Goal: Task Accomplishment & Management: Manage account settings

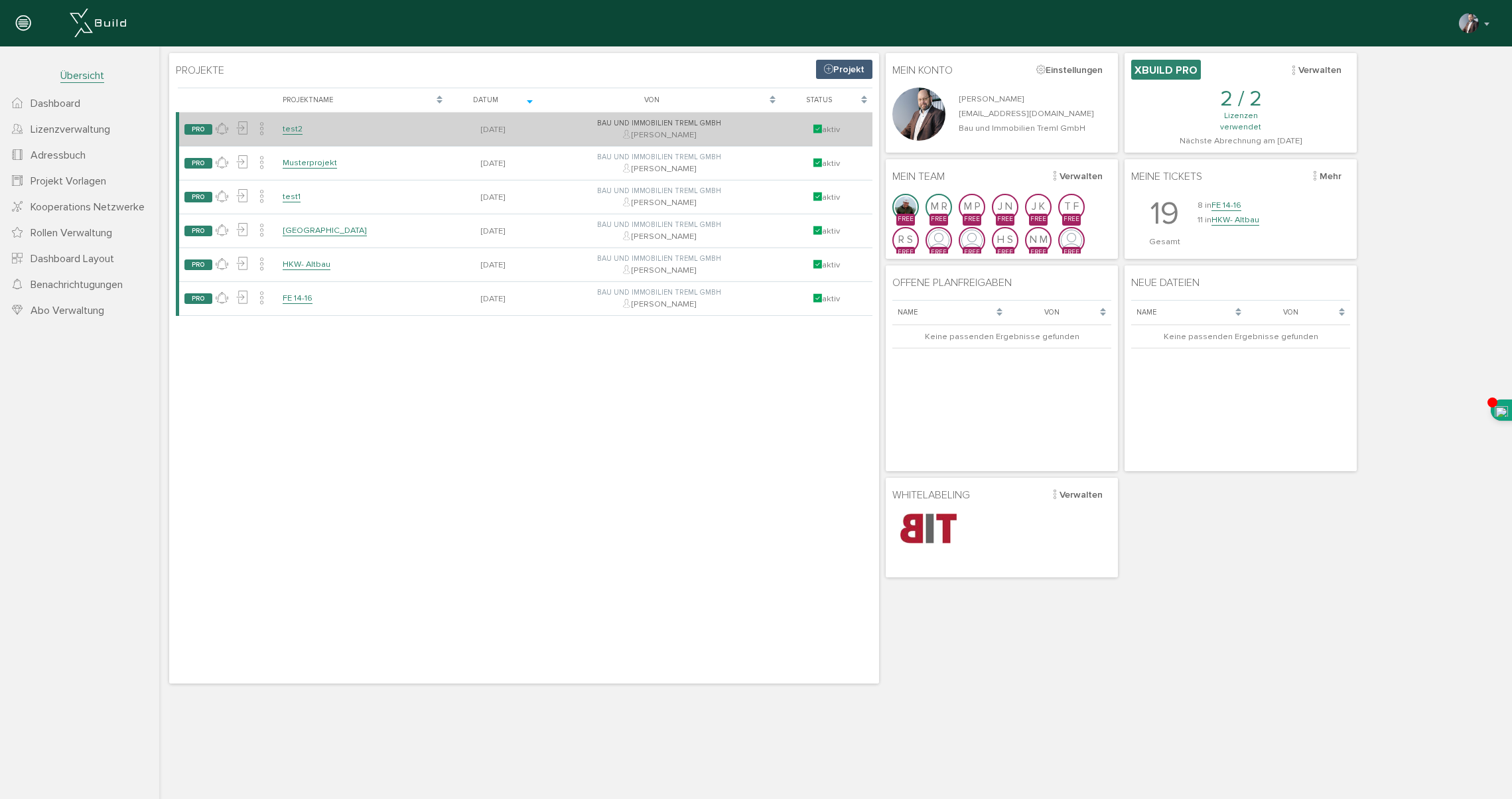
click at [295, 129] on link "test2" at bounding box center [292, 129] width 20 height 11
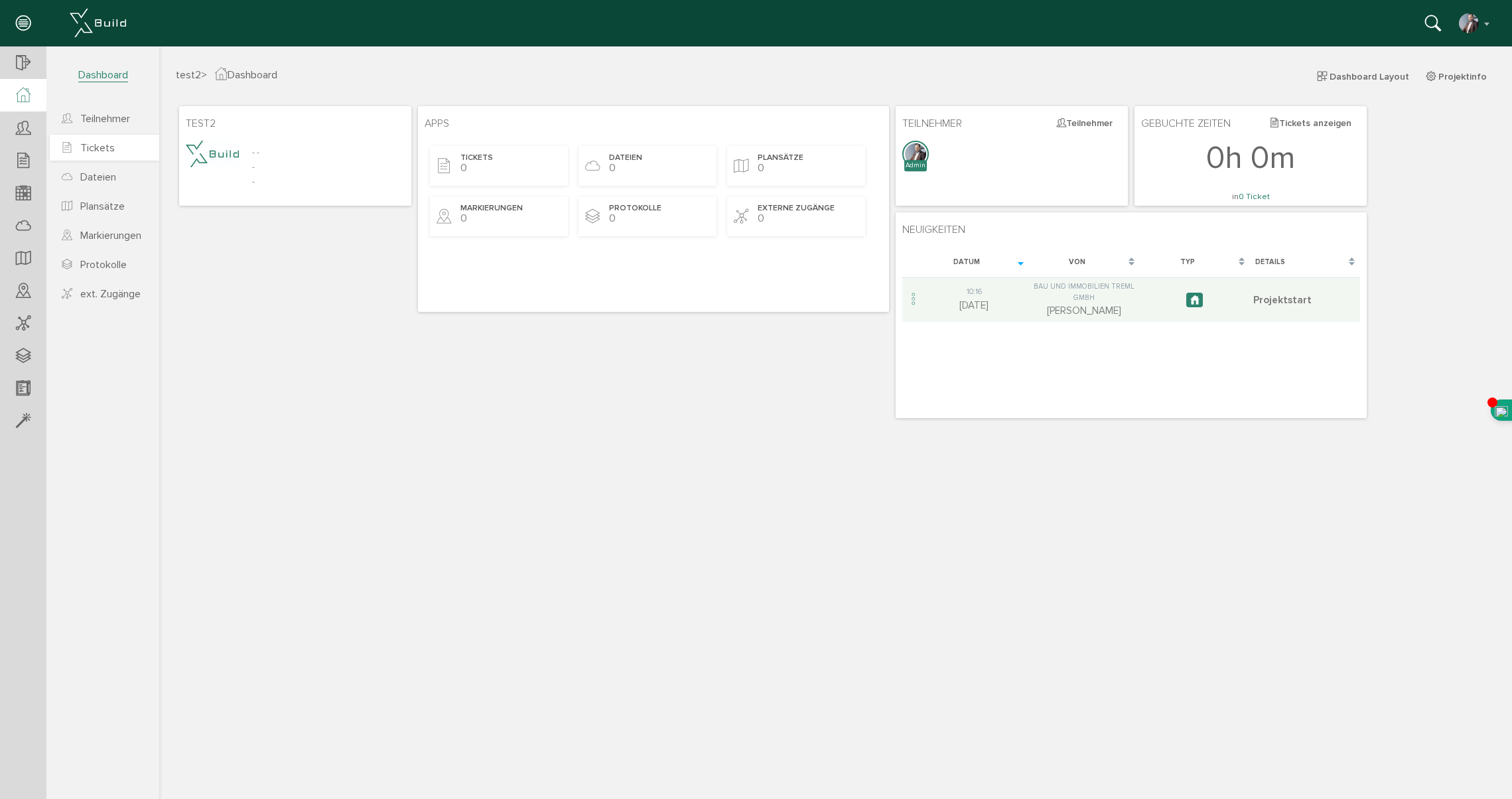
click at [85, 153] on span "Tickets" at bounding box center [97, 148] width 34 height 13
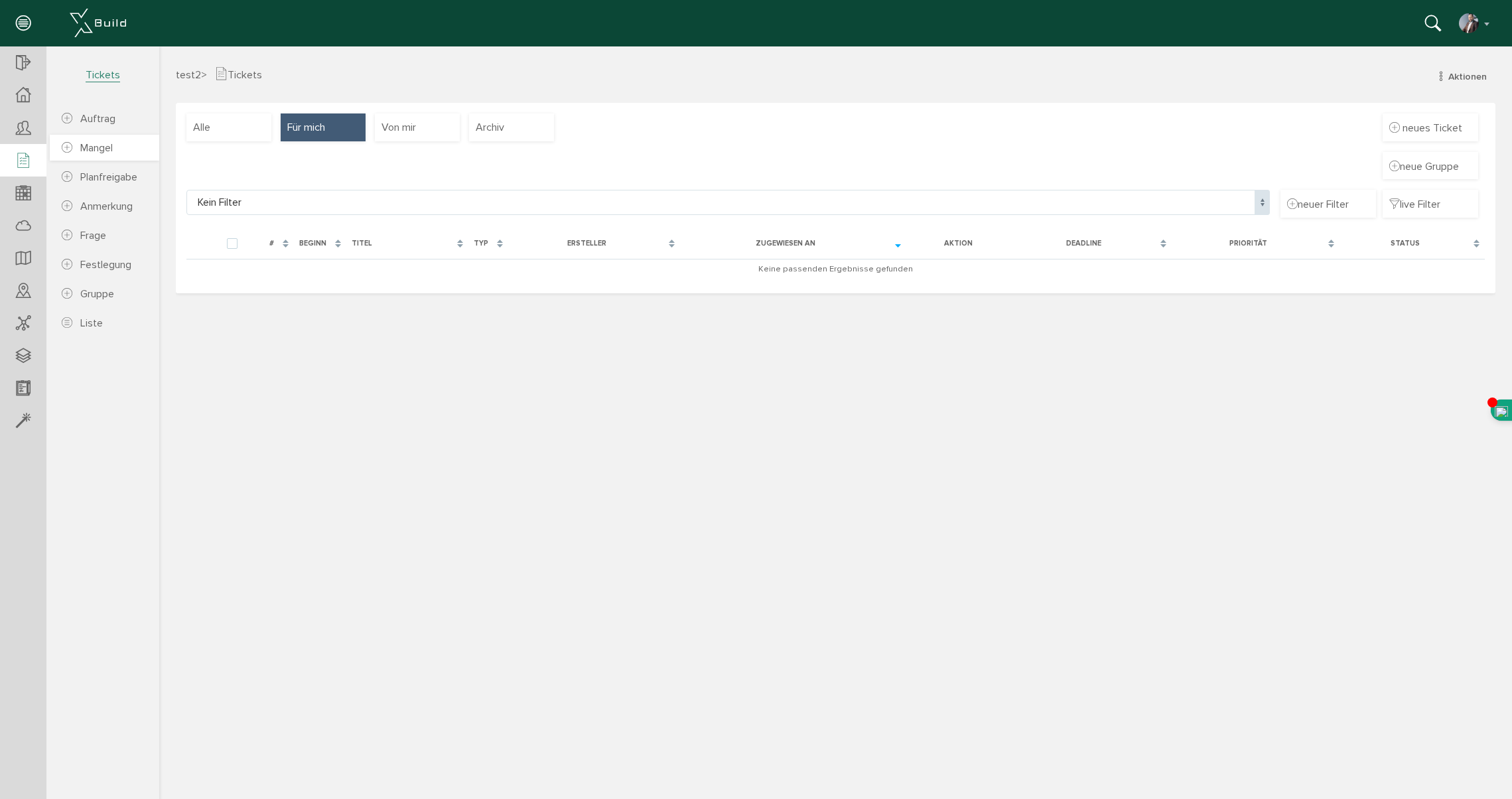
click at [108, 149] on span "Mangel" at bounding box center [96, 148] width 32 height 13
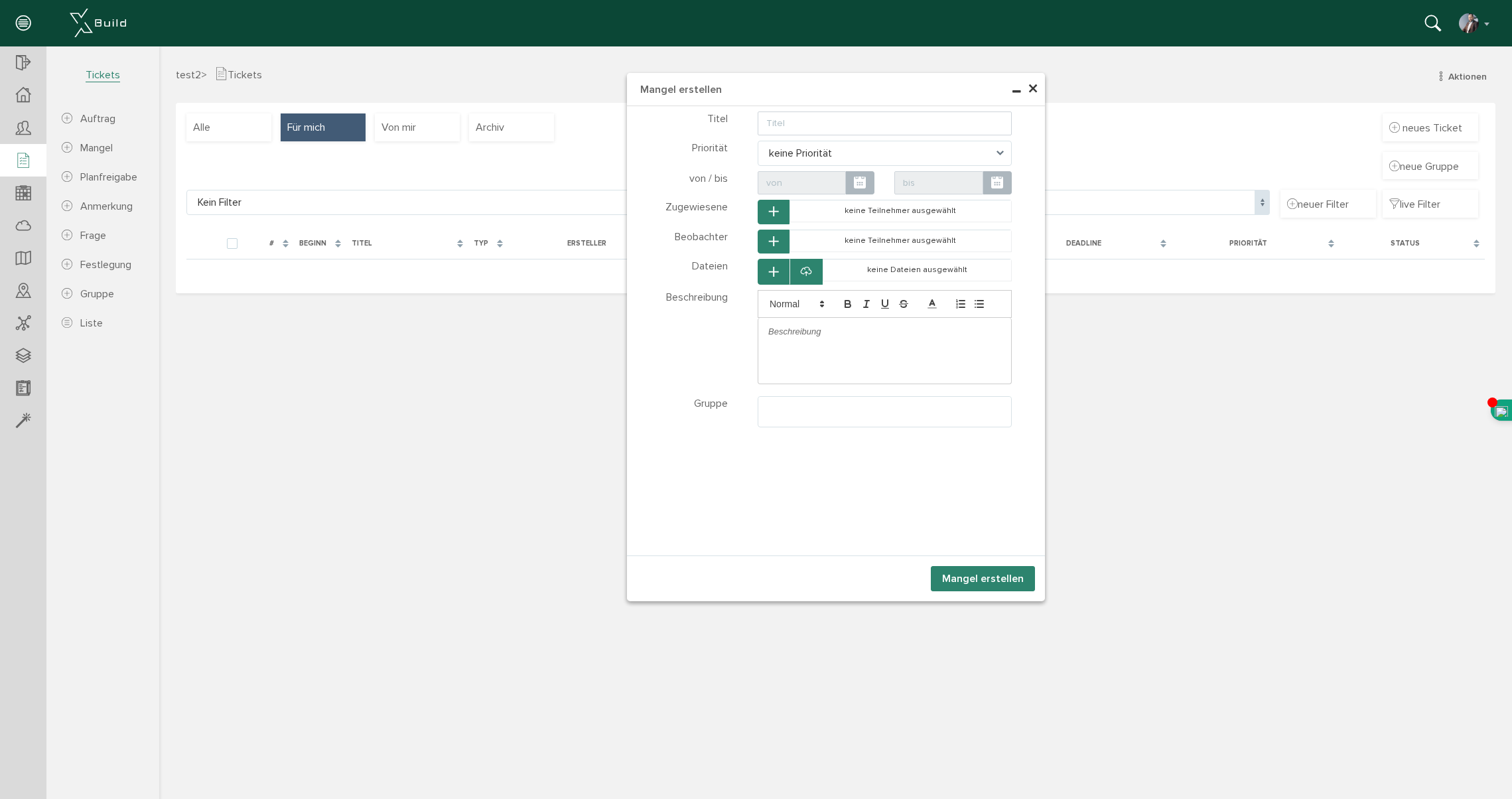
click at [1034, 87] on span "×" at bounding box center [1033, 89] width 10 height 26
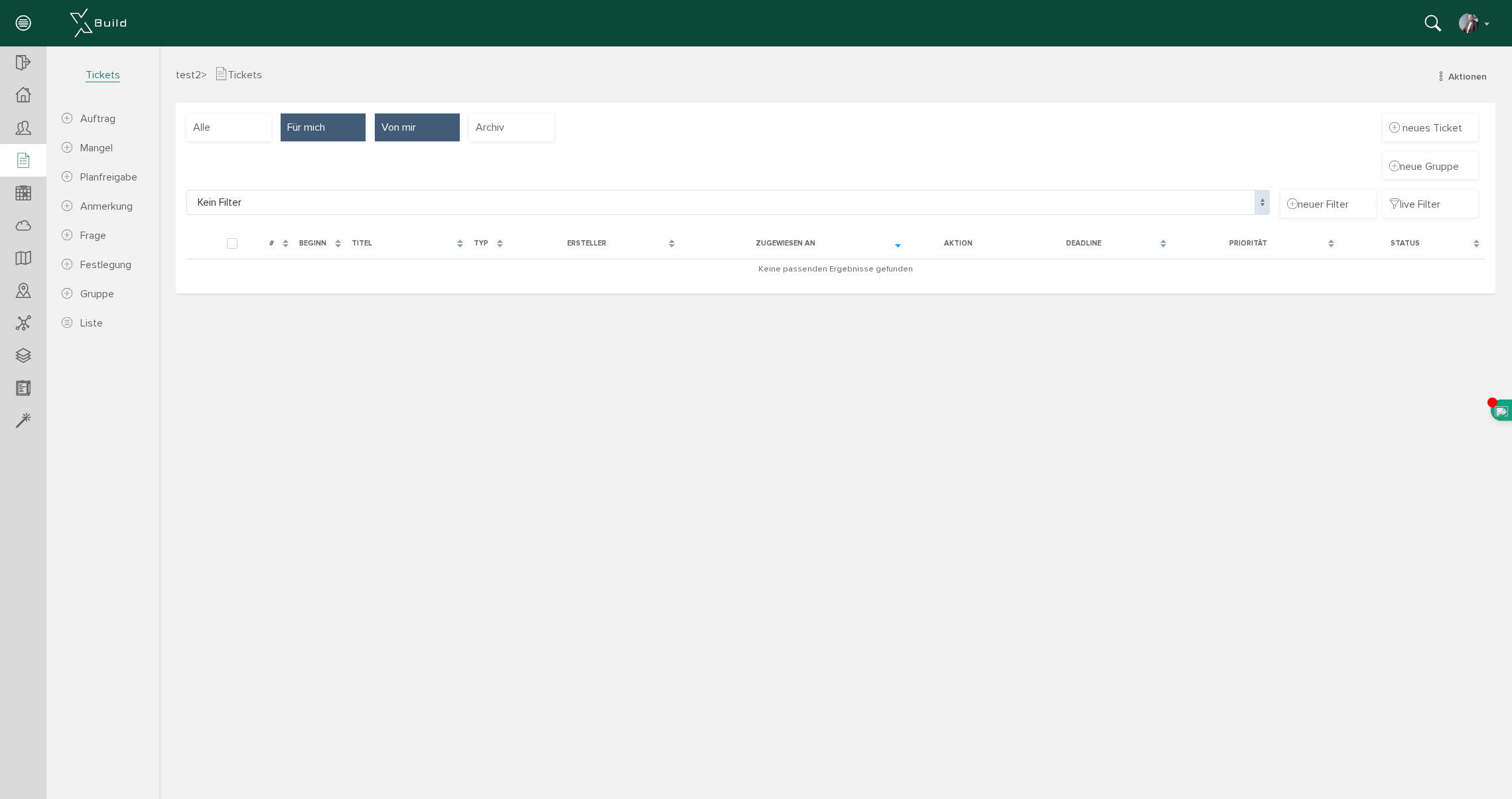
click at [421, 136] on div "Von mir" at bounding box center [417, 128] width 85 height 28
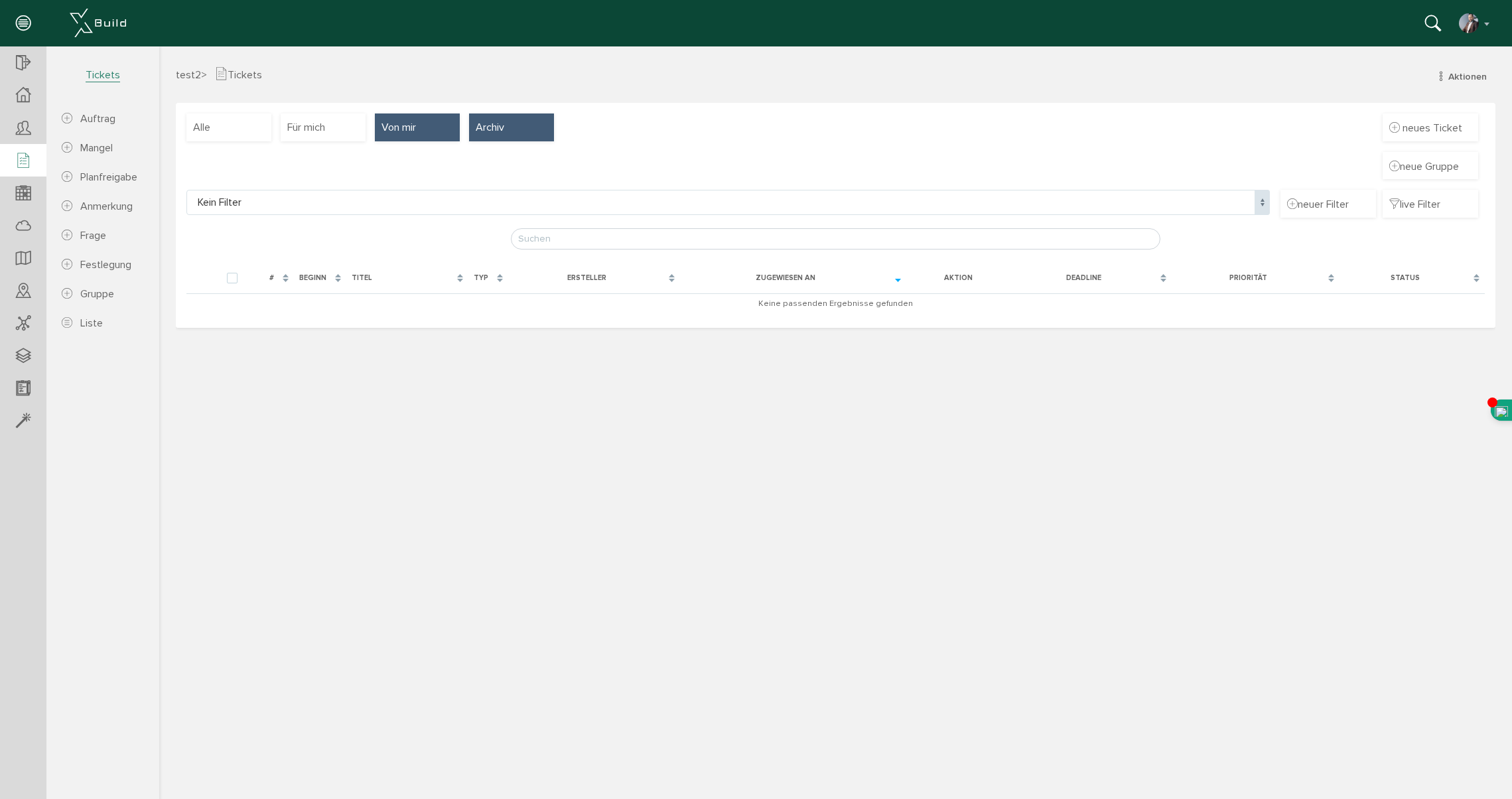
click at [491, 127] on span "Archiv" at bounding box center [490, 127] width 29 height 15
click at [491, 124] on span "Archiv" at bounding box center [490, 127] width 29 height 15
click at [221, 128] on div "Alle" at bounding box center [228, 128] width 85 height 28
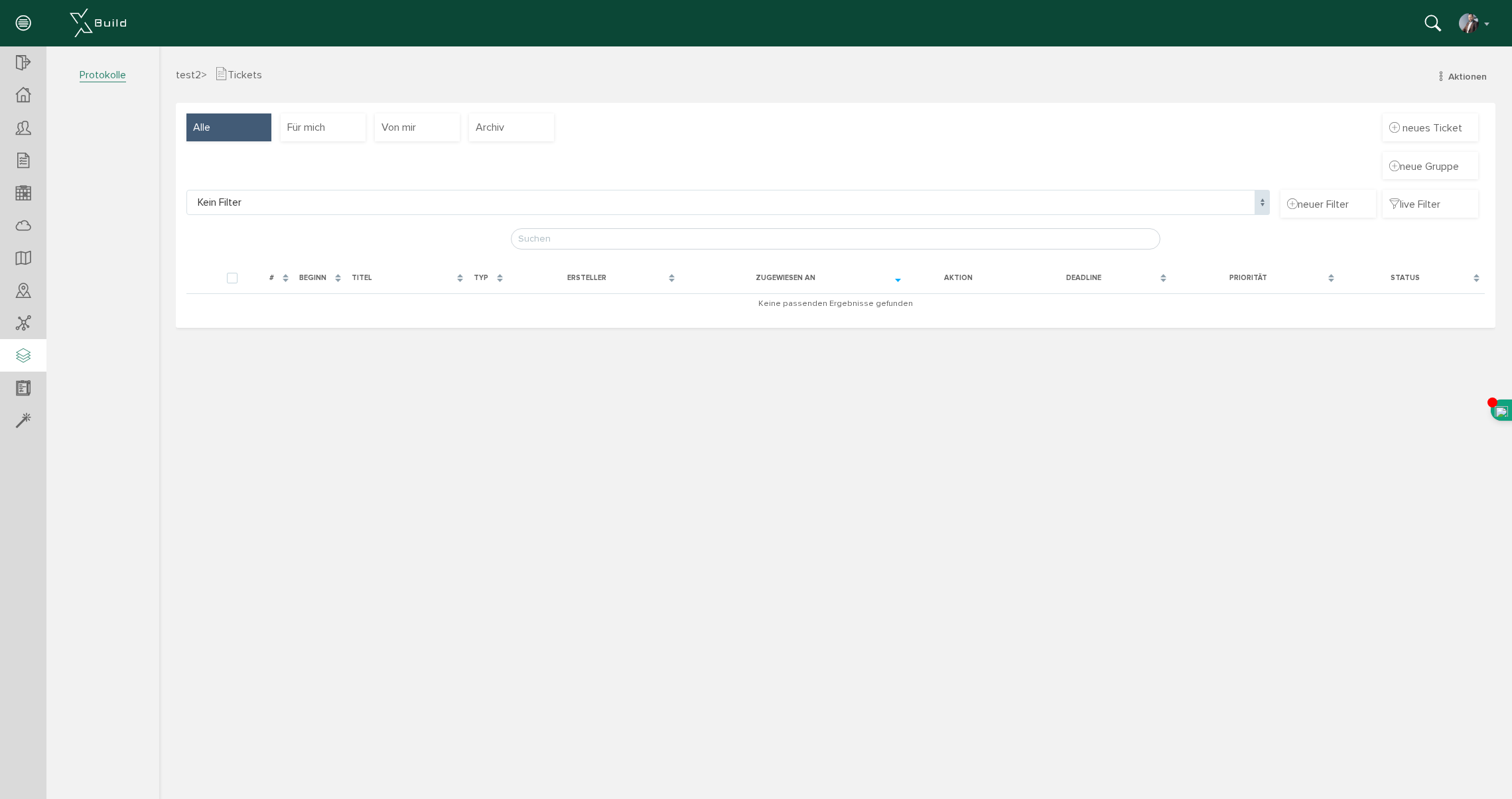
click at [25, 359] on icon at bounding box center [23, 356] width 15 height 18
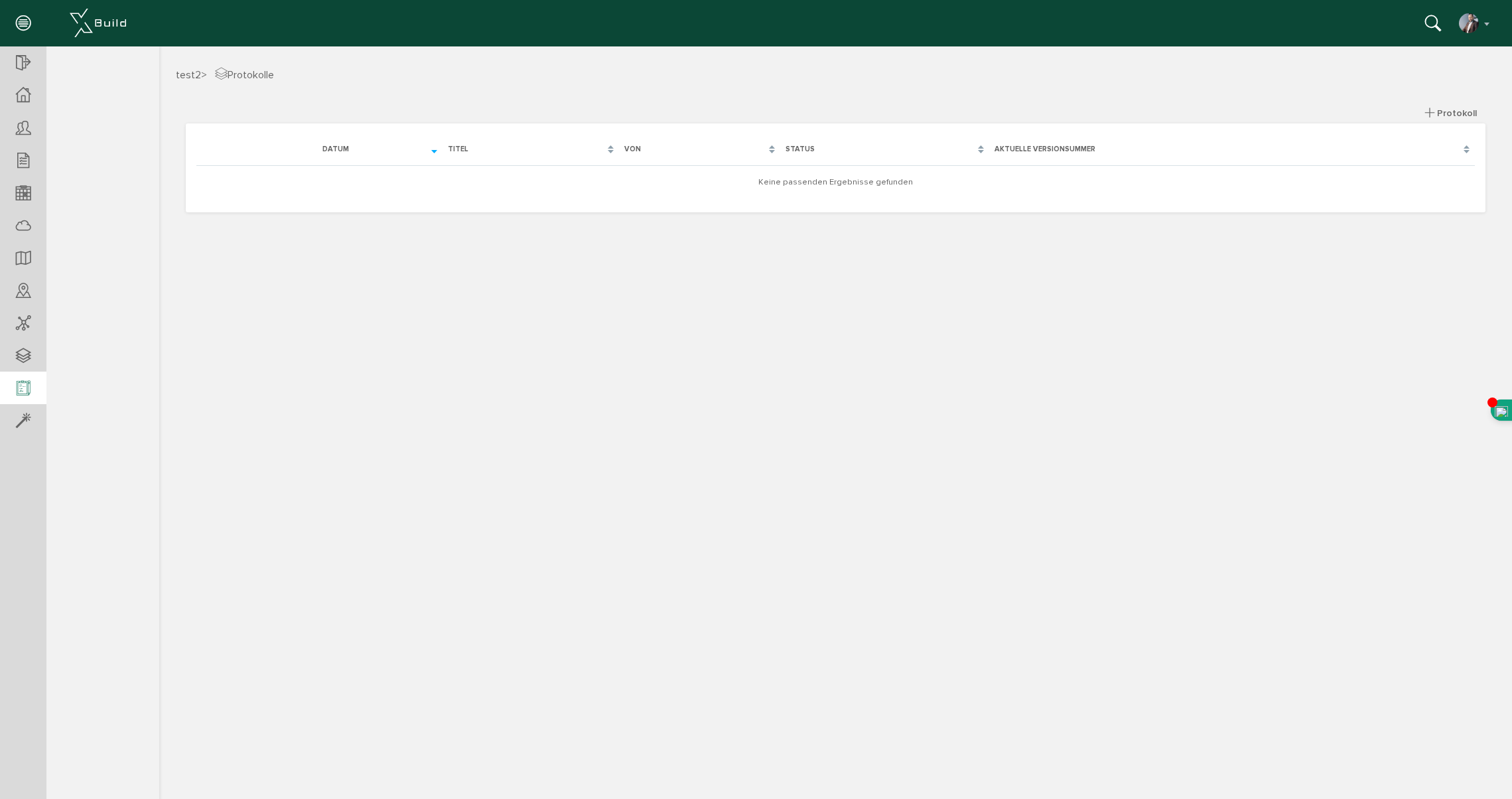
click at [22, 391] on icon at bounding box center [23, 388] width 15 height 18
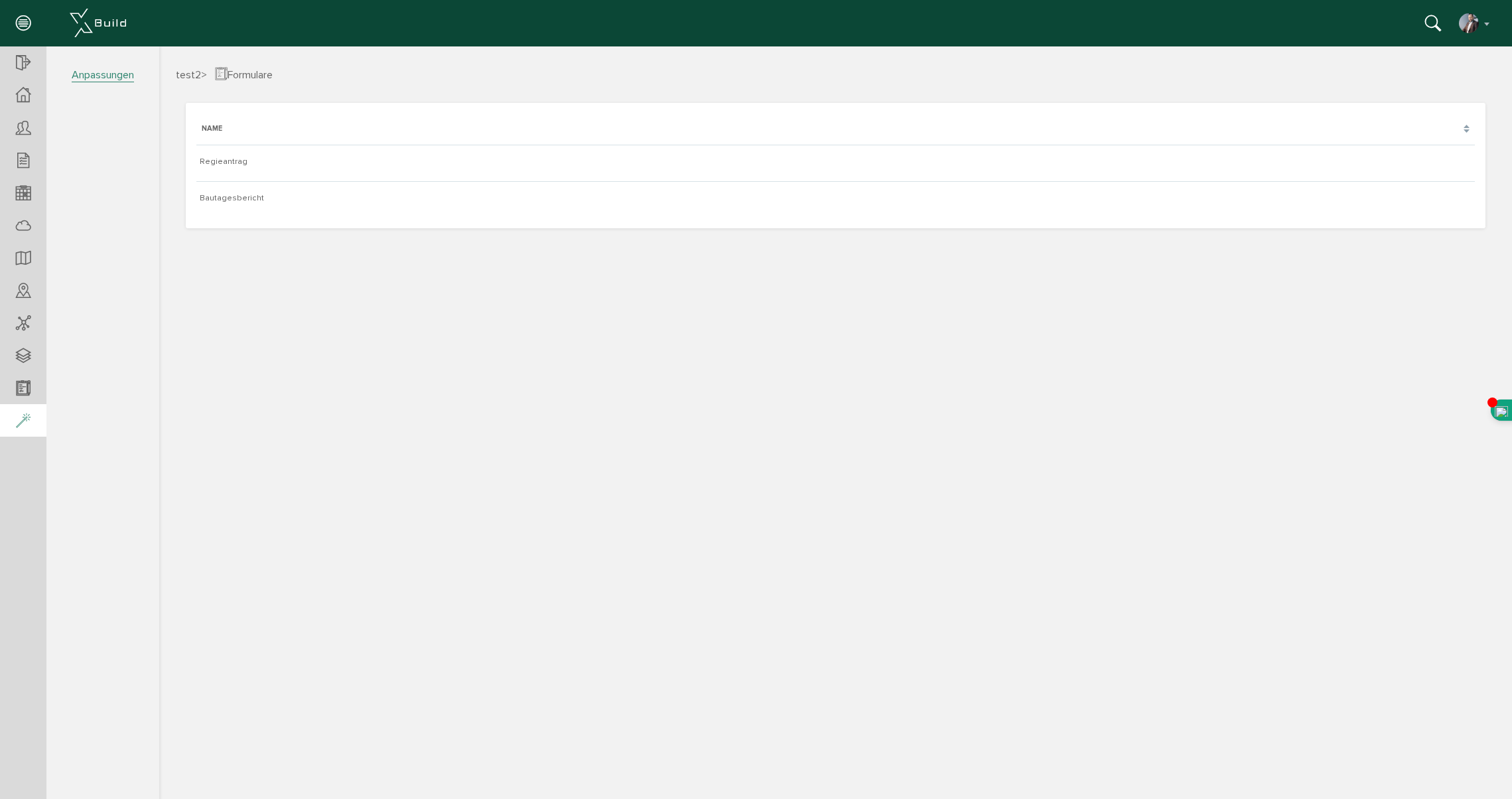
click at [26, 418] on icon at bounding box center [23, 420] width 15 height 18
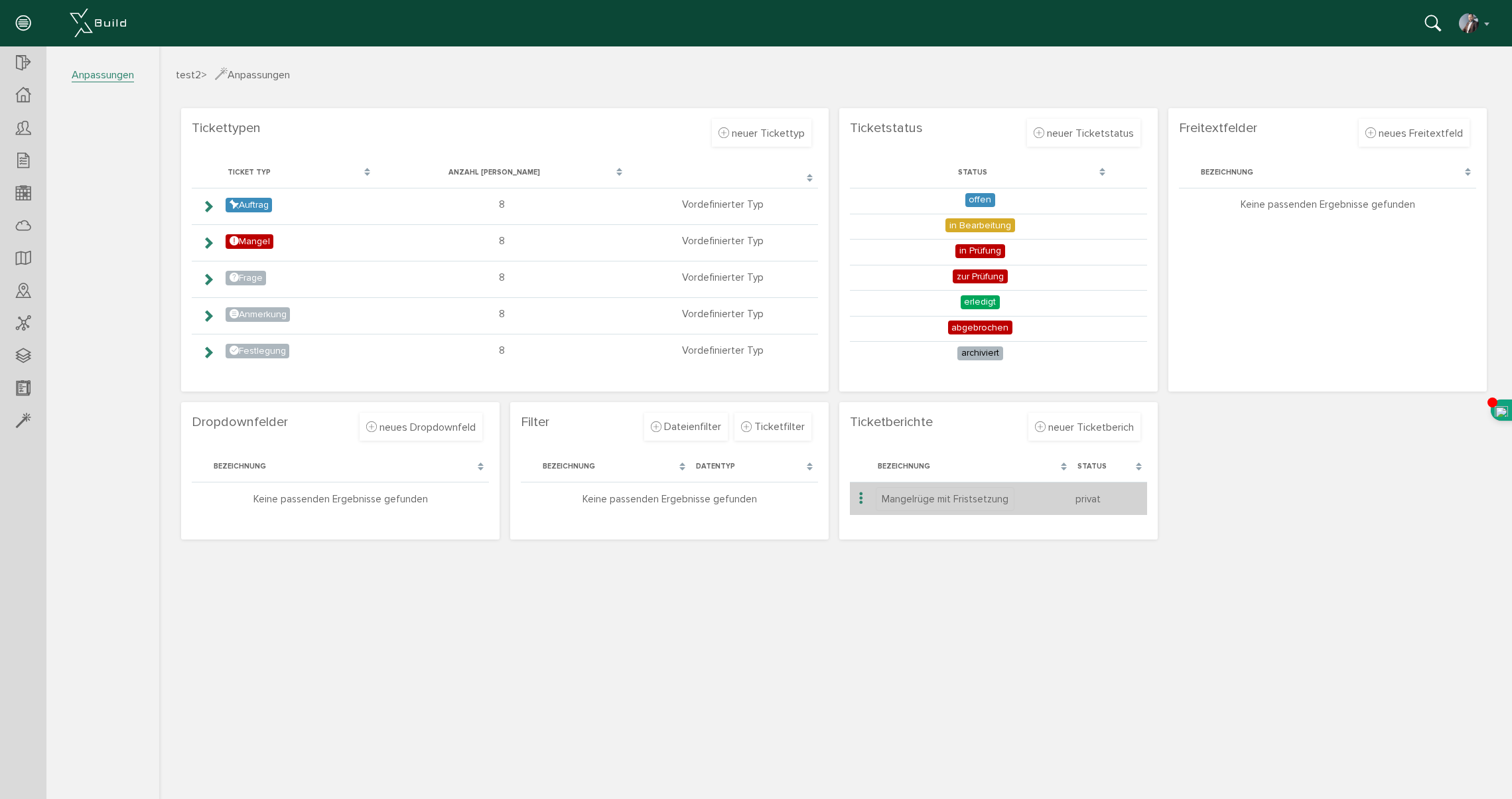
click at [861, 497] on icon at bounding box center [861, 498] width 16 height 17
click at [917, 514] on span "bearbeiten" at bounding box center [916, 512] width 50 height 13
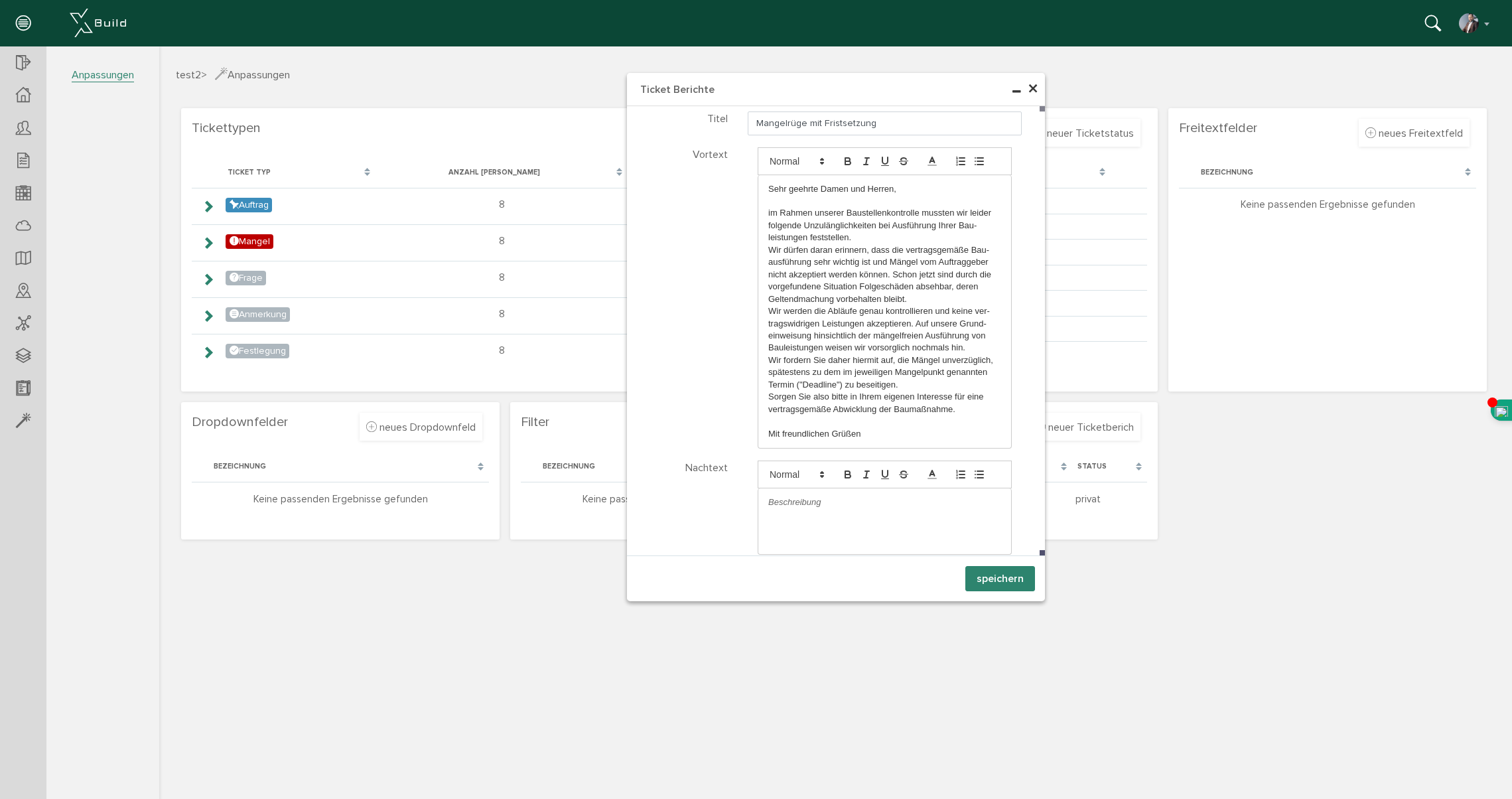
click at [1286, 645] on div "× Ticket Berichte Titel Mangelrüge mit Fristsetzung Vortext Sehr geehrte Damen …" at bounding box center [835, 420] width 1353 height 749
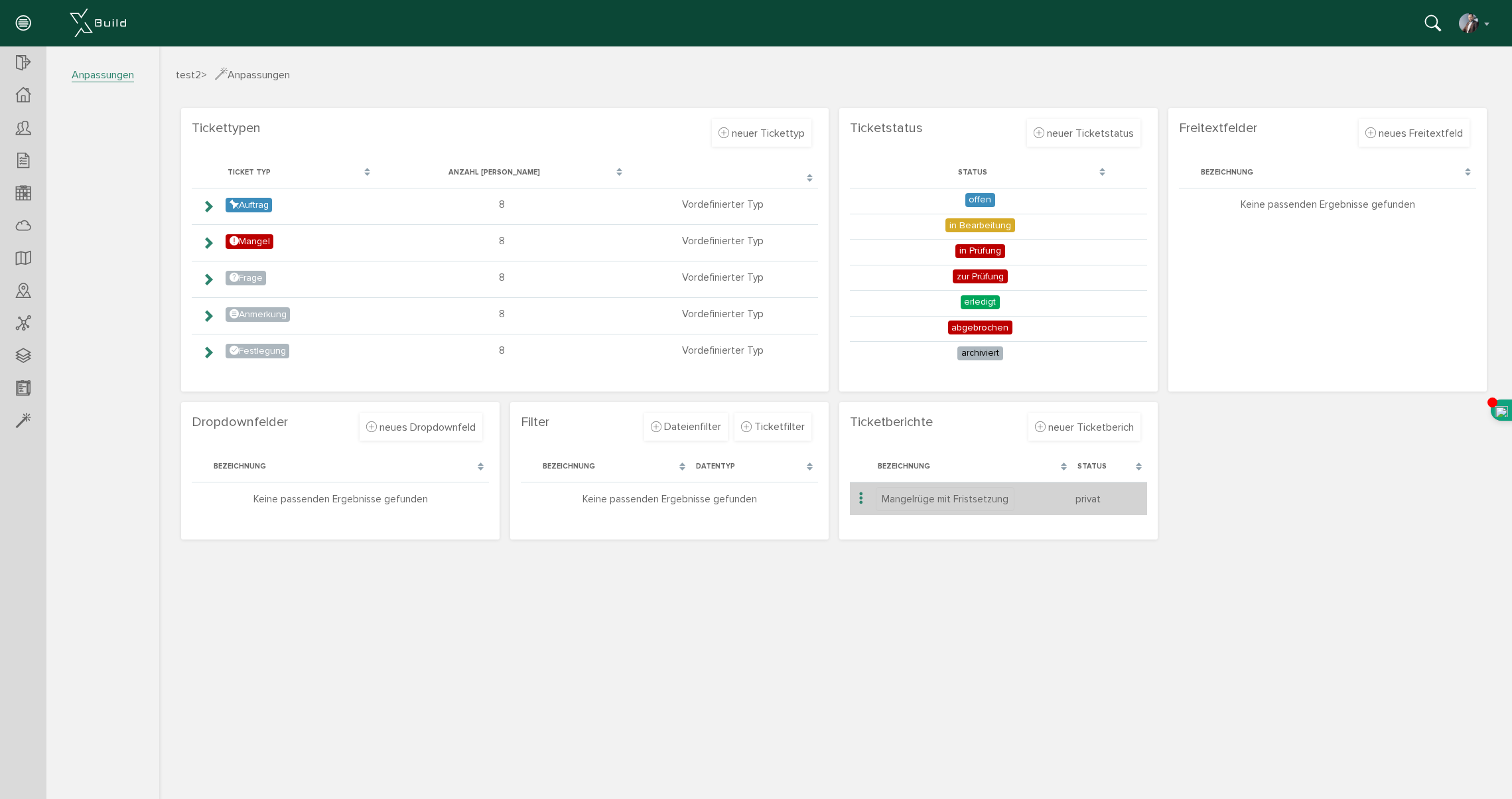
click at [862, 499] on icon at bounding box center [861, 498] width 16 height 17
click at [903, 516] on span "bearbeiten" at bounding box center [917, 514] width 50 height 13
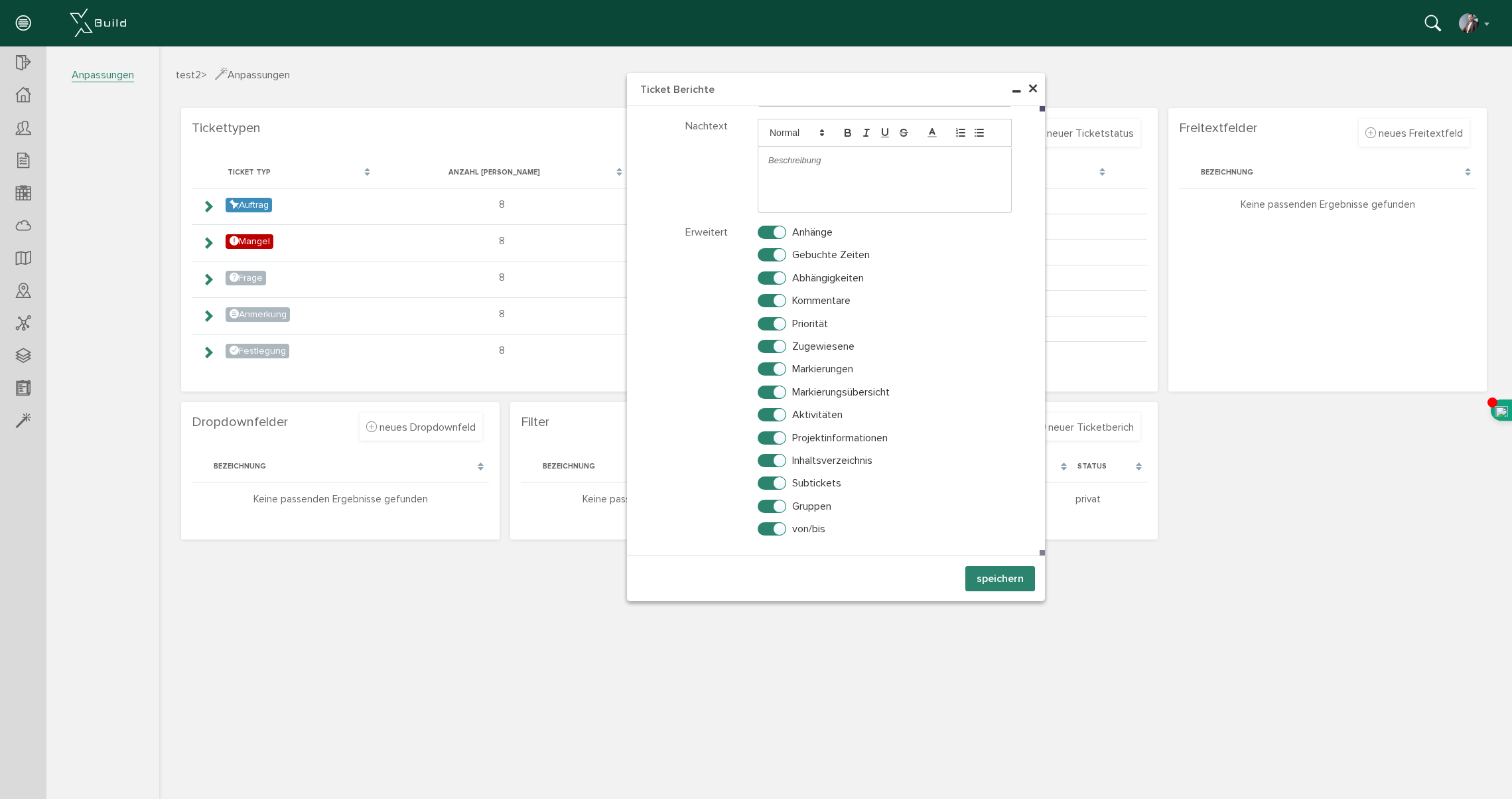
click at [1030, 87] on span "×" at bounding box center [1033, 89] width 10 height 26
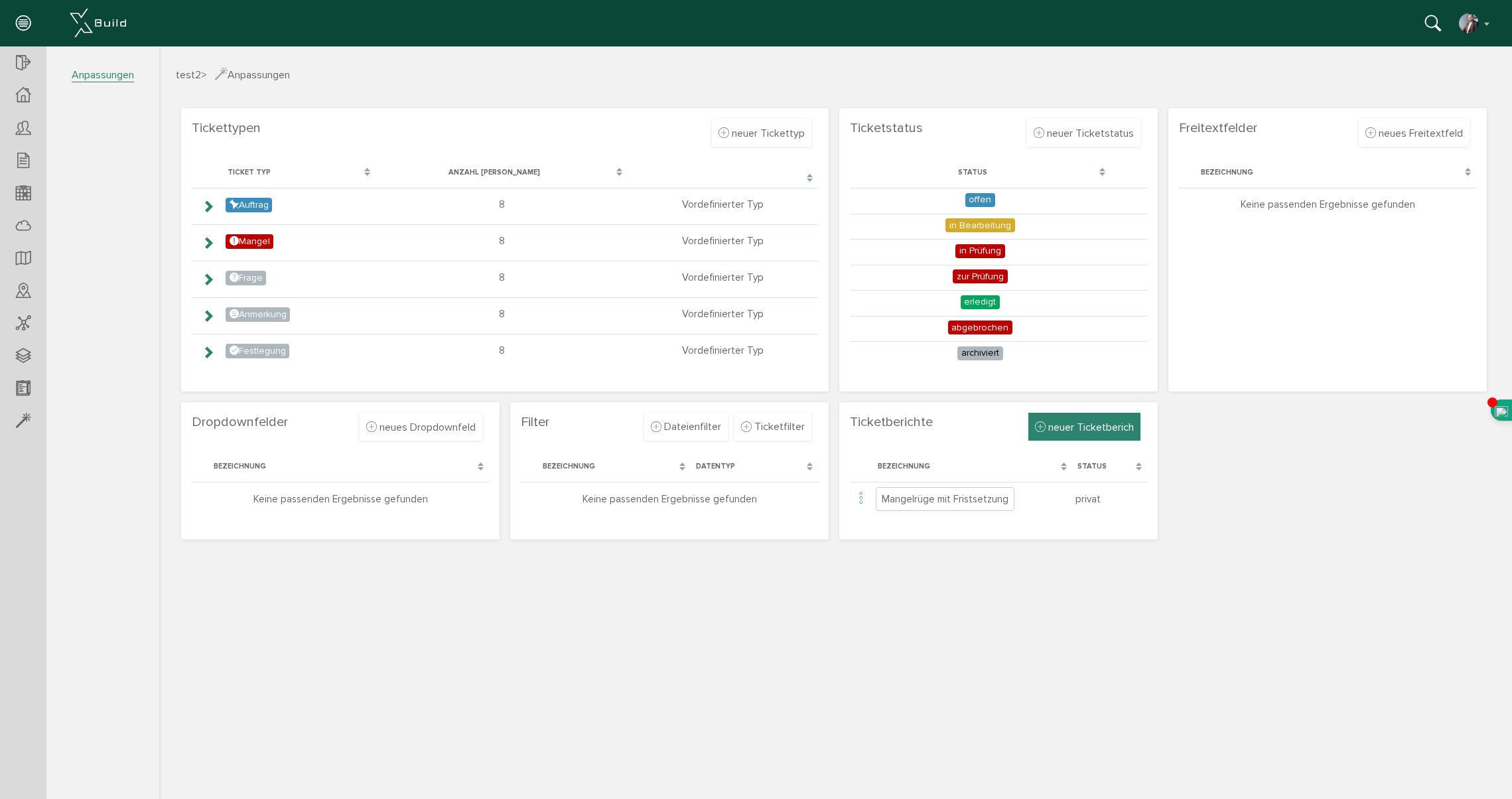
click at [1080, 427] on span "neuer Ticketberich" at bounding box center [1091, 427] width 86 height 13
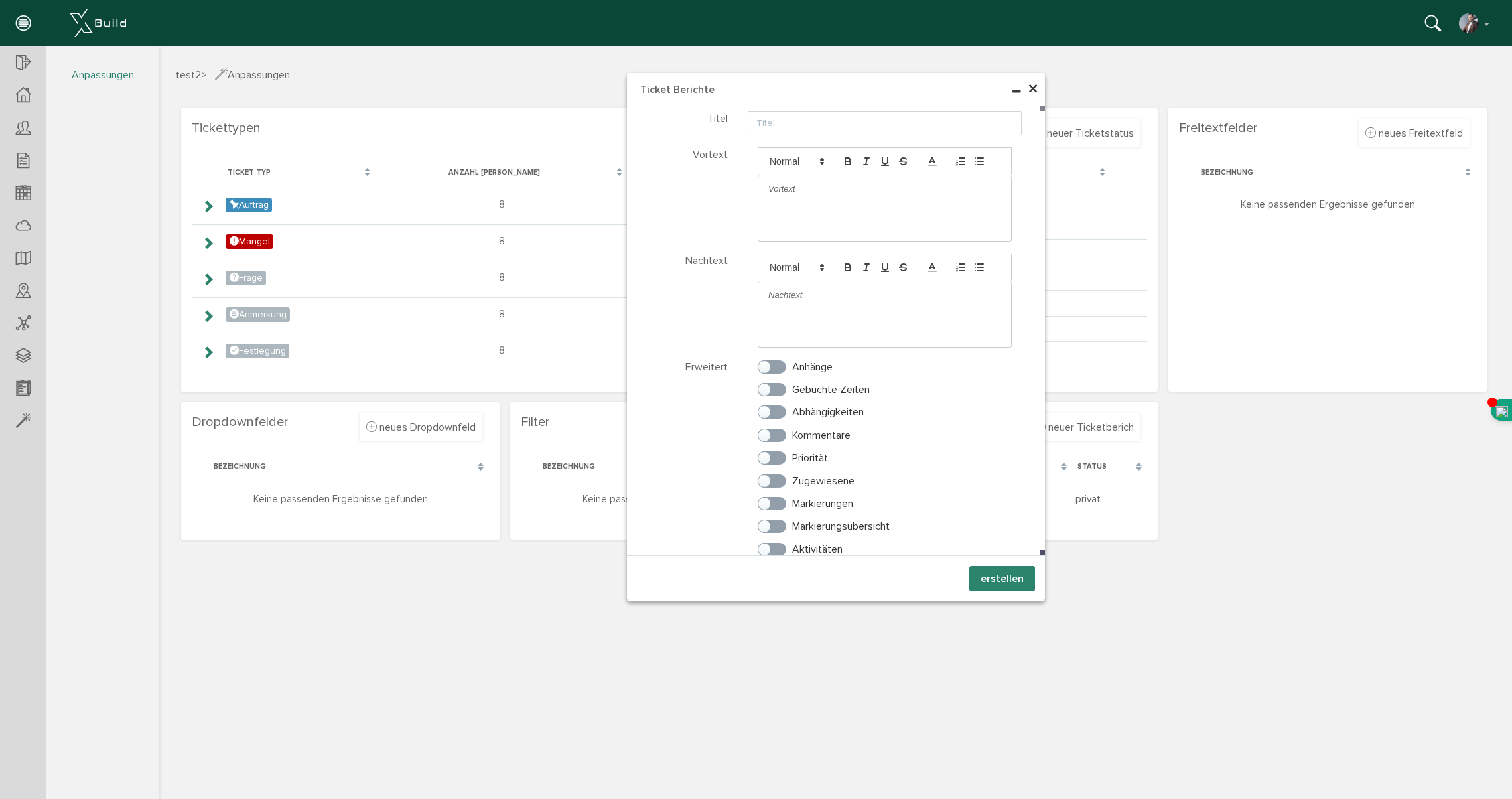
click at [1030, 91] on span "×" at bounding box center [1033, 89] width 10 height 26
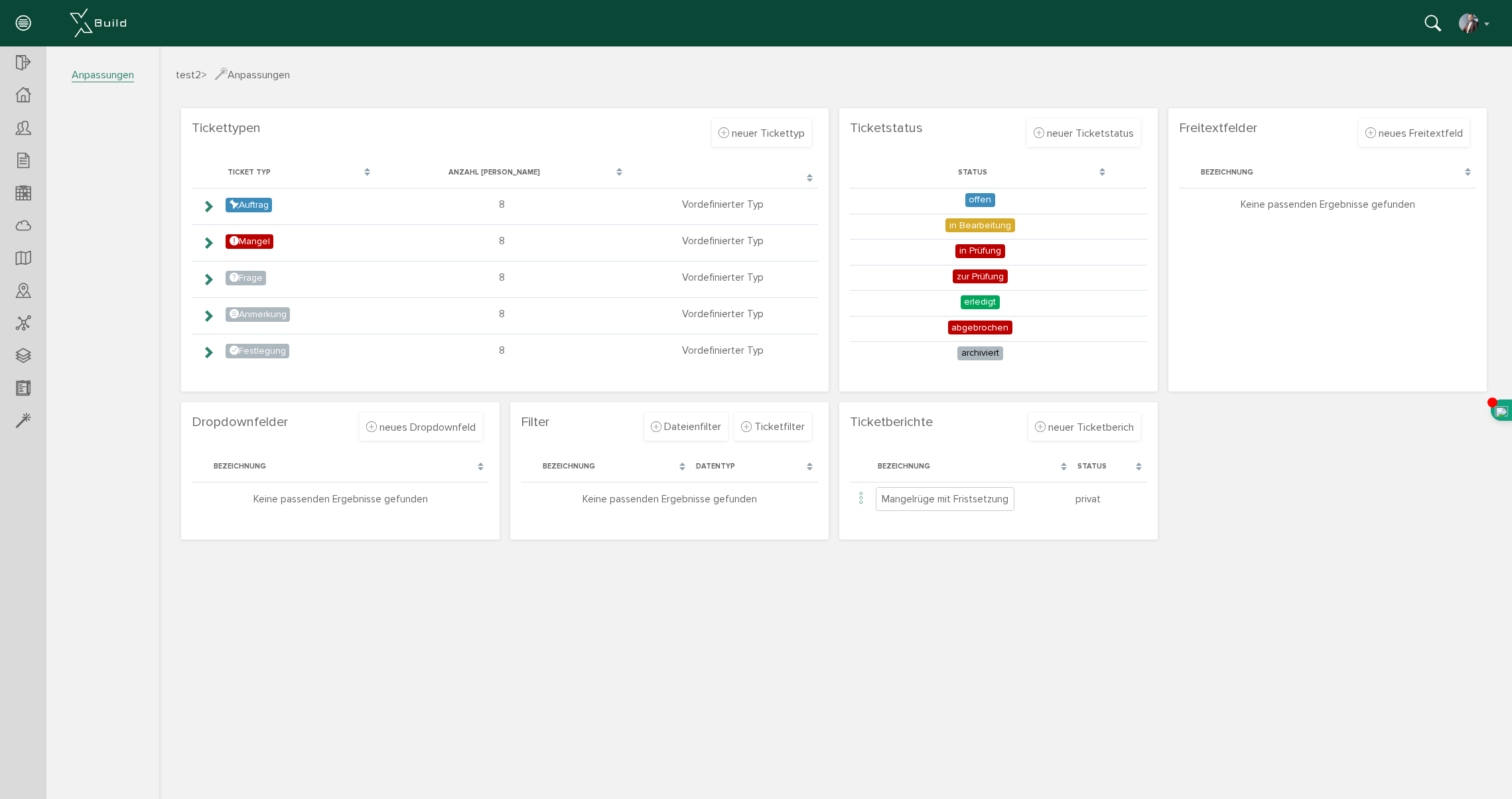
click at [647, 499] on td "Keine passenden Ergebnisse gefunden" at bounding box center [670, 498] width 297 height 33
click at [12, 418] on div at bounding box center [23, 420] width 46 height 34
click at [14, 97] on div at bounding box center [23, 94] width 46 height 32
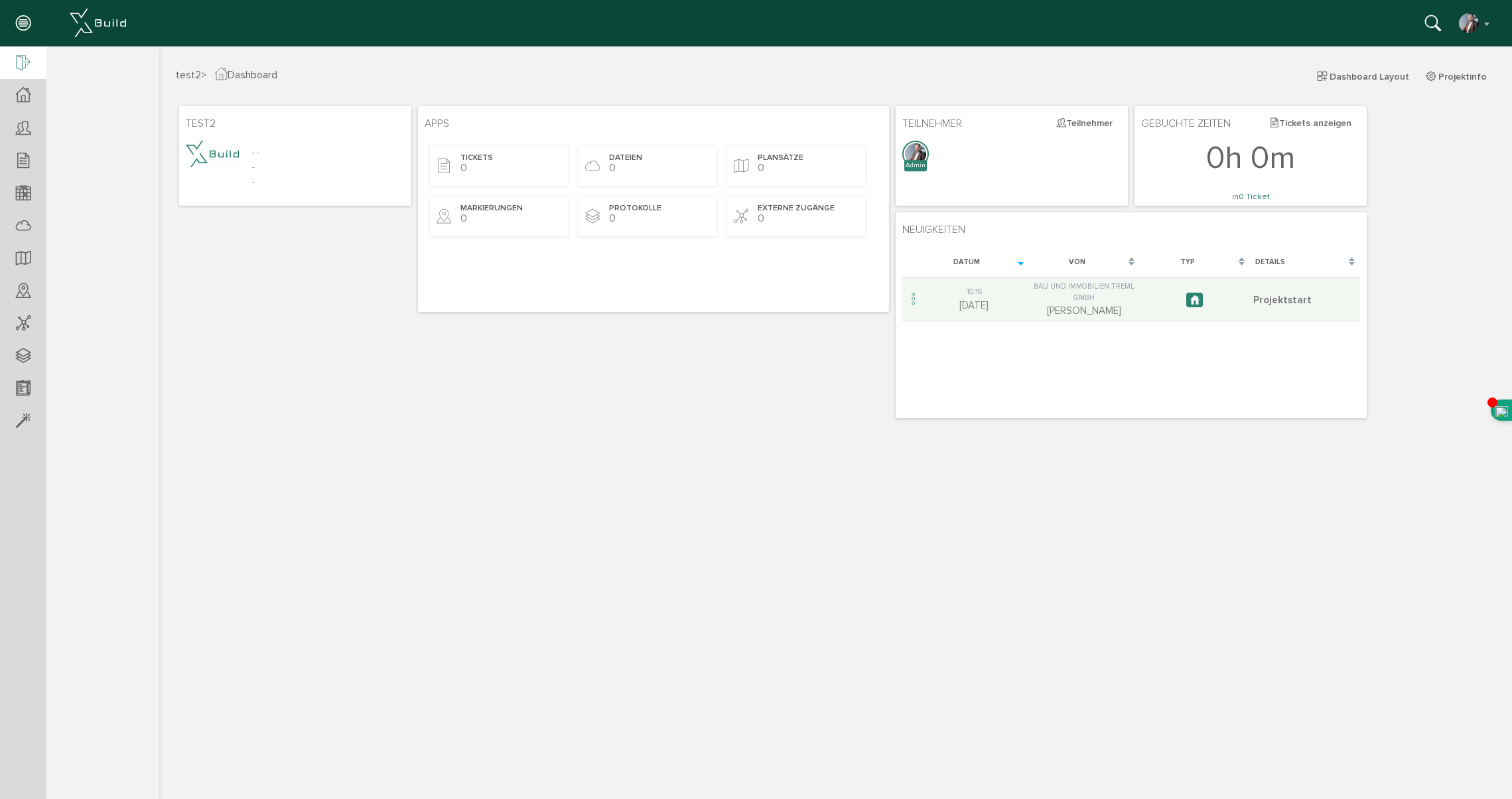
click at [17, 62] on icon at bounding box center [23, 63] width 15 height 18
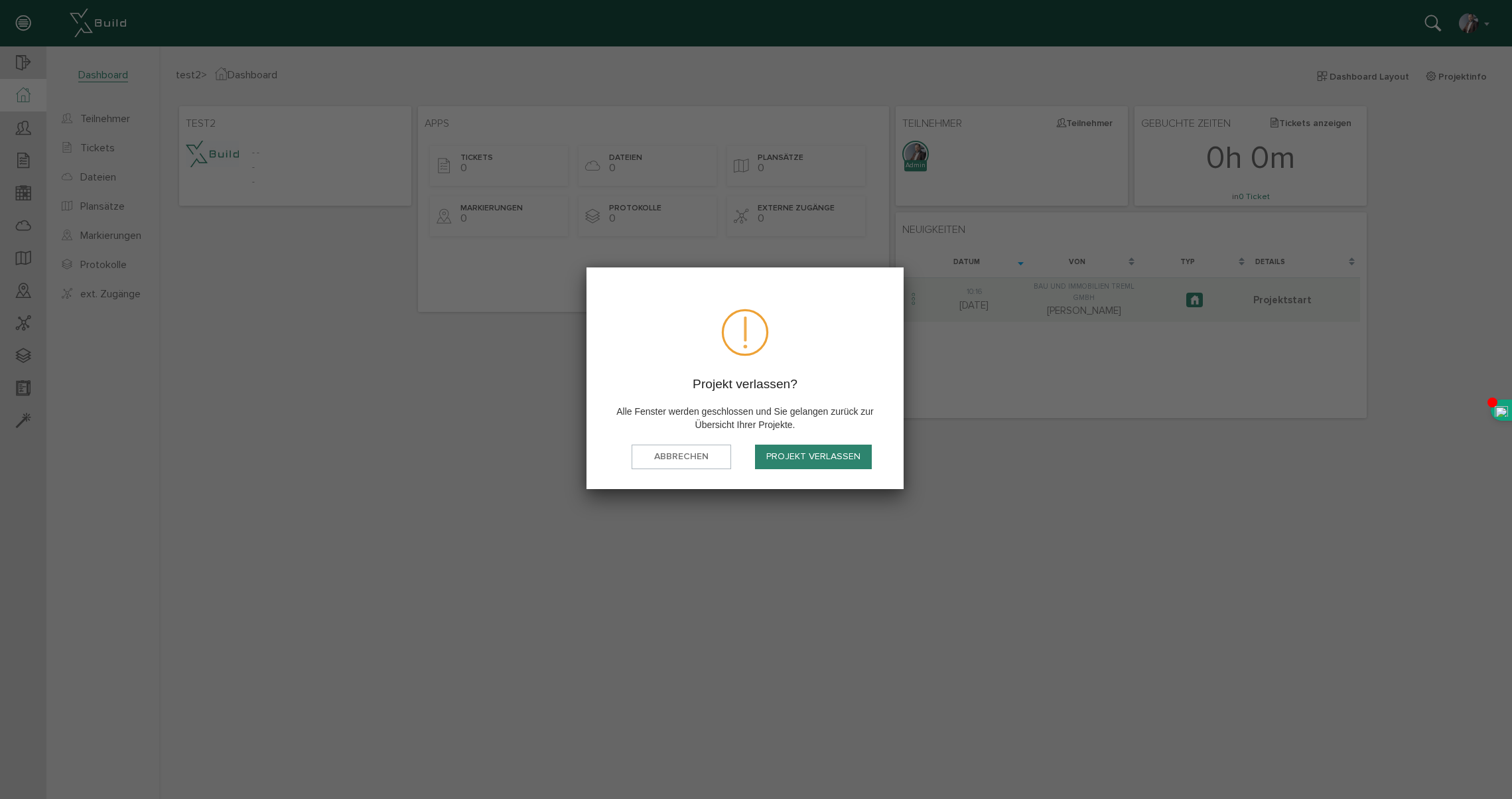
click at [805, 455] on button "Projekt verlassen" at bounding box center [814, 456] width 117 height 24
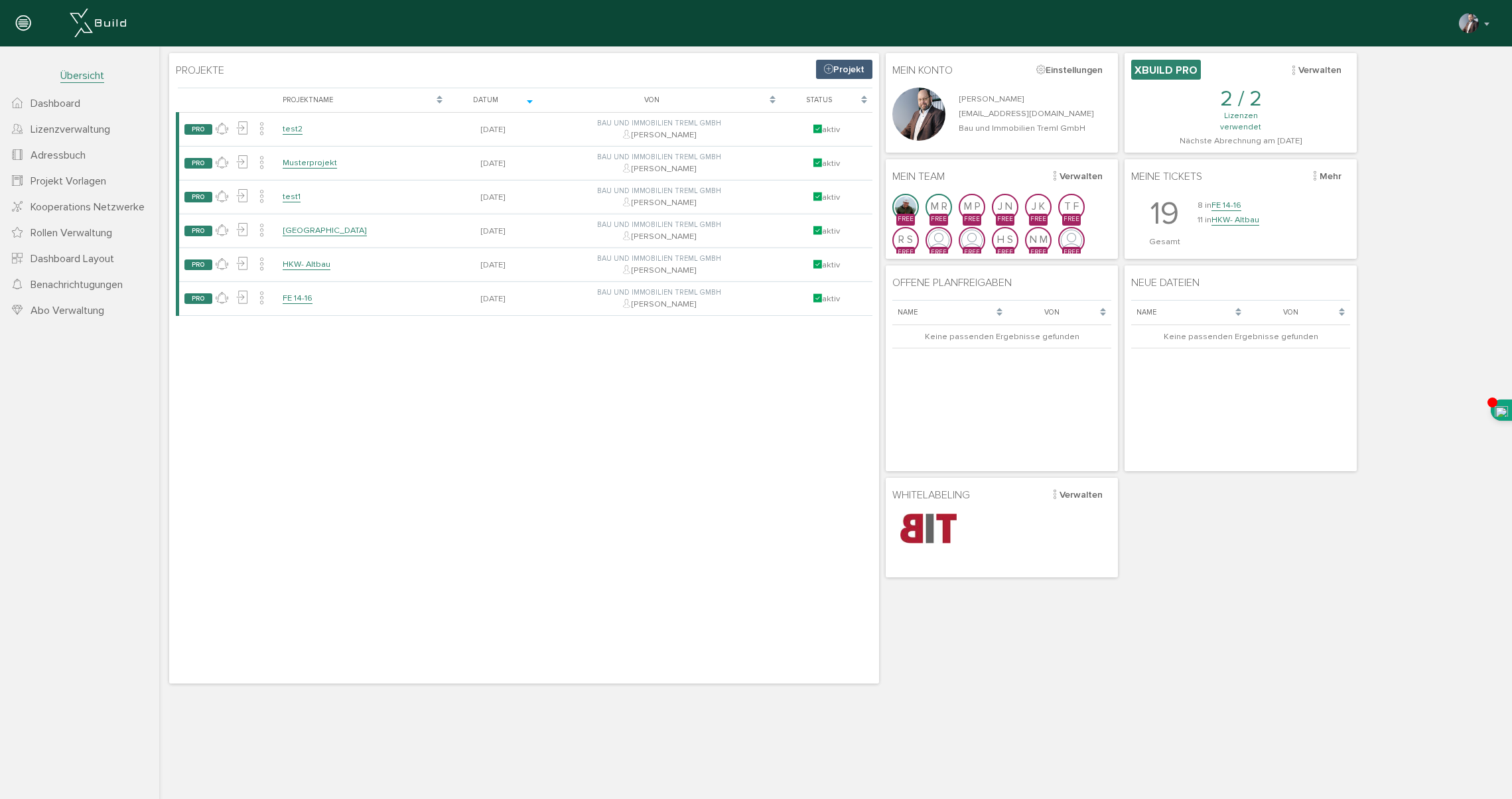
click at [88, 76] on span "Übersicht" at bounding box center [82, 76] width 44 height 14
click at [92, 77] on span "Übersicht" at bounding box center [82, 76] width 44 height 14
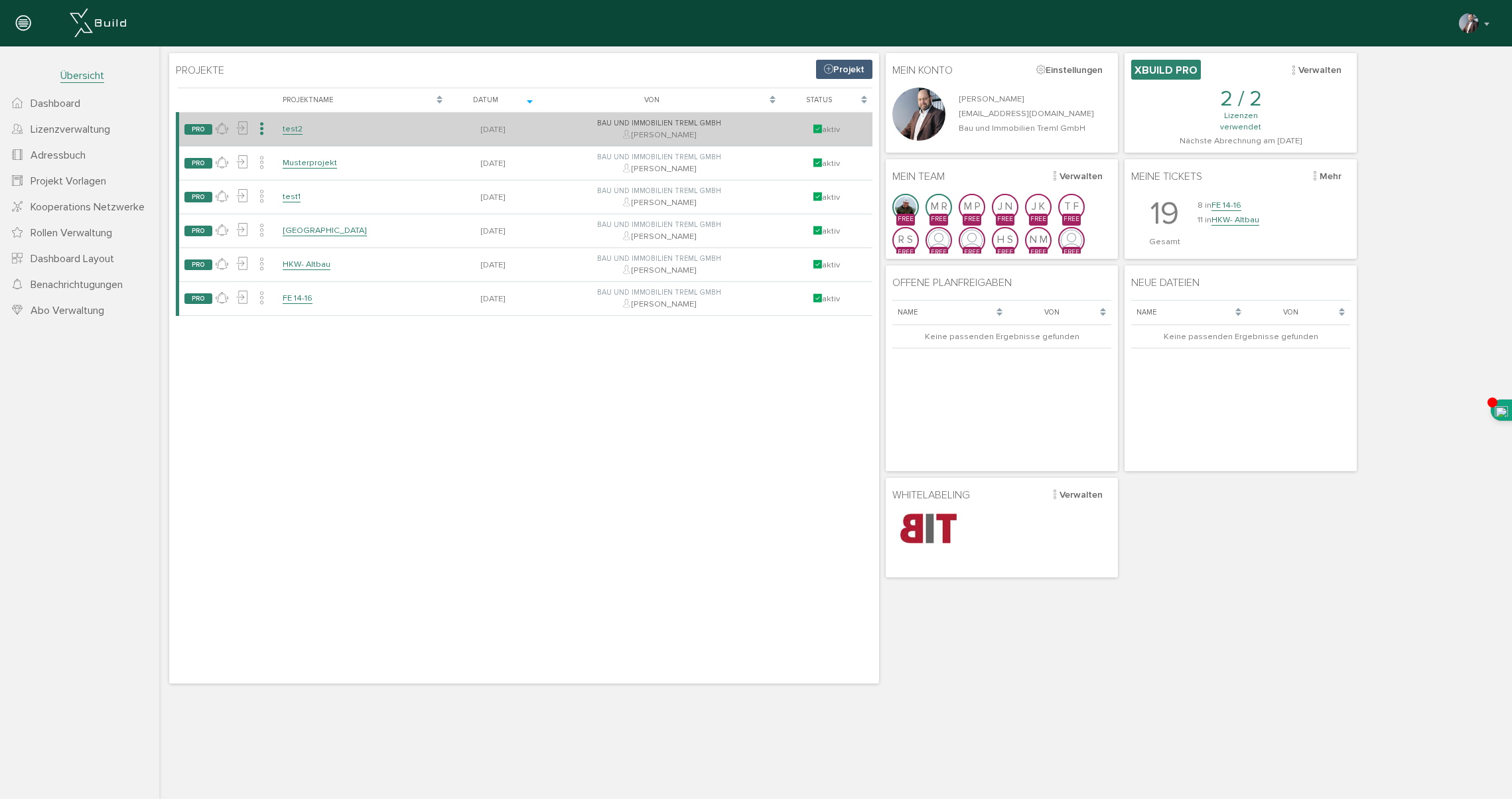
click at [265, 132] on icon at bounding box center [261, 129] width 12 height 19
click at [854, 130] on div "aktiv" at bounding box center [826, 129] width 81 height 12
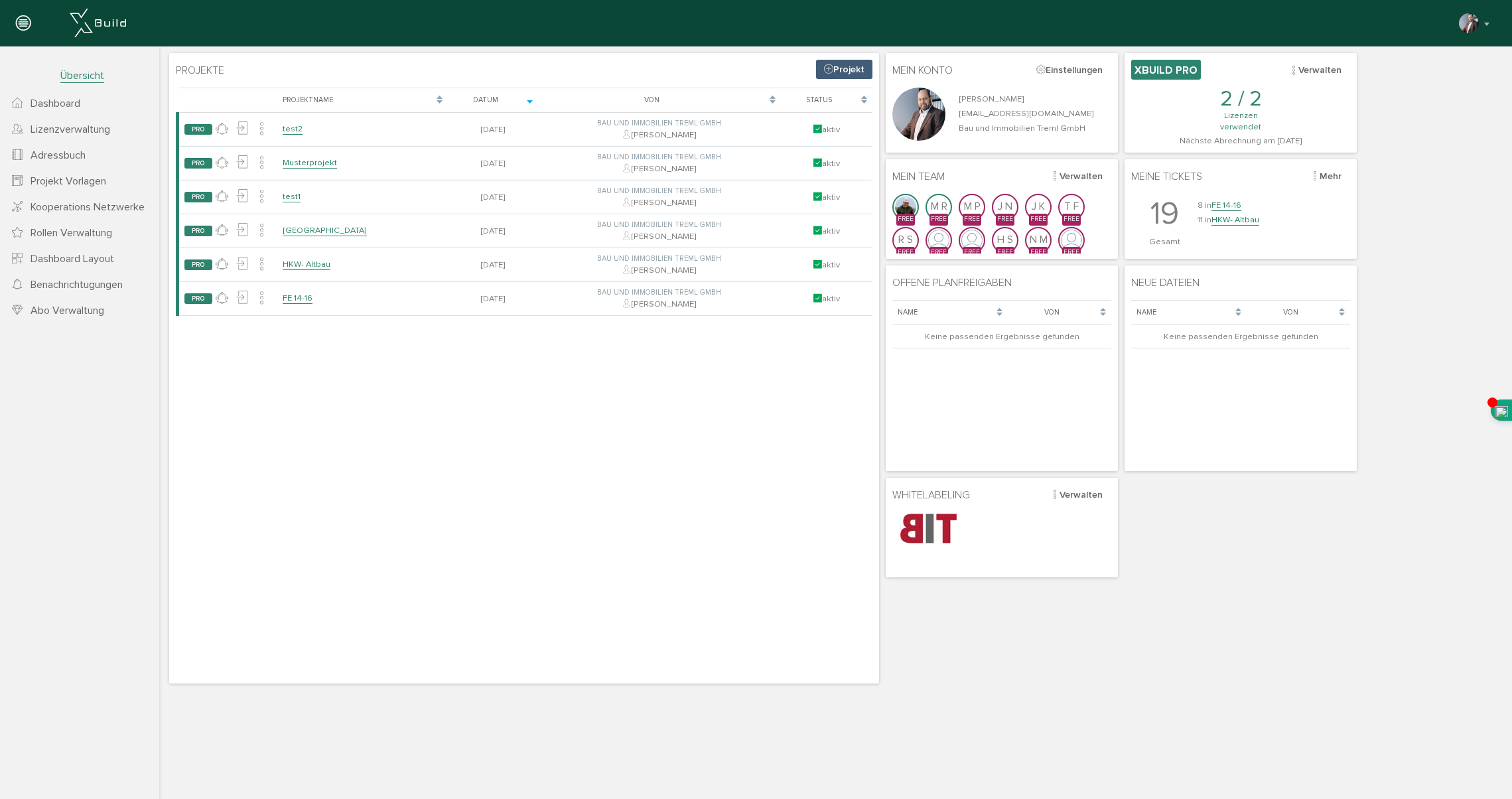
click at [88, 187] on span "Projekt Vorlagen" at bounding box center [68, 181] width 76 height 13
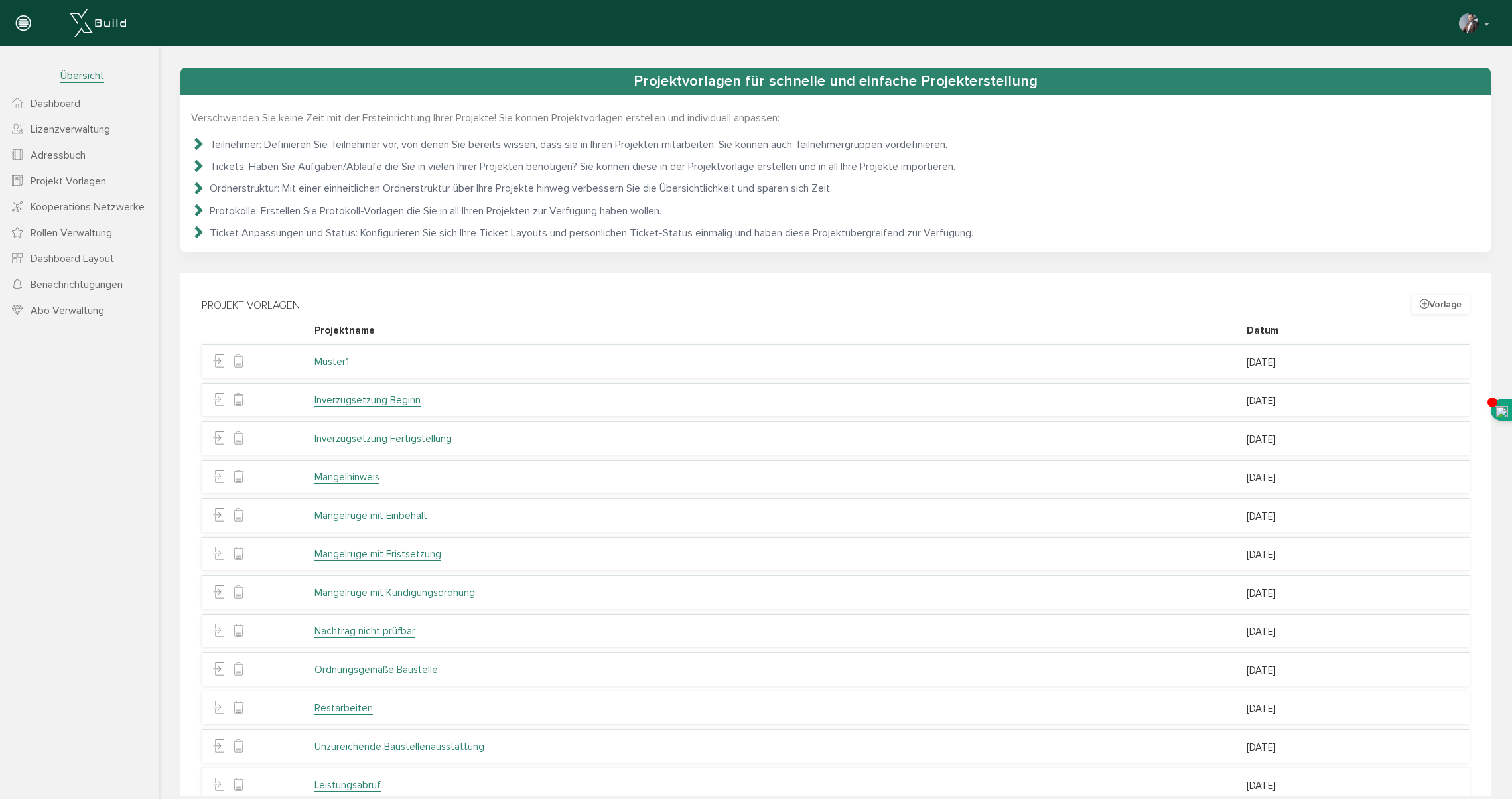
click at [199, 164] on icon at bounding box center [198, 164] width 13 height 13
click at [199, 166] on icon at bounding box center [198, 164] width 13 height 13
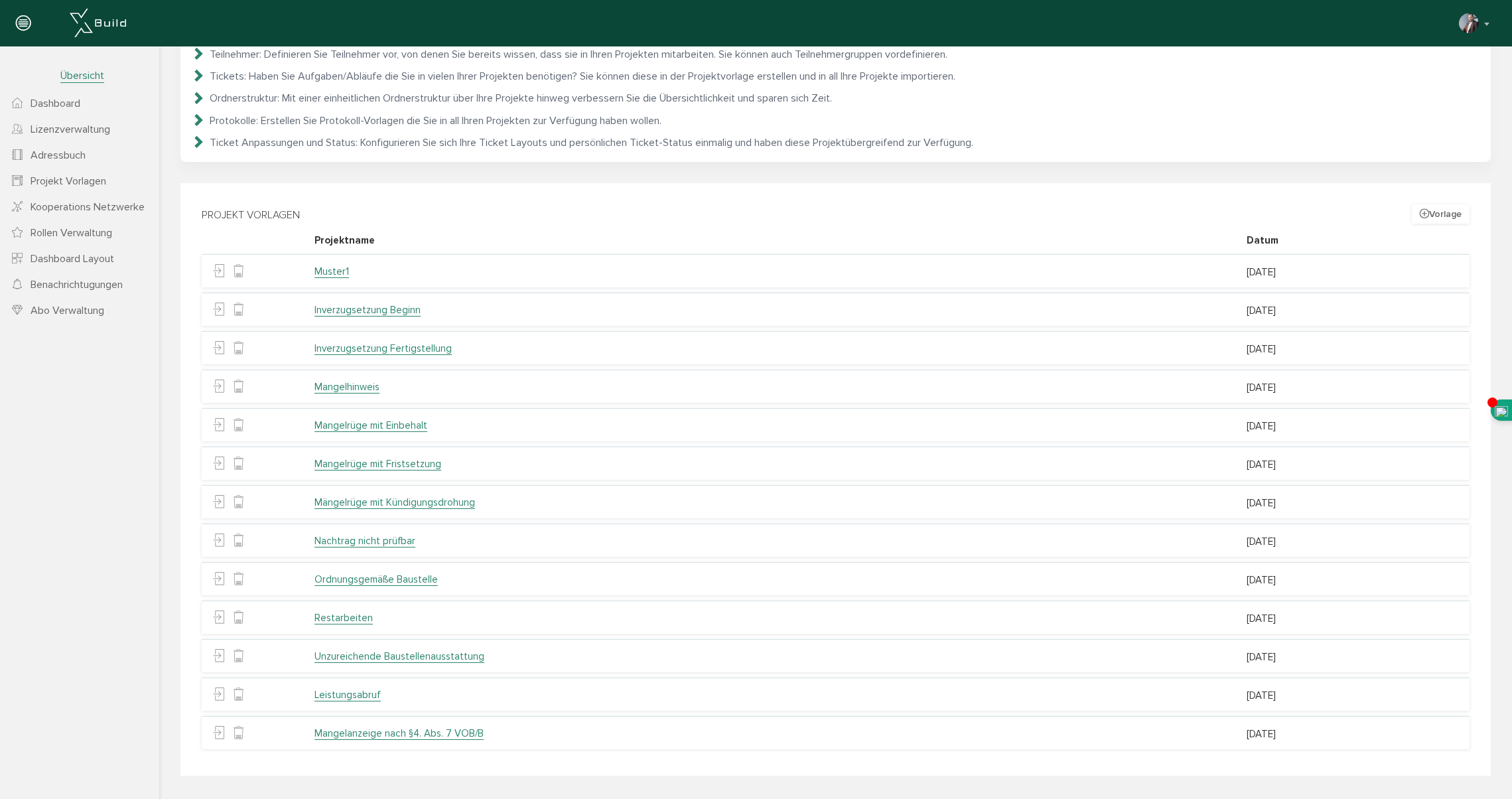
click at [1444, 215] on button "Vorlage" at bounding box center [1441, 214] width 58 height 19
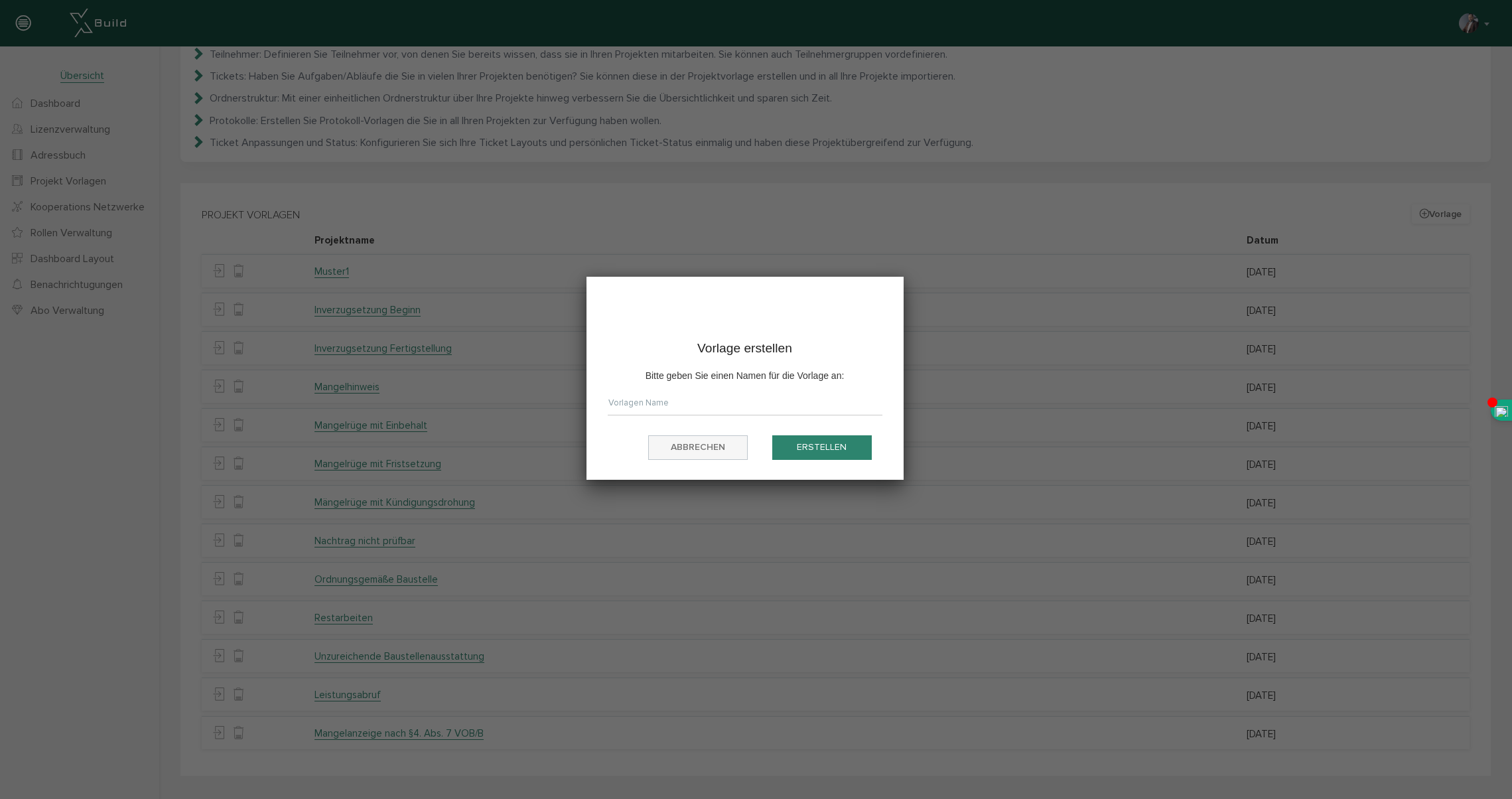
click at [708, 451] on button "abbrechen" at bounding box center [698, 448] width 100 height 24
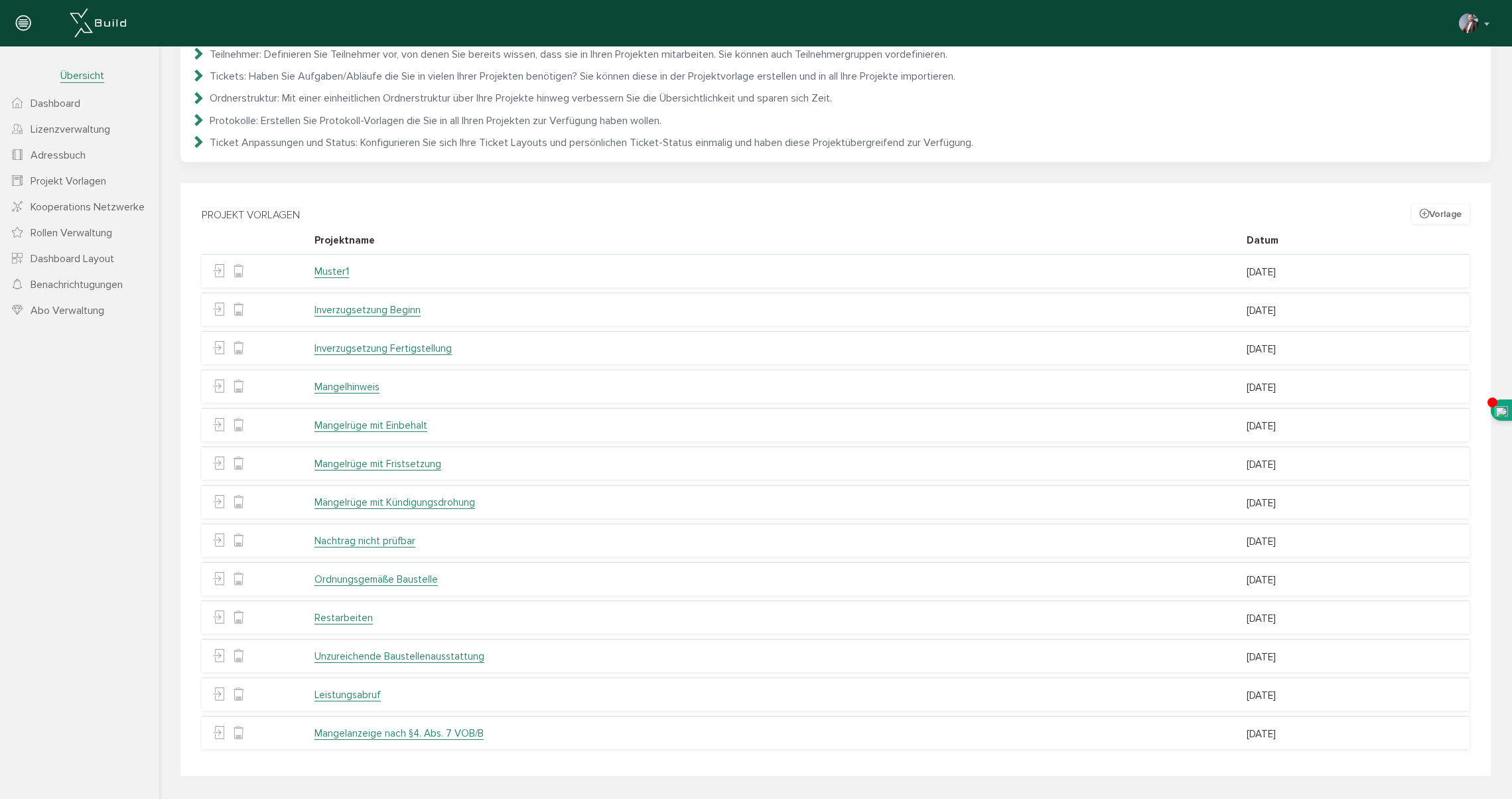
click at [331, 270] on link "Muster1" at bounding box center [331, 272] width 34 height 12
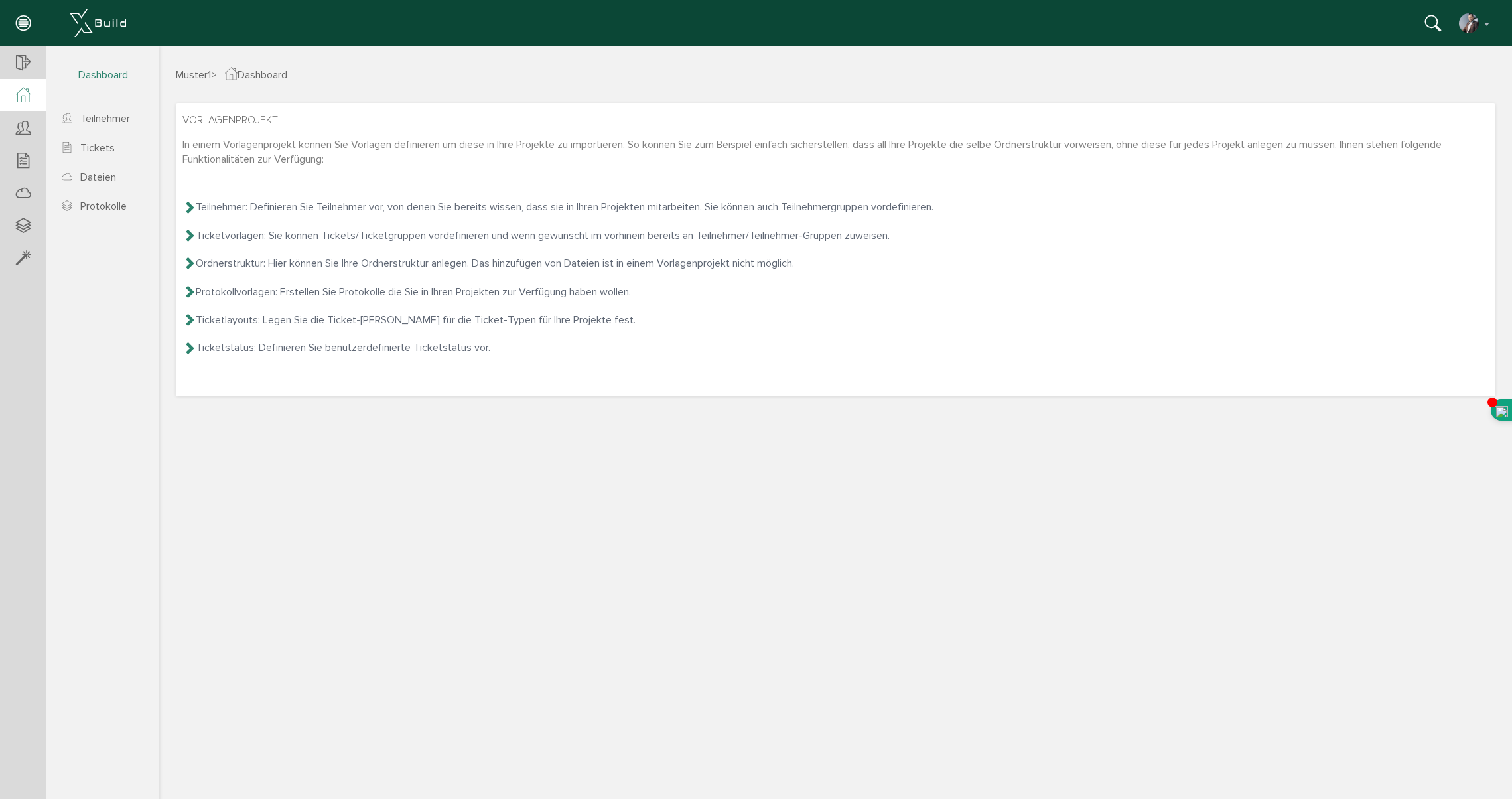
click at [98, 79] on span "Dashboard" at bounding box center [103, 75] width 50 height 14
click at [101, 74] on span "Dashboard" at bounding box center [103, 75] width 50 height 14
click at [15, 67] on div at bounding box center [23, 63] width 46 height 34
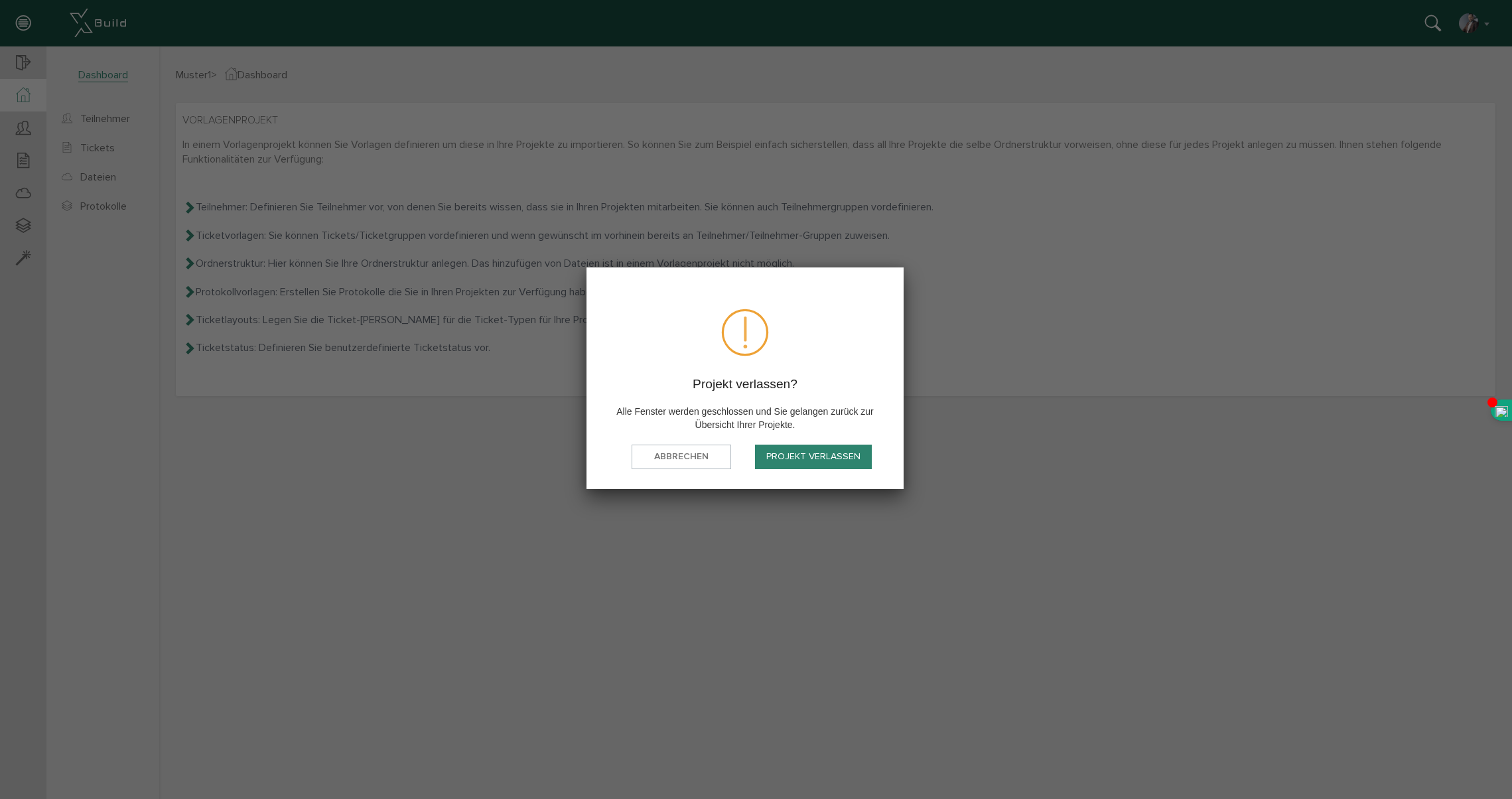
click at [805, 469] on div "Projekt verlassen" at bounding box center [813, 462] width 138 height 36
click at [824, 457] on button "Projekt verlassen" at bounding box center [814, 456] width 117 height 24
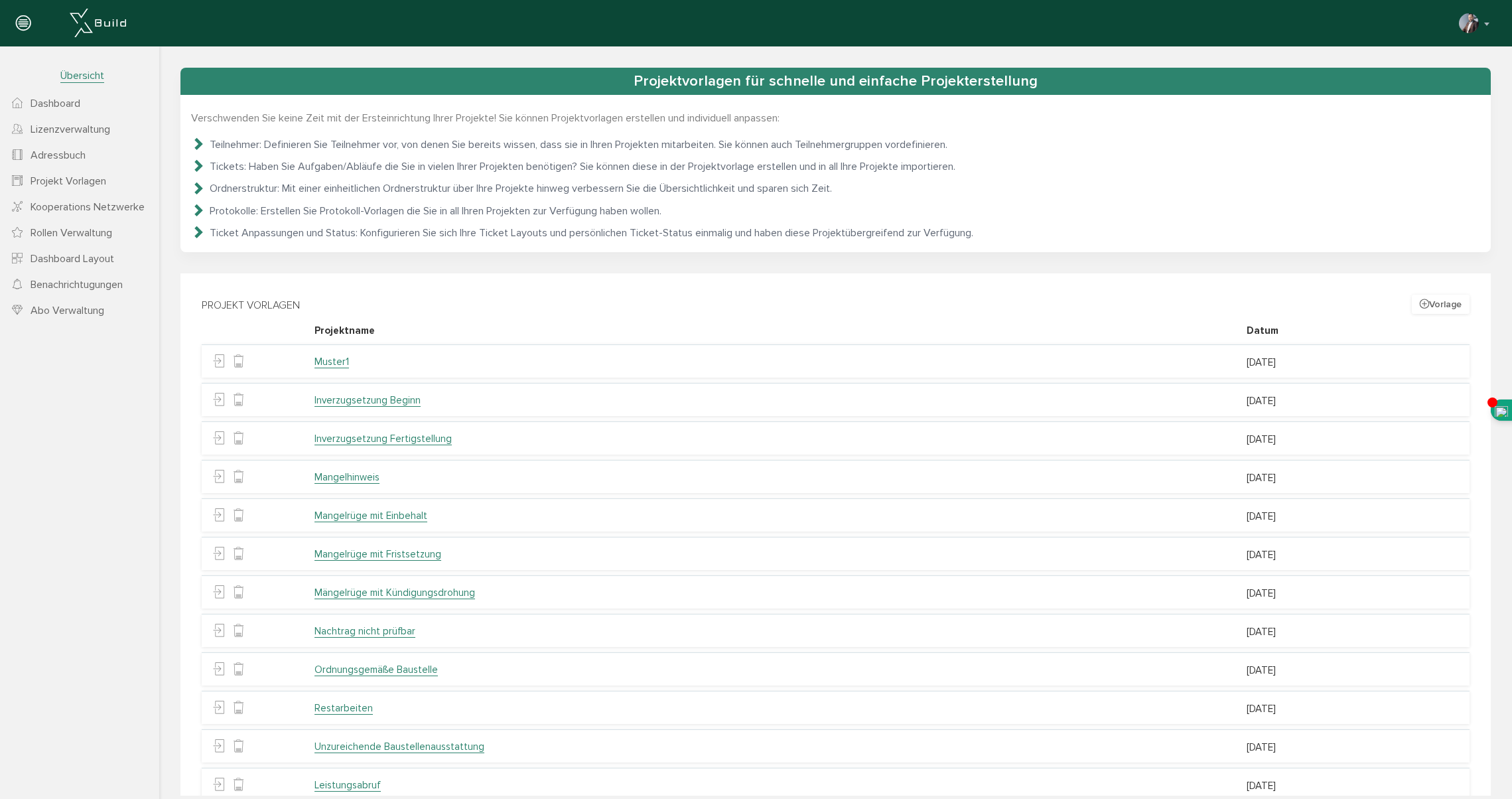
scroll to position [14, 0]
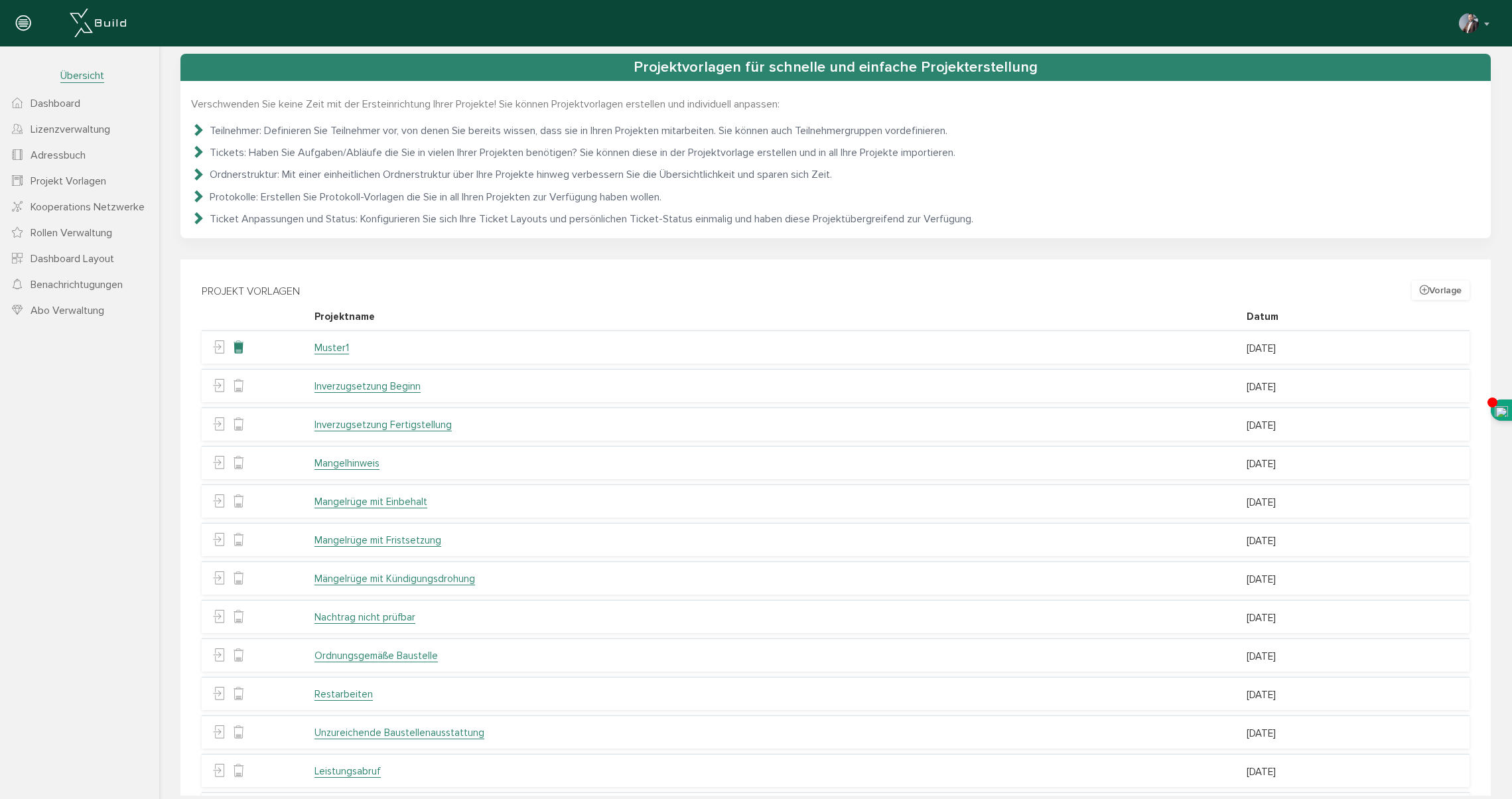
click at [238, 347] on icon at bounding box center [239, 347] width 12 height 20
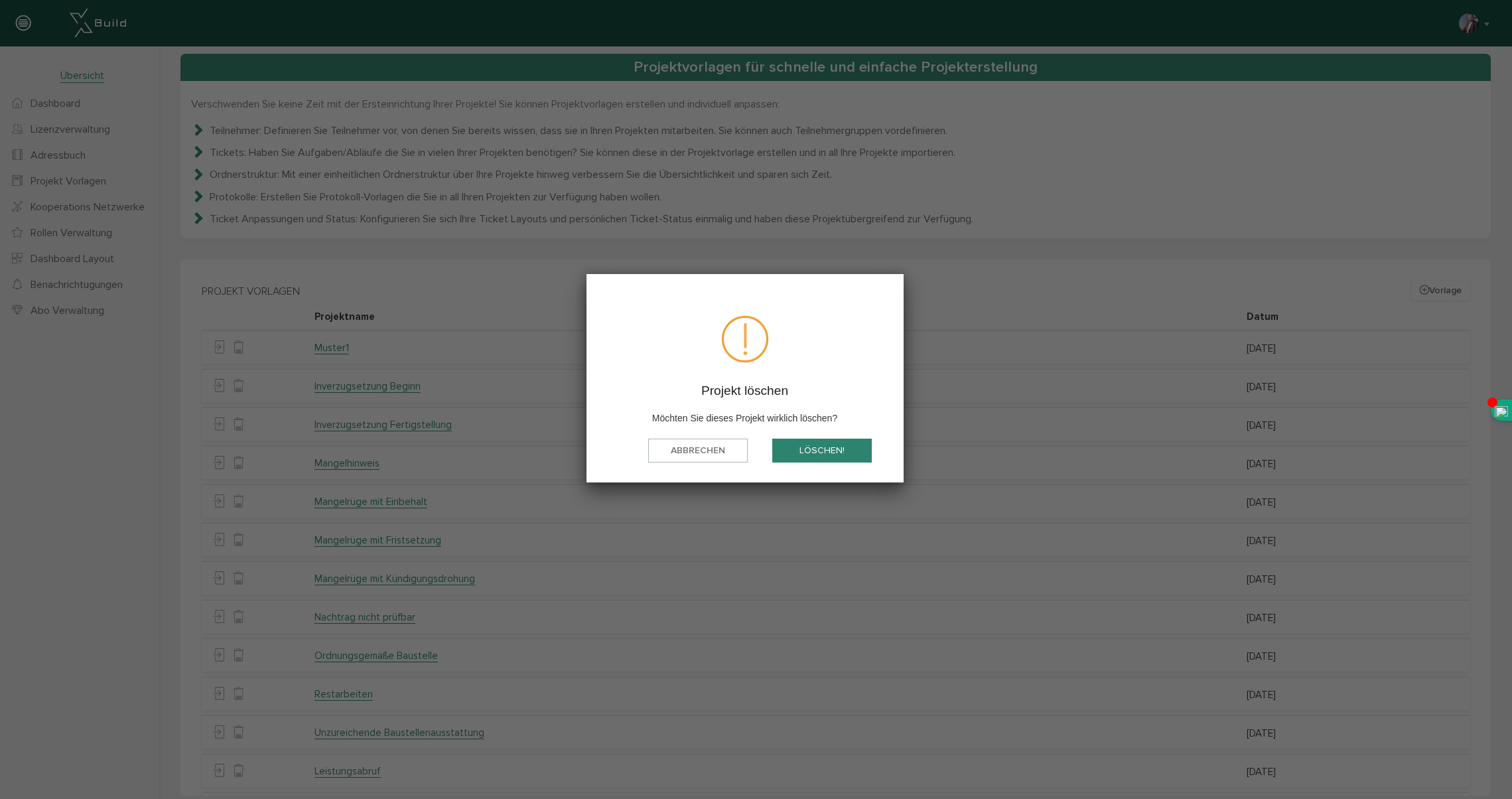
click at [805, 451] on button "löschen!" at bounding box center [822, 451] width 100 height 24
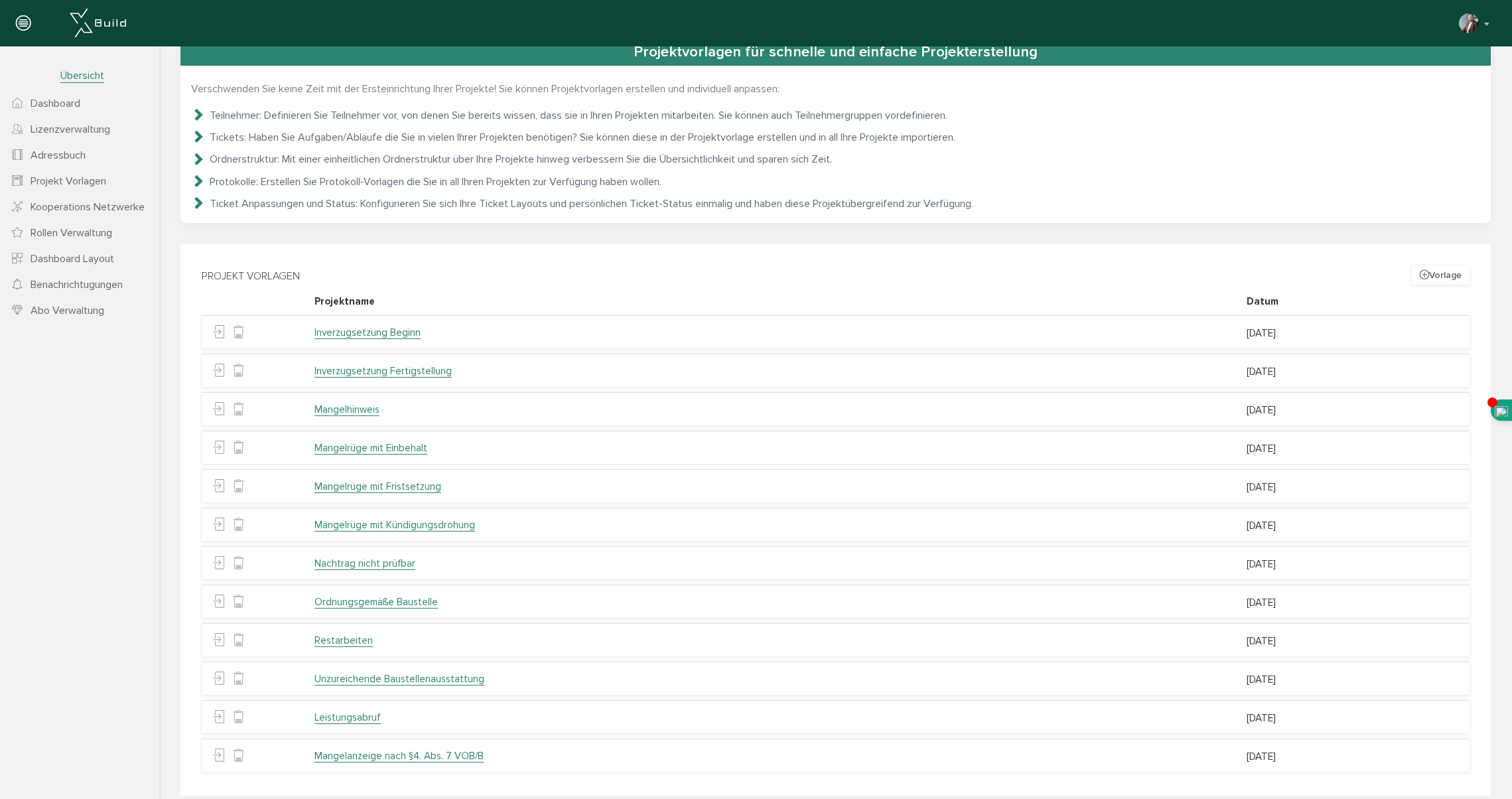
scroll to position [52, 0]
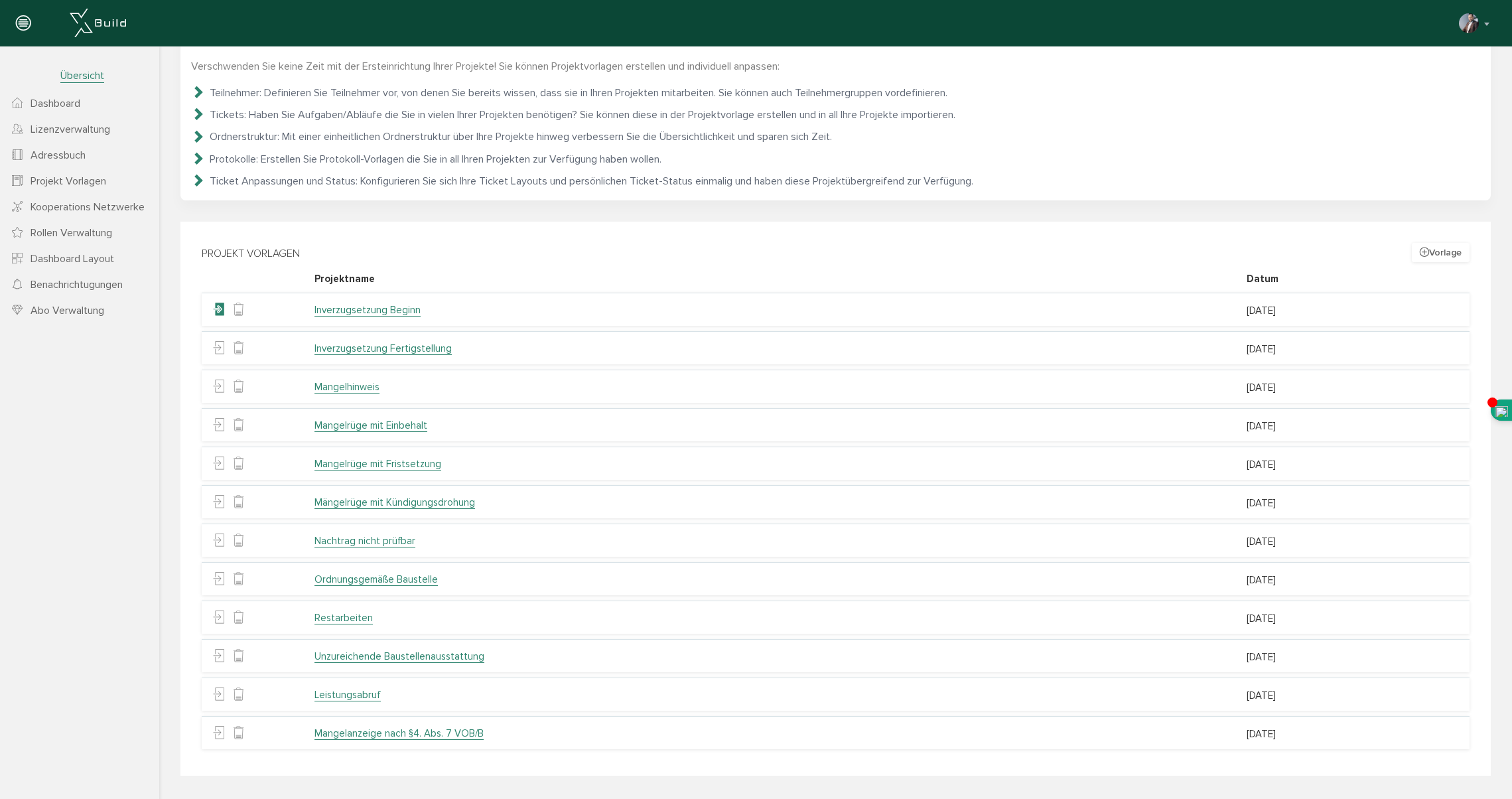
click at [219, 308] on icon at bounding box center [219, 309] width 12 height 20
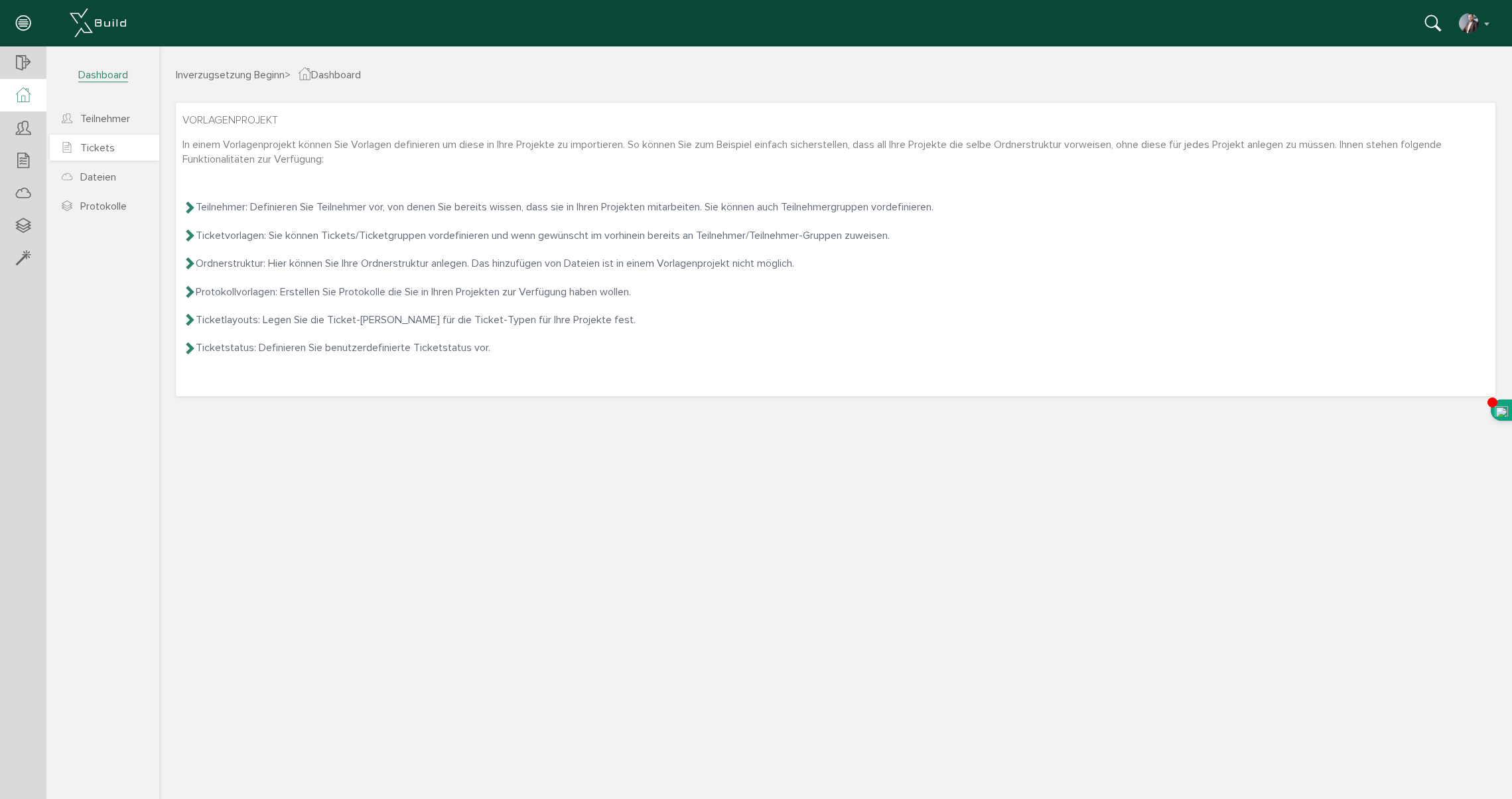
click at [95, 147] on span "Tickets" at bounding box center [97, 148] width 34 height 13
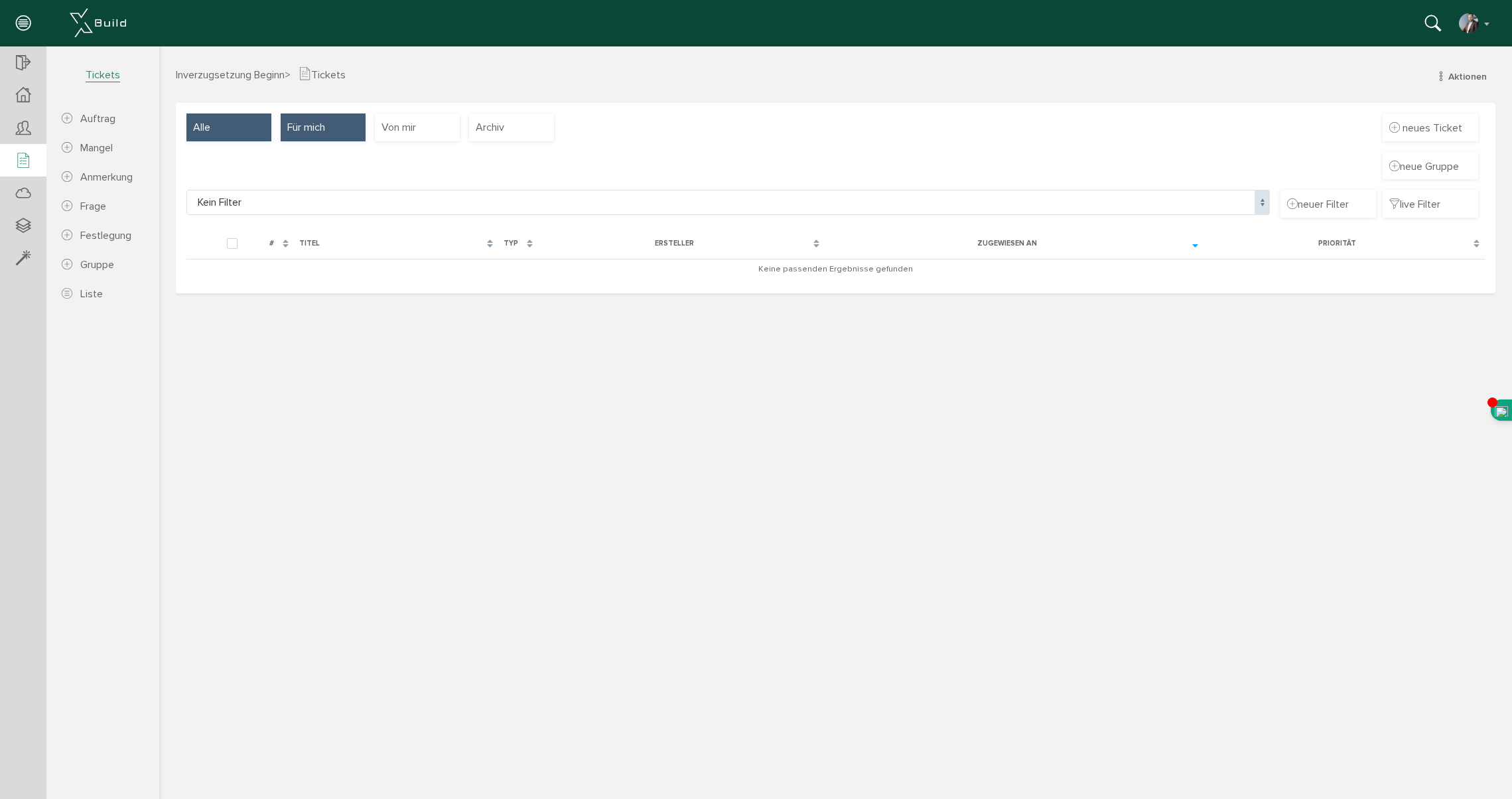
click at [238, 126] on div "Alle" at bounding box center [228, 128] width 85 height 28
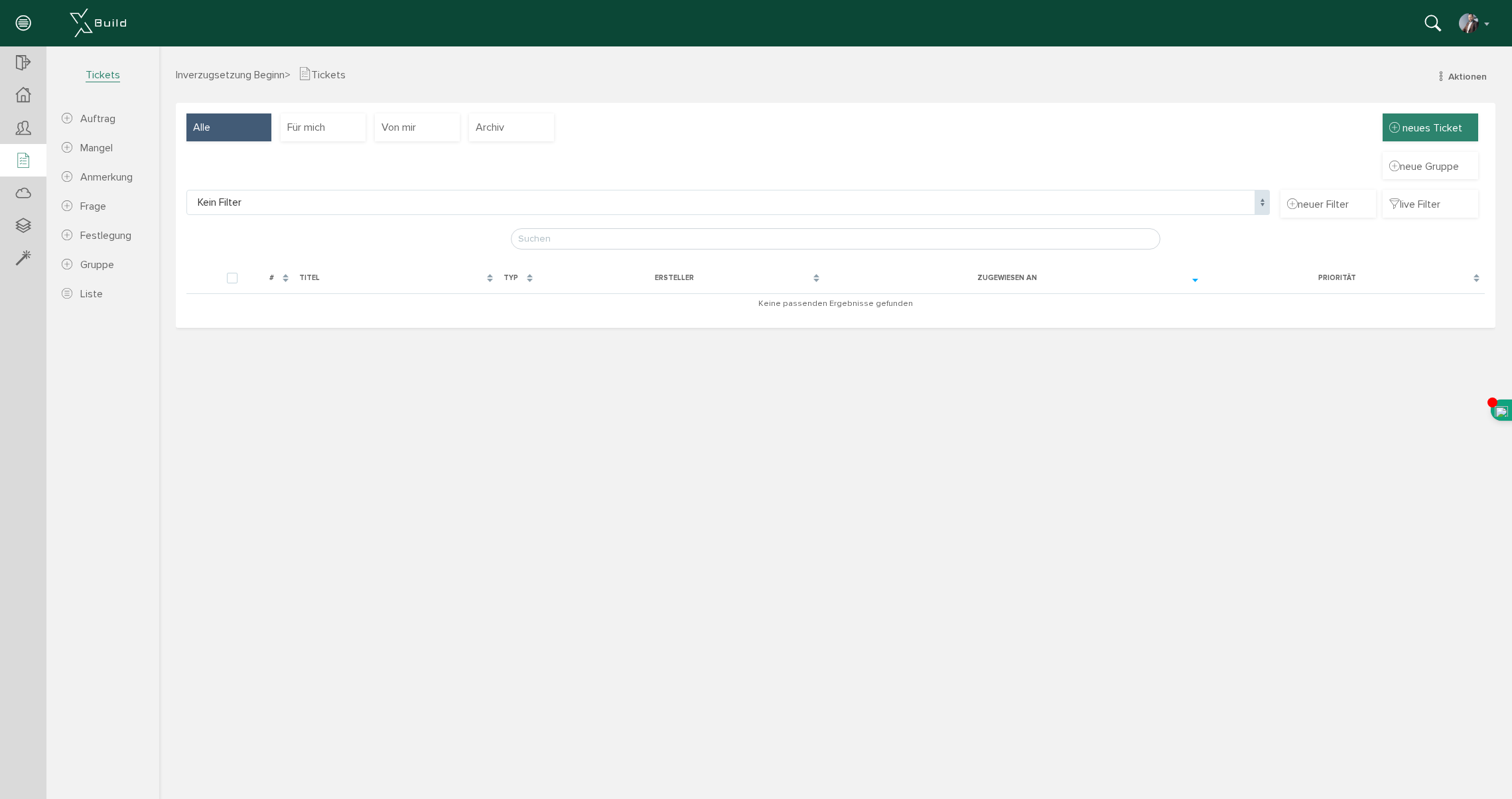
click at [1418, 130] on span "neues Ticket" at bounding box center [1432, 128] width 59 height 13
click at [1279, 386] on div "Inverzugsetzung Beginn > Tickets Aktionen neuer Auftrag neuer Mangel neue Anmer…" at bounding box center [835, 431] width 1353 height 729
click at [1423, 161] on span "neue Gruppe" at bounding box center [1431, 165] width 82 height 15
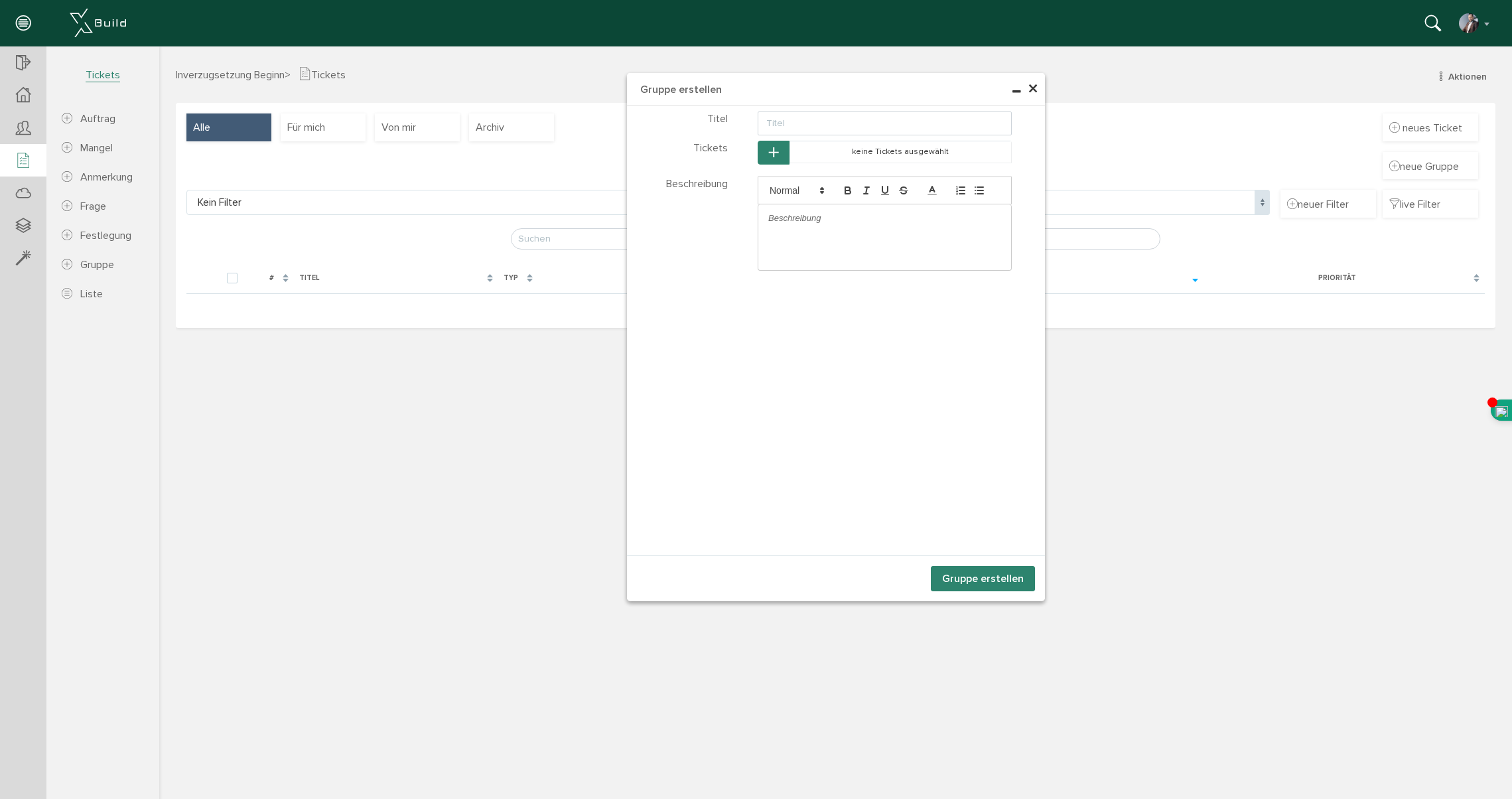
click at [1038, 89] on span "×" at bounding box center [1033, 89] width 10 height 26
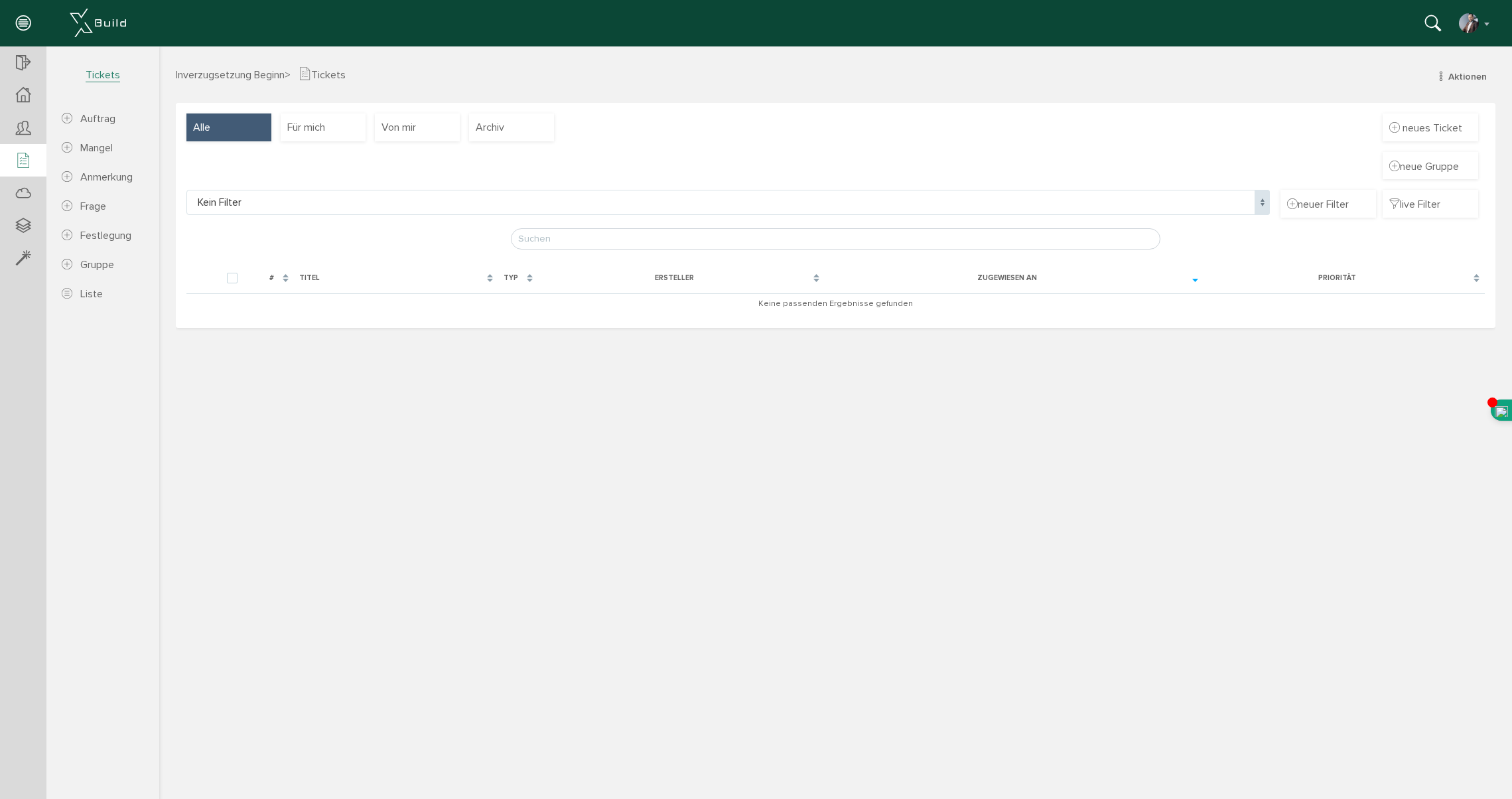
click at [1262, 200] on span at bounding box center [1262, 202] width 15 height 25
click at [1264, 164] on div "neue Gruppe" at bounding box center [835, 171] width 1299 height 38
click at [1461, 74] on span "Aktionen" at bounding box center [1467, 76] width 38 height 11
click at [759, 441] on div "Inverzugsetzung Beginn > Tickets Aktionen neuer Auftrag neuer Mangel neue Anmer…" at bounding box center [835, 431] width 1353 height 729
click at [1412, 124] on span "neues Ticket" at bounding box center [1432, 128] width 59 height 13
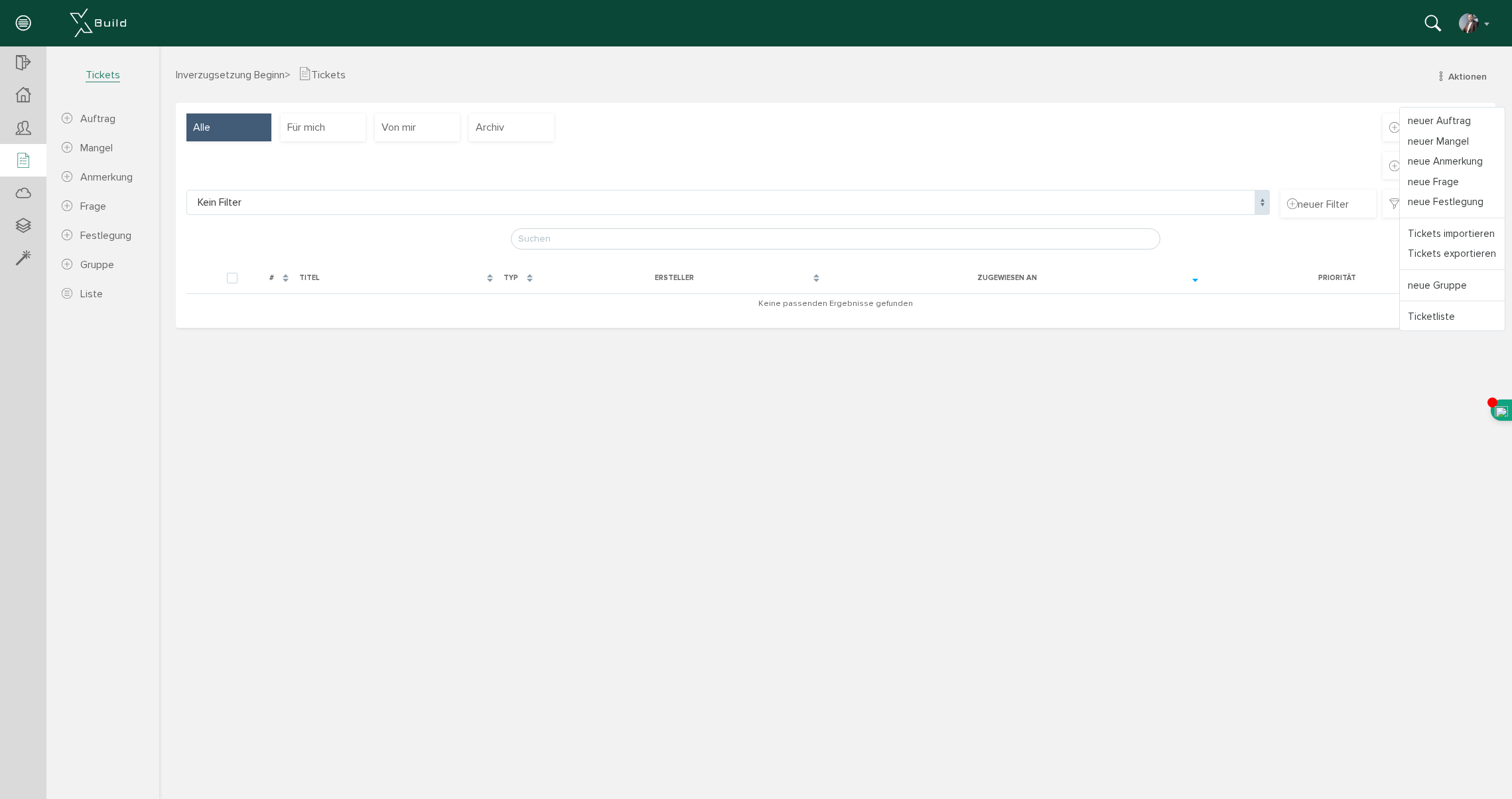
click at [1325, 115] on div "Alle Für mich Von mir Archiv neues Ticket neue Gruppe Kein Filter Kein Filter n…" at bounding box center [835, 215] width 1320 height 224
click at [386, 416] on div "Inverzugsetzung Beginn > Tickets Aktionen neuer Auftrag neuer Mangel neue Anmer…" at bounding box center [835, 431] width 1353 height 729
click at [17, 163] on icon at bounding box center [23, 161] width 15 height 18
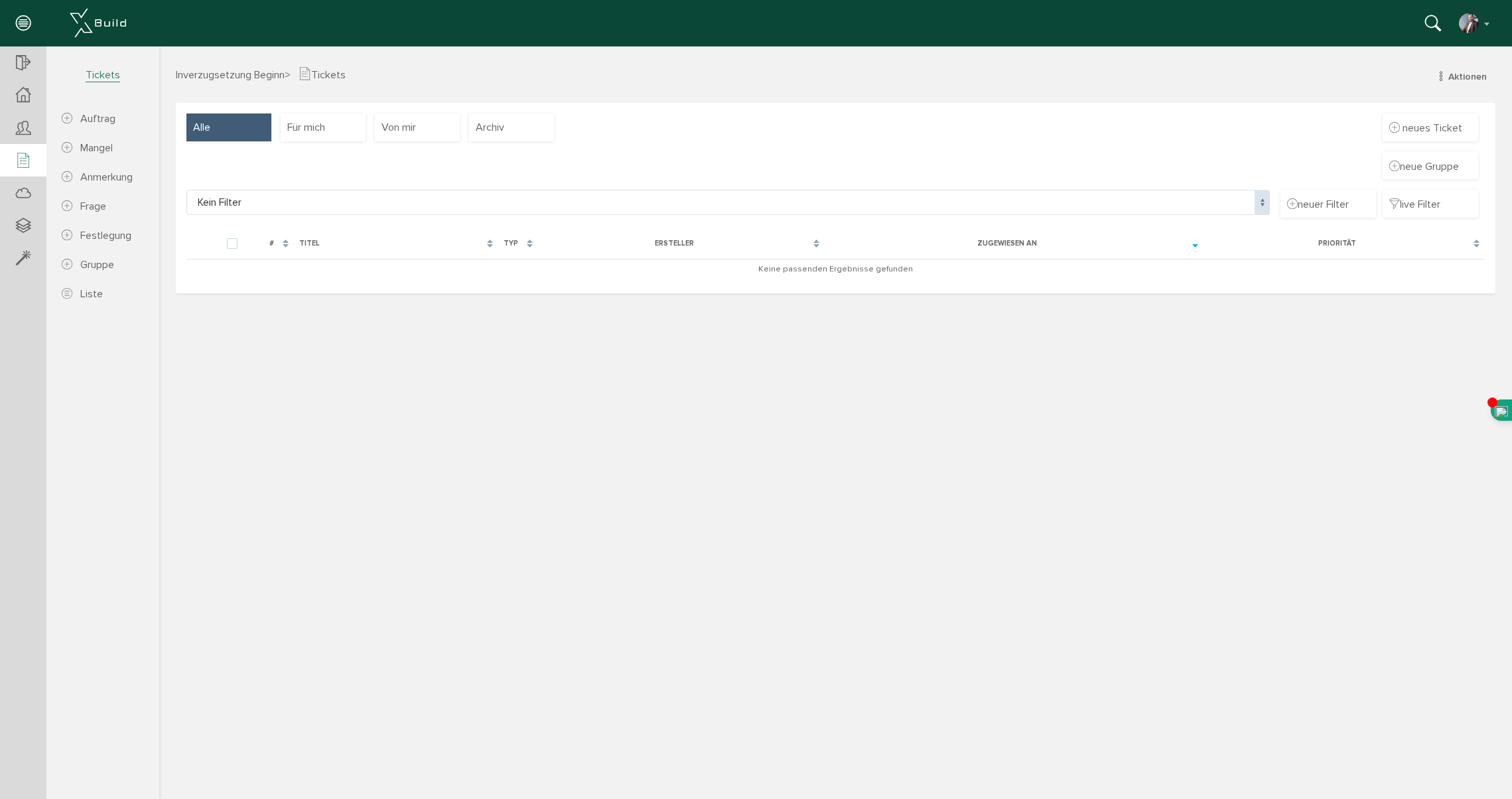
click at [108, 78] on span "Tickets" at bounding box center [102, 75] width 34 height 14
click at [21, 92] on icon at bounding box center [23, 94] width 15 height 15
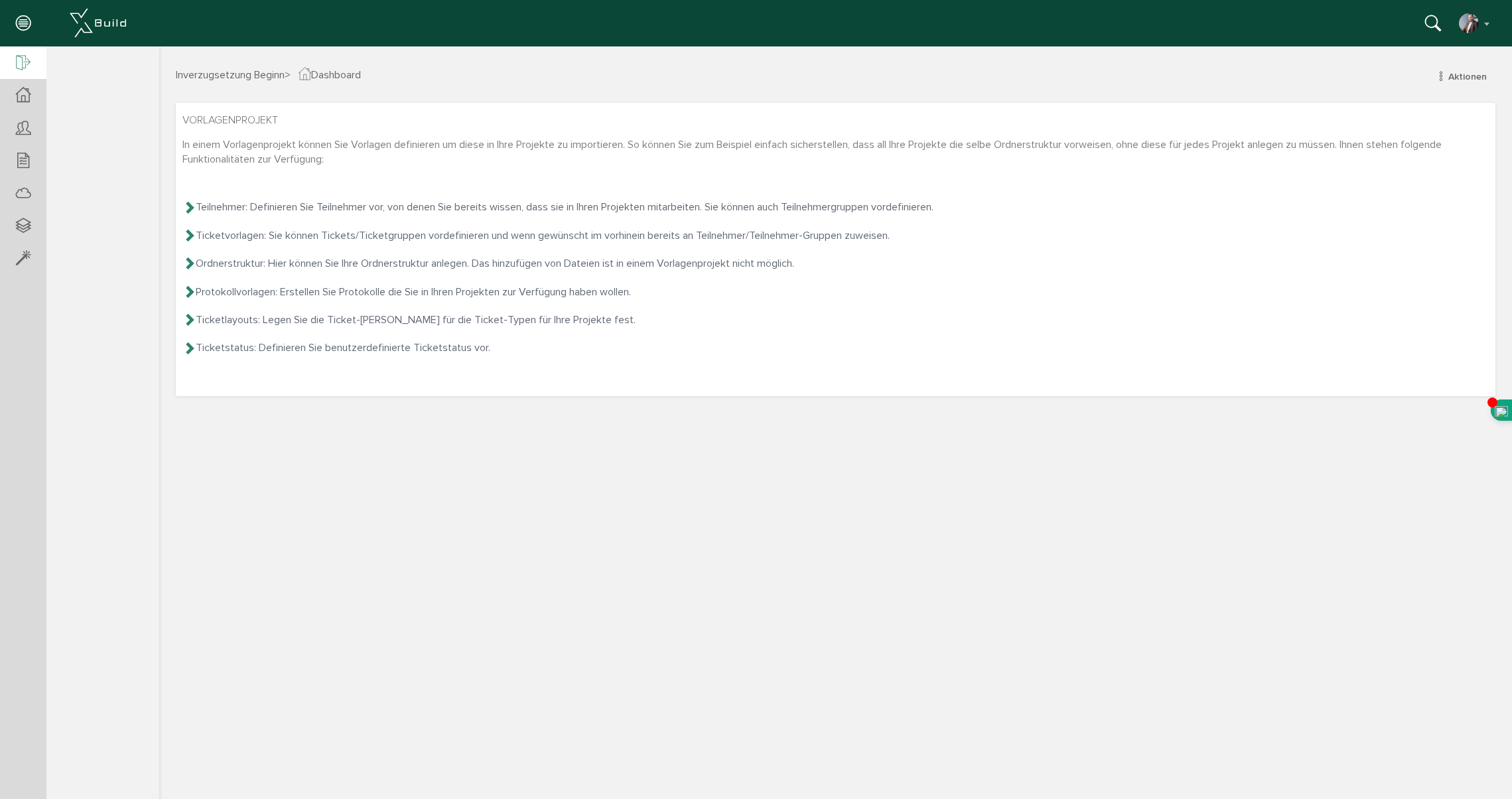
click at [23, 67] on icon at bounding box center [23, 63] width 15 height 18
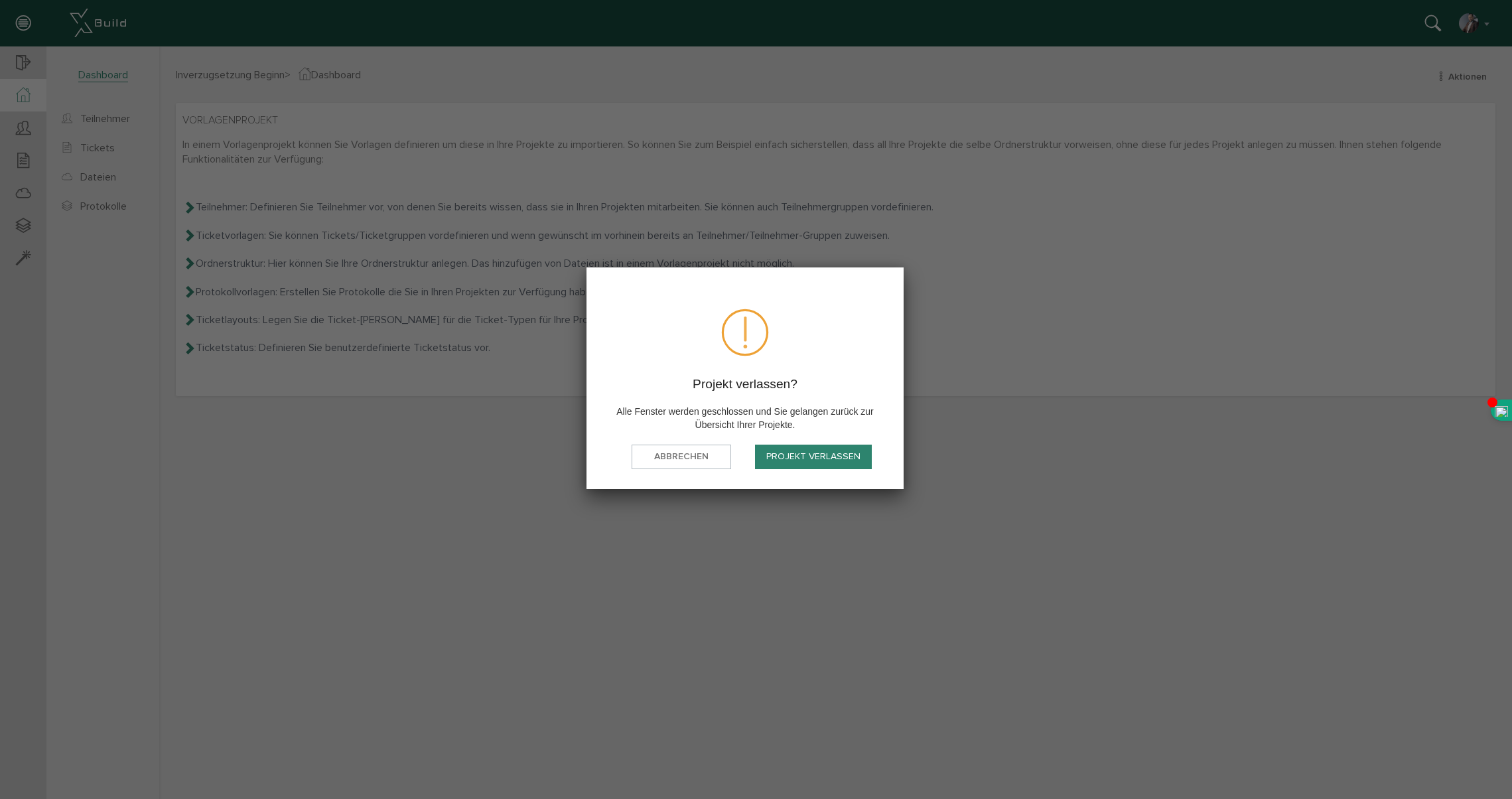
click at [802, 456] on button "Projekt verlassen" at bounding box center [814, 456] width 117 height 24
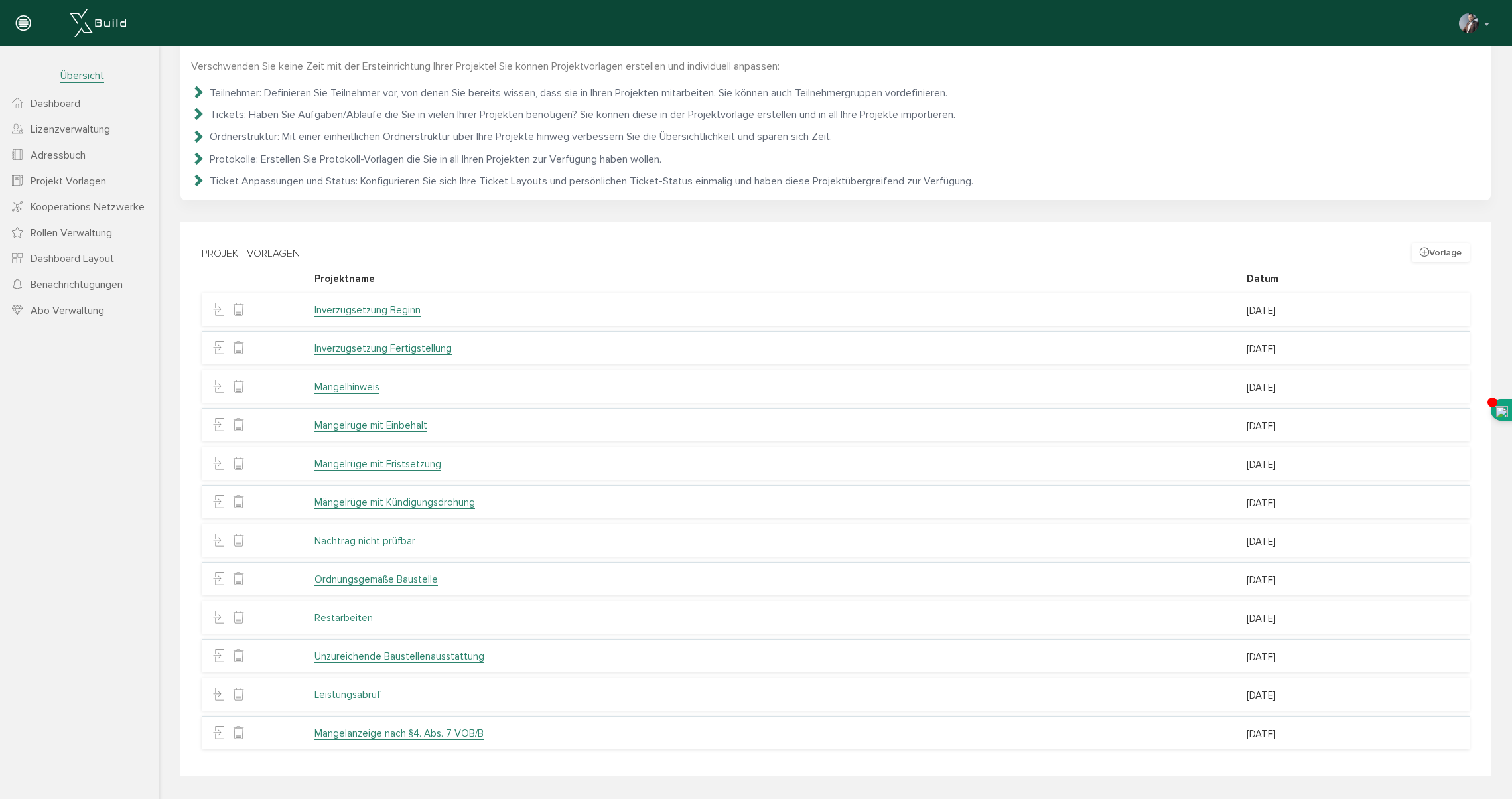
scroll to position [51, 0]
click at [91, 105] on link "Dashboard" at bounding box center [80, 103] width 159 height 26
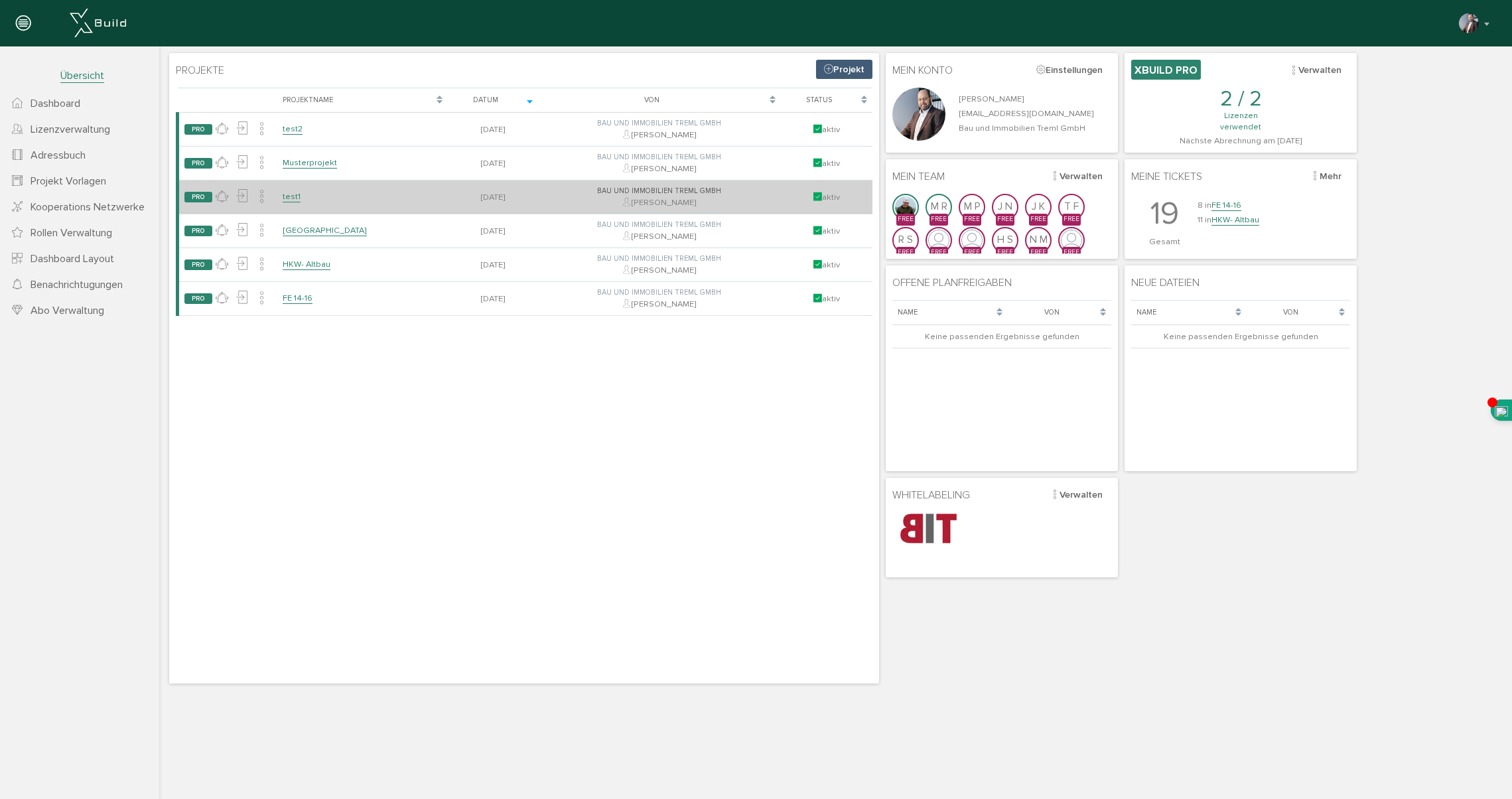
click at [203, 198] on span "PRO" at bounding box center [199, 197] width 28 height 10
click at [265, 198] on icon at bounding box center [261, 197] width 12 height 19
click at [285, 226] on link "Projekt beenden" at bounding box center [338, 225] width 172 height 21
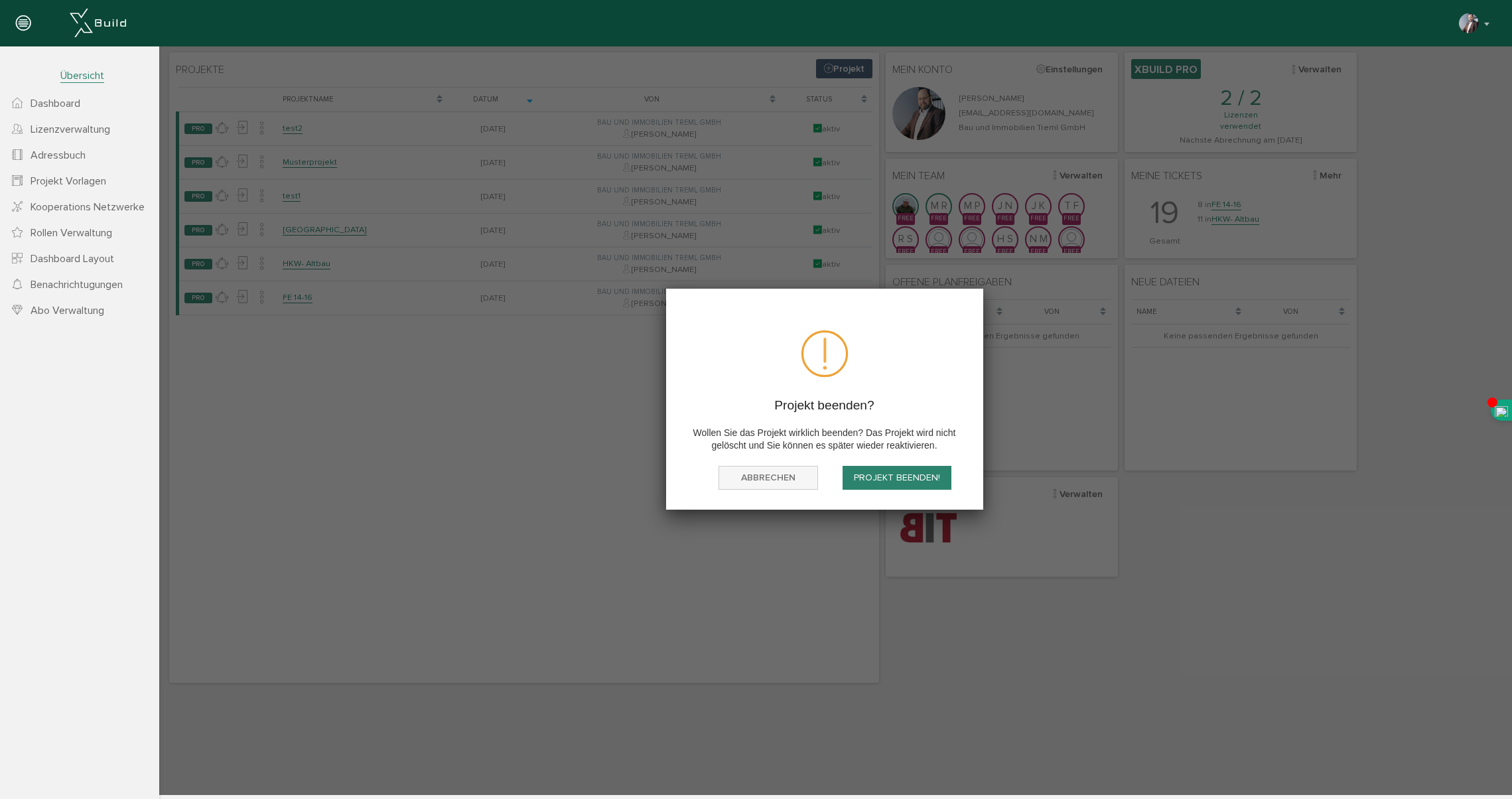
click at [766, 470] on button "Abbrechen" at bounding box center [769, 478] width 100 height 24
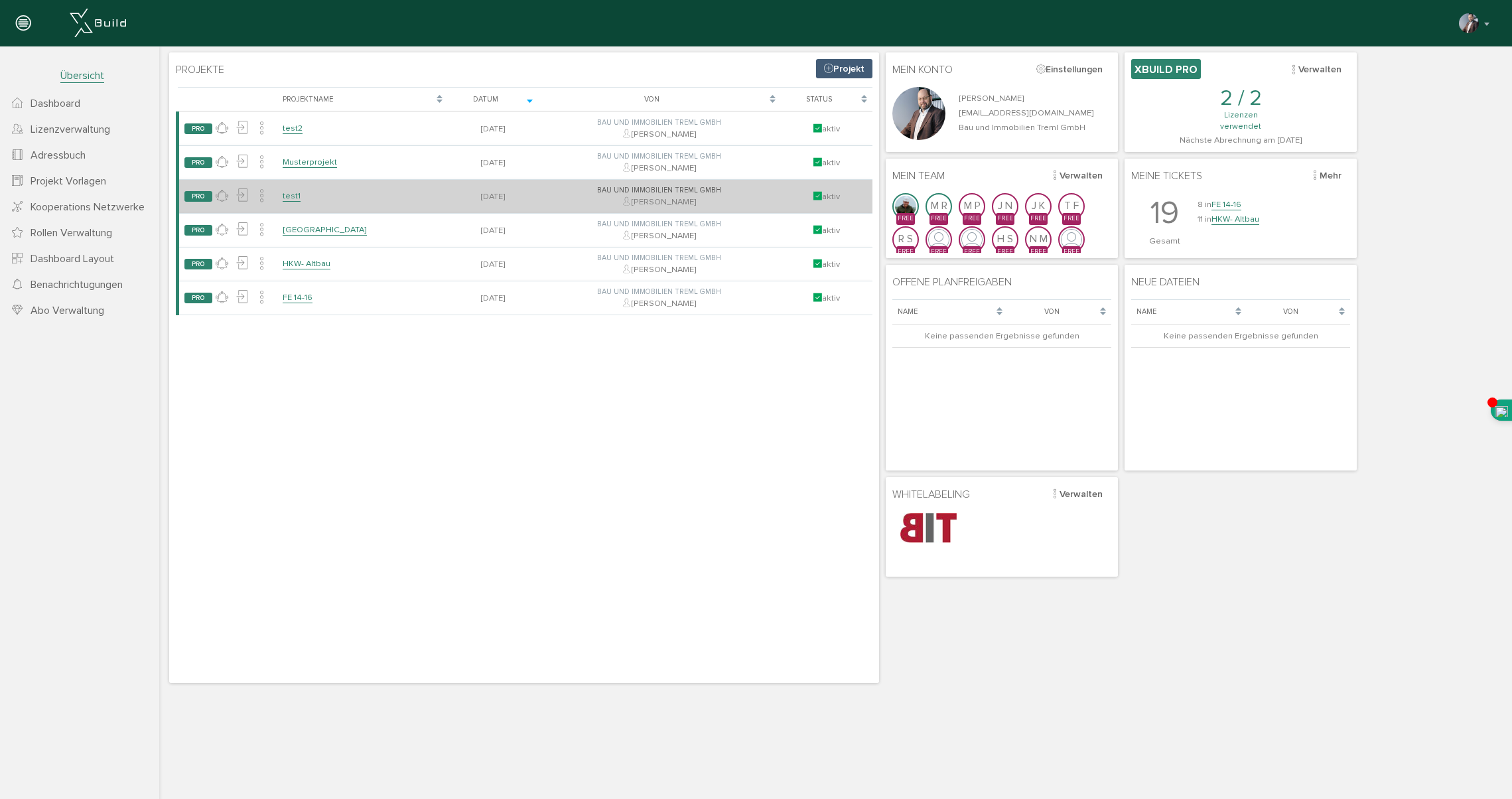
click at [730, 198] on div "Bau und Immobilien Treml GmbH Roman Treml" at bounding box center [658, 197] width 232 height 23
click at [242, 197] on icon at bounding box center [241, 195] width 12 height 19
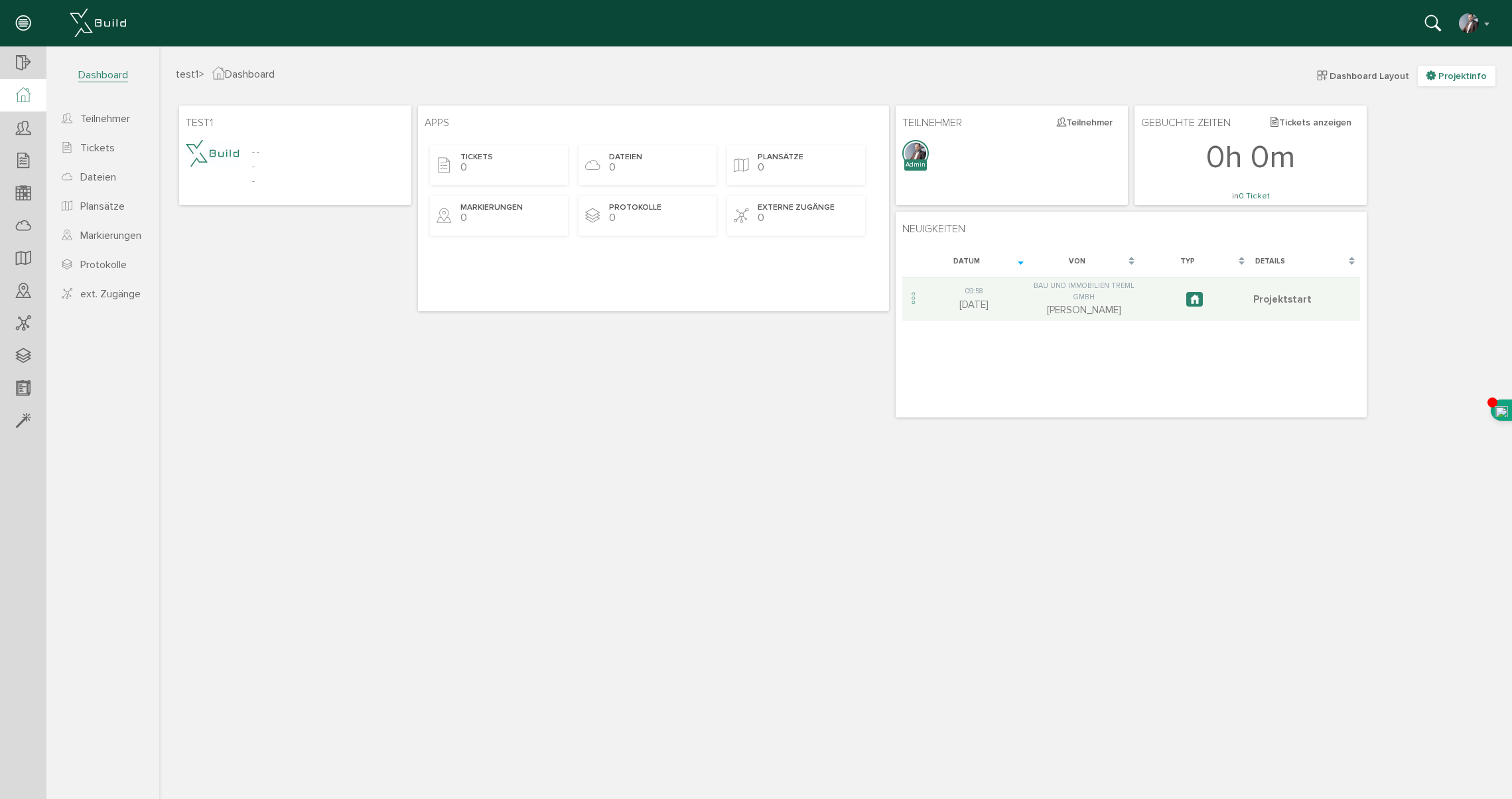
click at [1454, 72] on span "Projektinfo" at bounding box center [1462, 75] width 48 height 11
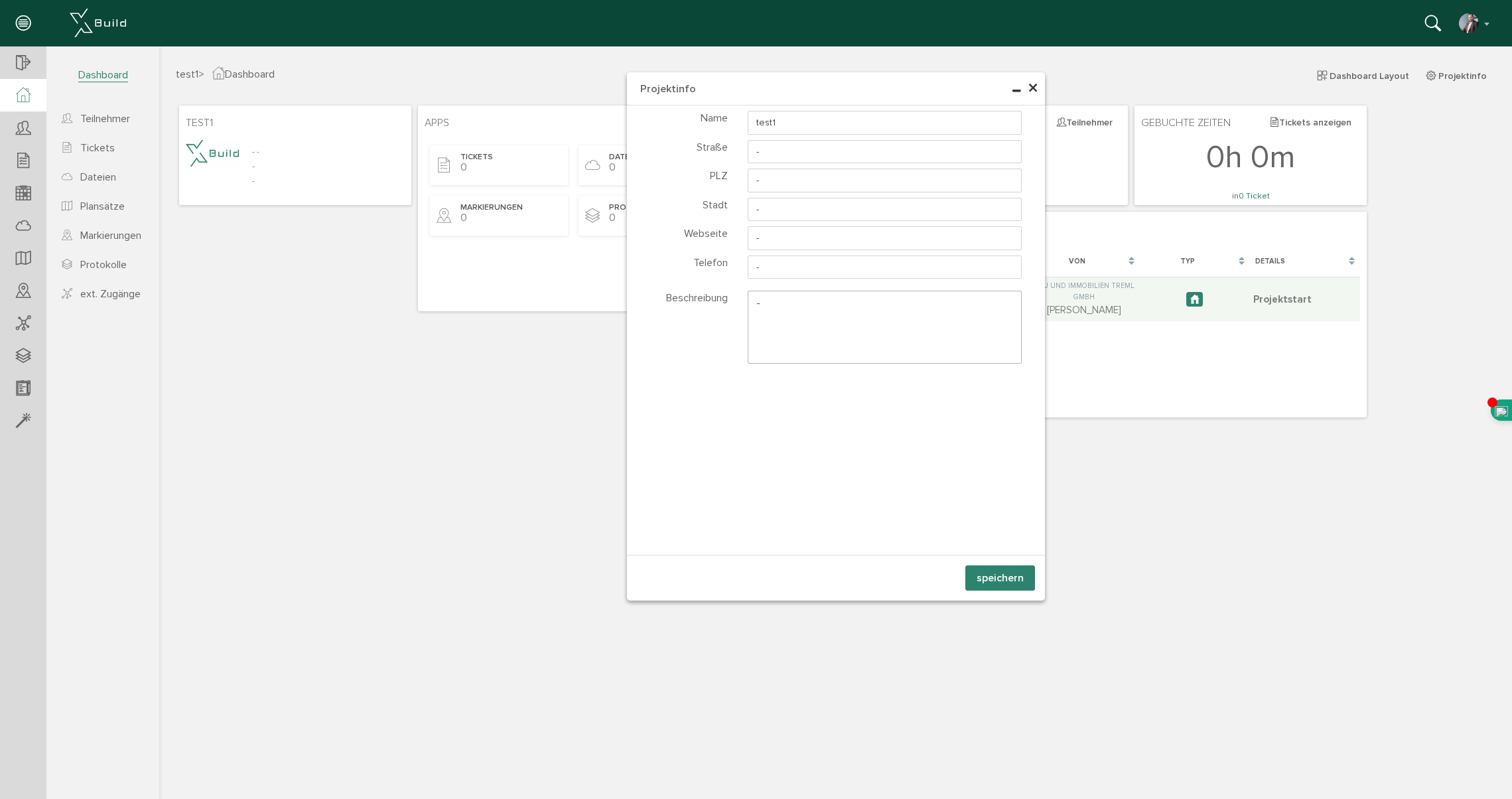
click at [1035, 88] on span "×" at bounding box center [1033, 89] width 10 height 26
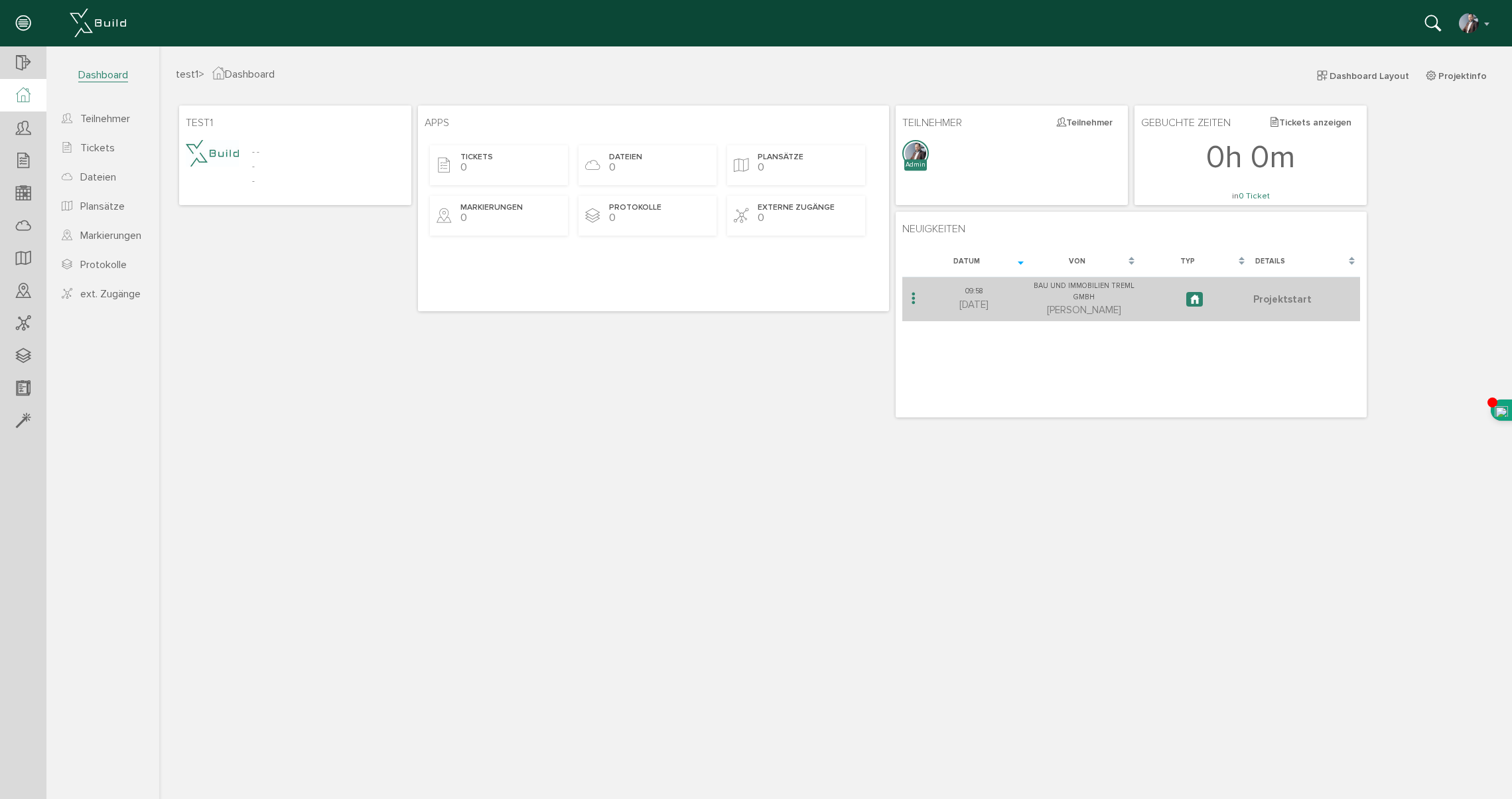
click at [912, 297] on icon at bounding box center [914, 299] width 16 height 17
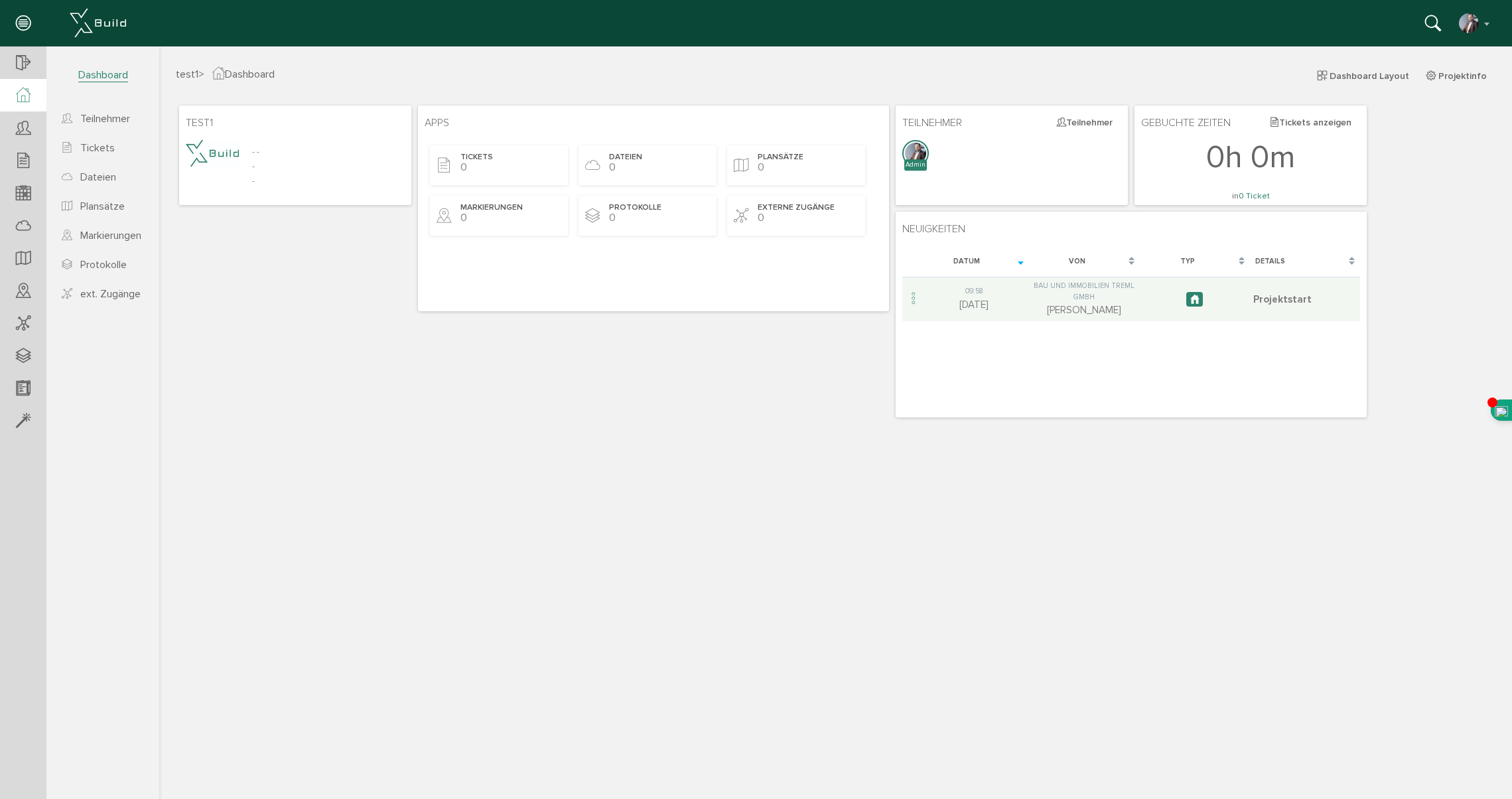
click at [187, 73] on span "test1" at bounding box center [187, 73] width 23 height 13
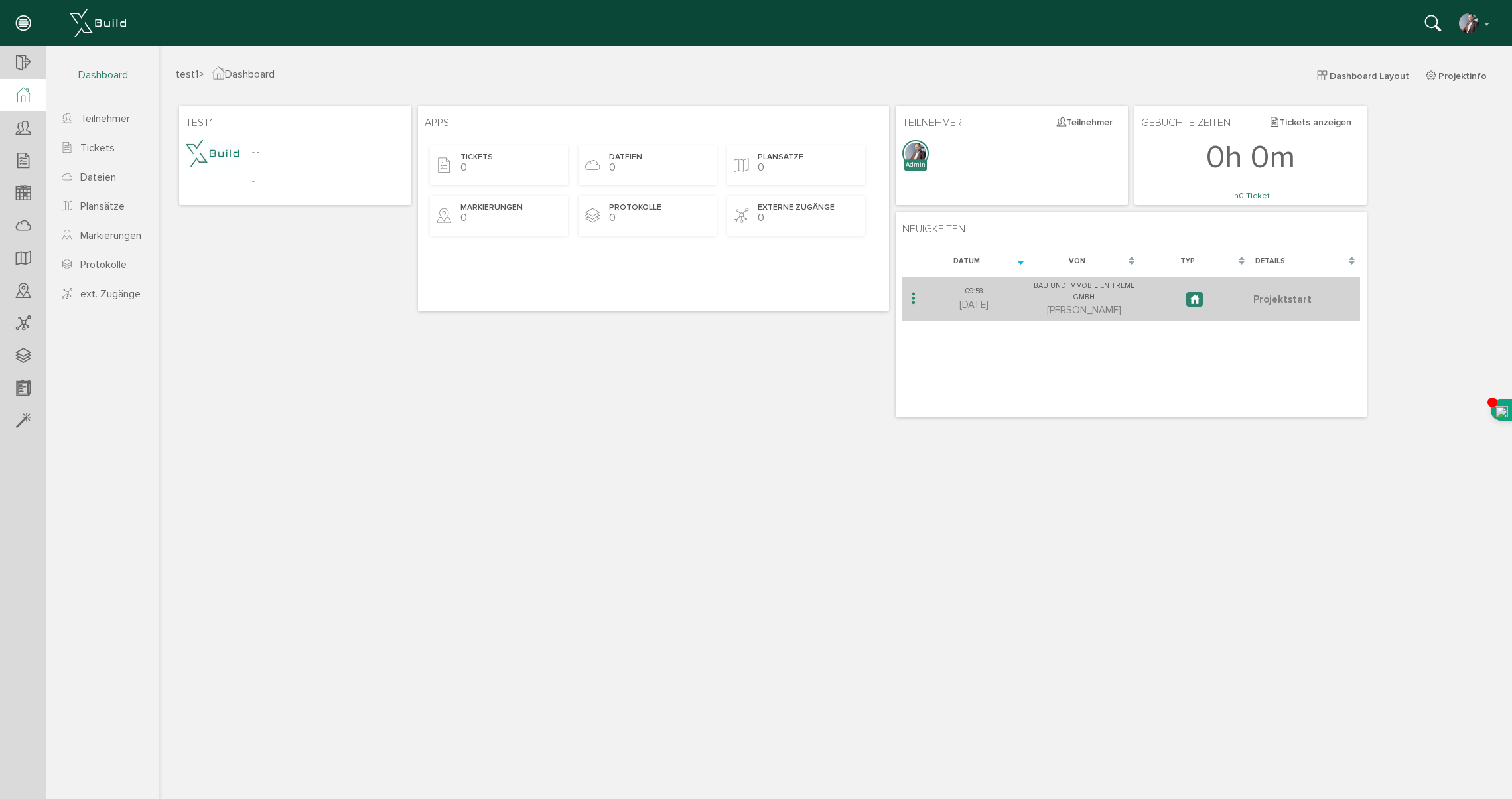
click at [909, 296] on icon at bounding box center [914, 299] width 16 height 17
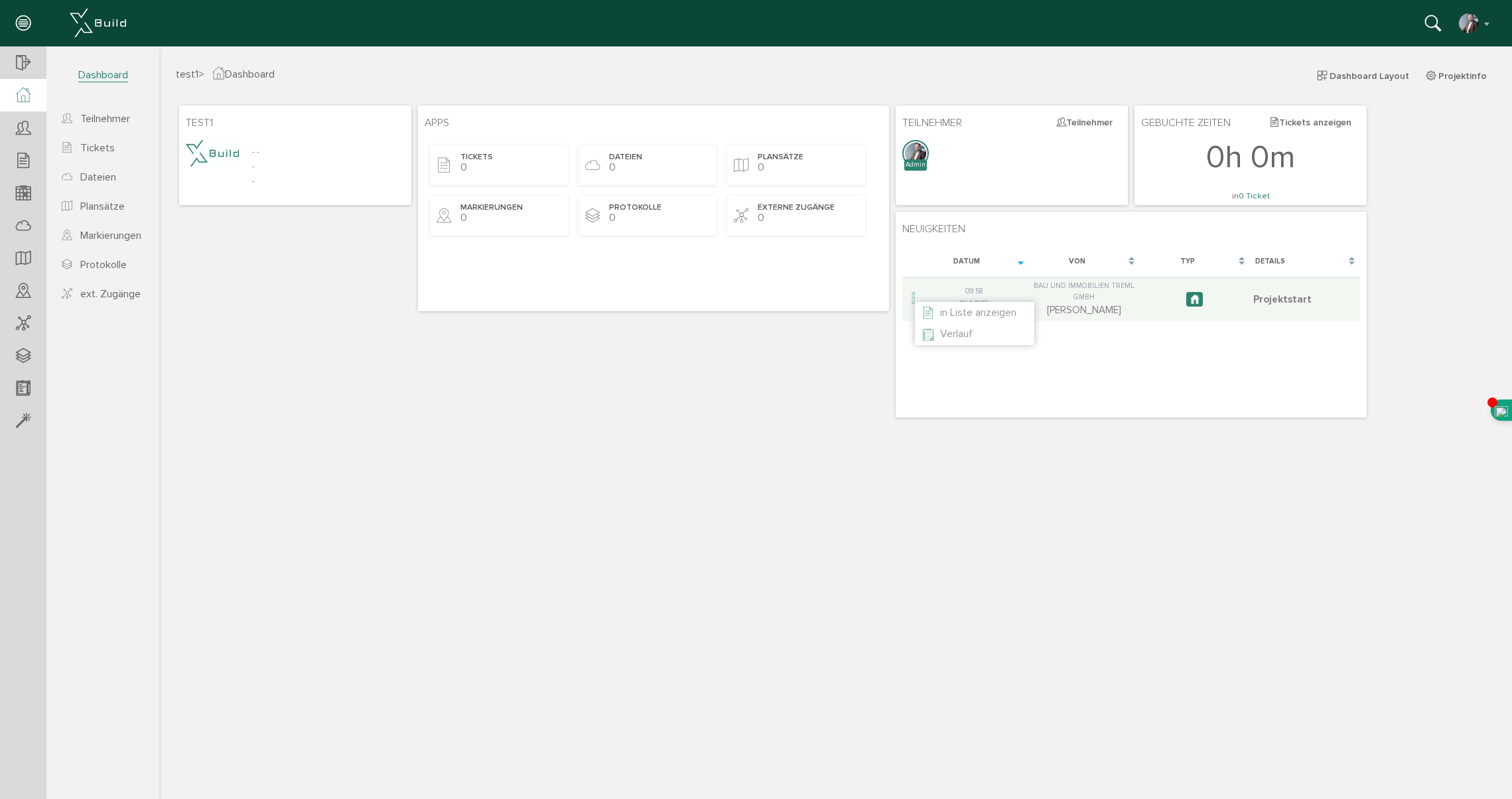
click at [923, 312] on li "in Liste anzeigen" at bounding box center [974, 312] width 120 height 21
click at [952, 312] on span "in Liste anzeigen" at bounding box center [978, 312] width 76 height 13
click at [943, 334] on span "Verlauf" at bounding box center [956, 333] width 32 height 13
click at [1471, 79] on span "Projektinfo" at bounding box center [1462, 75] width 48 height 11
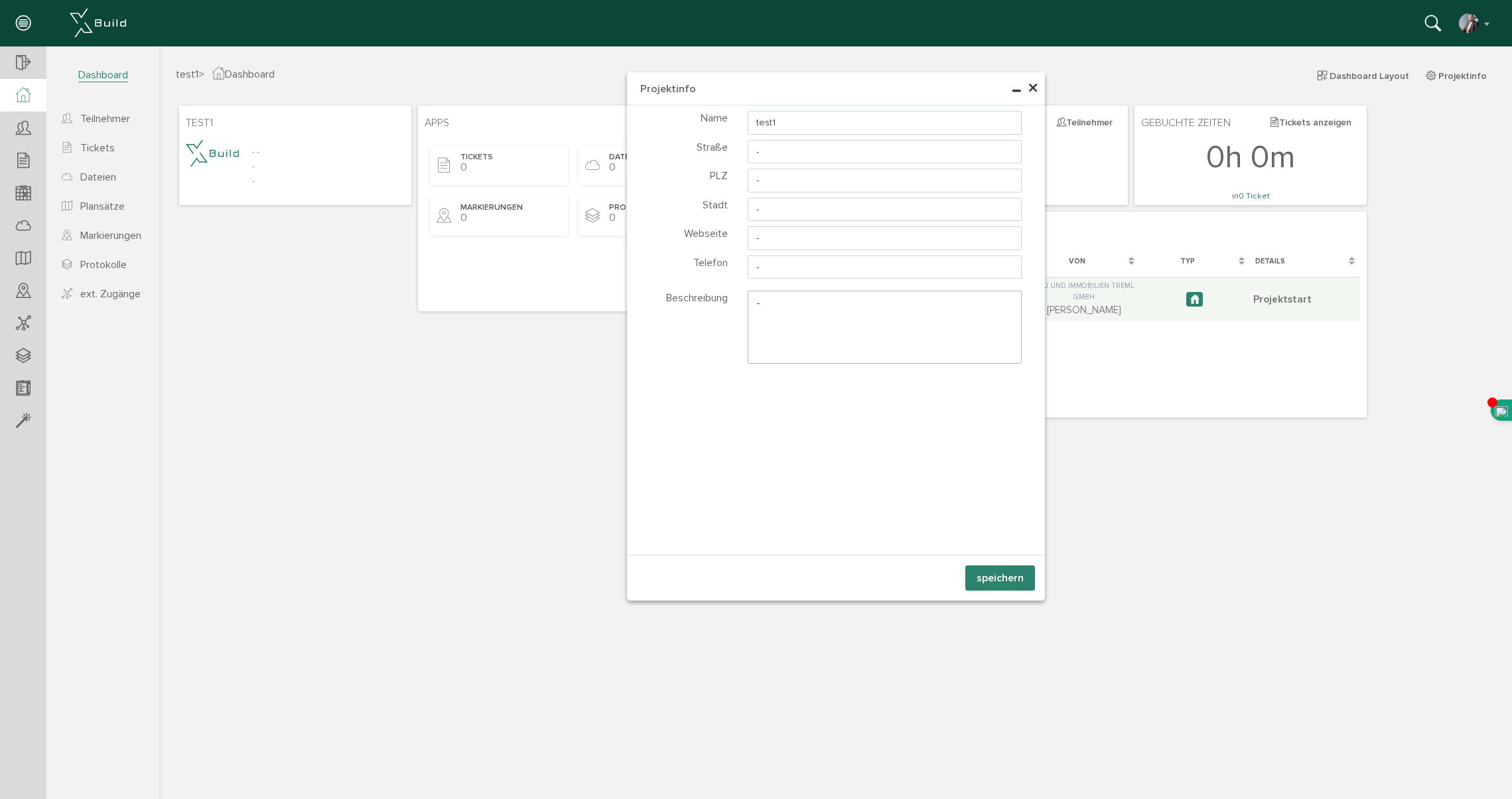
drag, startPoint x: 797, startPoint y: 119, endPoint x: 698, endPoint y: 121, distance: 99.0
click at [698, 121] on div "Name test1" at bounding box center [836, 122] width 418 height 26
click at [1003, 580] on button "speichern" at bounding box center [1000, 577] width 70 height 25
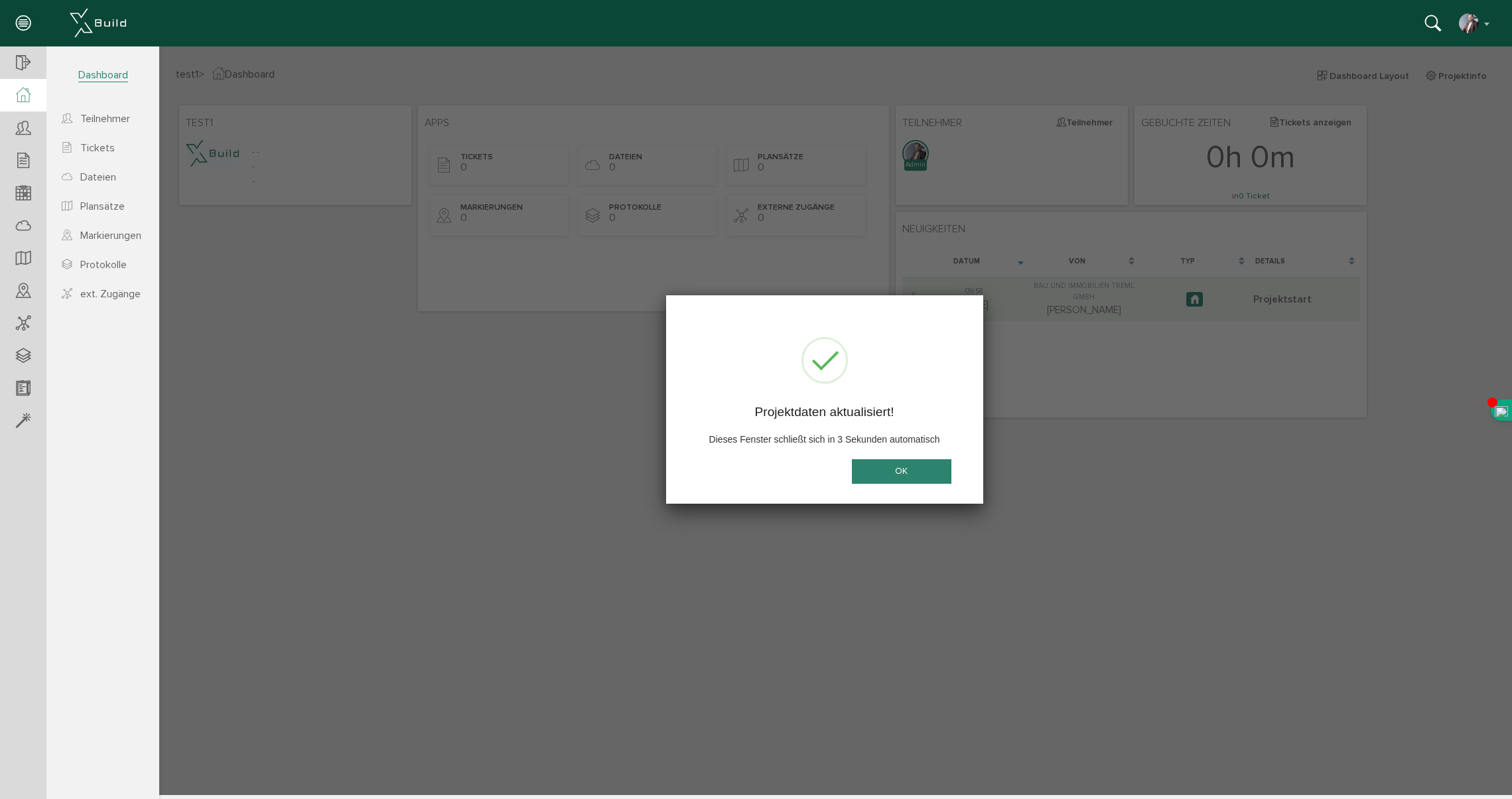
click at [895, 476] on button "OK" at bounding box center [902, 471] width 100 height 24
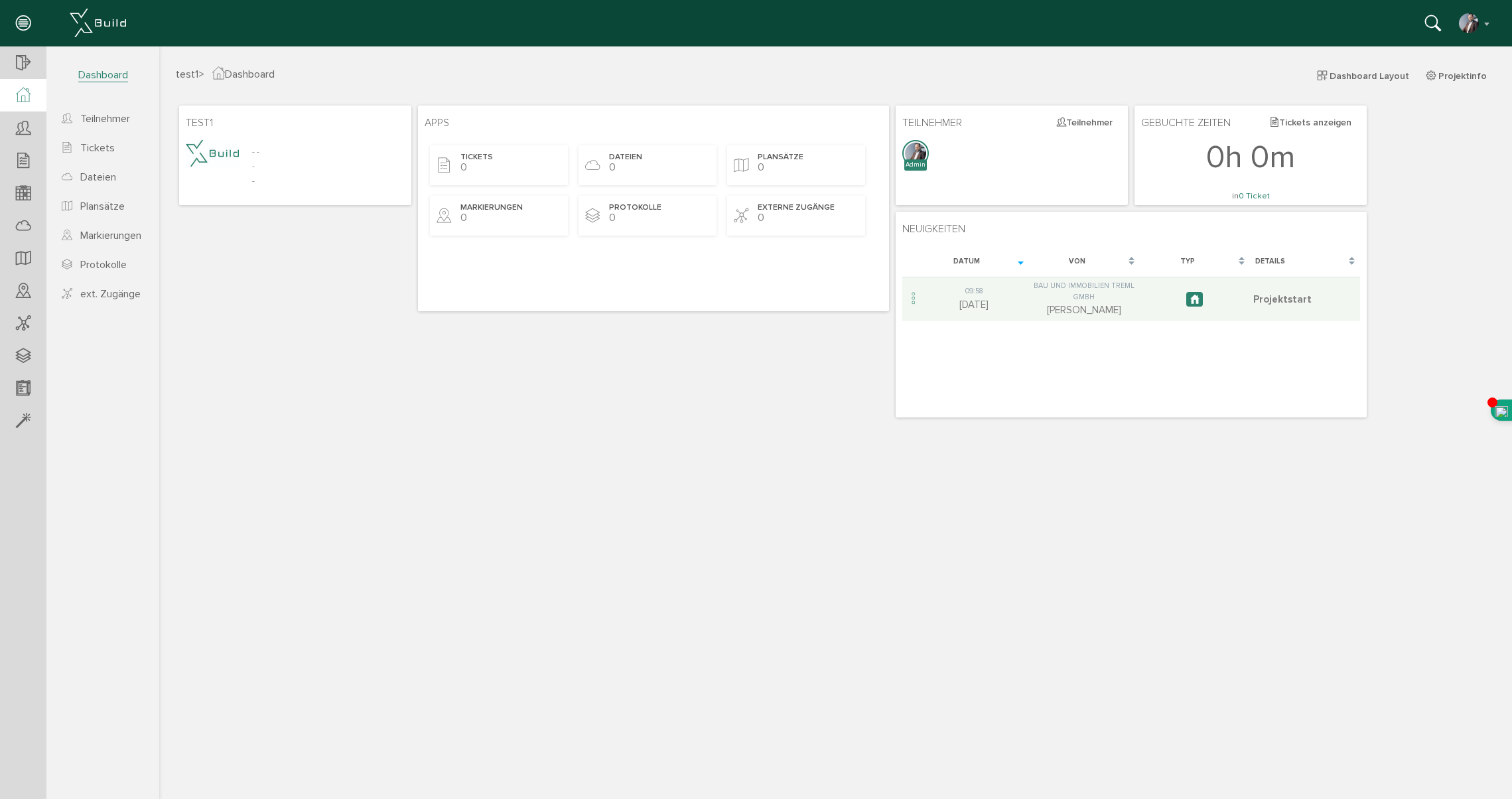
drag, startPoint x: 275, startPoint y: 142, endPoint x: 243, endPoint y: 136, distance: 32.6
click at [273, 142] on div "- - - -" at bounding box center [295, 163] width 219 height 48
click at [122, 78] on span "Dashboard" at bounding box center [103, 75] width 50 height 14
click at [22, 62] on icon at bounding box center [23, 63] width 15 height 18
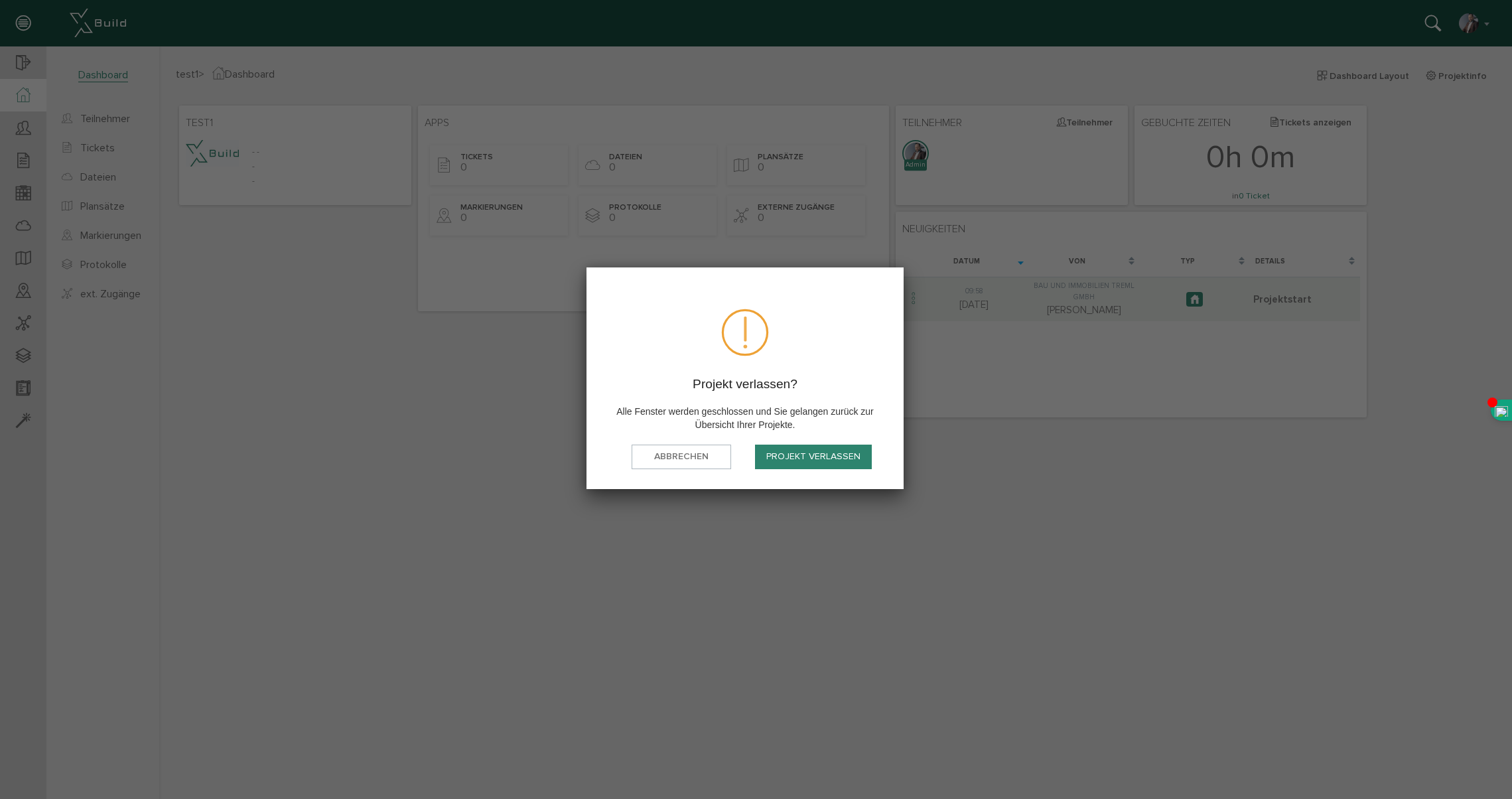
click at [795, 461] on button "Projekt verlassen" at bounding box center [814, 456] width 117 height 24
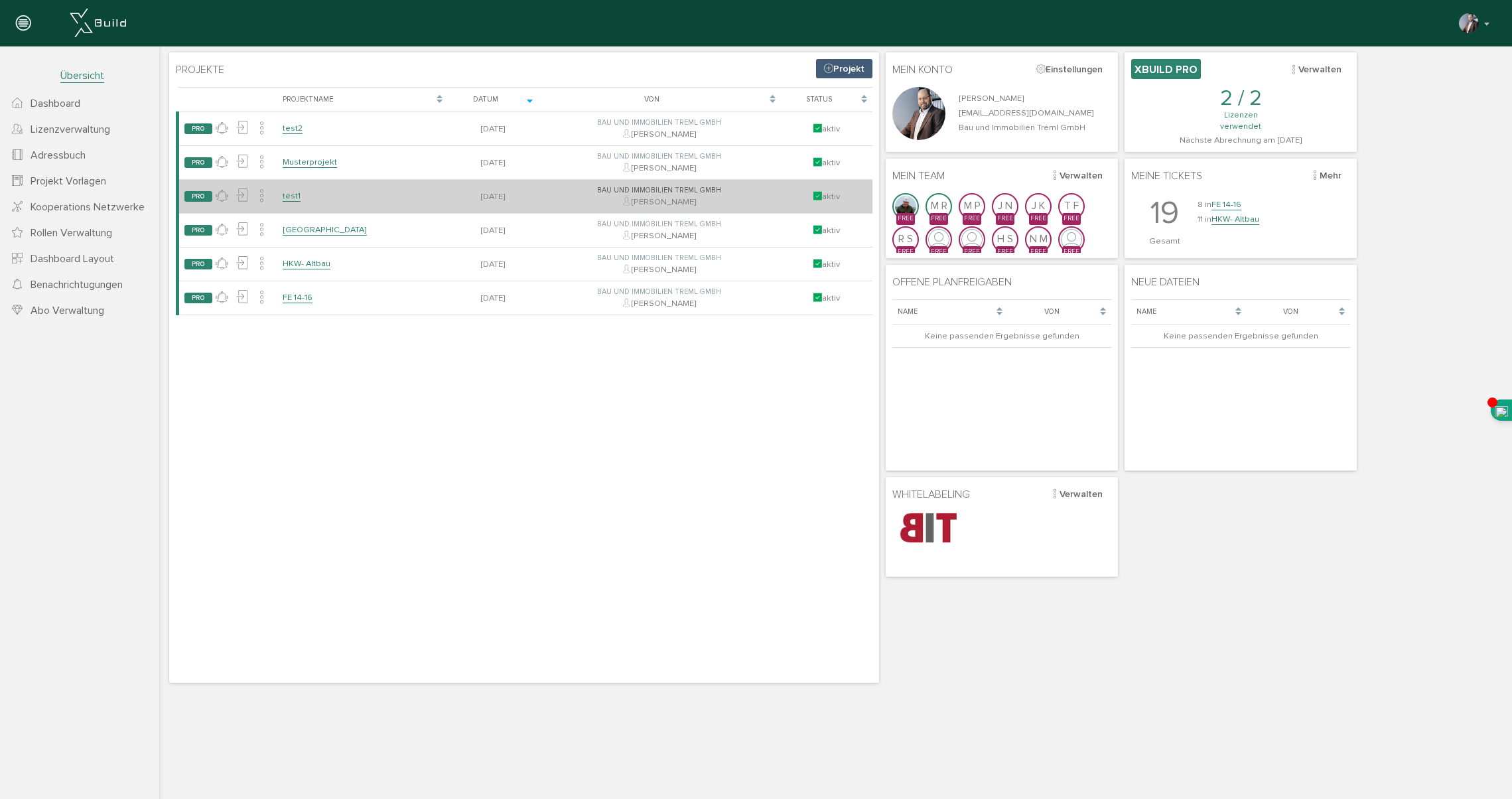
click at [837, 199] on div "aktiv" at bounding box center [826, 197] width 81 height 12
click at [813, 198] on icon at bounding box center [818, 197] width 9 height 10
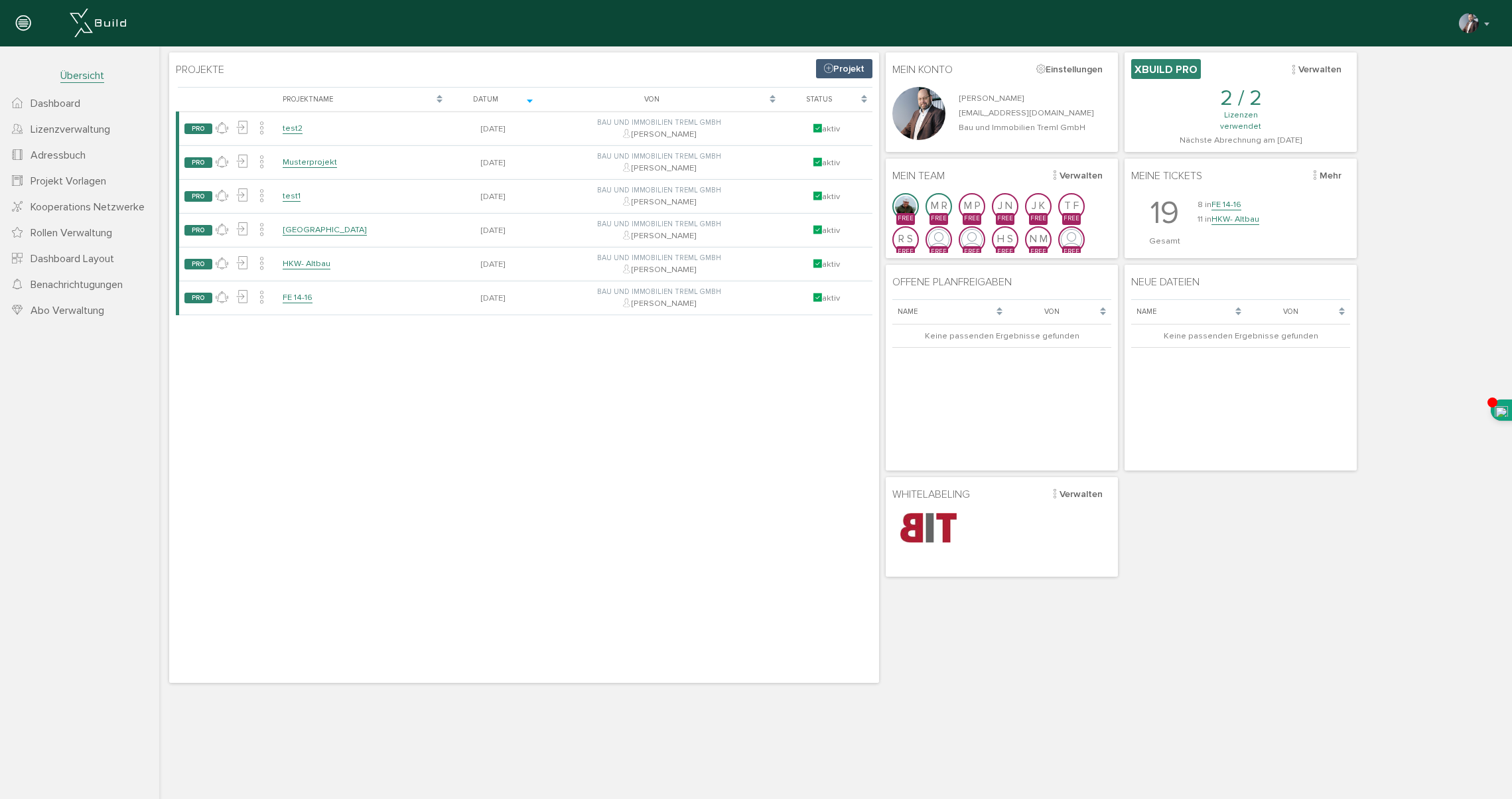
click at [866, 100] on div "Status" at bounding box center [826, 100] width 92 height 24
click at [862, 101] on div "Status" at bounding box center [826, 100] width 92 height 24
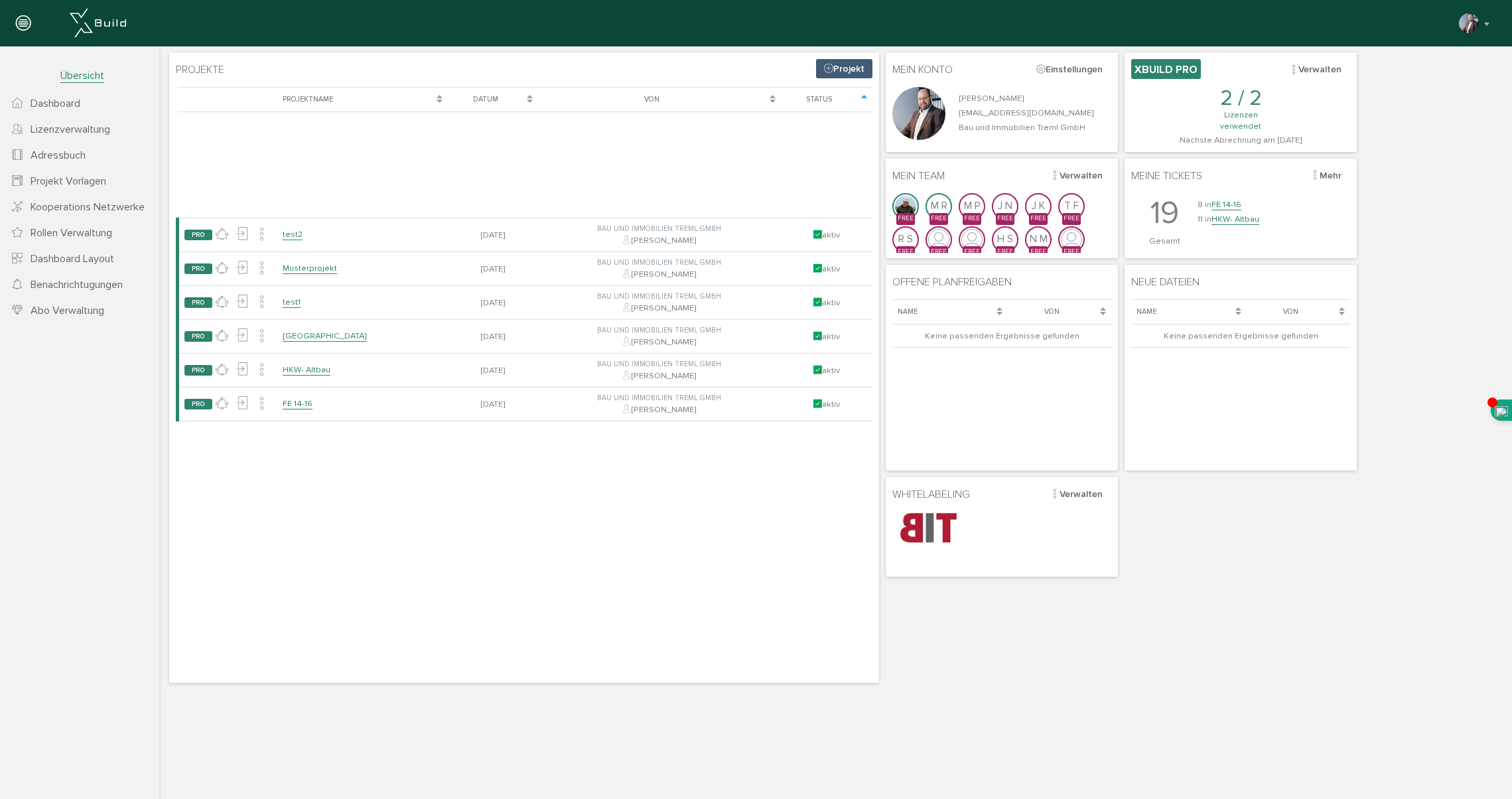
click at [868, 97] on div "Status" at bounding box center [826, 100] width 92 height 24
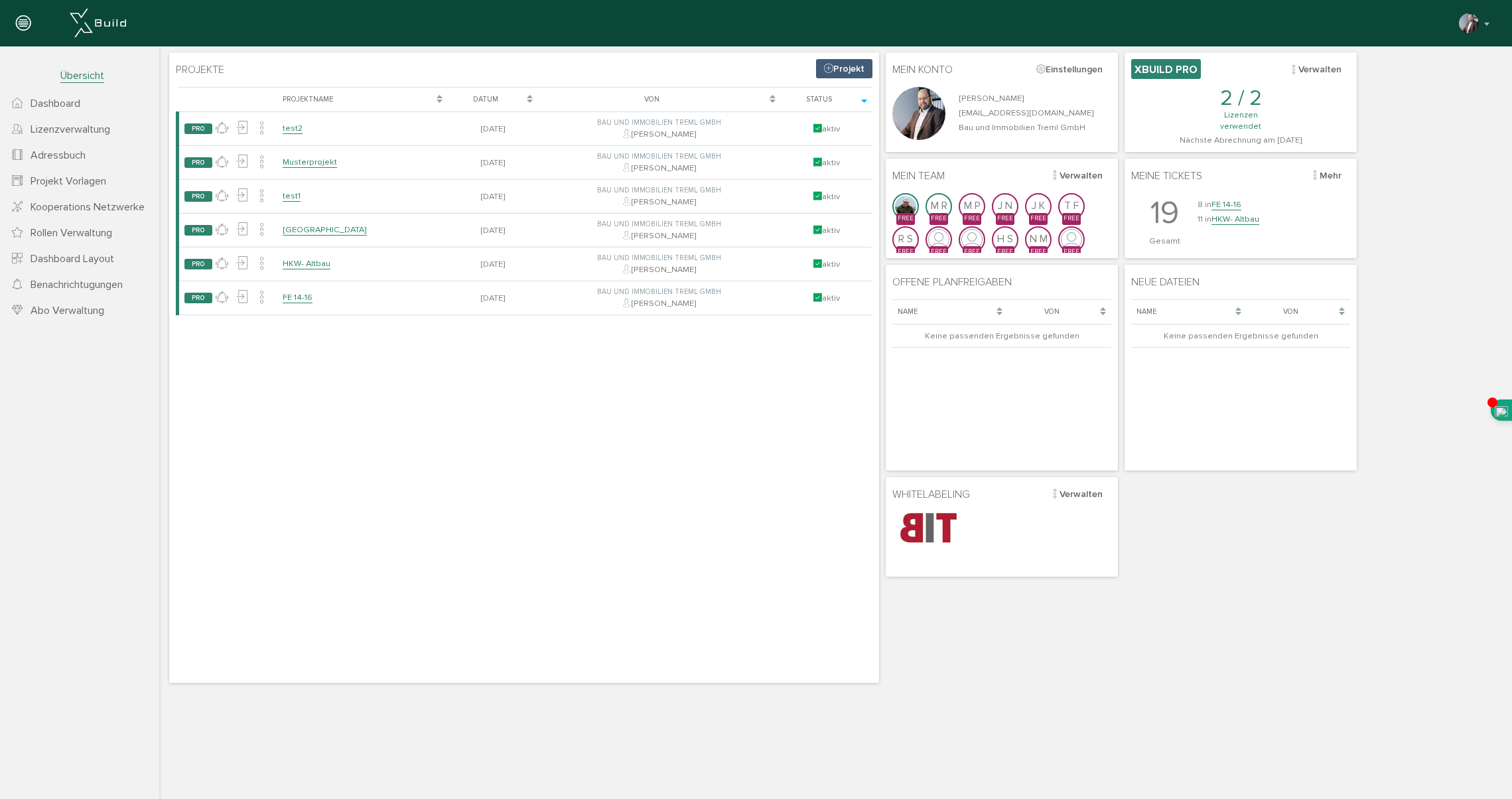
click at [429, 98] on div "Projektname" at bounding box center [362, 100] width 171 height 24
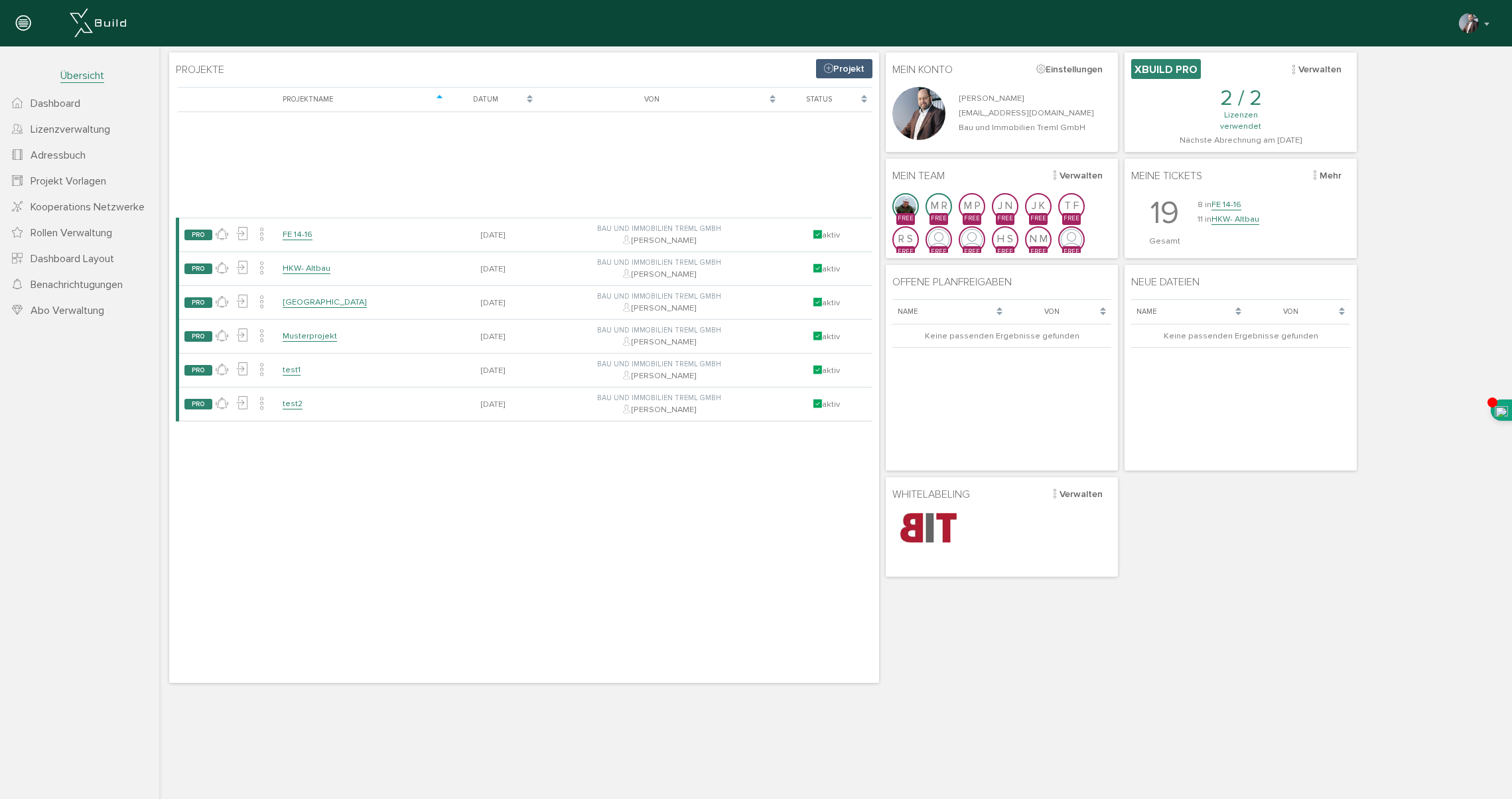
click at [429, 98] on div "Projektname" at bounding box center [362, 100] width 171 height 24
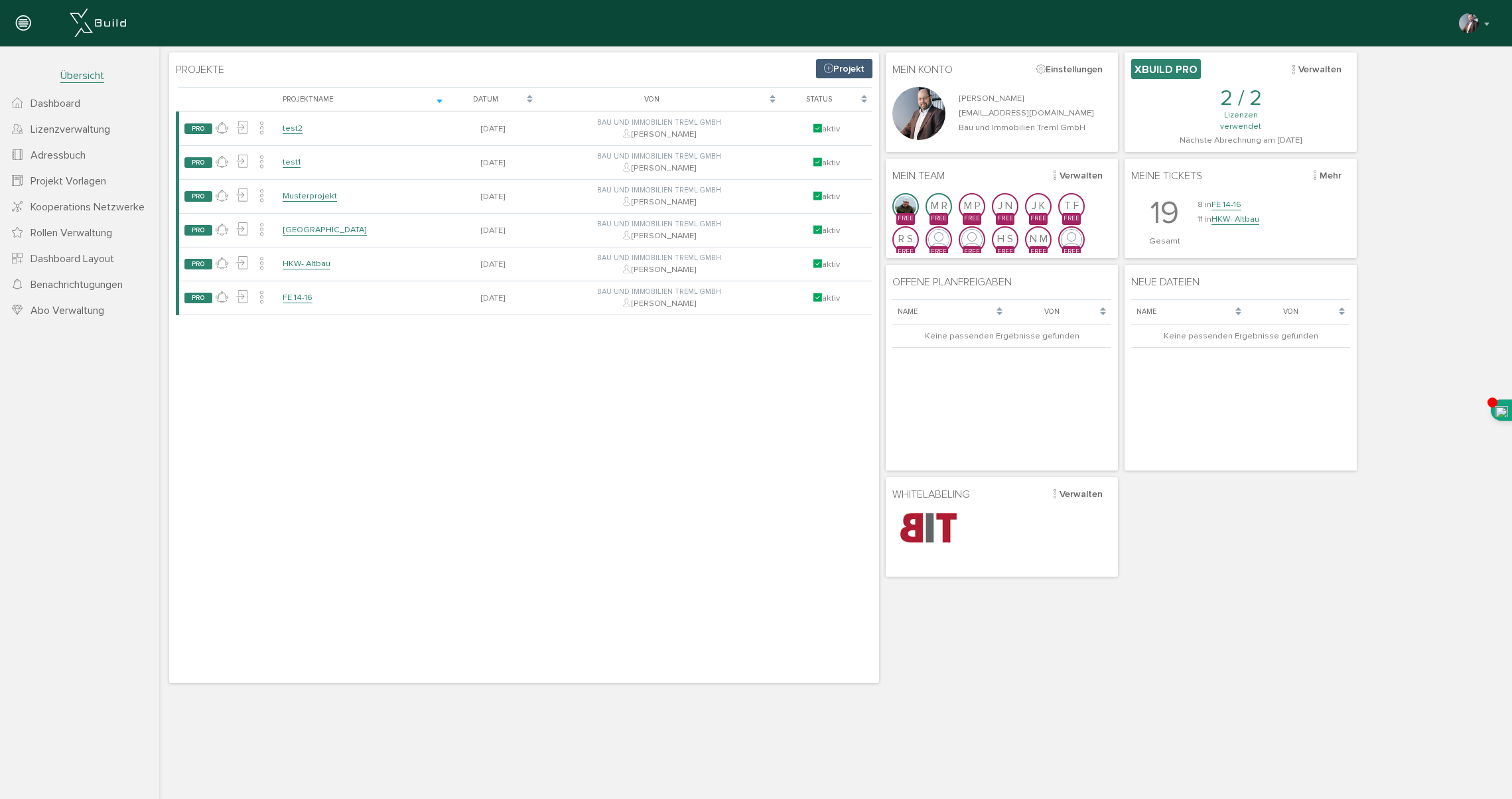
click at [72, 73] on span "Übersicht" at bounding box center [82, 76] width 44 height 14
click at [22, 23] on icon at bounding box center [23, 24] width 15 height 18
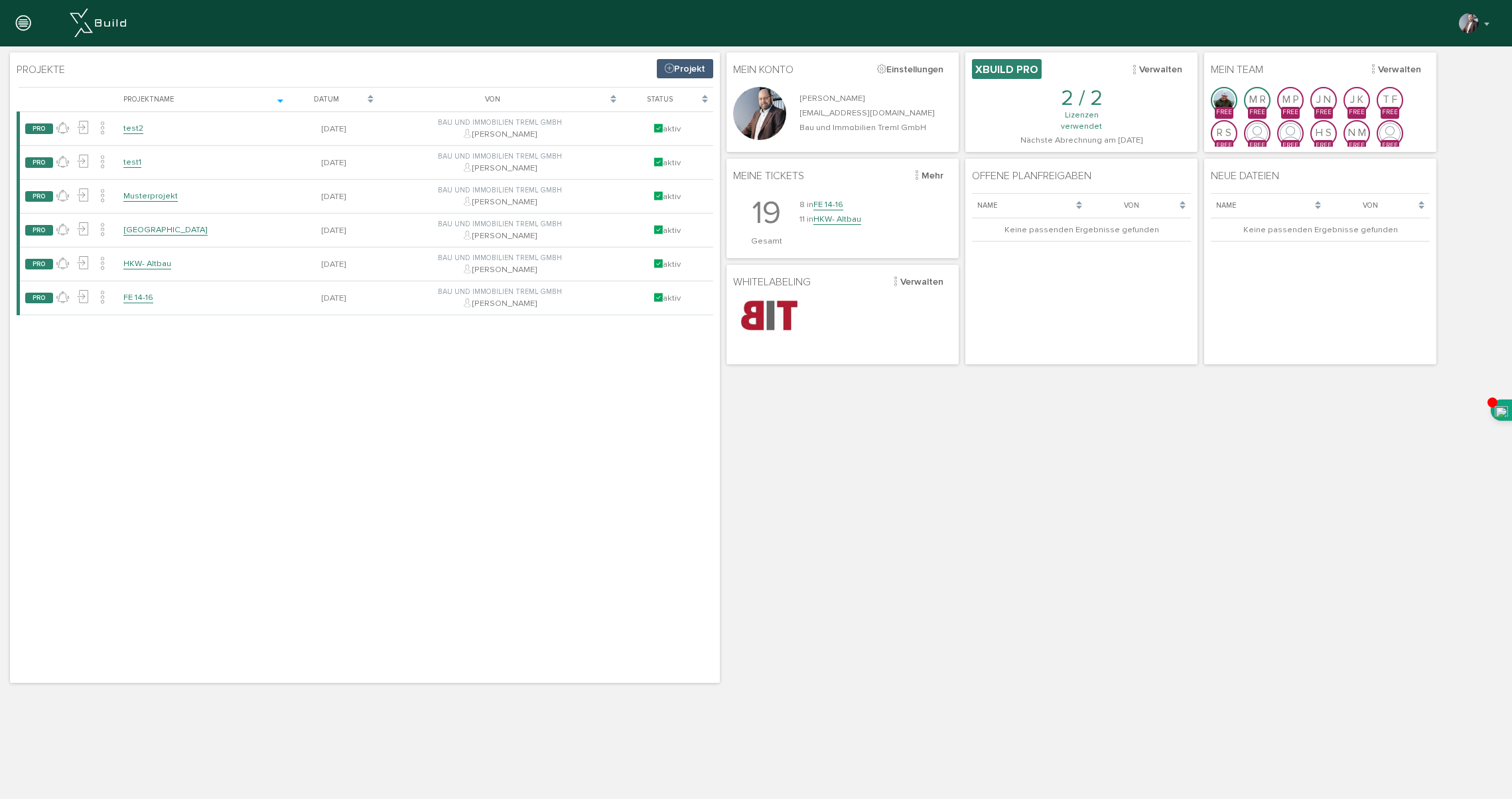
click at [22, 23] on icon at bounding box center [23, 24] width 15 height 18
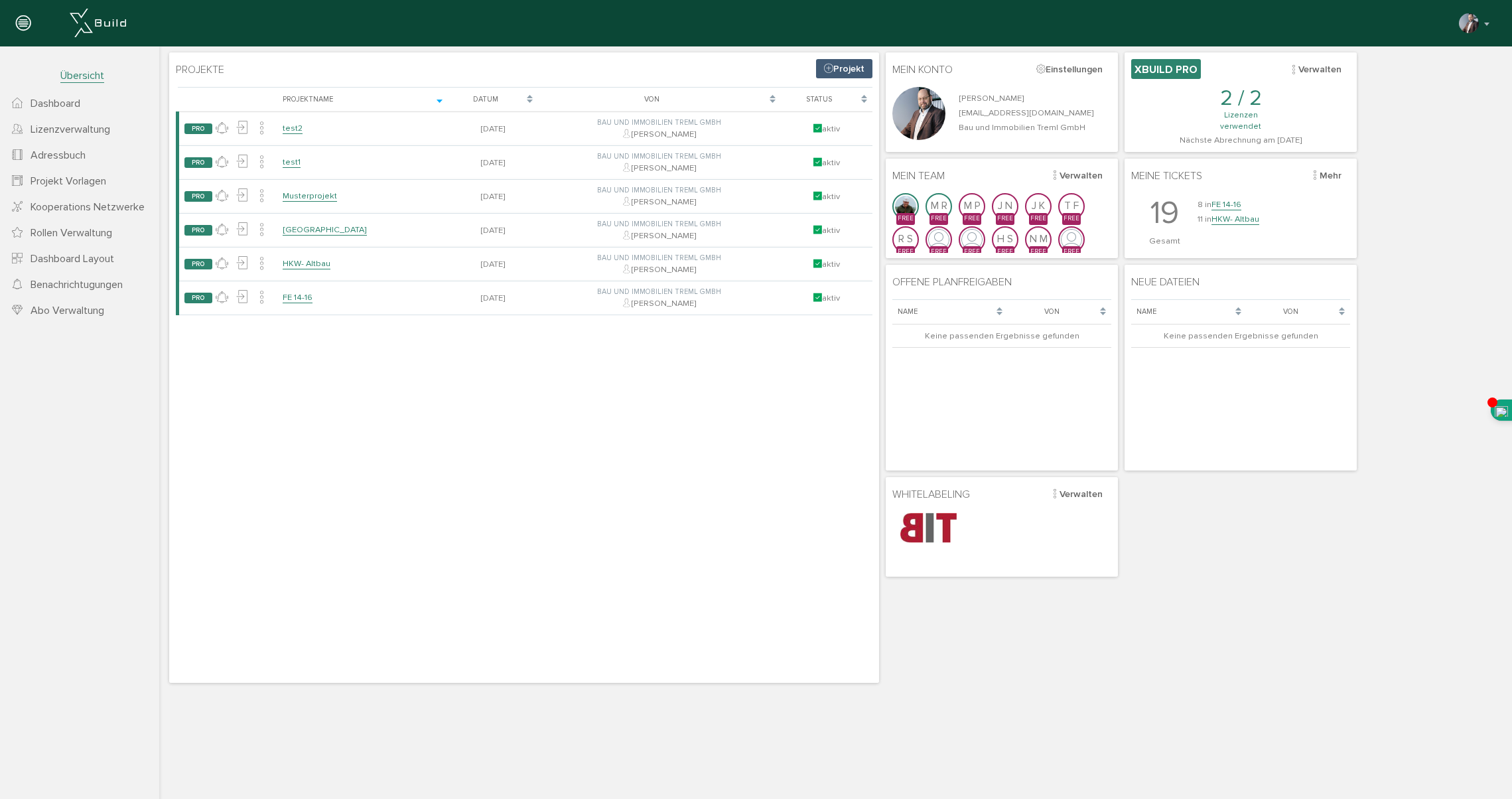
click at [22, 23] on icon at bounding box center [23, 24] width 15 height 18
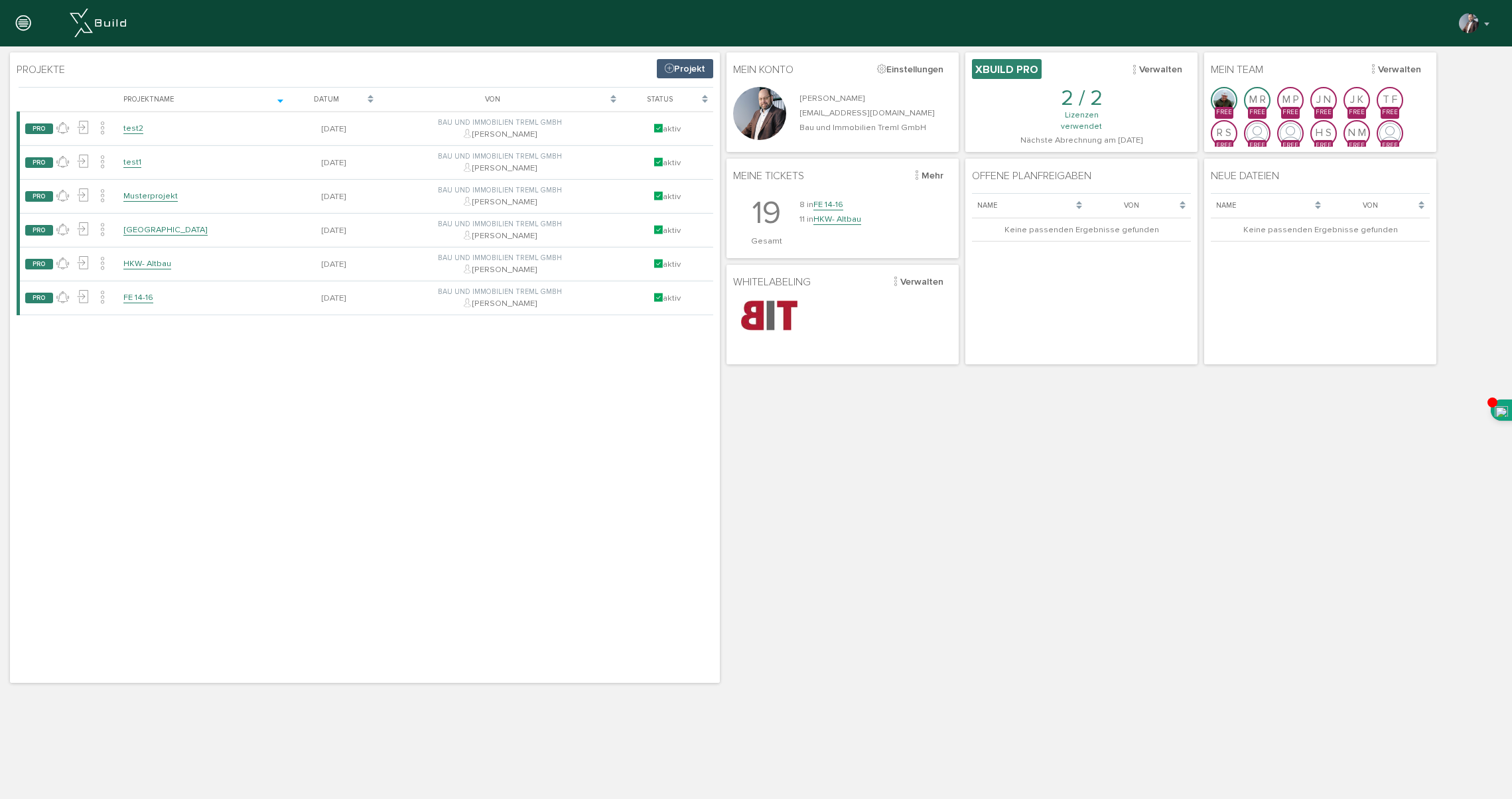
click at [22, 23] on icon at bounding box center [23, 24] width 15 height 18
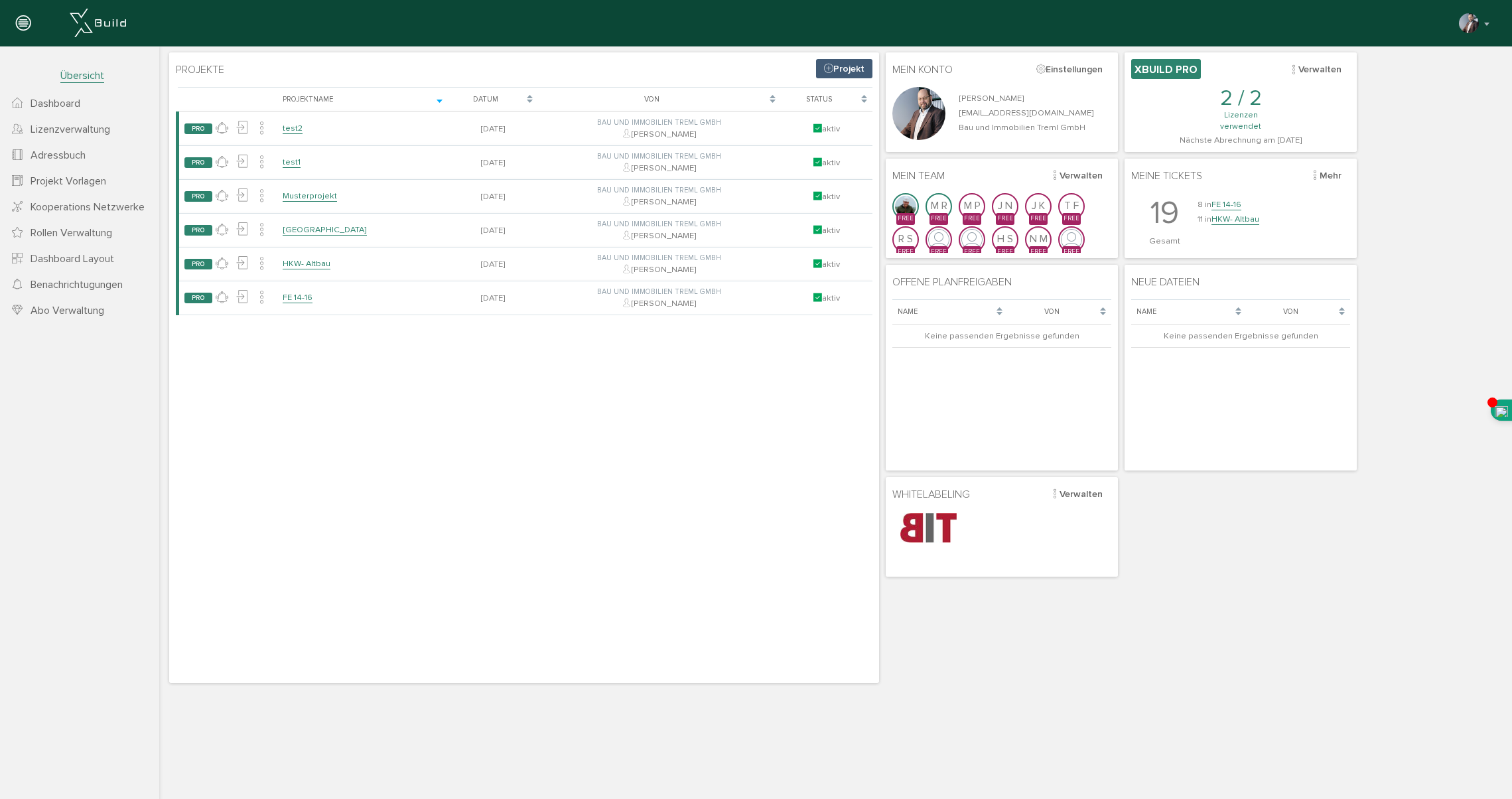
click at [65, 107] on span "Dashboard" at bounding box center [55, 103] width 50 height 13
click at [71, 132] on span "Lizenzverwaltung" at bounding box center [70, 129] width 80 height 13
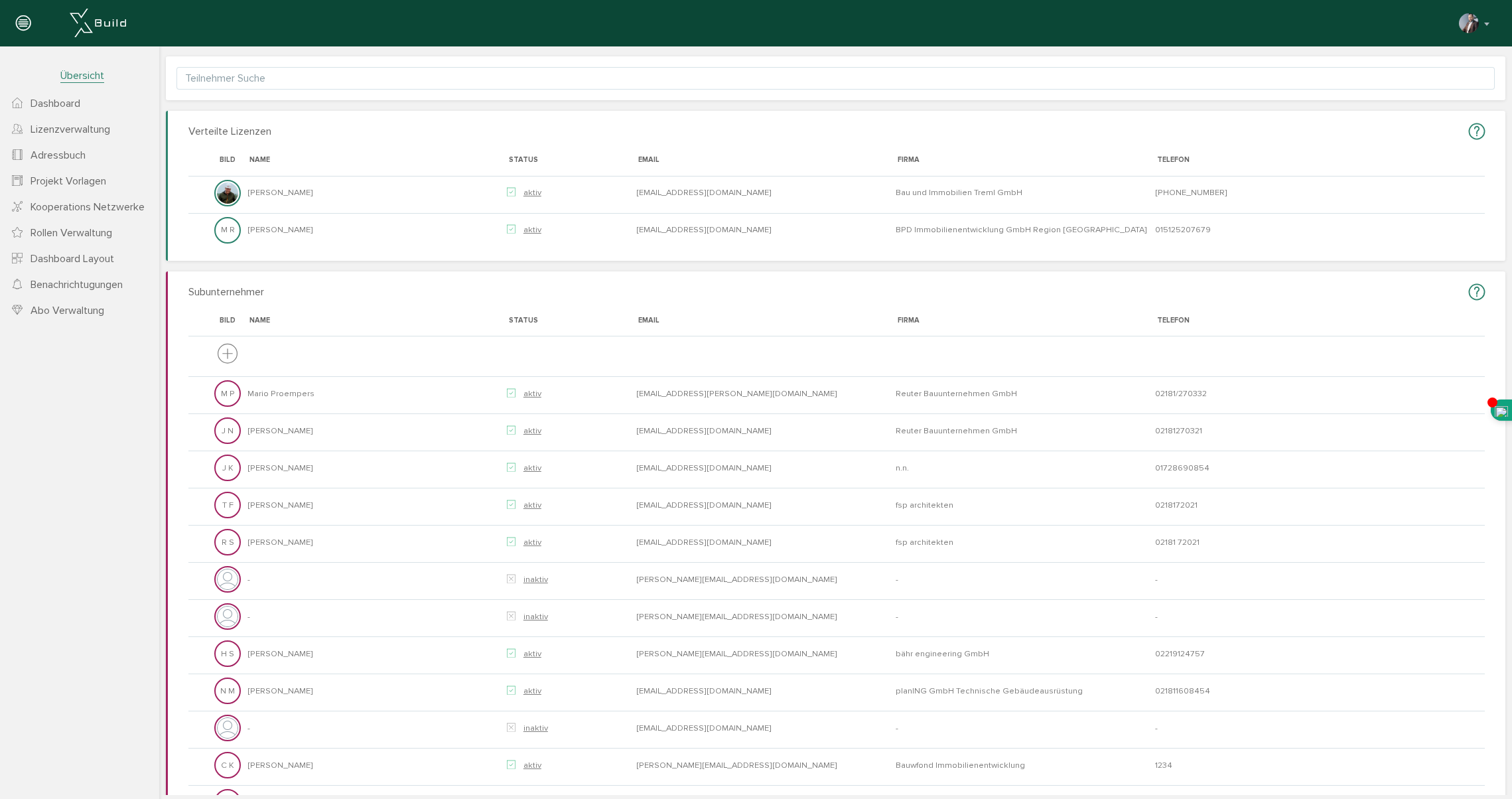
click at [64, 157] on span "Adressbuch" at bounding box center [58, 155] width 55 height 13
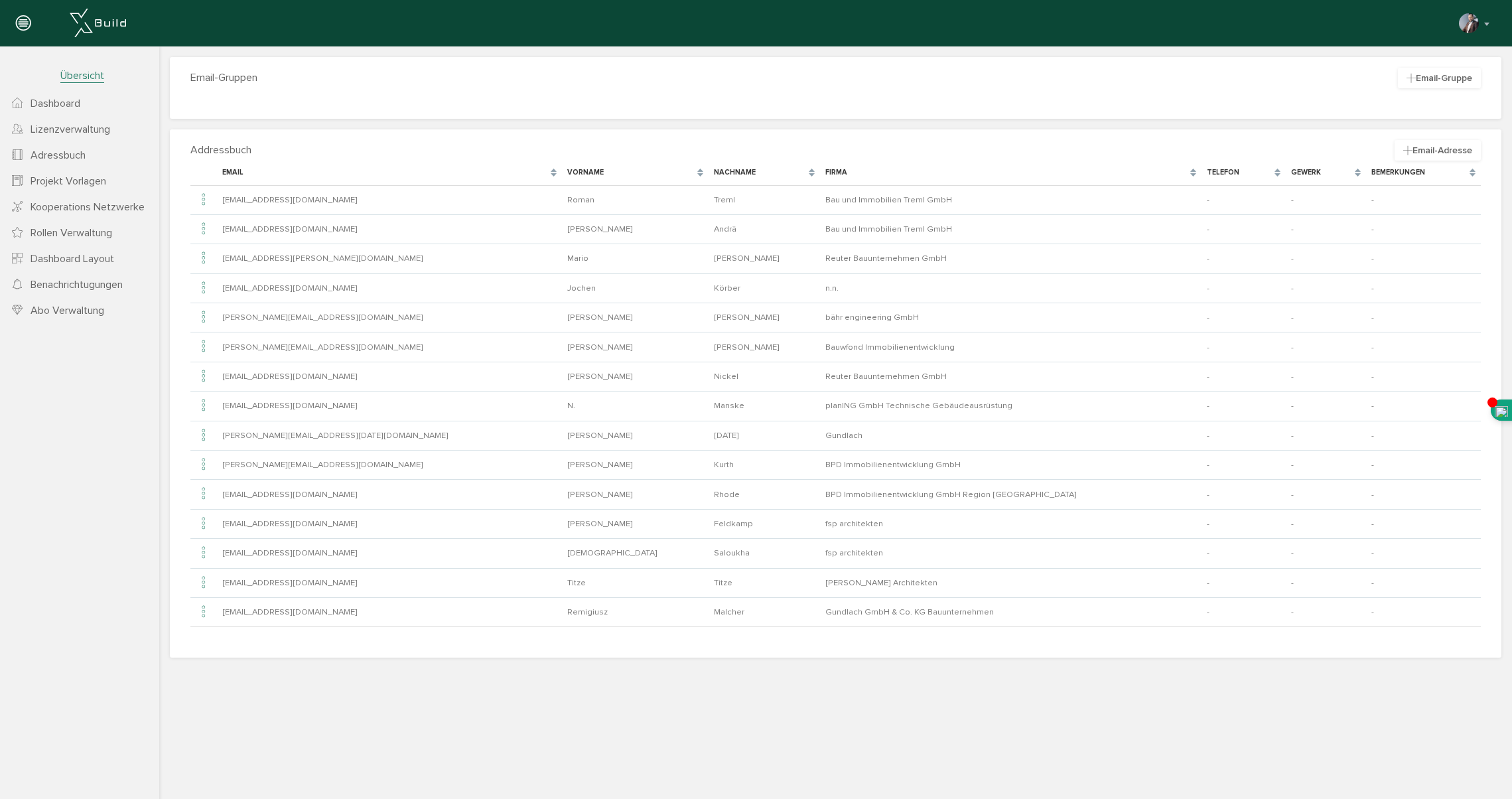
click at [58, 184] on span "Projekt Vorlagen" at bounding box center [68, 181] width 76 height 13
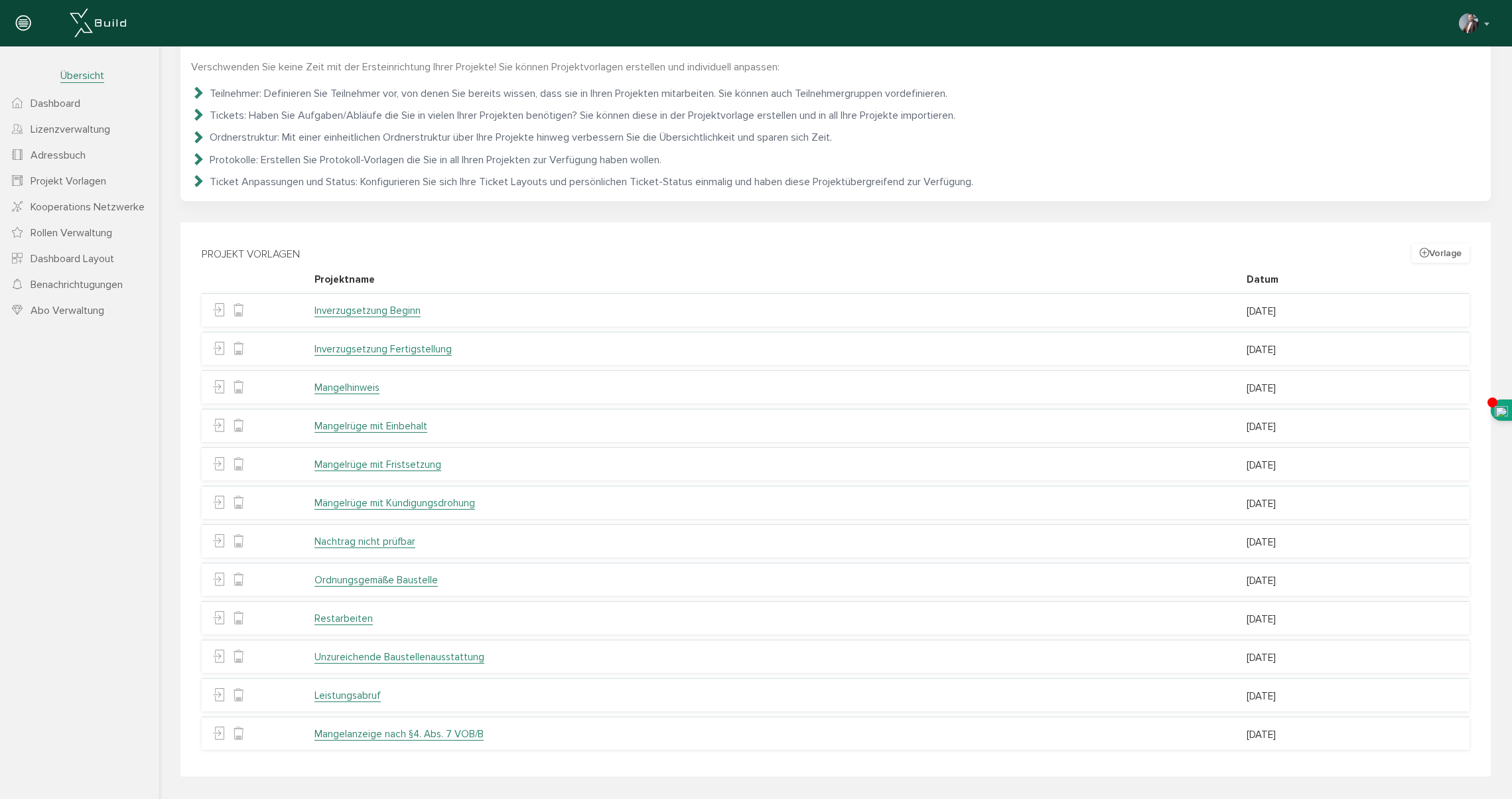
click at [57, 206] on span "Kooperations Netzwerke" at bounding box center [87, 206] width 115 height 13
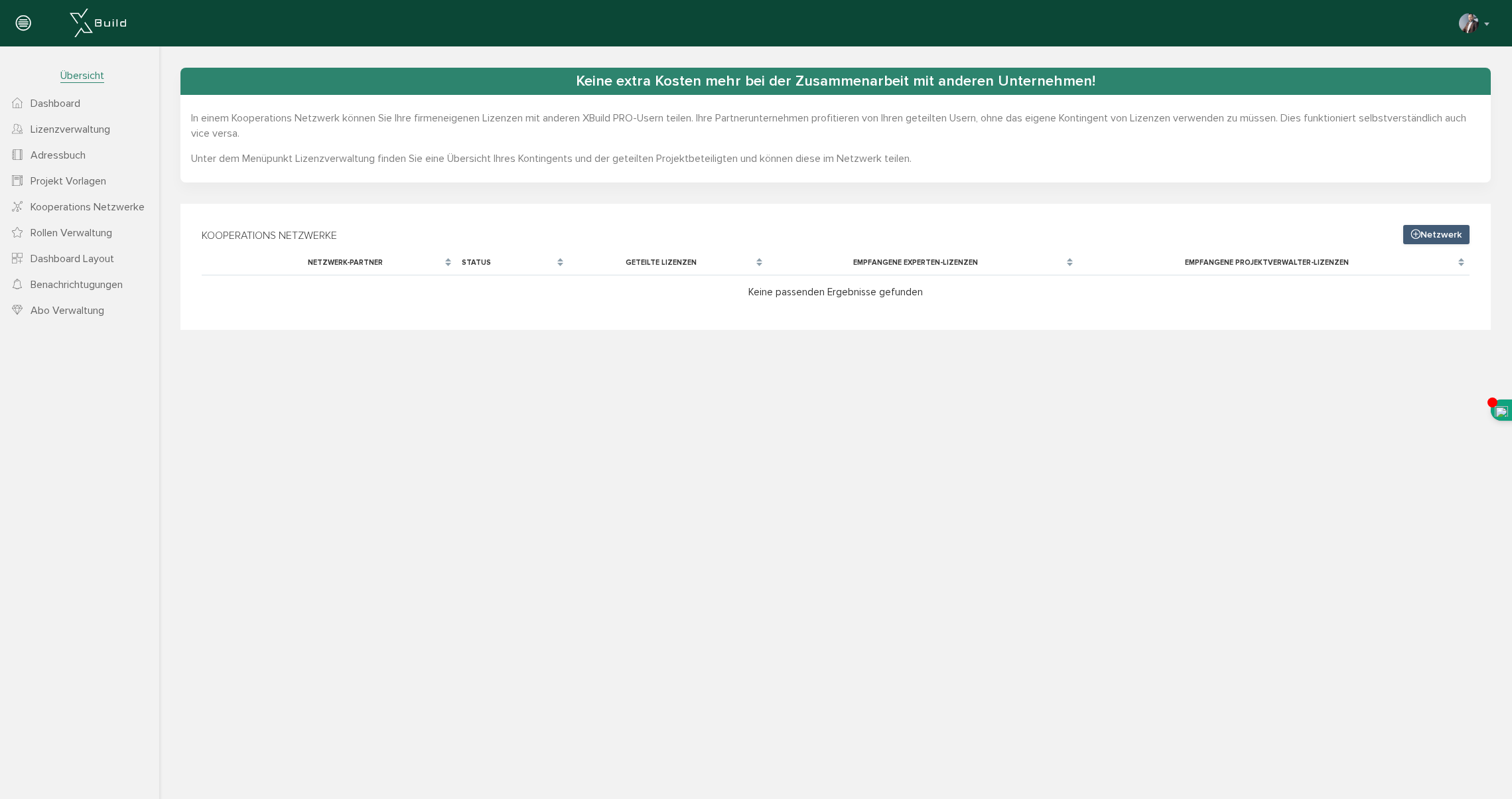
click at [46, 233] on span "Rollen Verwaltung" at bounding box center [71, 233] width 81 height 13
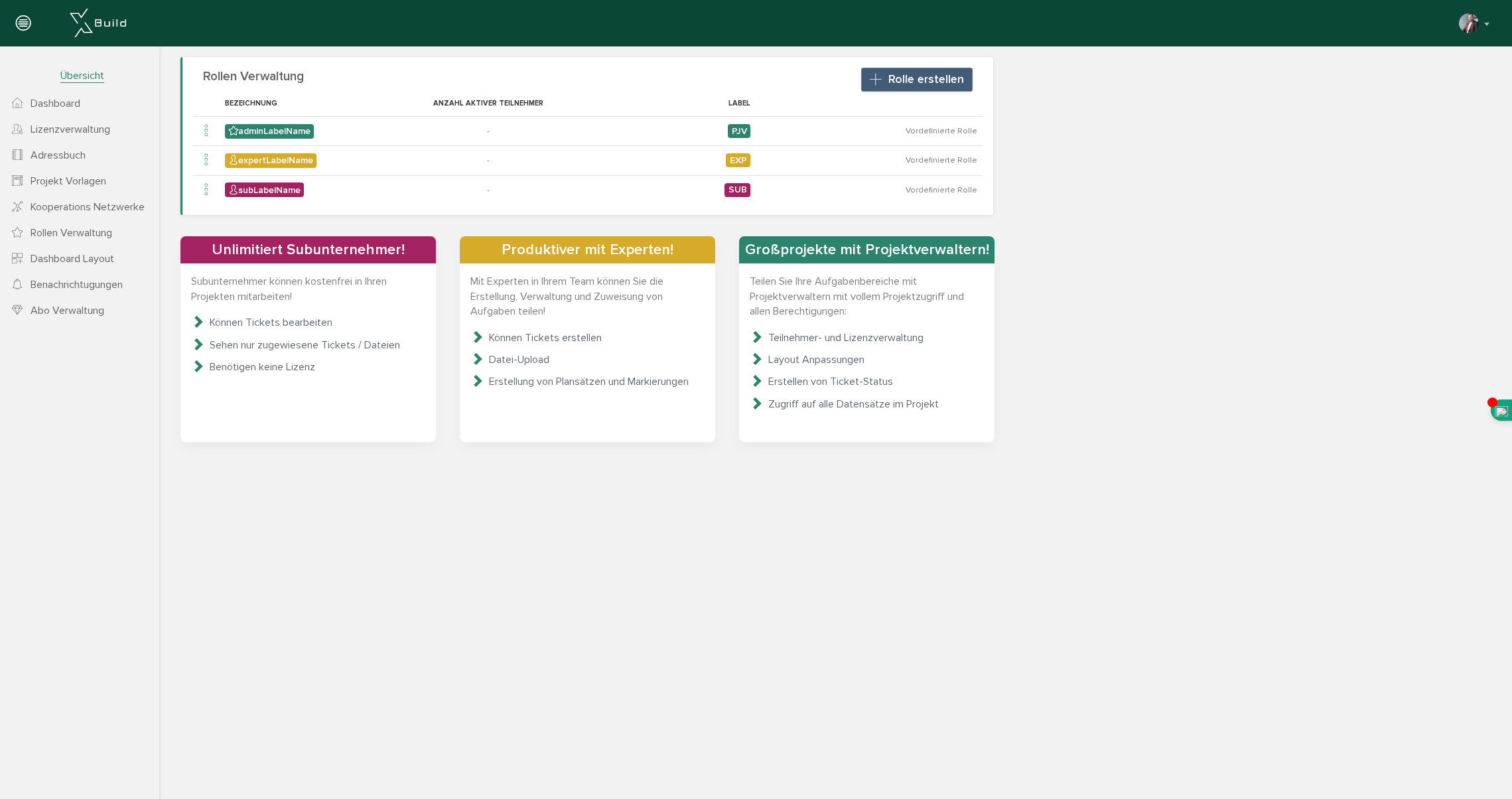
click at [45, 261] on span "Dashboard Layout" at bounding box center [73, 258] width 84 height 13
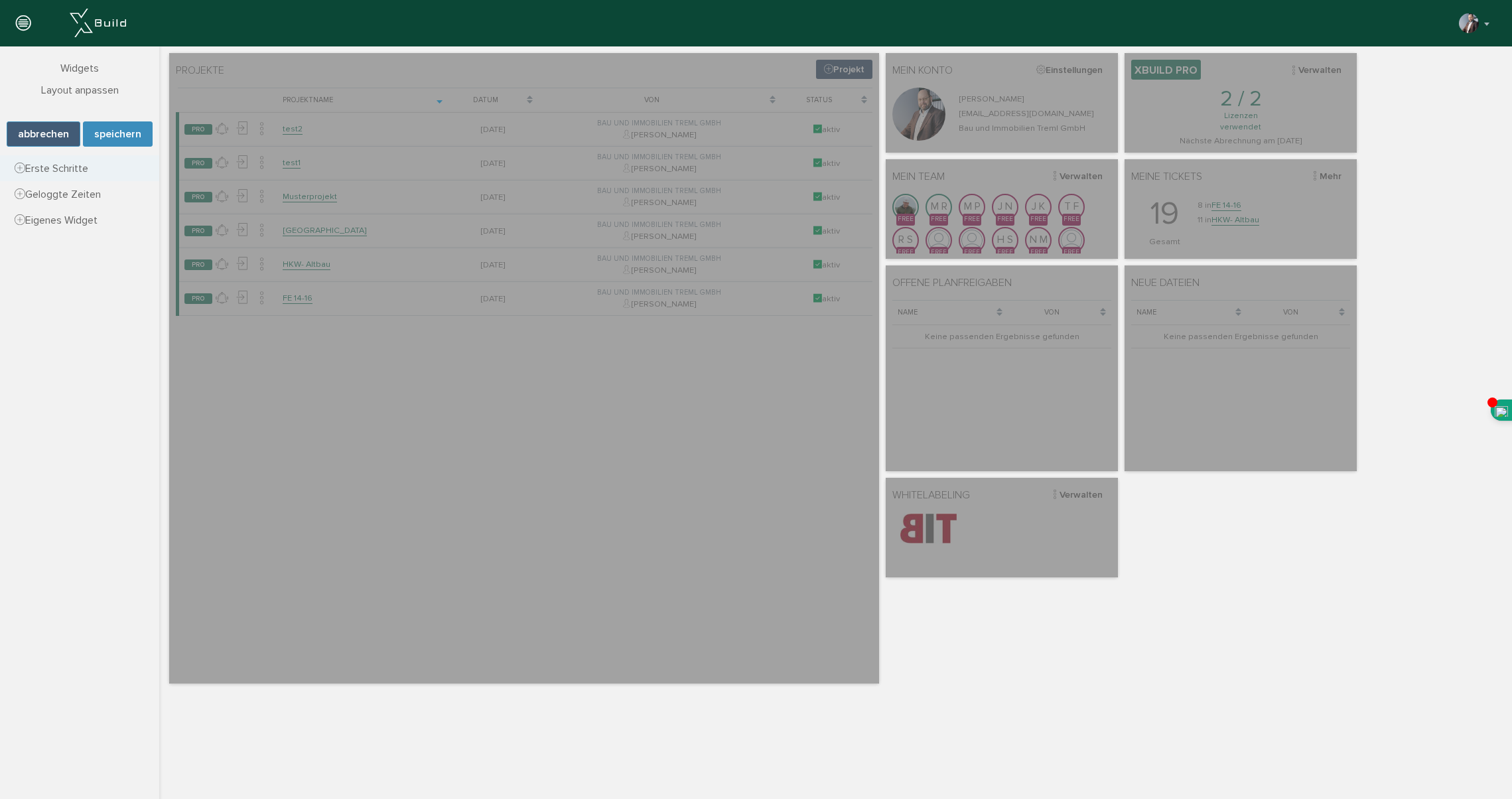
click at [19, 166] on icon at bounding box center [20, 168] width 10 height 13
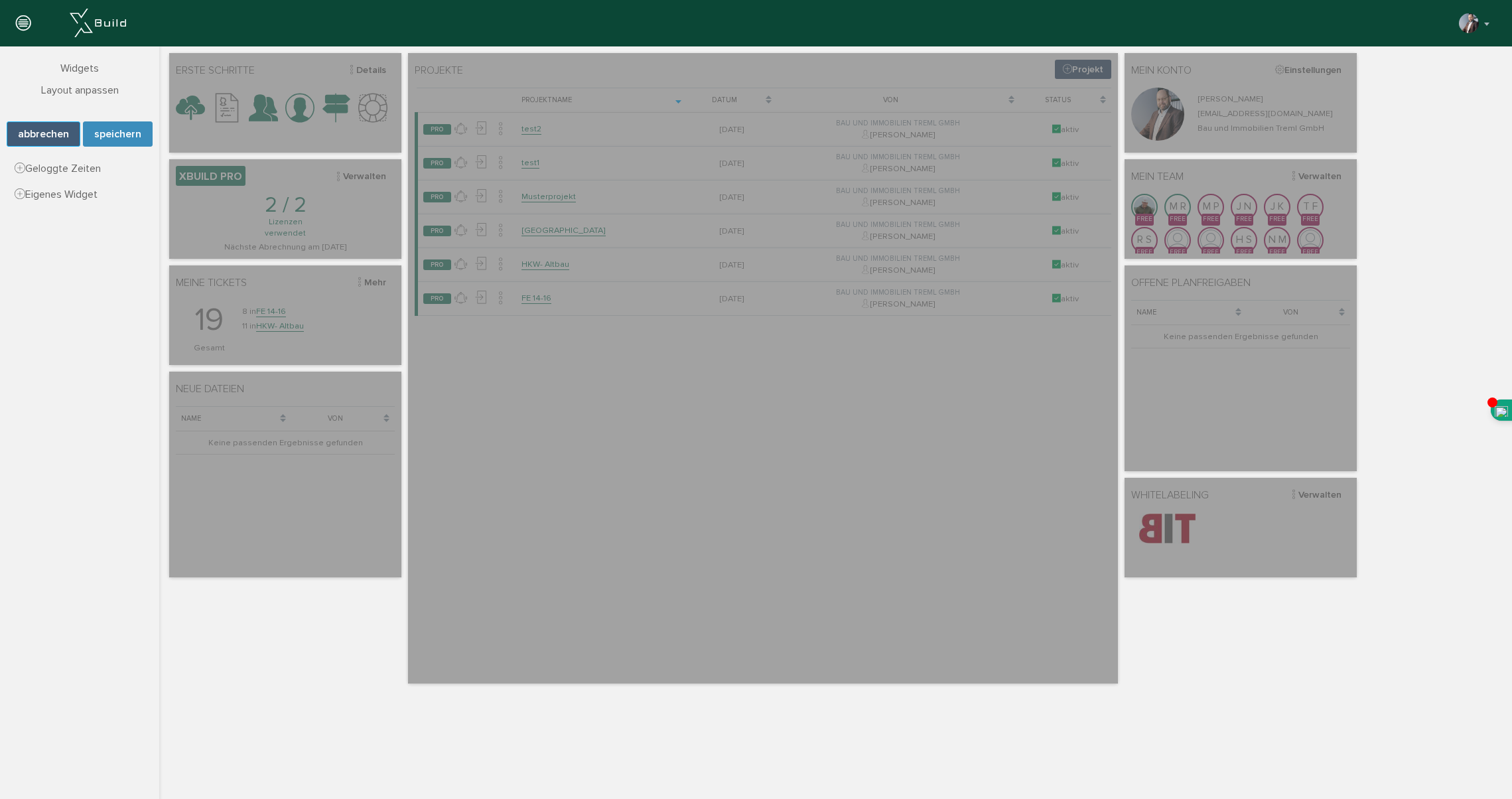
click at [34, 133] on button "abbrechen" at bounding box center [44, 134] width 73 height 25
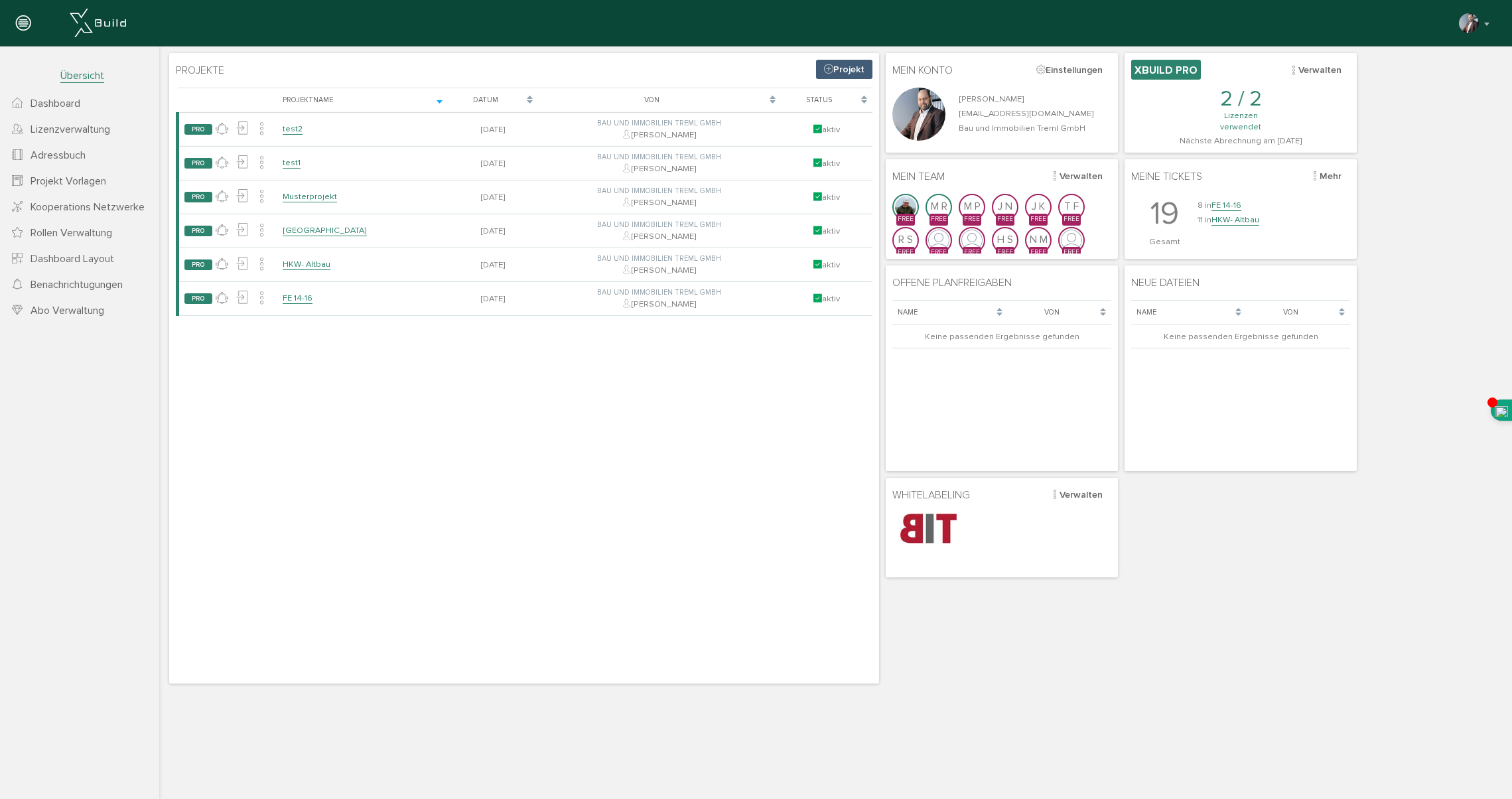
click at [57, 288] on span "Benachrichtugungen" at bounding box center [76, 284] width 92 height 13
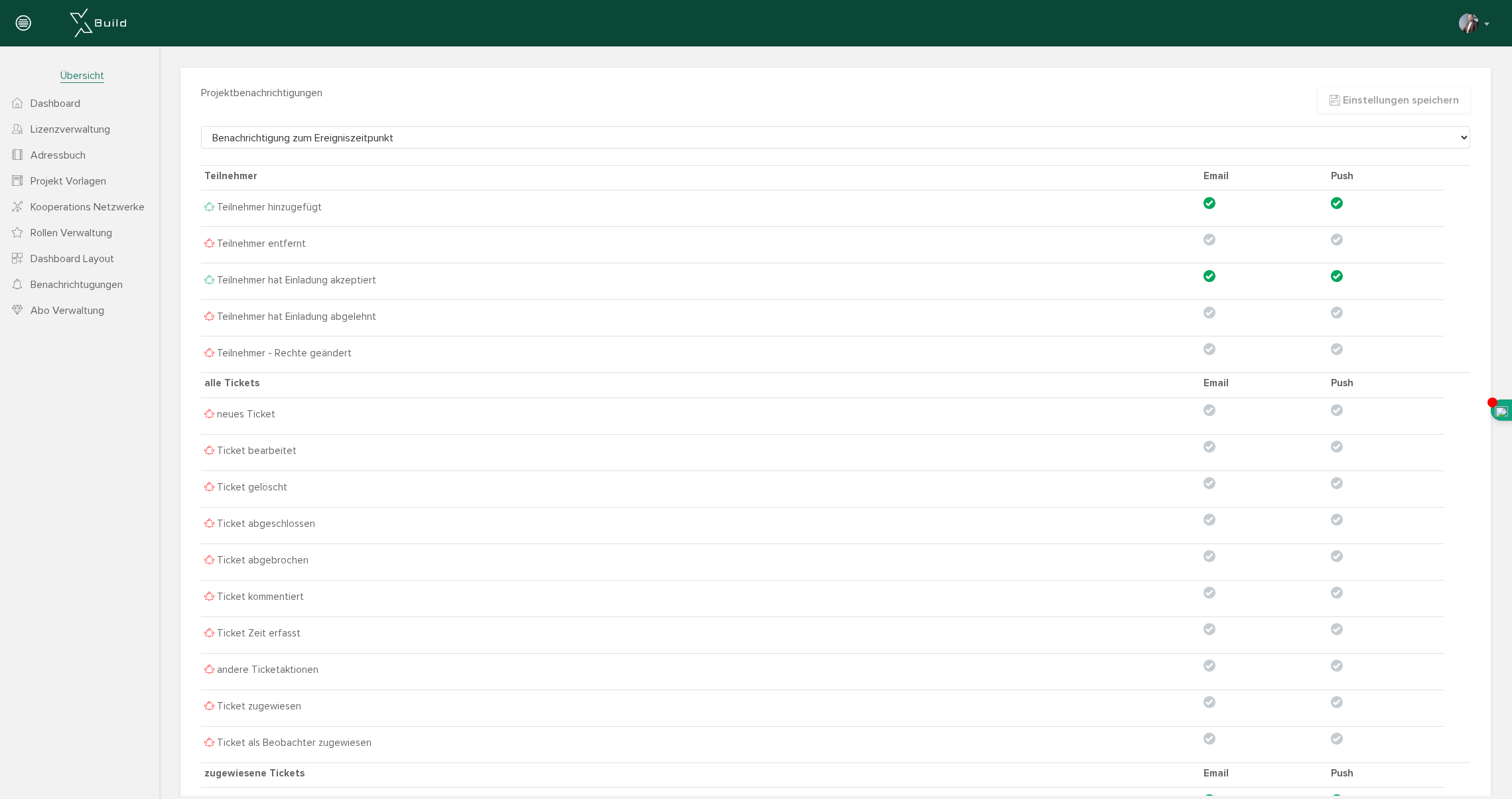
click at [105, 287] on span "Benachrichtugungen" at bounding box center [76, 284] width 92 height 13
click at [87, 311] on span "Abo Verwaltung" at bounding box center [67, 310] width 73 height 13
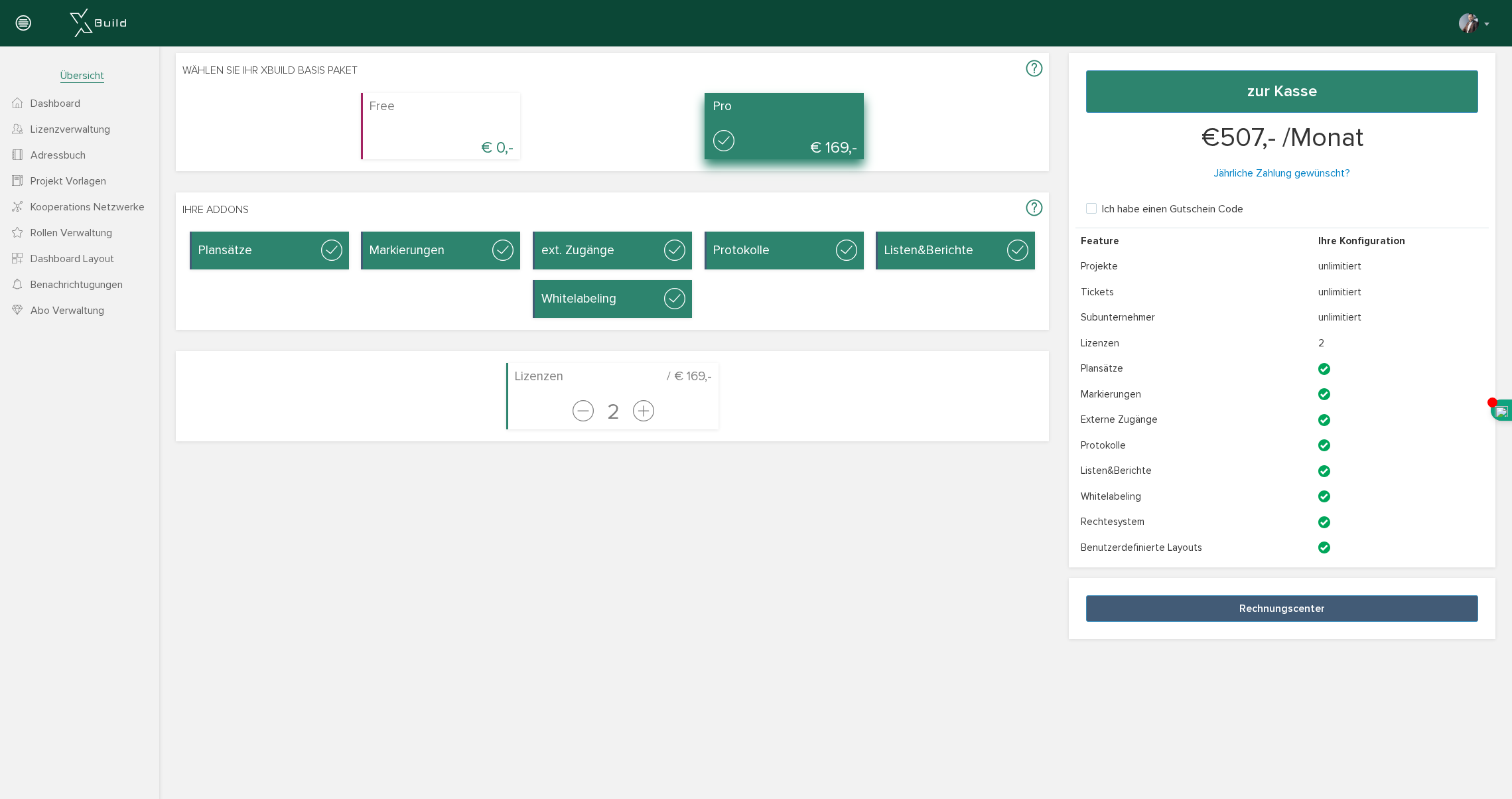
click at [78, 106] on span "Dashboard" at bounding box center [55, 103] width 50 height 13
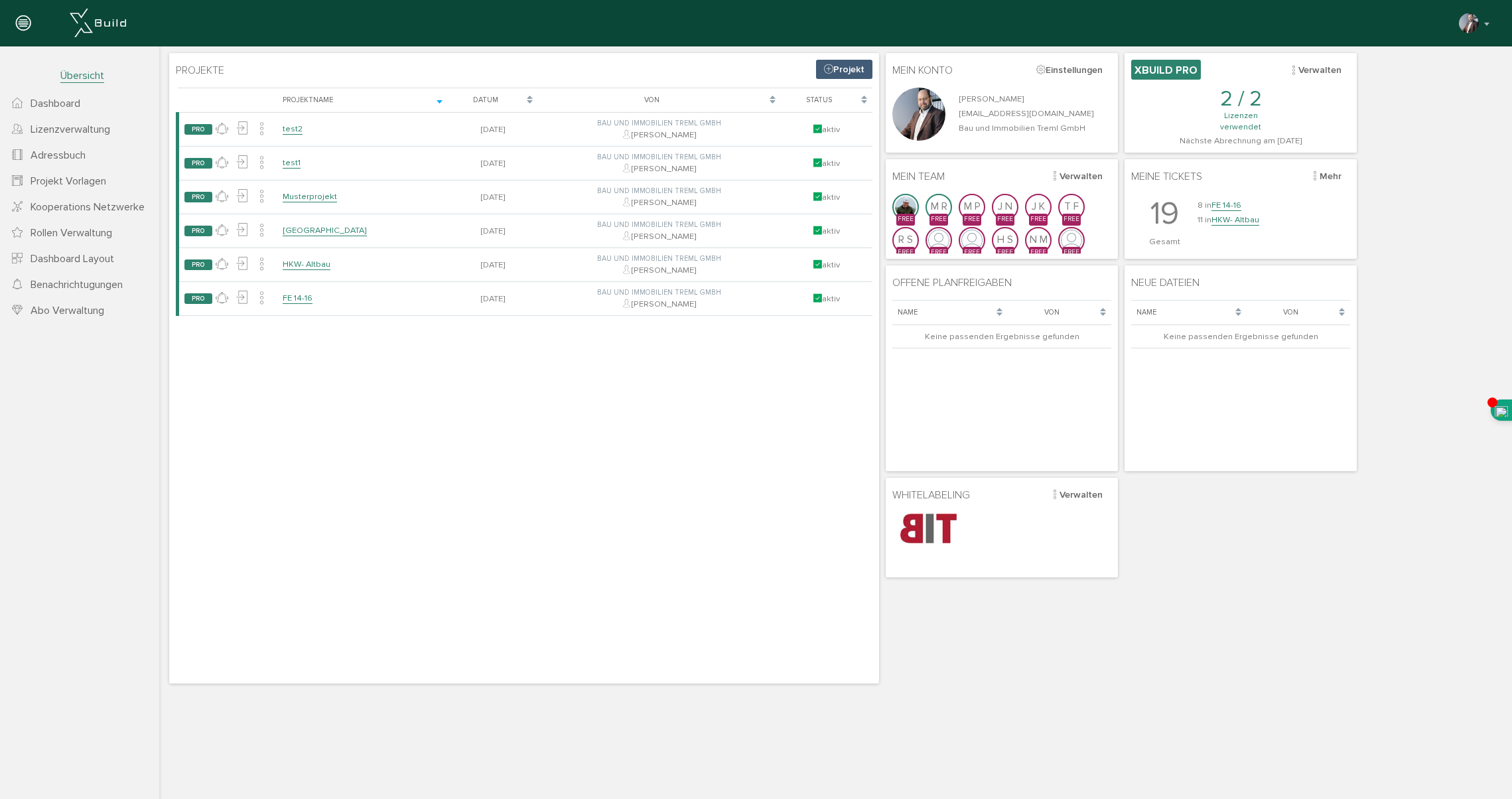
click at [21, 24] on icon at bounding box center [23, 24] width 15 height 18
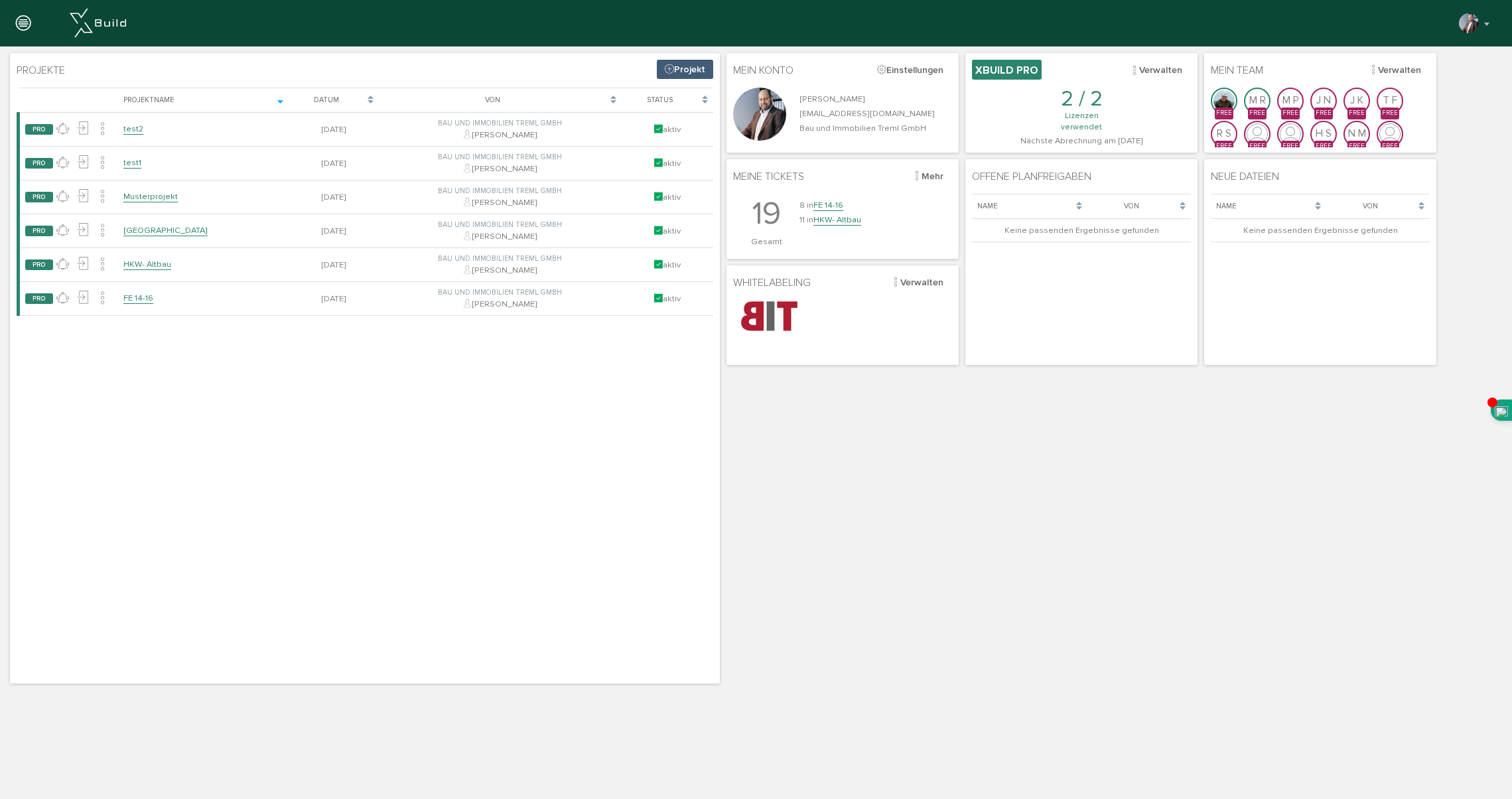
click at [21, 24] on icon at bounding box center [23, 24] width 15 height 18
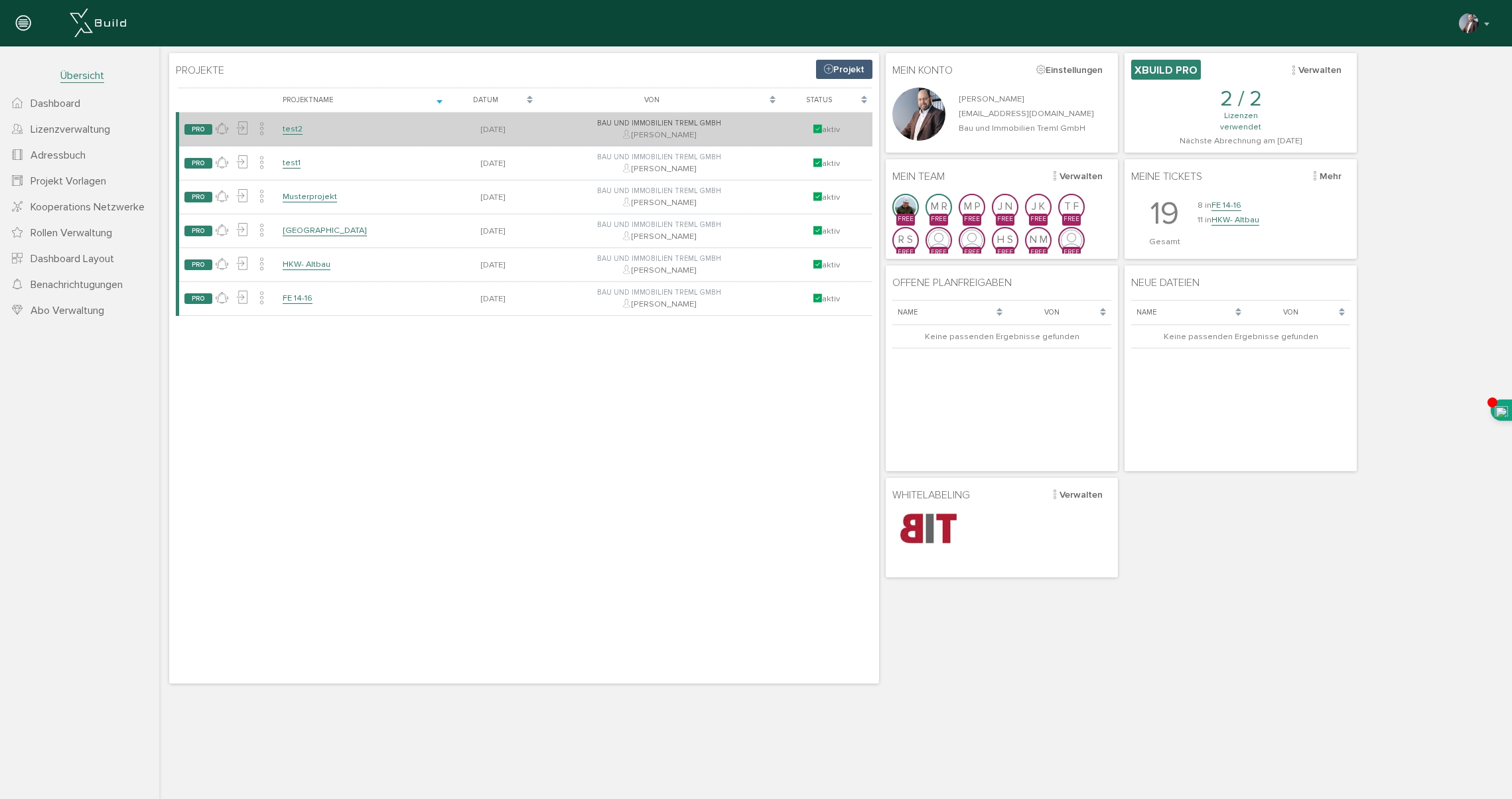
click at [292, 129] on link "test2" at bounding box center [292, 129] width 20 height 11
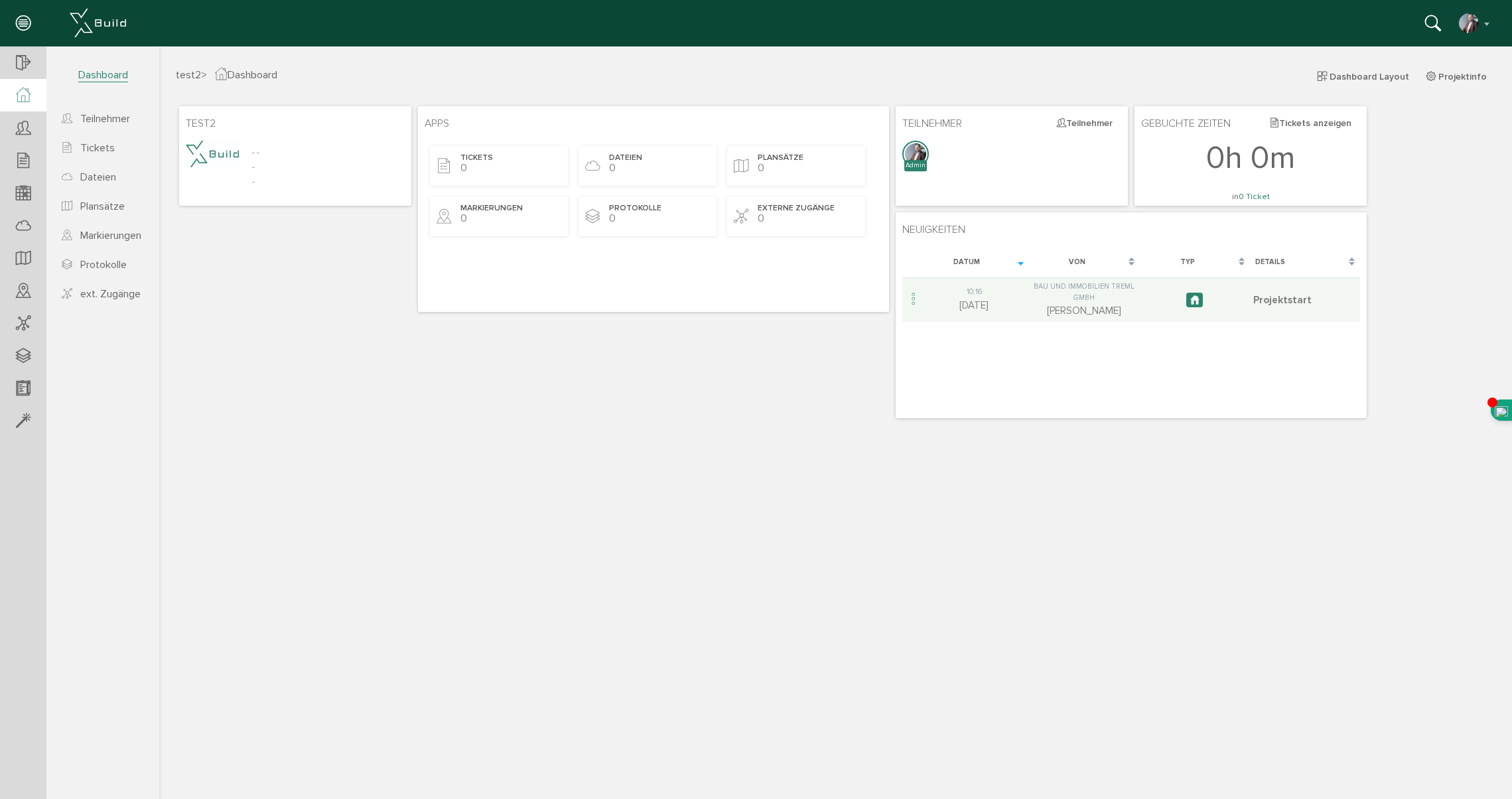
click at [97, 73] on span "Dashboard" at bounding box center [103, 75] width 50 height 14
click at [191, 76] on span "test2" at bounding box center [188, 74] width 25 height 13
click at [247, 74] on span "Dashboard" at bounding box center [246, 74] width 62 height 13
click at [105, 73] on span "Dashboard" at bounding box center [103, 75] width 50 height 14
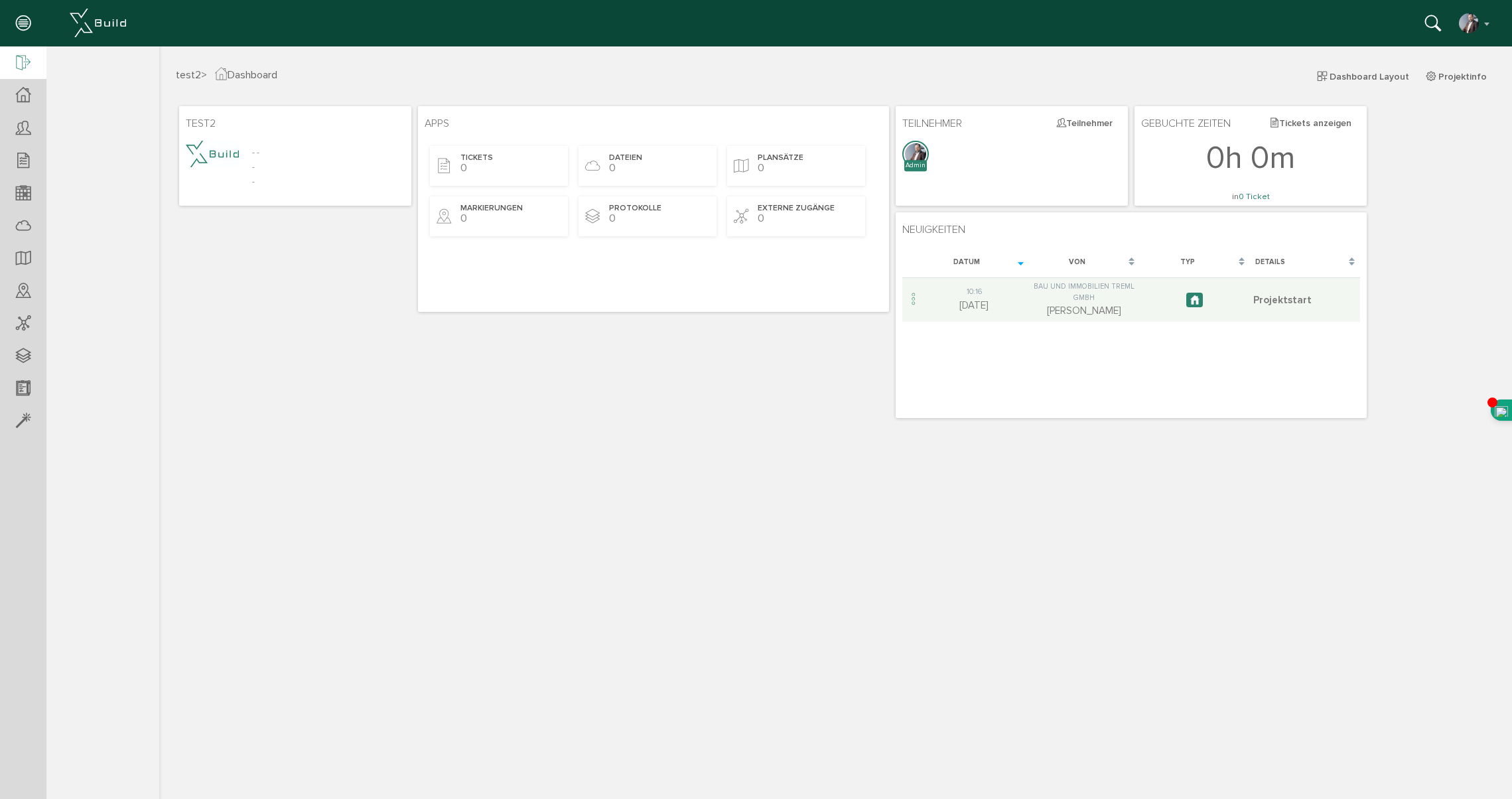
click at [26, 59] on icon at bounding box center [23, 63] width 15 height 18
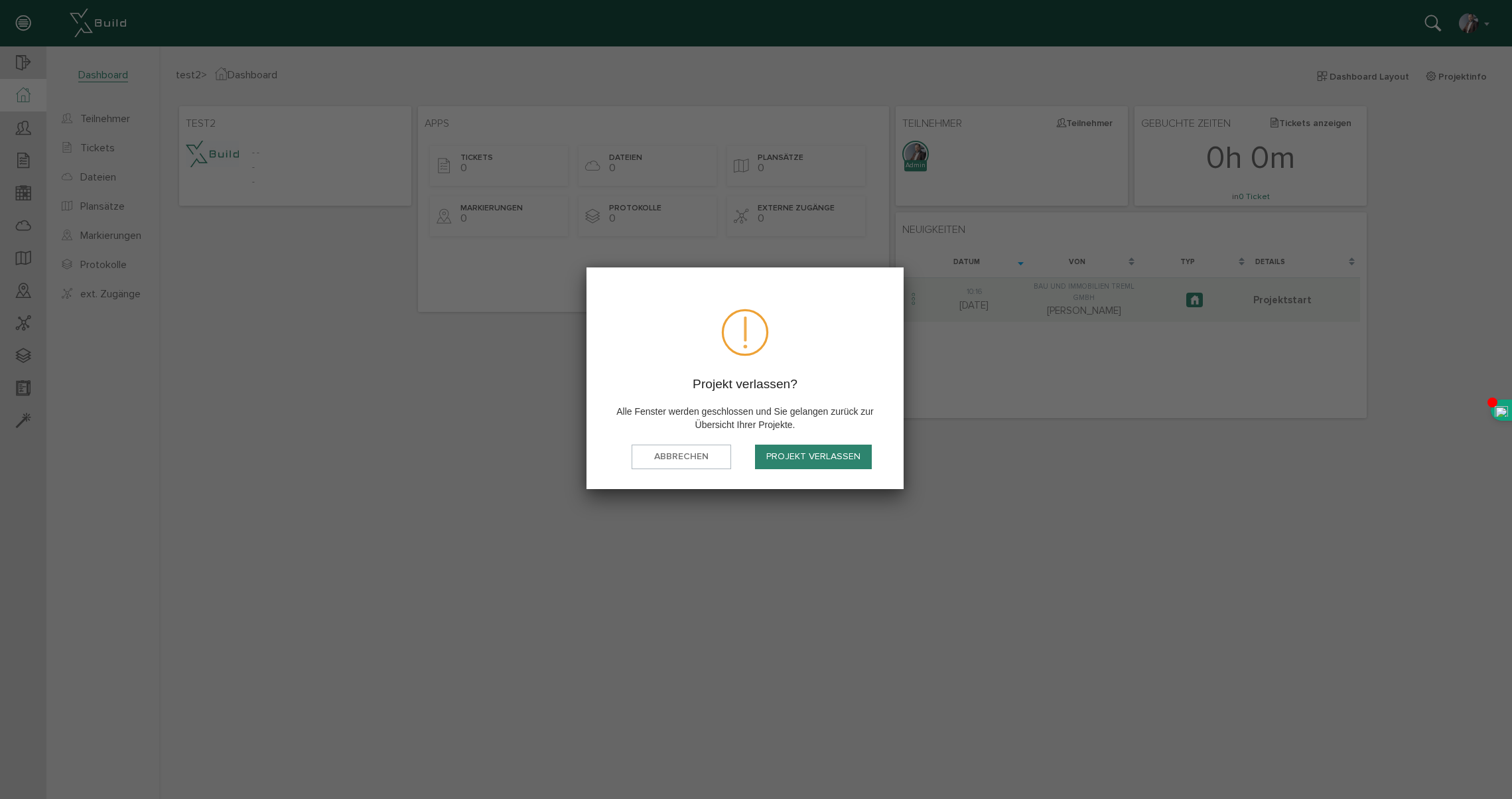
click at [829, 463] on button "Projekt verlassen" at bounding box center [814, 456] width 117 height 24
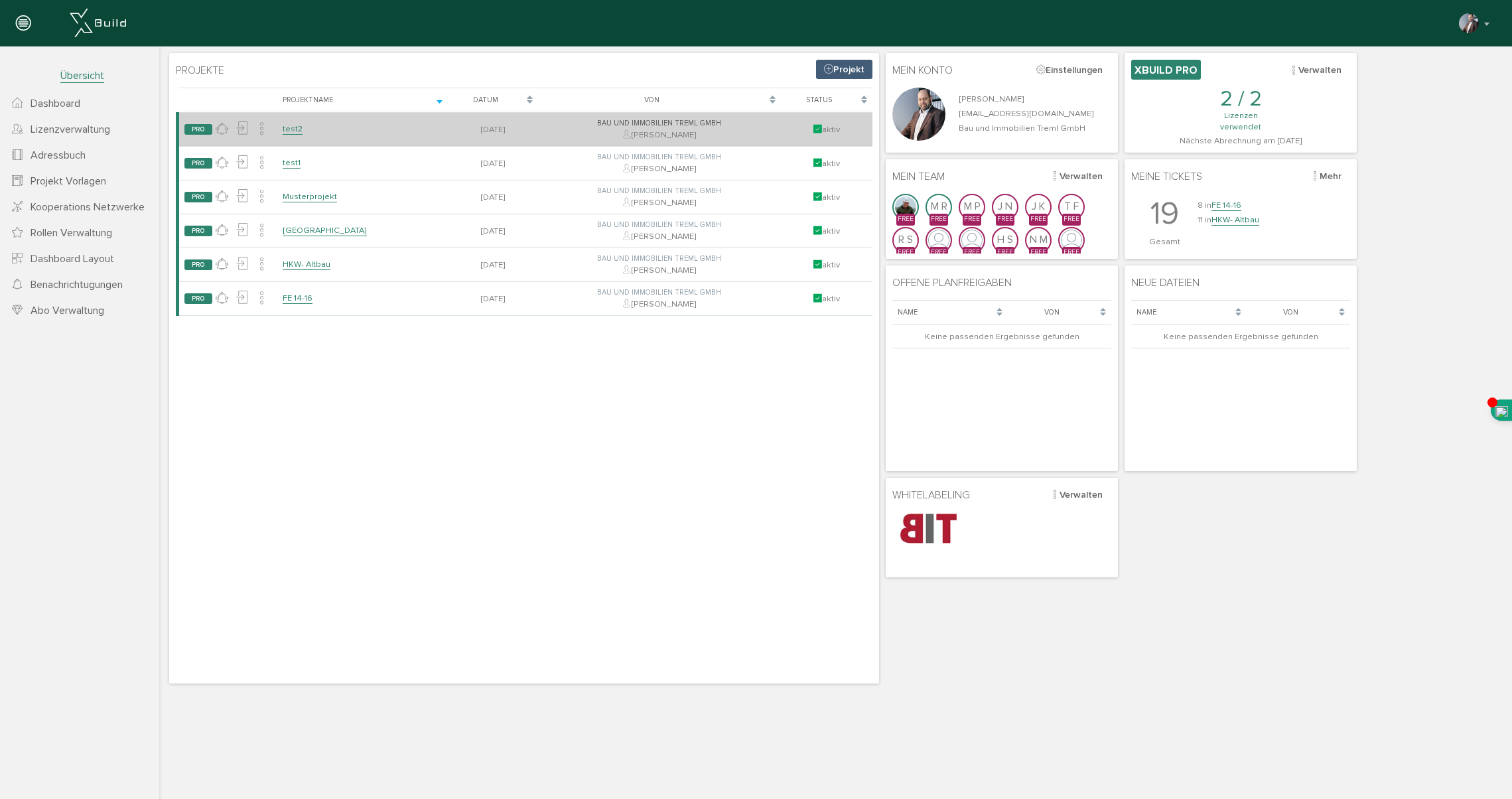
drag, startPoint x: 756, startPoint y: 134, endPoint x: 424, endPoint y: 128, distance: 332.1
click at [424, 128] on tr "PRO keine Neuigkeiten Projekt beenden Projekt exportieren Projekt-Zusammenfassu…" at bounding box center [525, 129] width 695 height 34
click at [260, 128] on icon at bounding box center [261, 129] width 12 height 19
click at [303, 160] on link "Projekt beenden" at bounding box center [338, 157] width 172 height 21
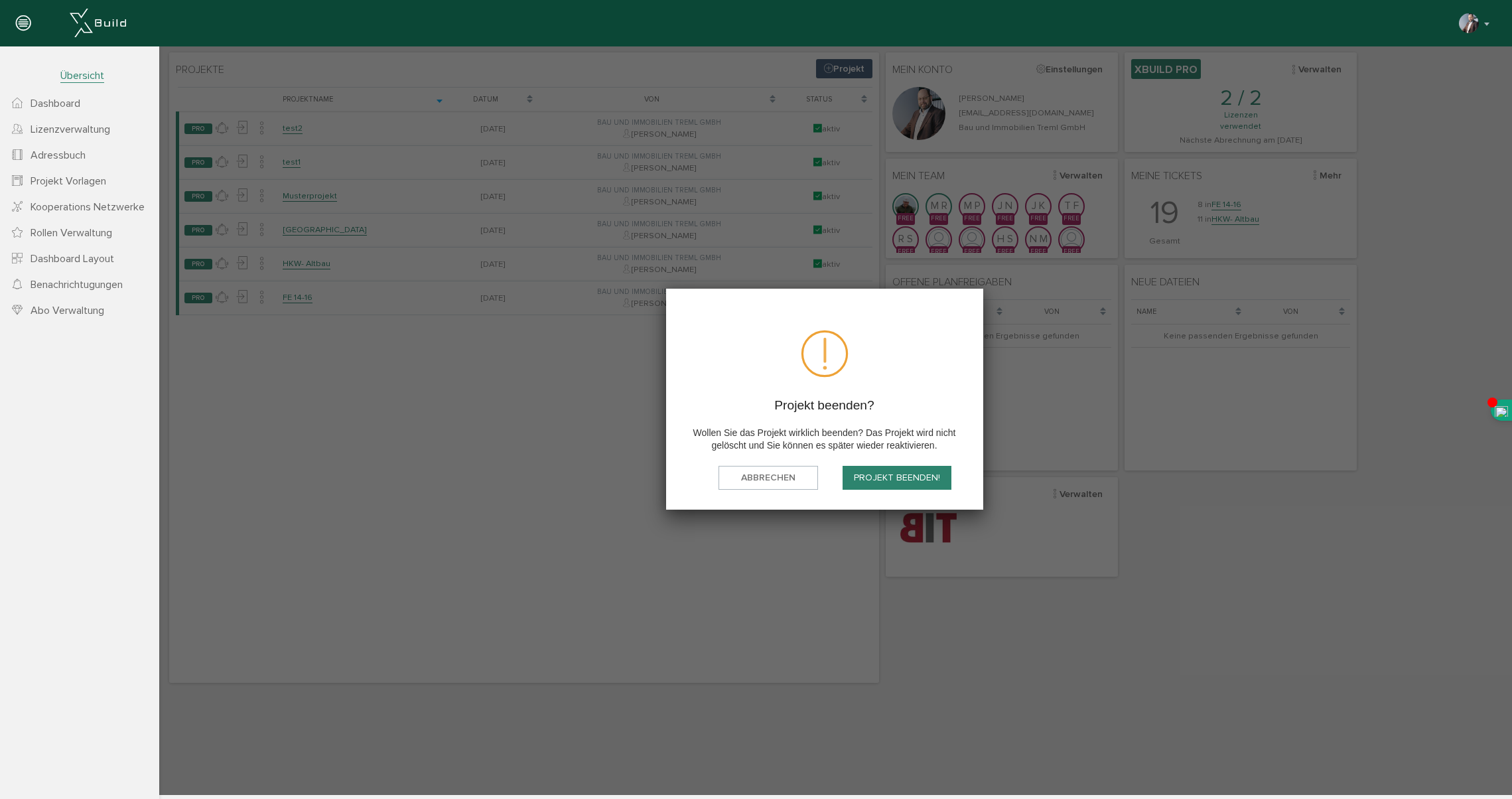
click at [893, 479] on button "Projekt beenden!" at bounding box center [897, 478] width 108 height 24
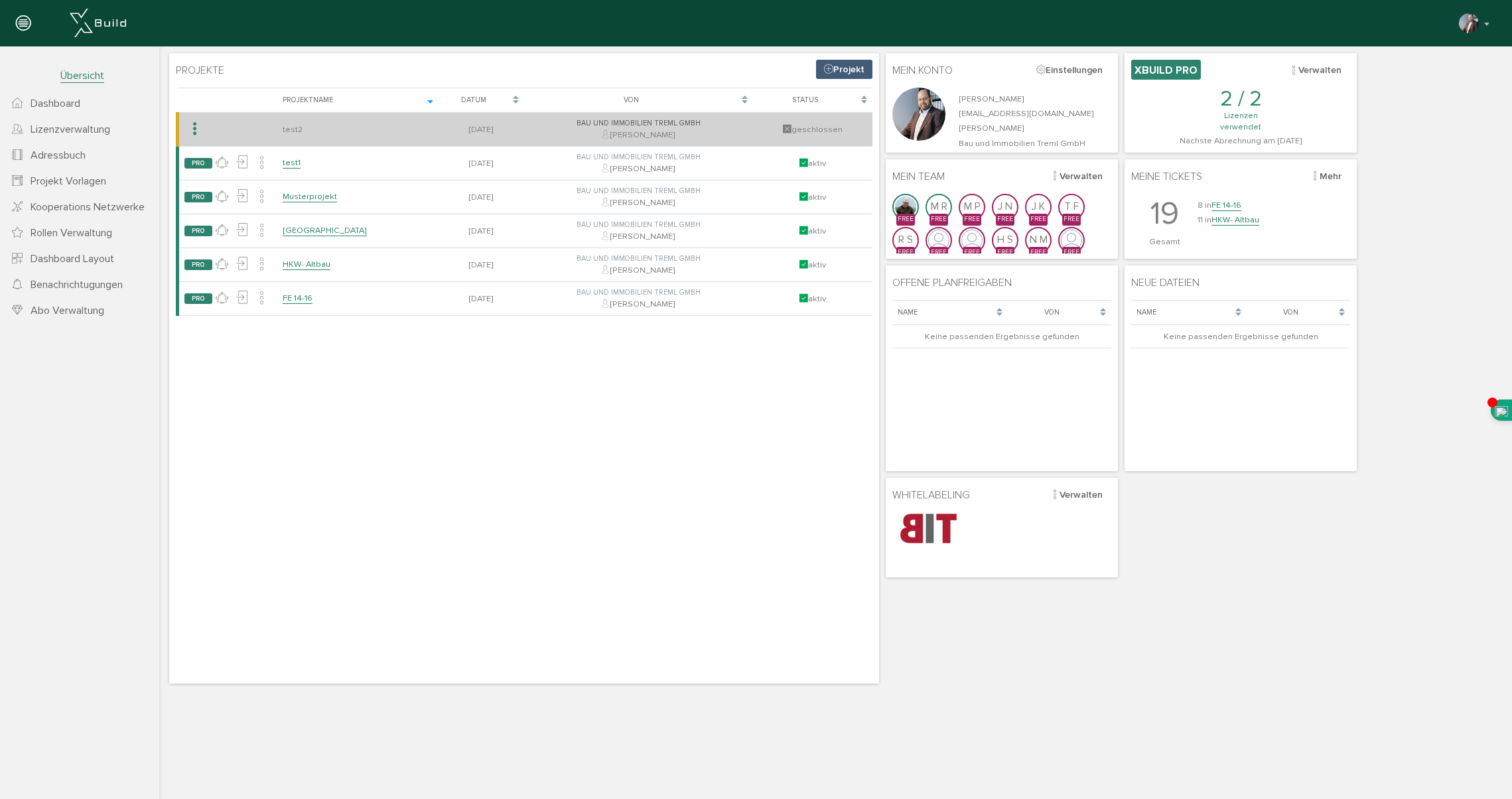
click at [194, 130] on icon at bounding box center [194, 129] width 12 height 19
click at [216, 175] on link "Projekt löschen" at bounding box center [238, 177] width 105 height 21
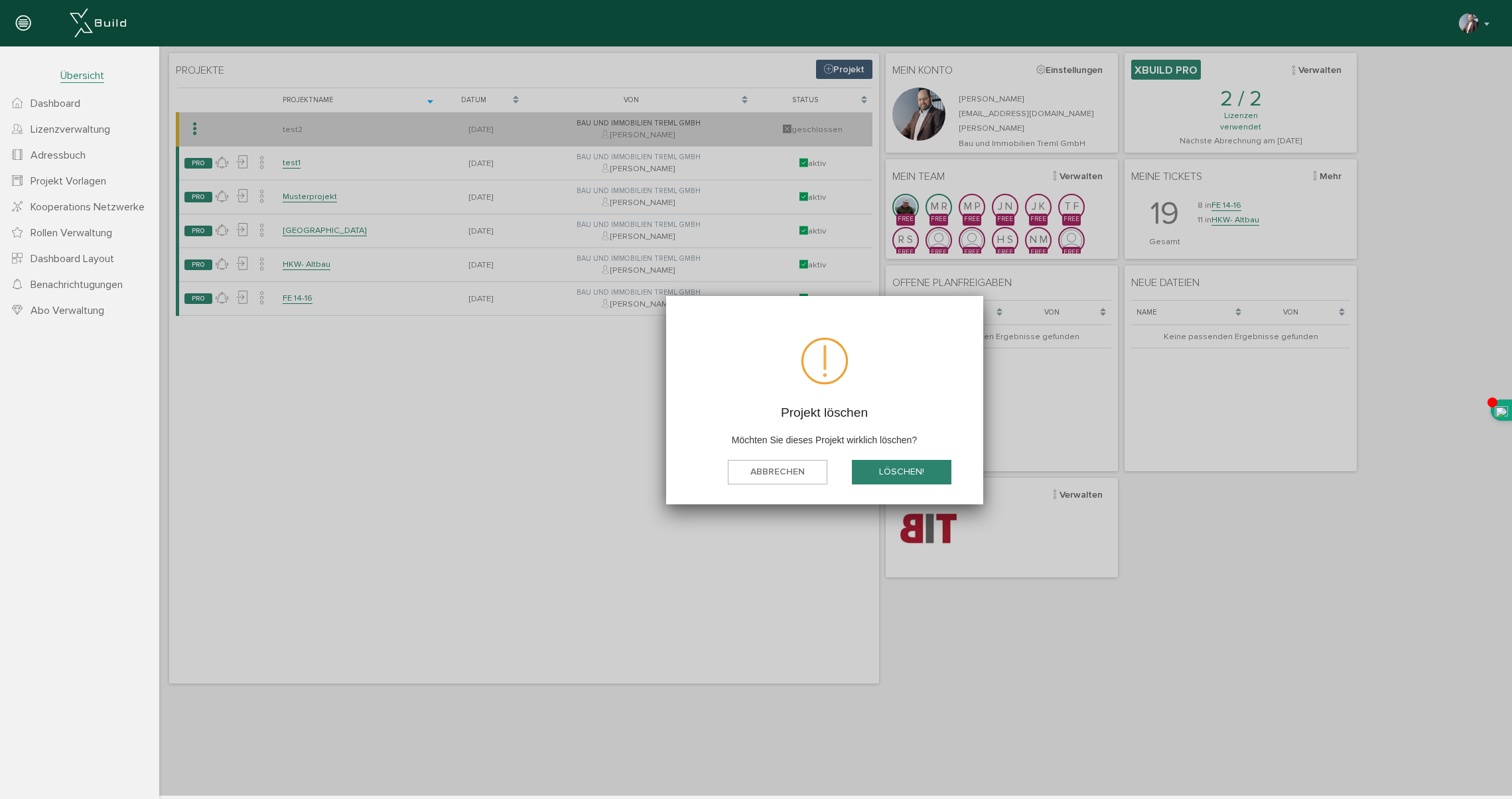
scroll to position [2, 0]
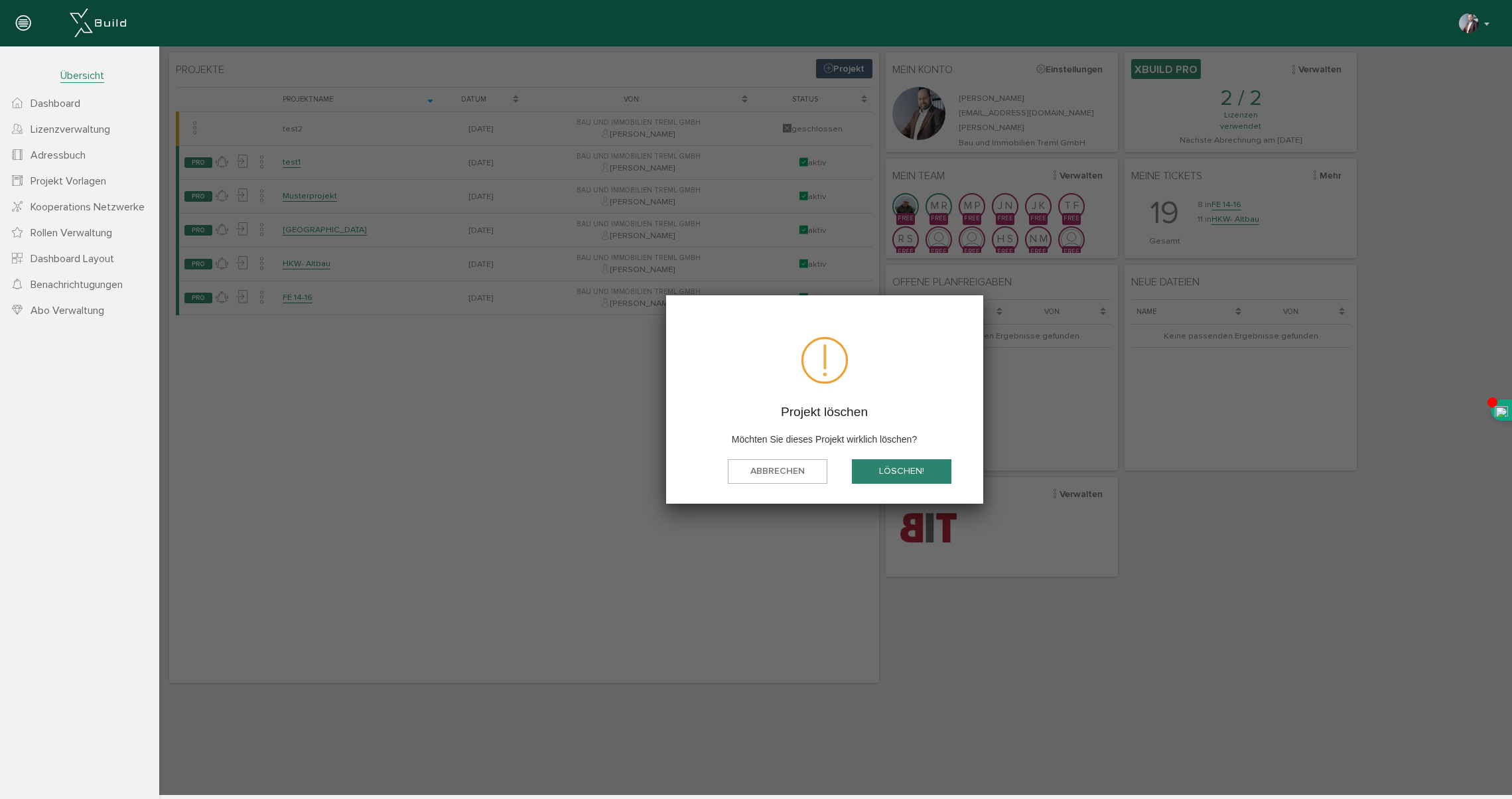
click at [884, 474] on button "löschen!" at bounding box center [902, 471] width 100 height 24
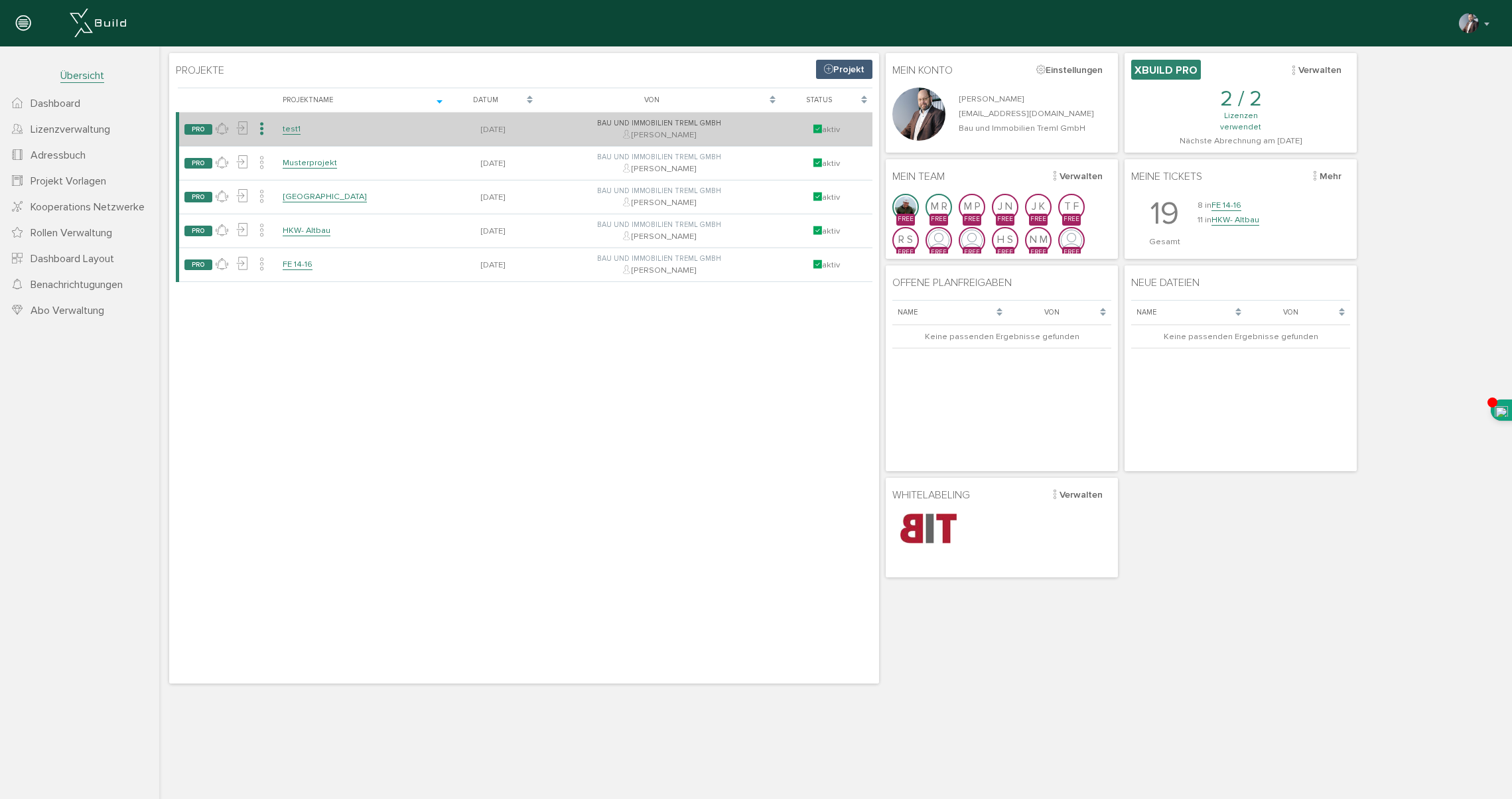
click at [262, 129] on icon at bounding box center [261, 129] width 12 height 19
click at [271, 156] on link "Projekt beenden" at bounding box center [338, 157] width 172 height 21
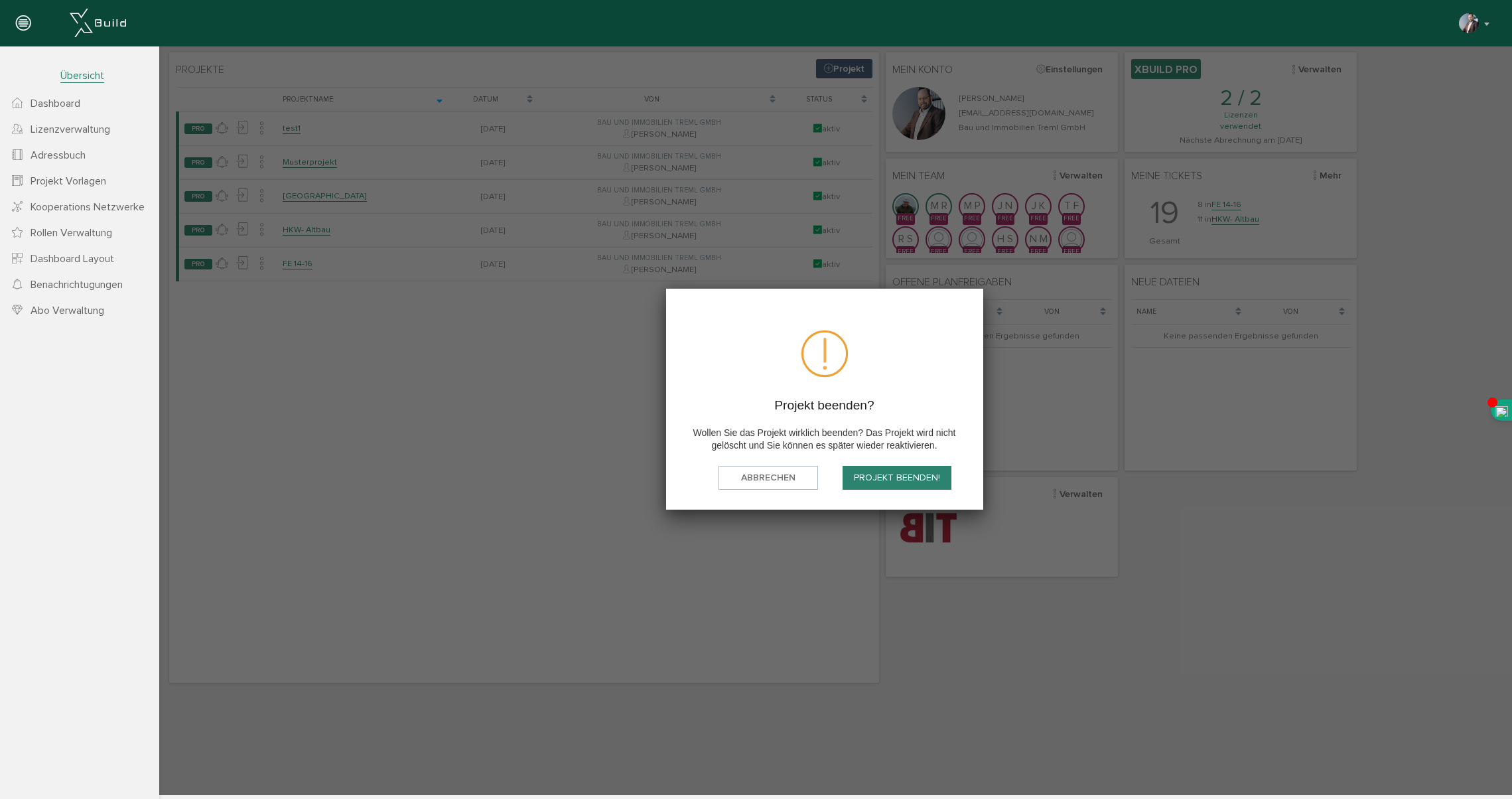
drag, startPoint x: 909, startPoint y: 479, endPoint x: 752, endPoint y: 424, distance: 166.4
click at [909, 479] on button "Projekt beenden!" at bounding box center [897, 478] width 108 height 24
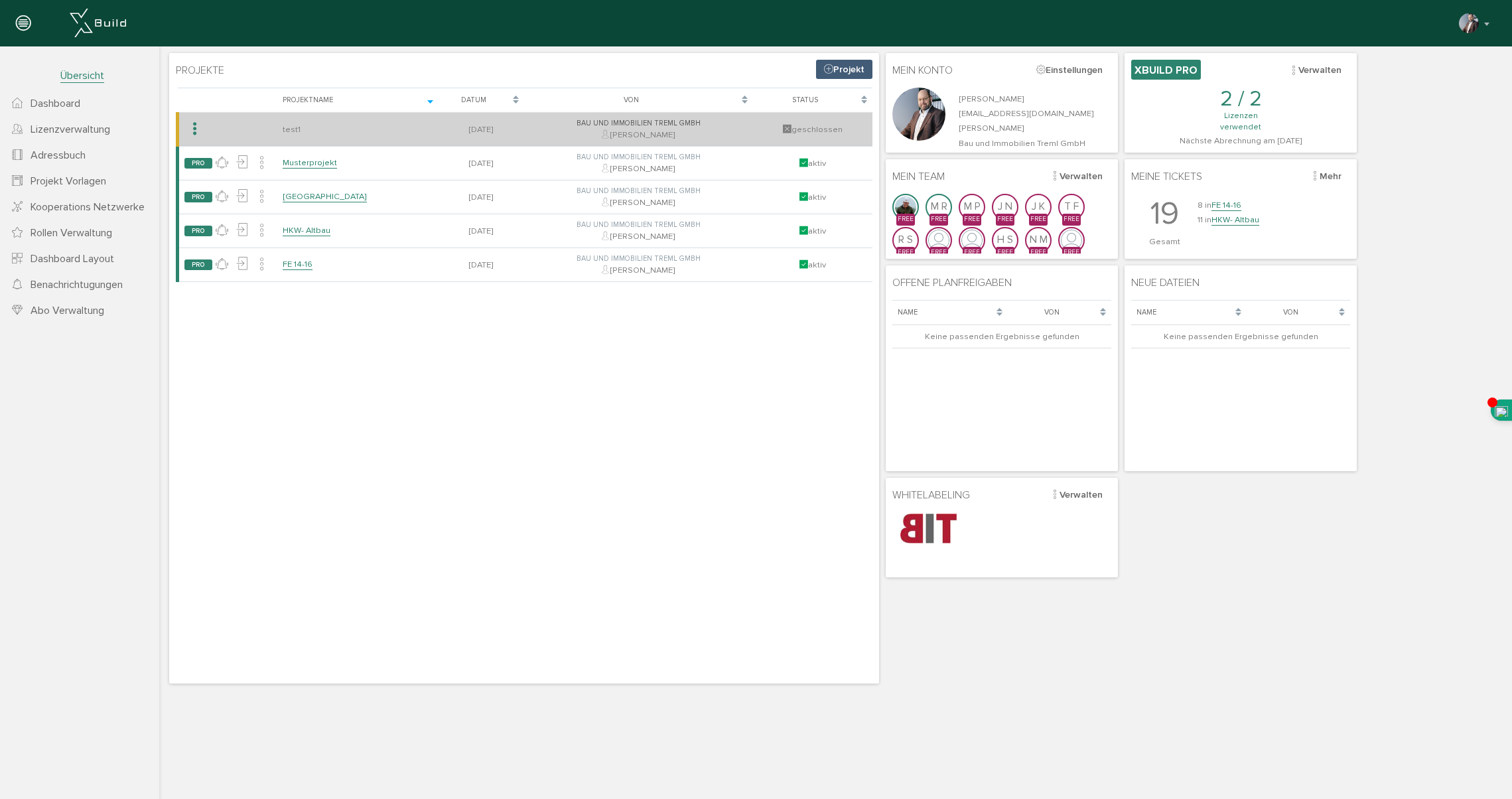
click at [194, 130] on icon at bounding box center [194, 129] width 12 height 19
click at [205, 176] on link "Projekt löschen" at bounding box center [238, 177] width 105 height 21
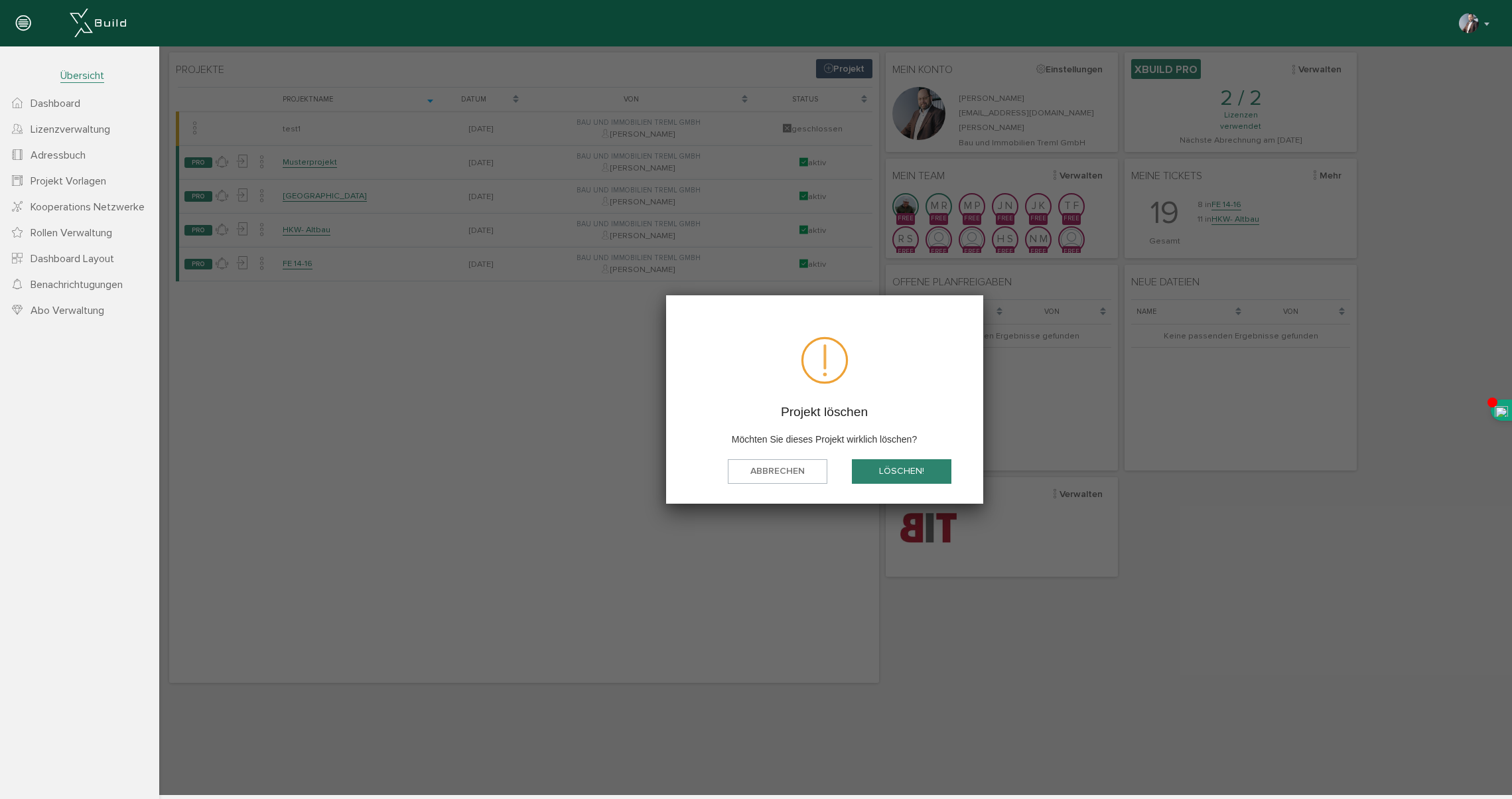
click at [882, 472] on button "löschen!" at bounding box center [902, 471] width 100 height 24
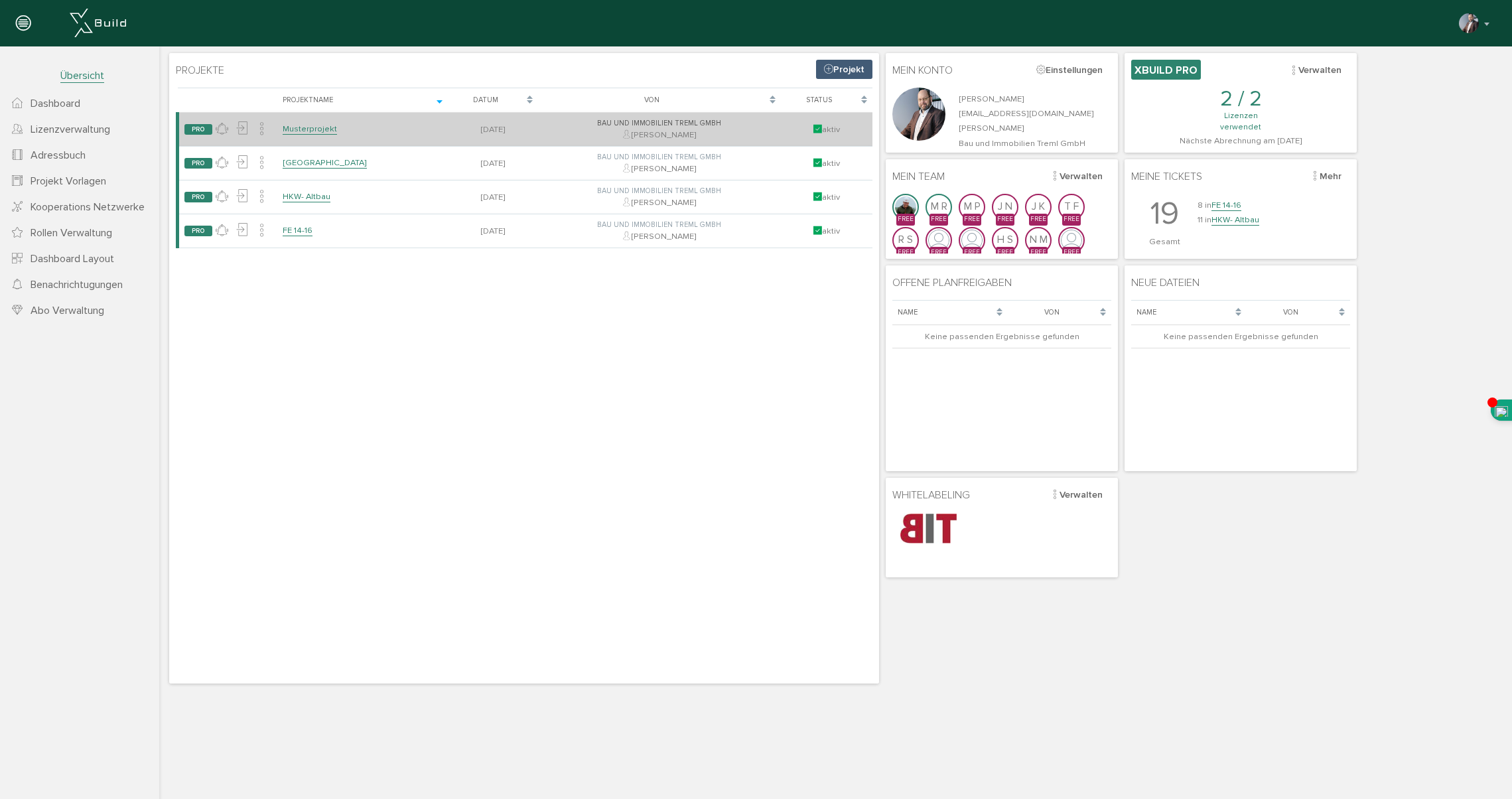
click at [315, 126] on link "Musterprojekt" at bounding box center [310, 129] width 54 height 11
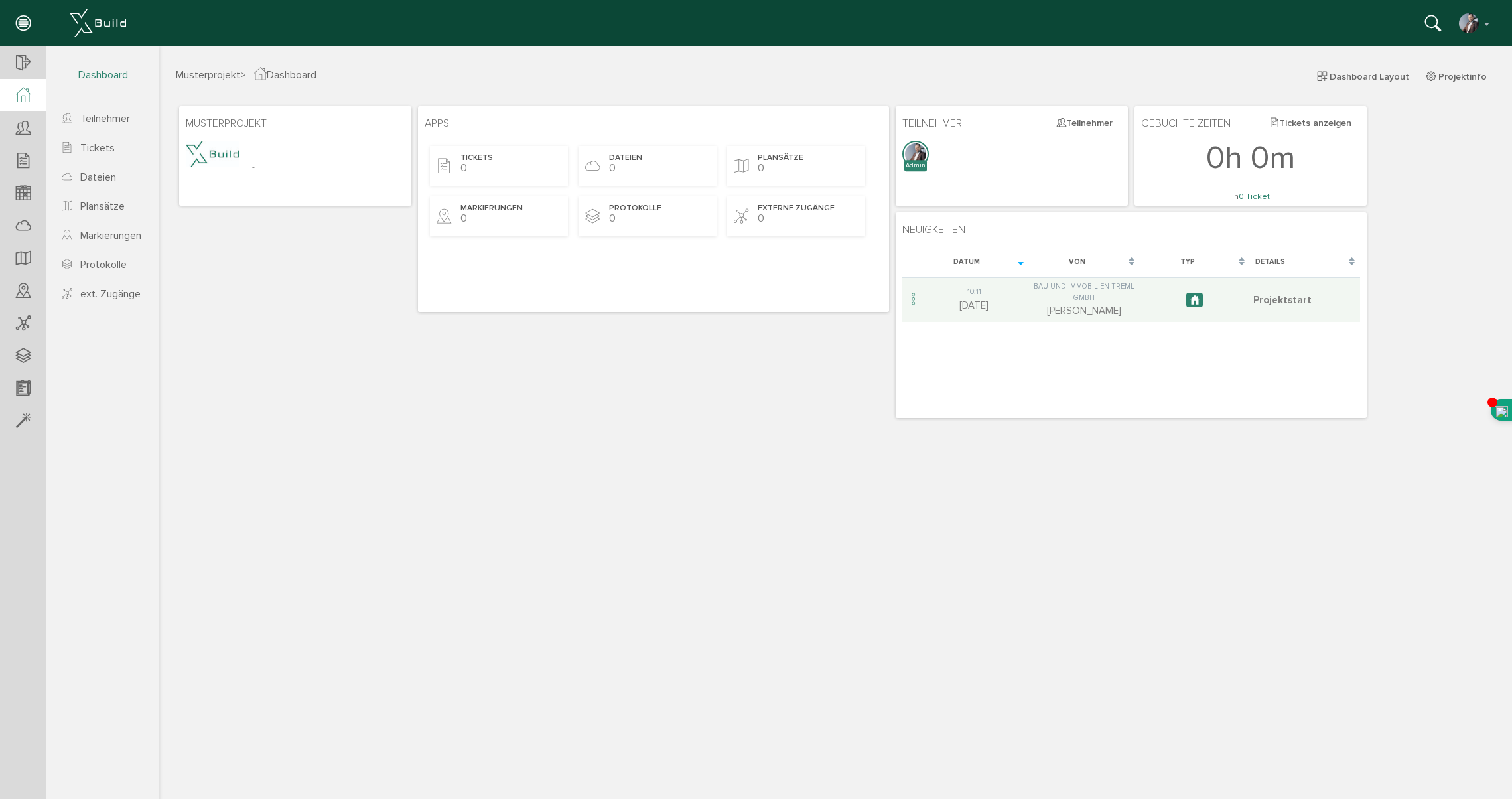
click at [102, 73] on span "Dashboard" at bounding box center [103, 75] width 50 height 14
click at [18, 62] on icon at bounding box center [23, 63] width 15 height 18
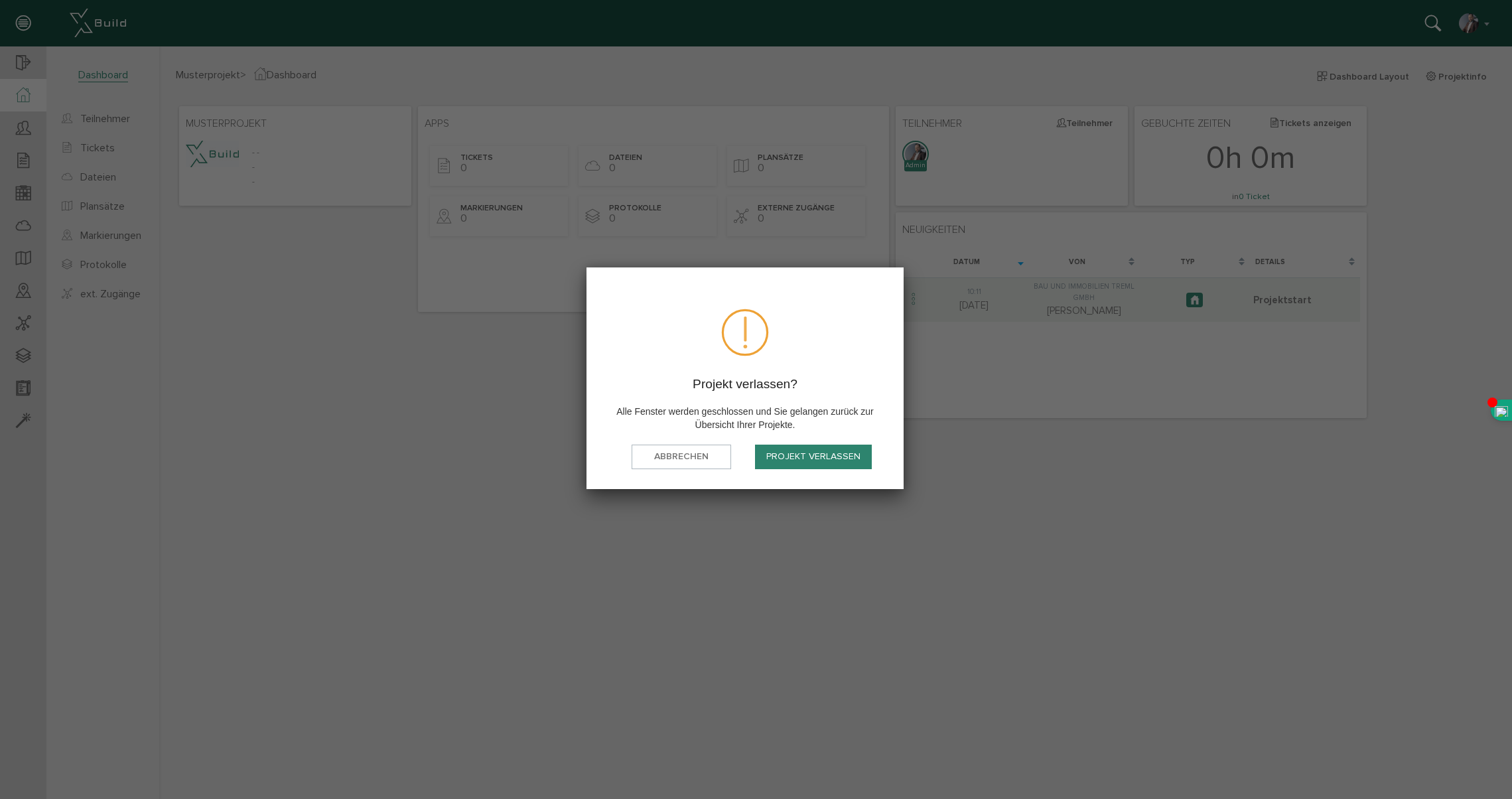
click at [795, 461] on button "Projekt verlassen" at bounding box center [814, 456] width 117 height 24
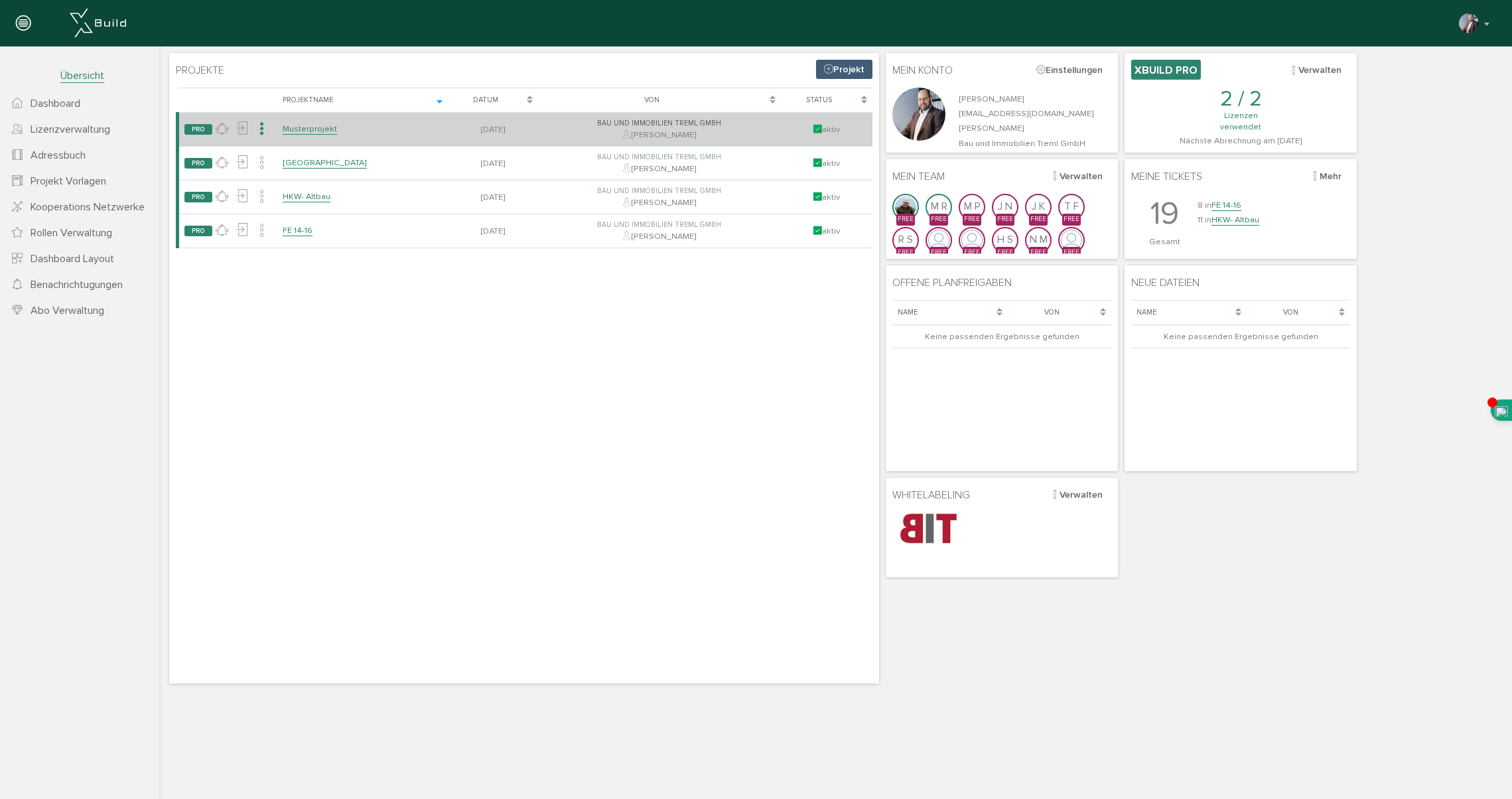
click at [260, 128] on icon at bounding box center [261, 129] width 12 height 19
click at [281, 154] on link "Projekt beenden" at bounding box center [338, 157] width 172 height 21
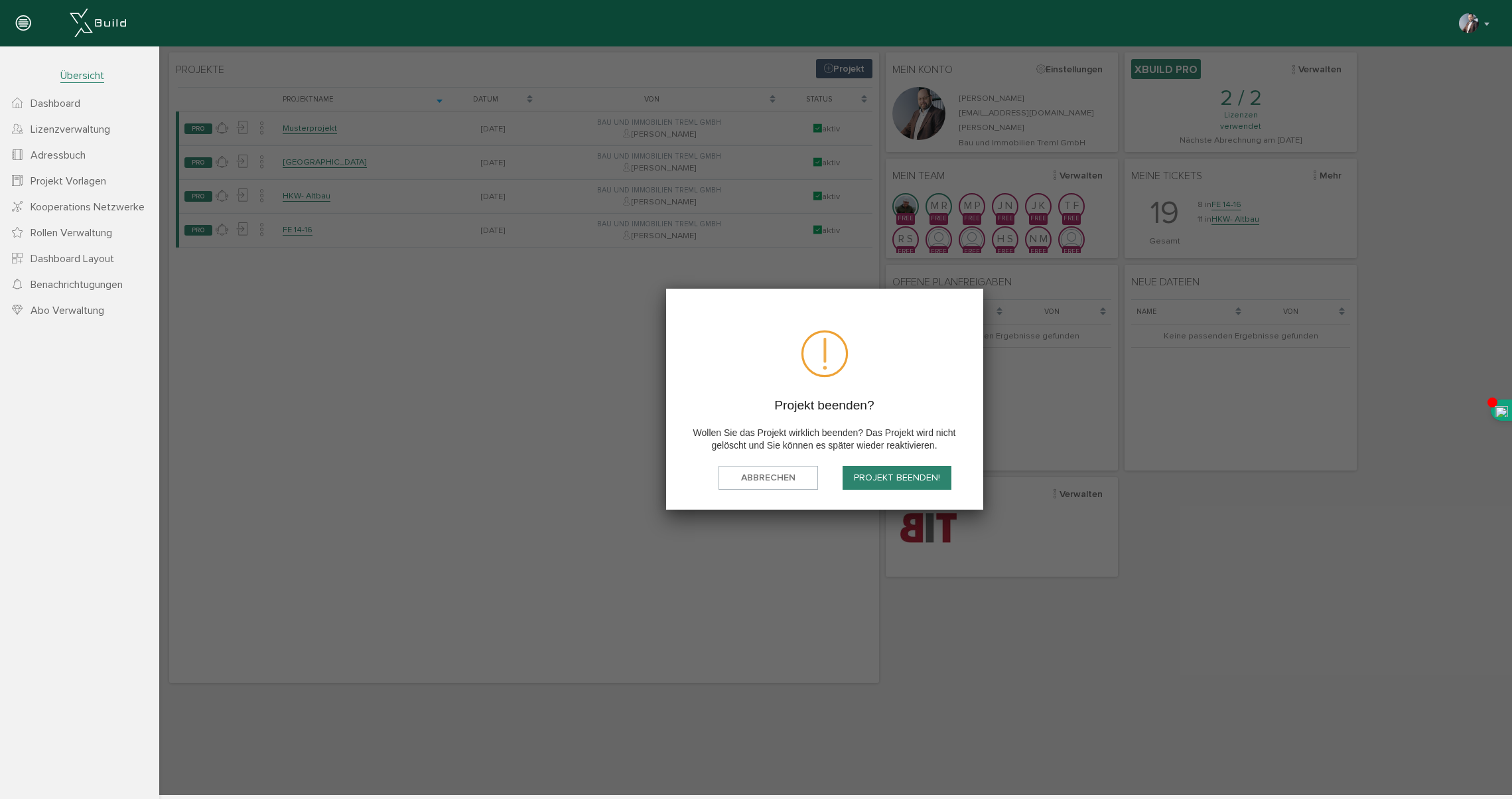
click at [872, 480] on button "Projekt beenden!" at bounding box center [897, 478] width 108 height 24
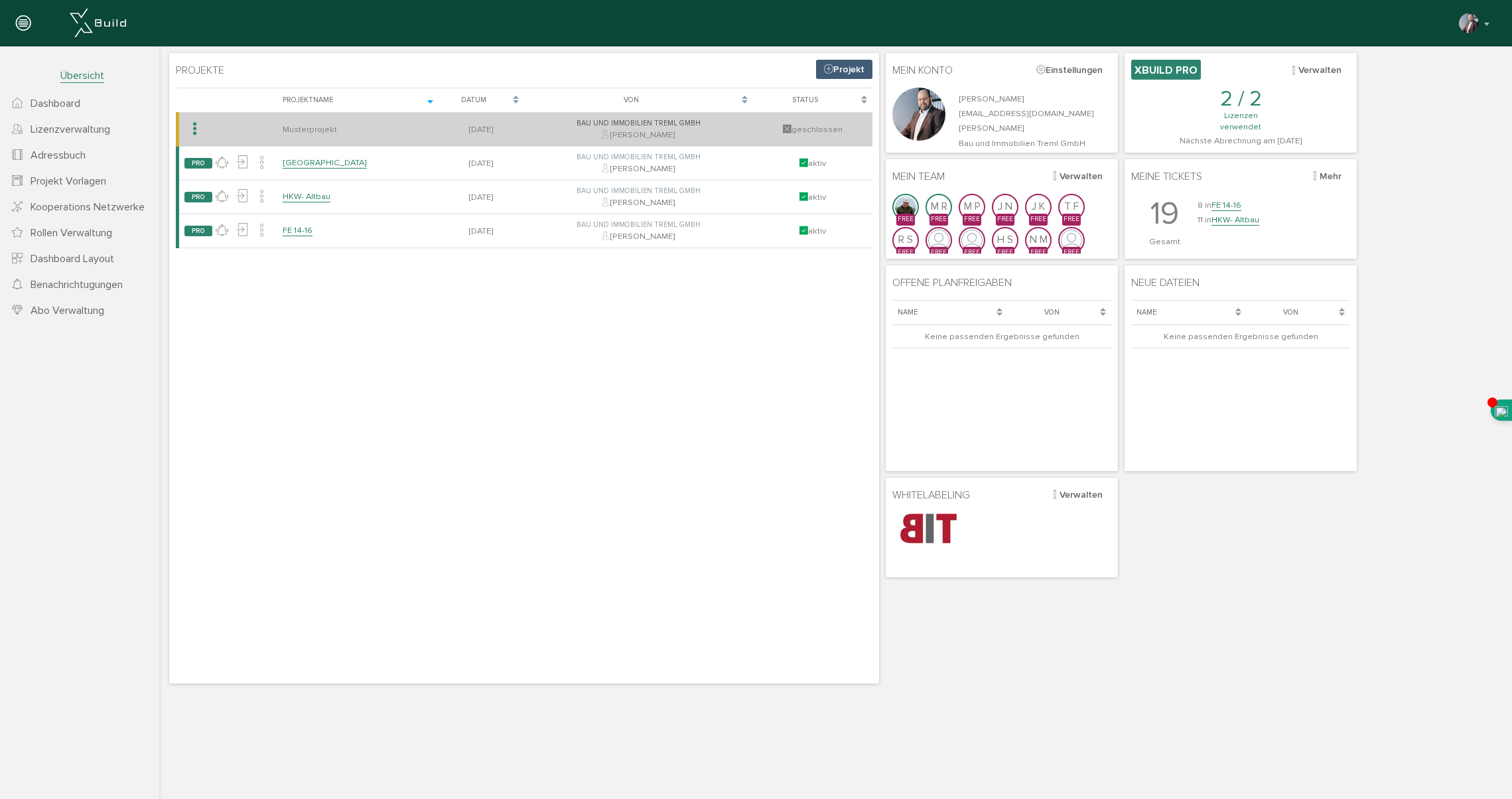
click at [197, 128] on icon at bounding box center [194, 129] width 12 height 19
click at [213, 177] on link "Projekt löschen" at bounding box center [238, 177] width 105 height 21
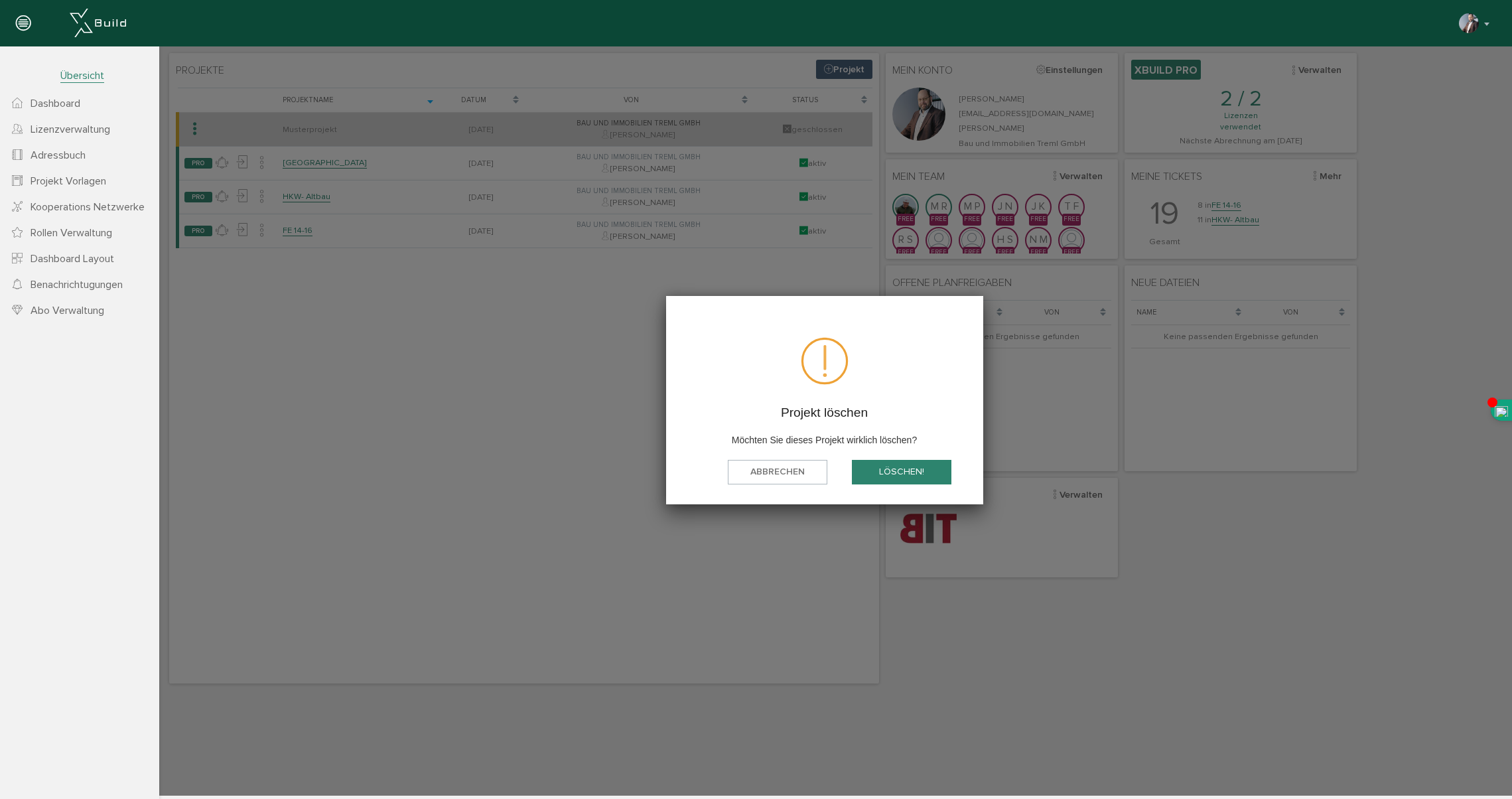
scroll to position [2, 0]
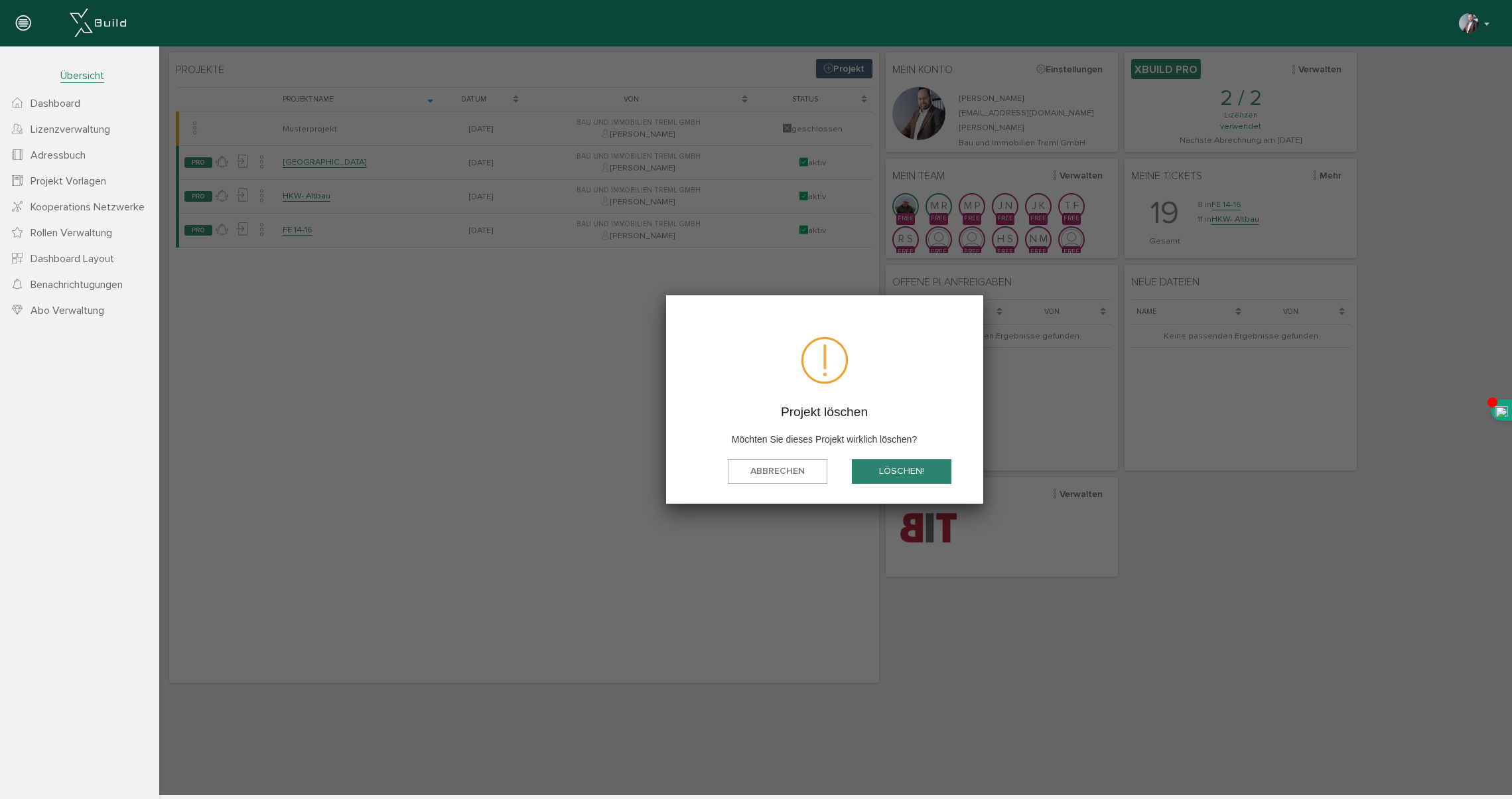
click at [898, 475] on button "löschen!" at bounding box center [902, 471] width 100 height 24
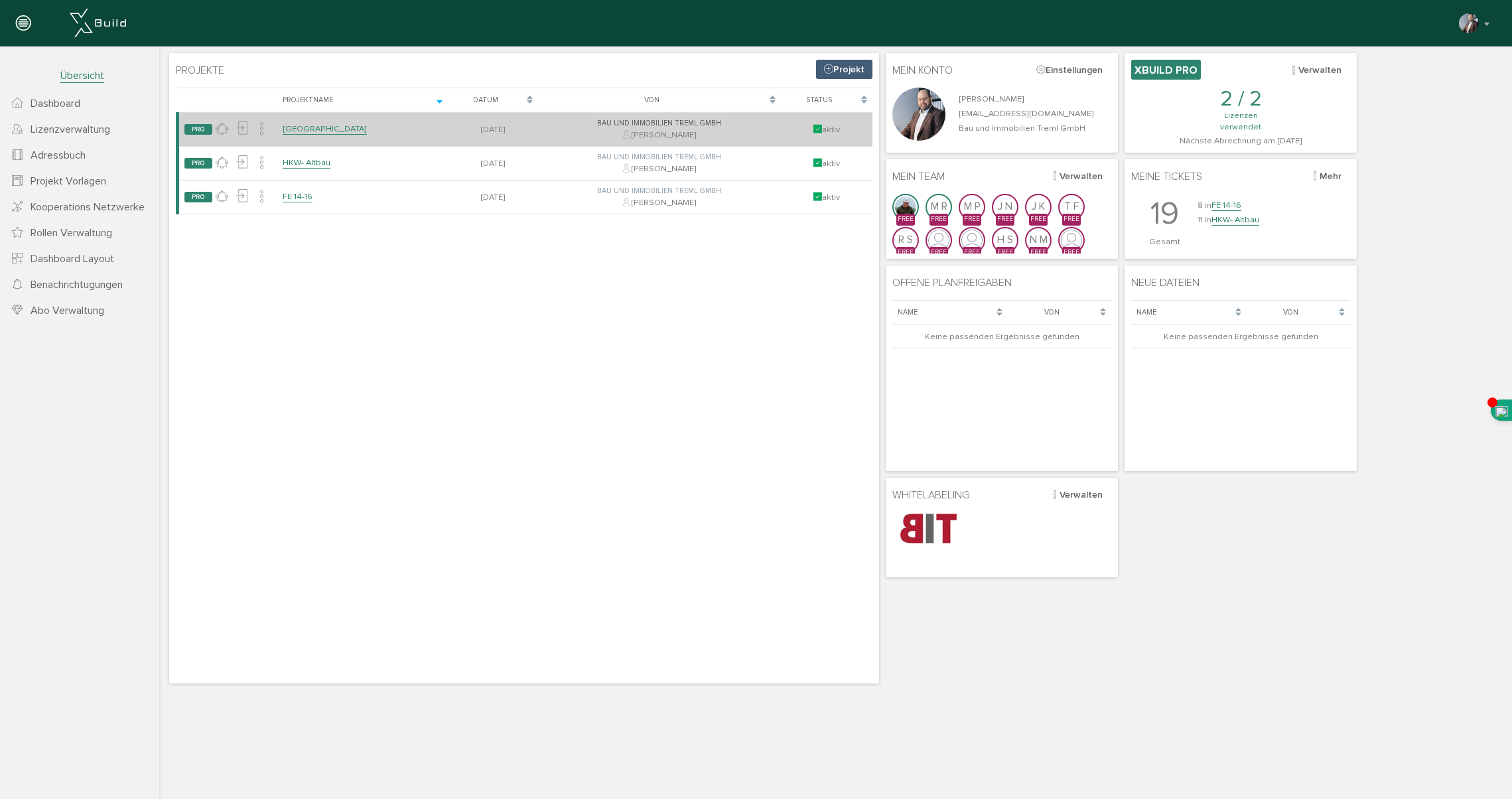
click at [298, 129] on link "[GEOGRAPHIC_DATA]" at bounding box center [324, 129] width 84 height 11
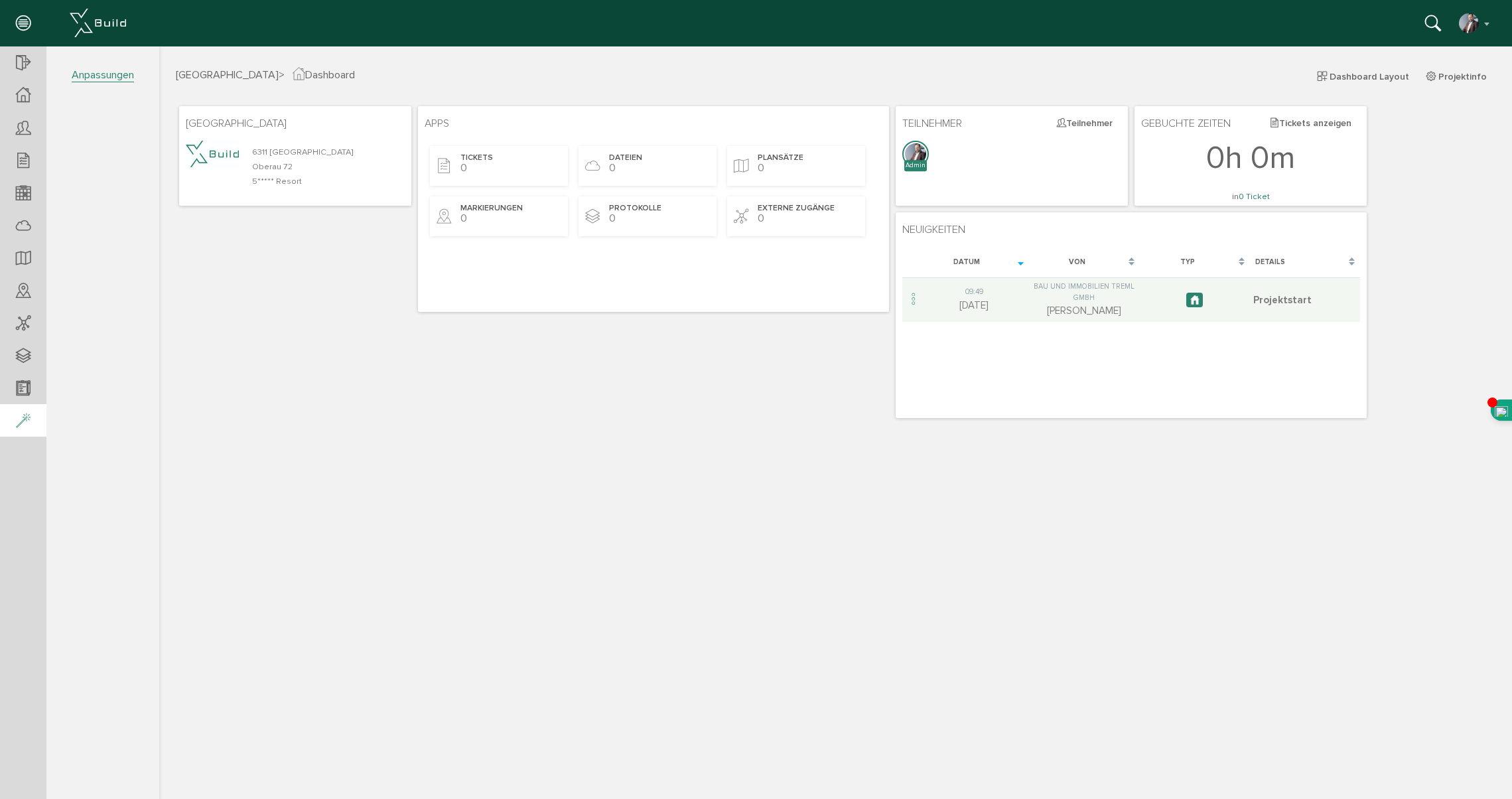
click at [21, 424] on icon at bounding box center [23, 420] width 15 height 18
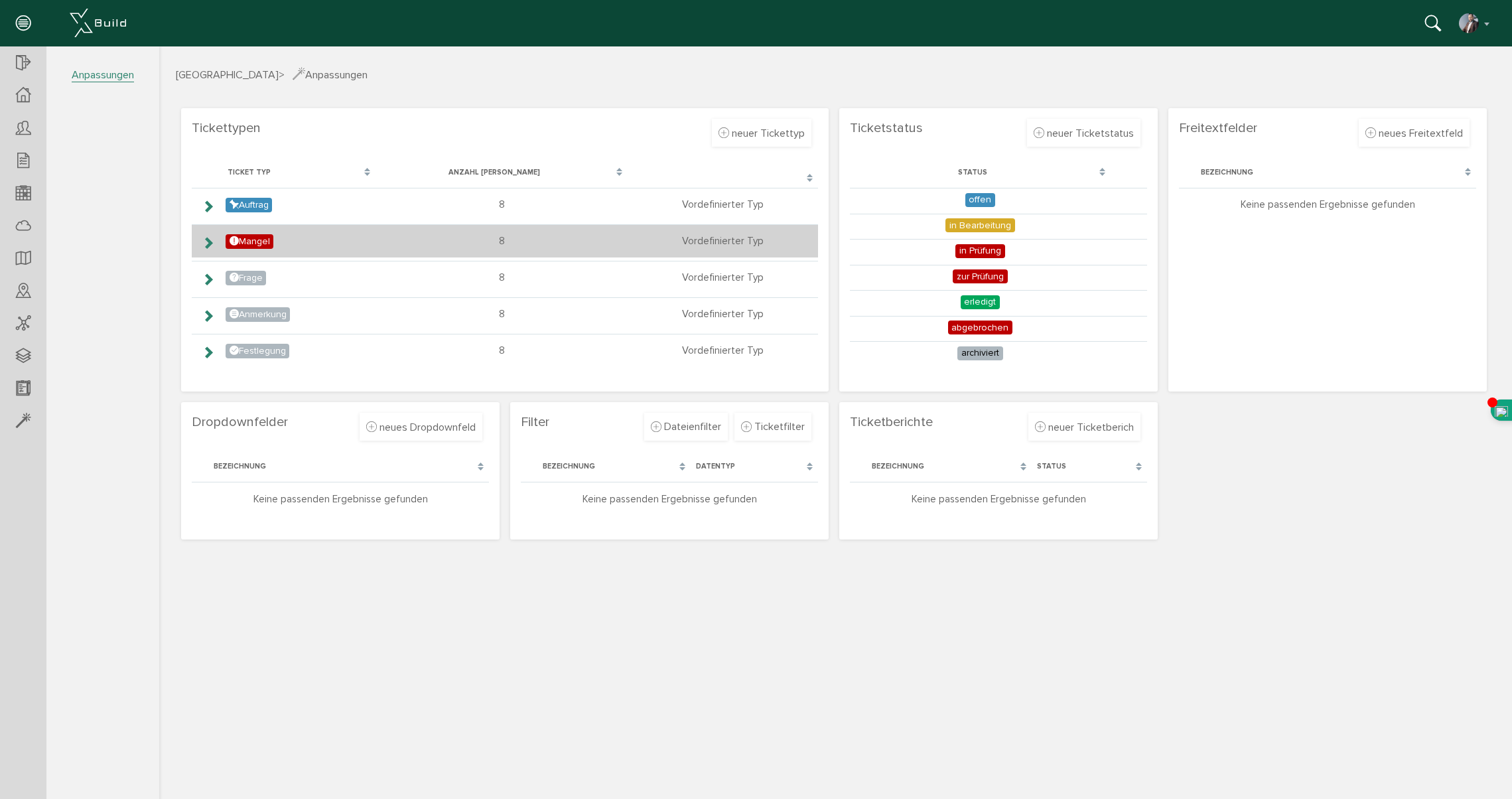
click at [211, 240] on icon at bounding box center [208, 243] width 12 height 10
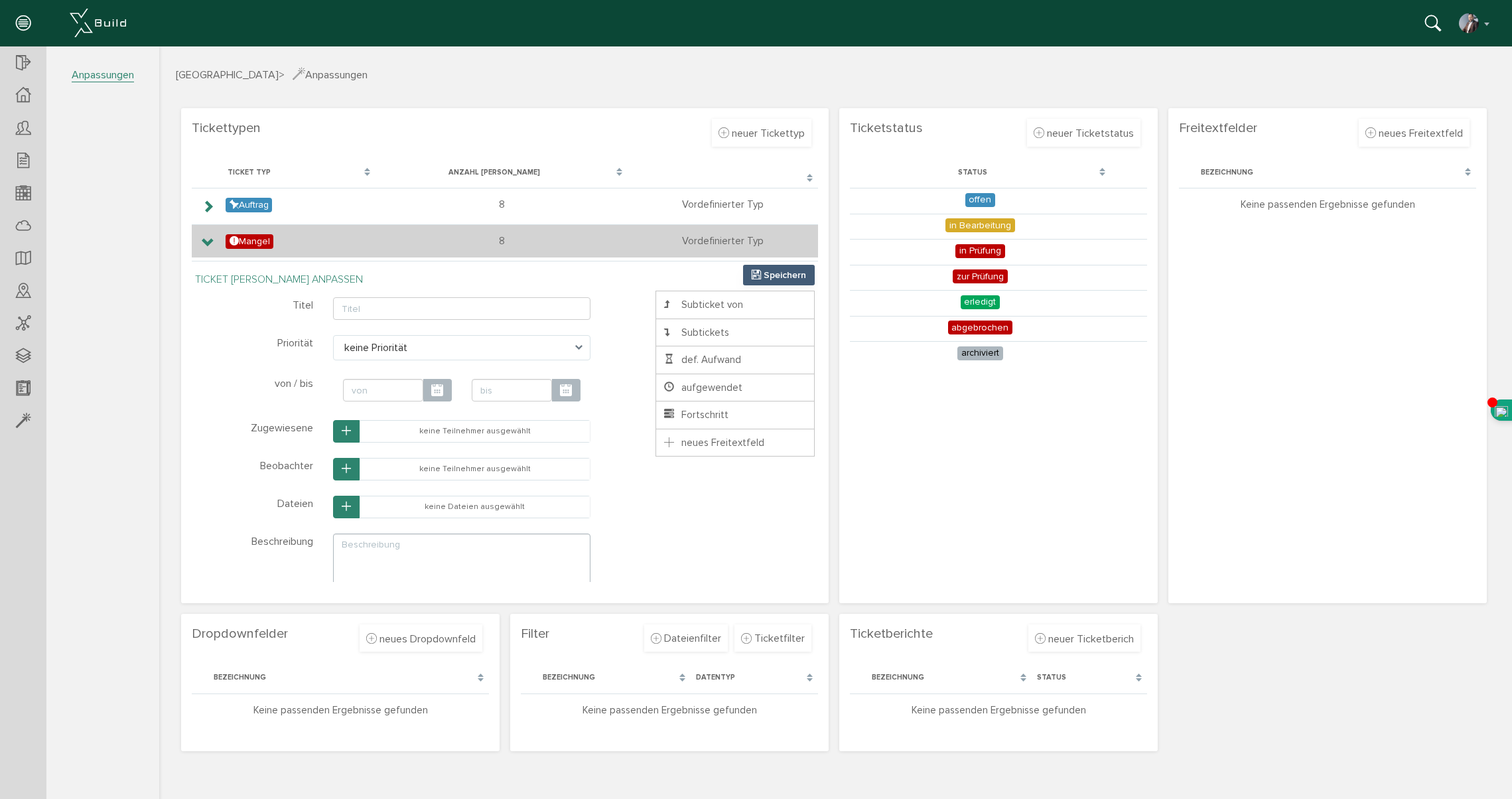
click at [206, 240] on icon at bounding box center [208, 243] width 12 height 10
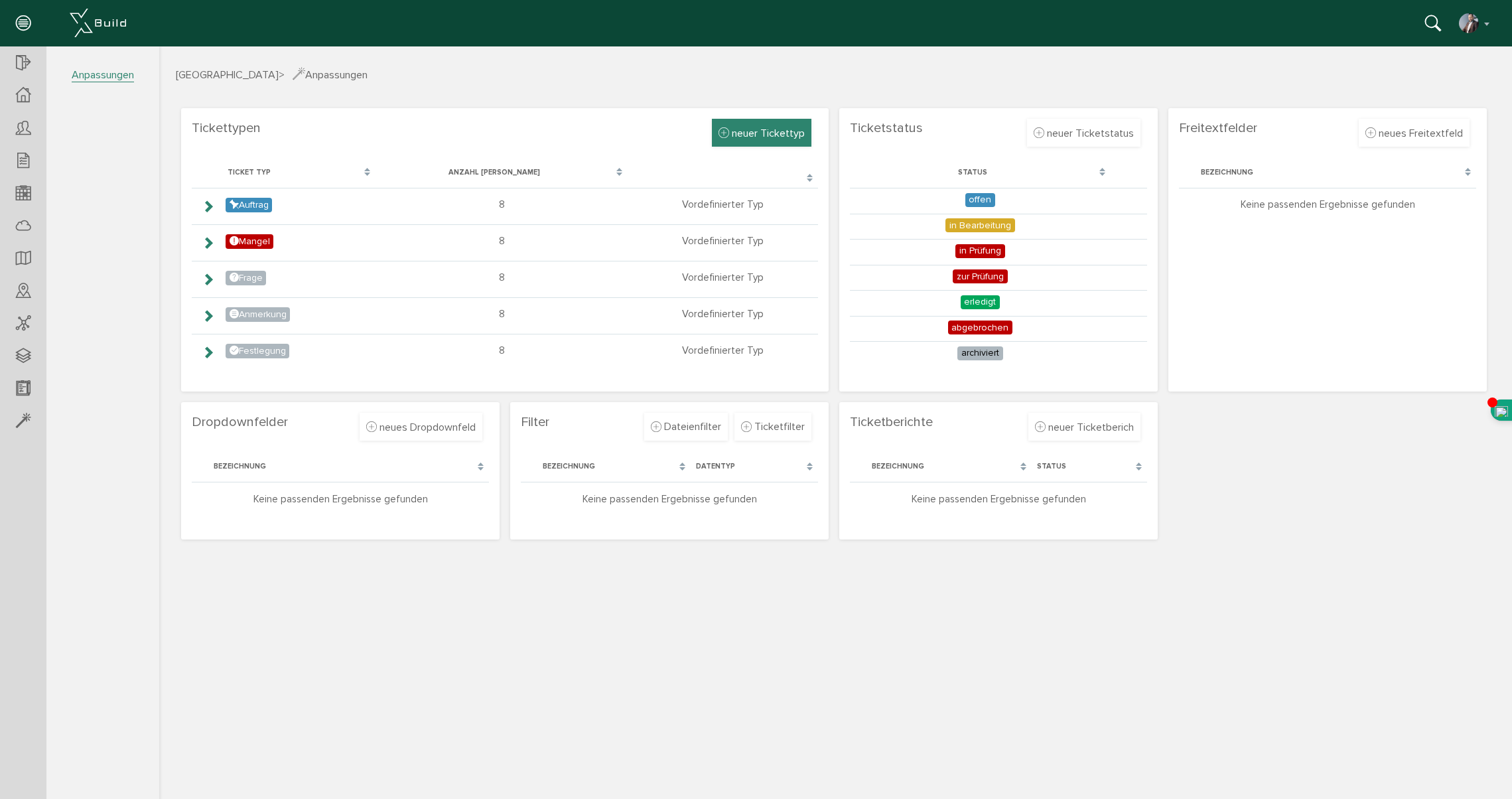
click at [769, 139] on div "neuer Tickettyp" at bounding box center [762, 133] width 100 height 28
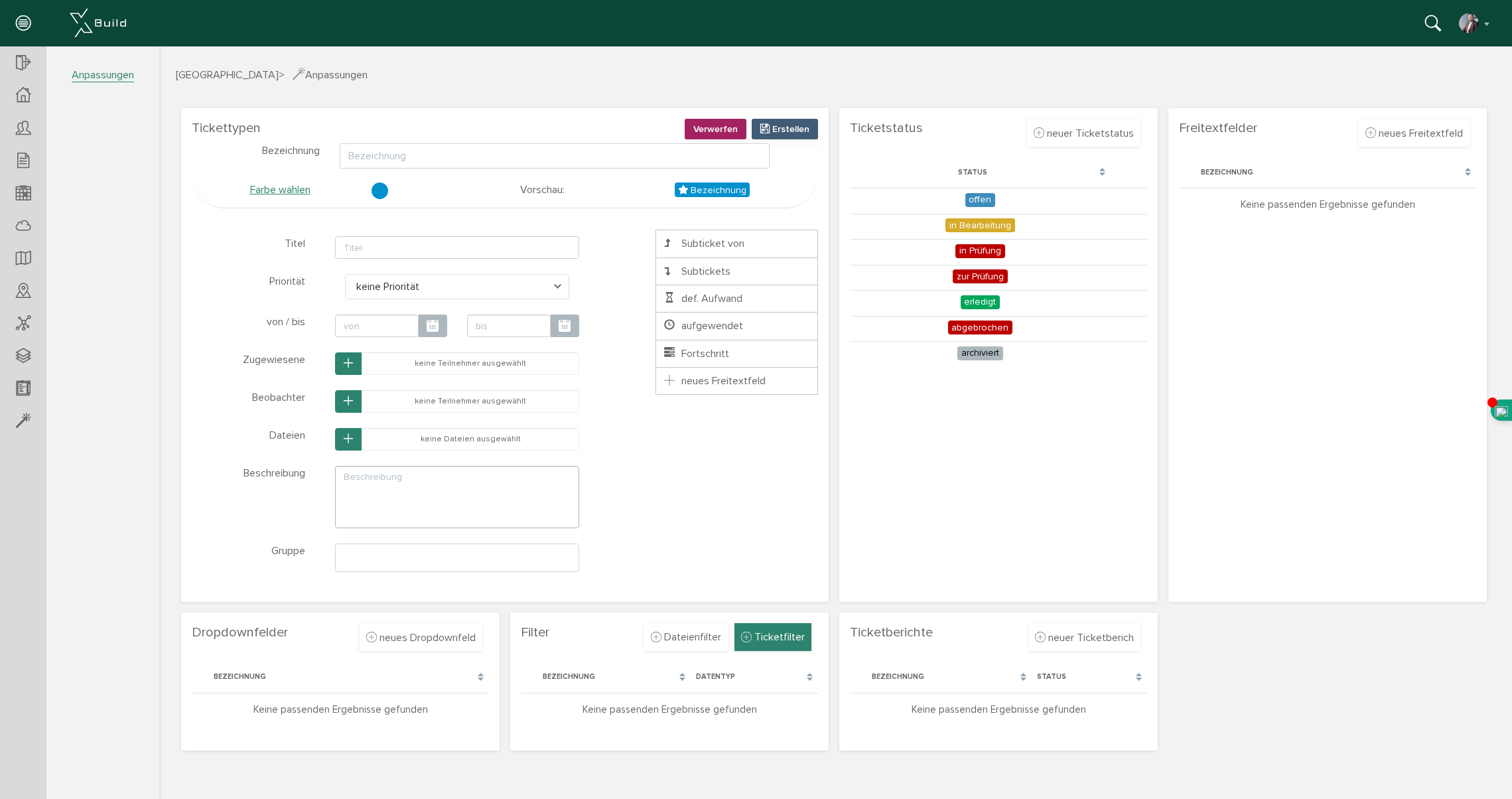
click at [783, 641] on span "Ticketfilter" at bounding box center [780, 636] width 51 height 15
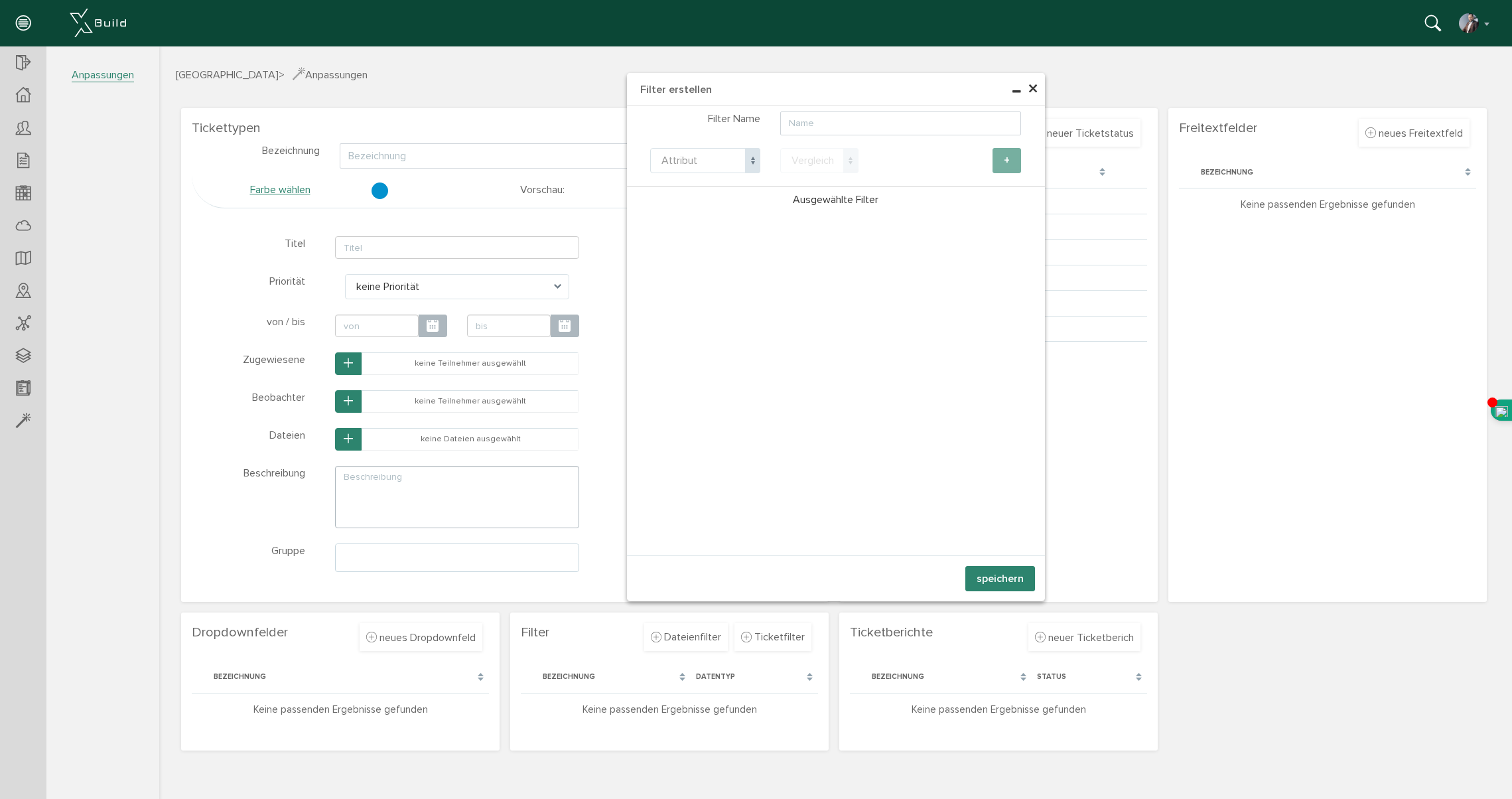
click at [1033, 89] on span "×" at bounding box center [1033, 89] width 10 height 26
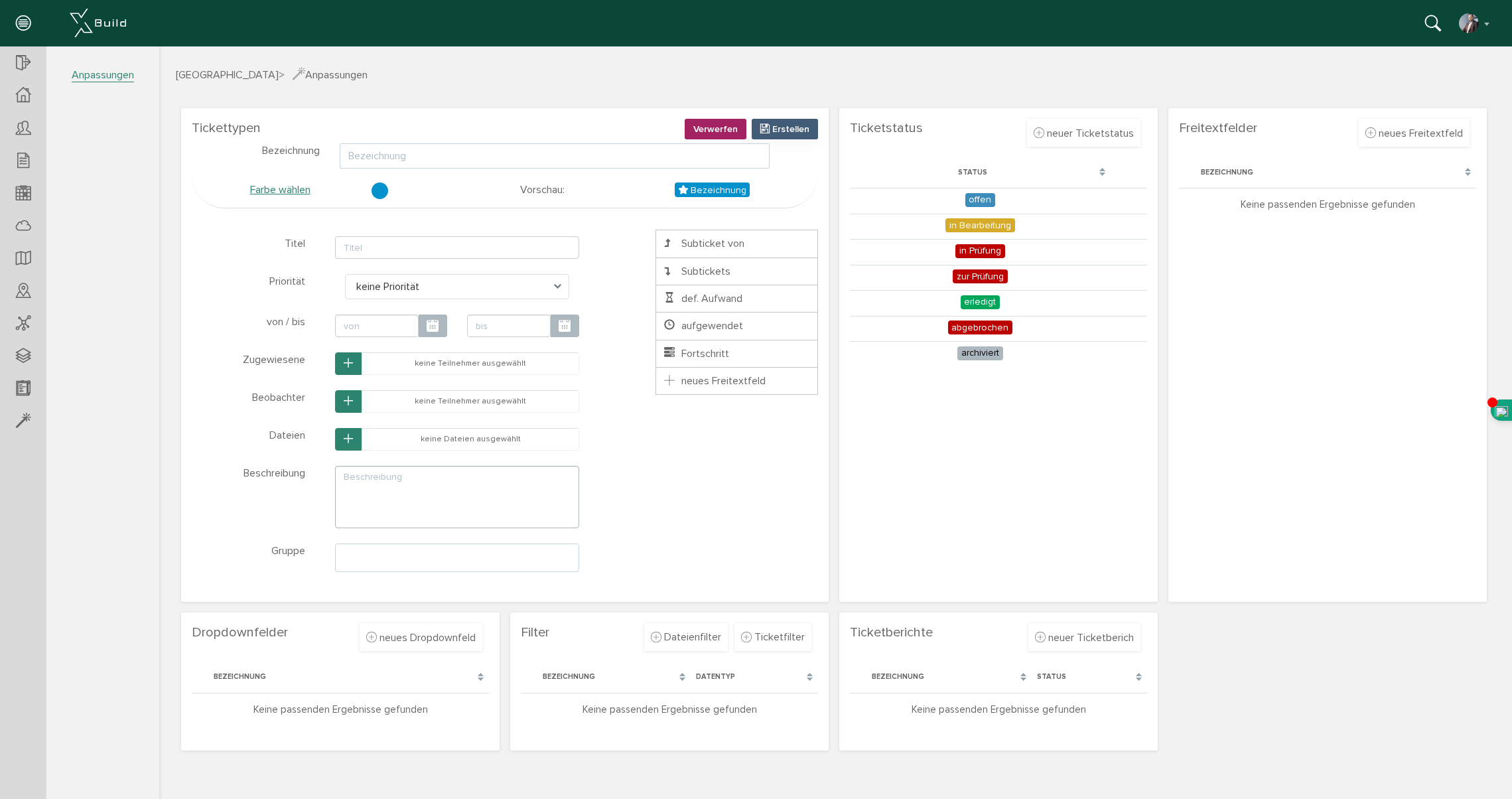
click at [415, 149] on input "text" at bounding box center [555, 156] width 430 height 25
click at [353, 154] on input "vertragliche Anschreiben" at bounding box center [555, 156] width 430 height 25
click at [379, 191] on div at bounding box center [380, 191] width 17 height 17
type input "Vertragliche Anschreiben"
click at [405, 247] on input "text" at bounding box center [456, 247] width 244 height 23
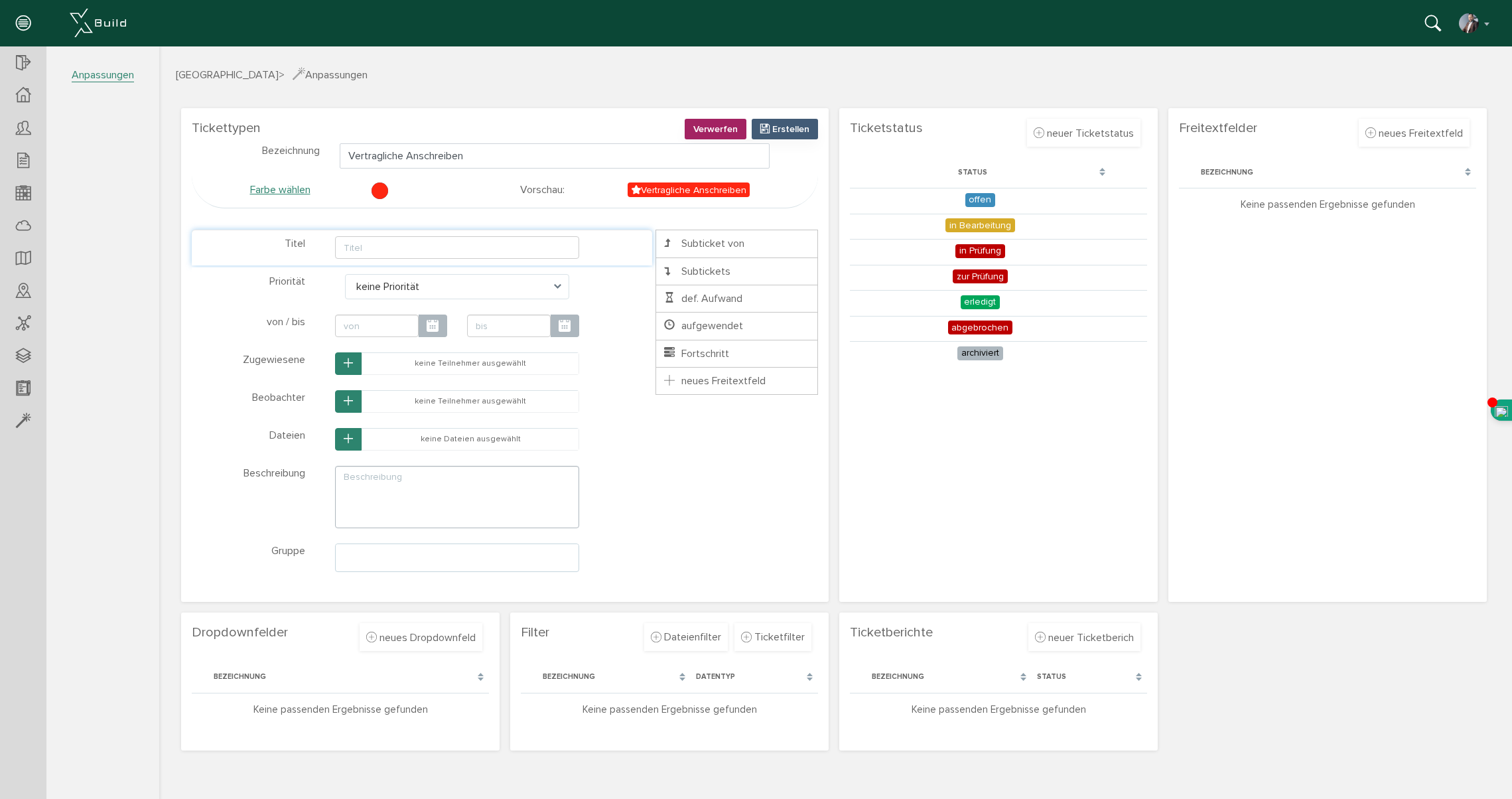
type input "N"
click at [557, 286] on span at bounding box center [561, 286] width 15 height 25
click at [554, 282] on span at bounding box center [561, 286] width 15 height 25
drag, startPoint x: 559, startPoint y: 282, endPoint x: 544, endPoint y: 285, distance: 15.3
click at [559, 282] on span at bounding box center [561, 286] width 15 height 25
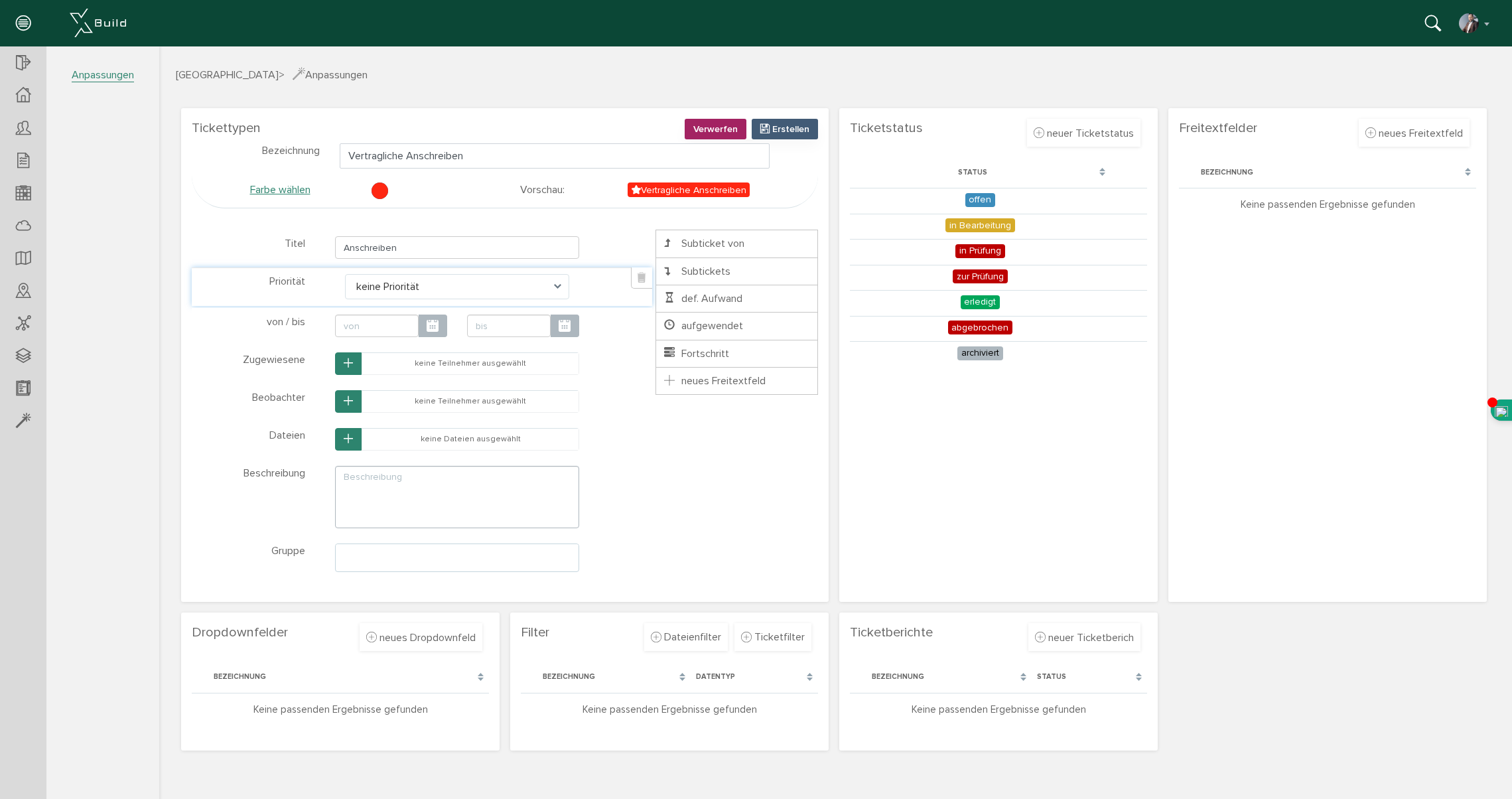
click at [489, 288] on span "keine Priorität" at bounding box center [457, 286] width 224 height 25
click at [394, 288] on span "keine Priorität" at bounding box center [457, 286] width 224 height 25
click at [280, 323] on p "von / bis" at bounding box center [286, 322] width 38 height 15
type input "Anschreiben"
click at [629, 250] on div "Titel Anschreiben" at bounding box center [422, 247] width 453 height 28
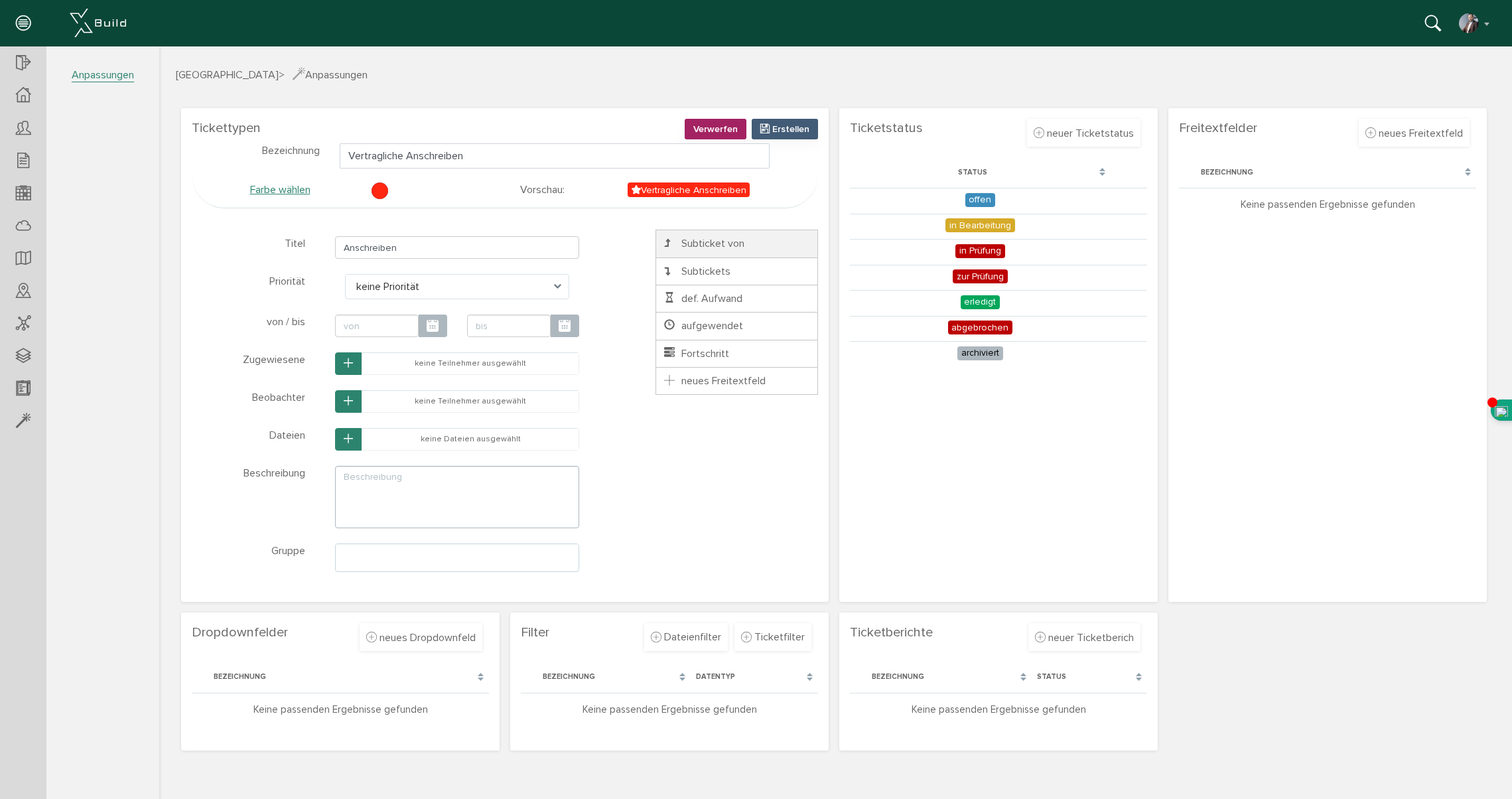
click at [700, 249] on li "Subticket von" at bounding box center [737, 244] width 163 height 28
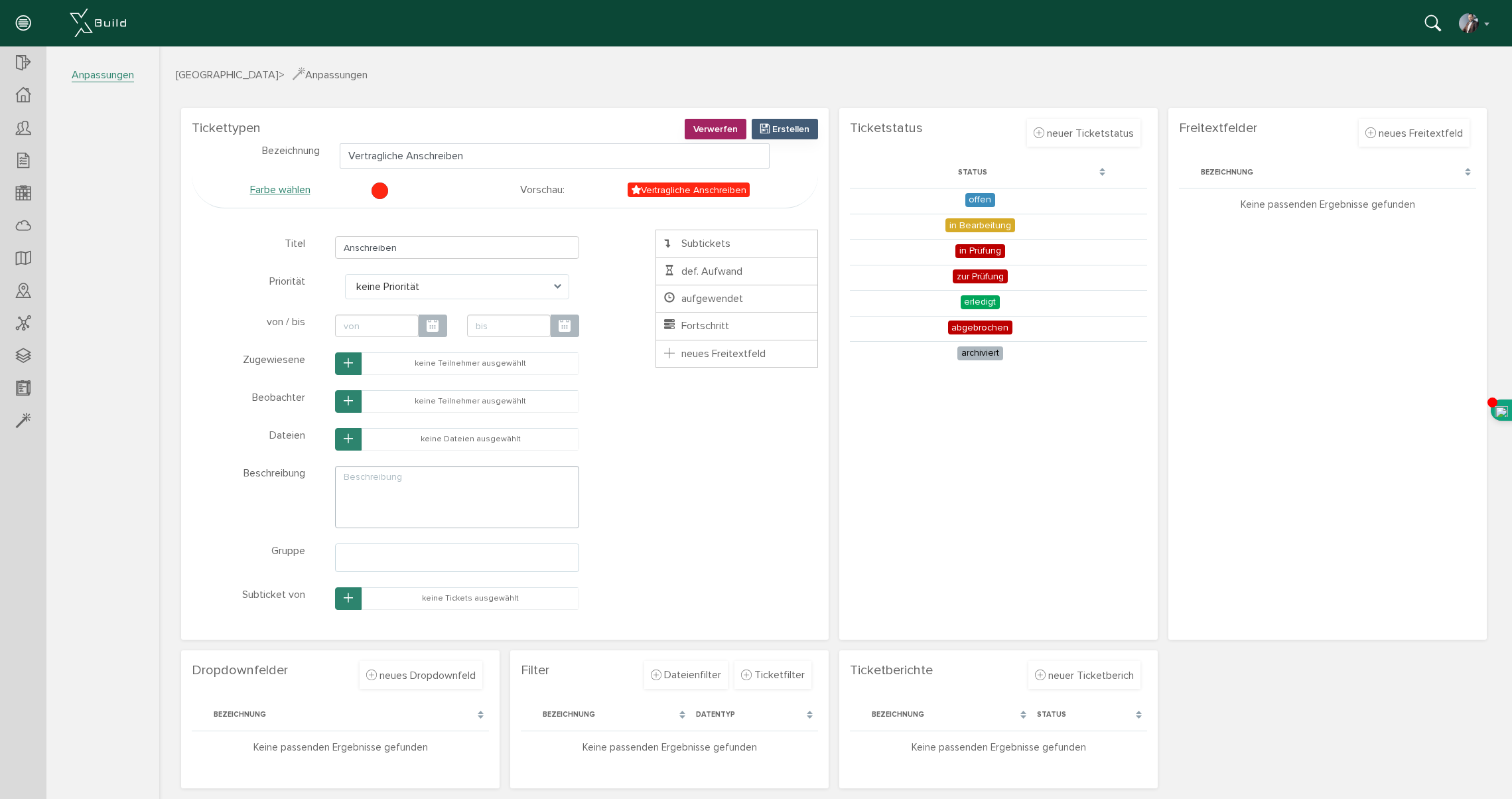
scroll to position [2, 0]
click at [691, 240] on span "Subtickets" at bounding box center [696, 242] width 68 height 13
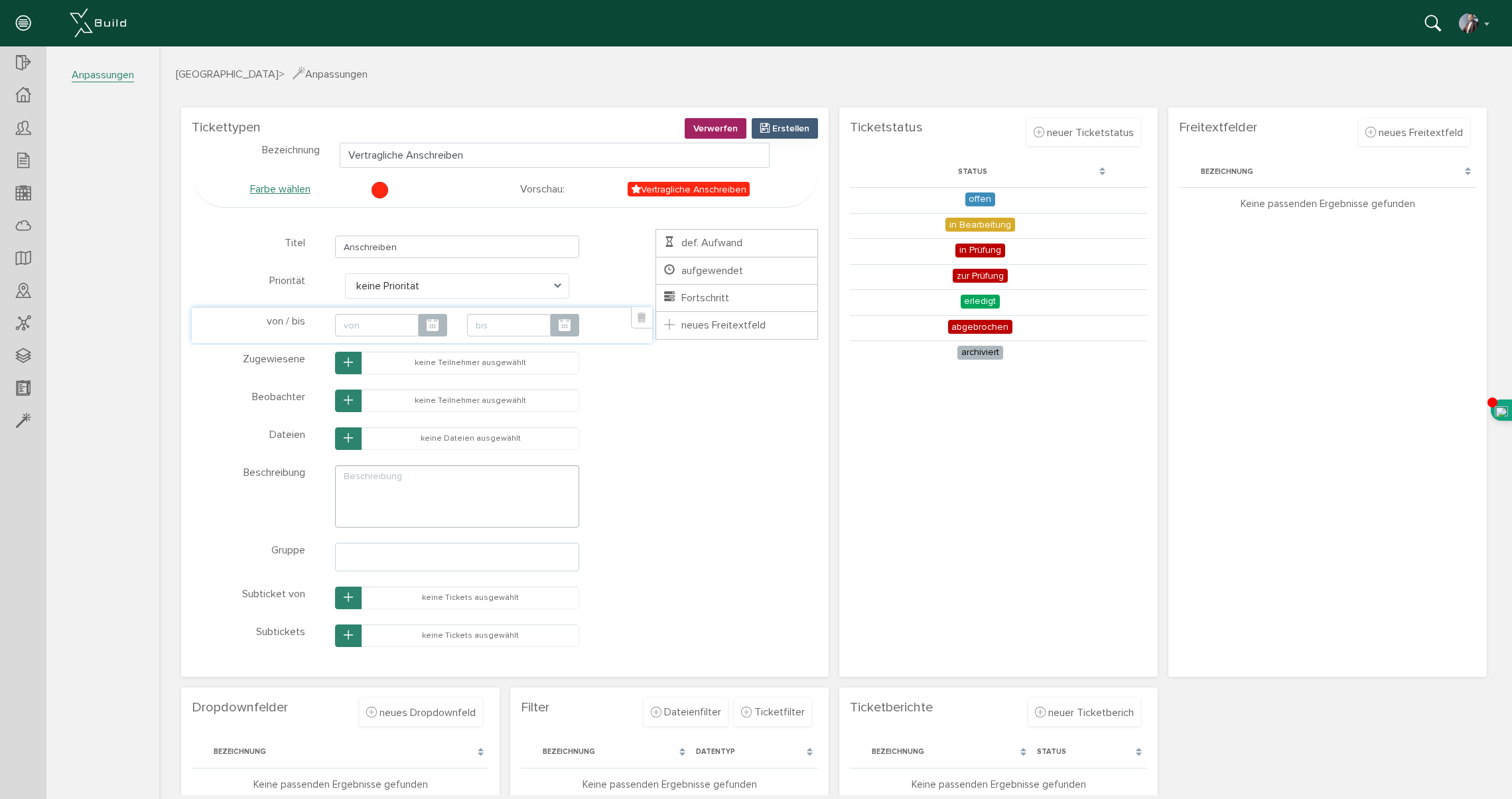
scroll to position [37, 0]
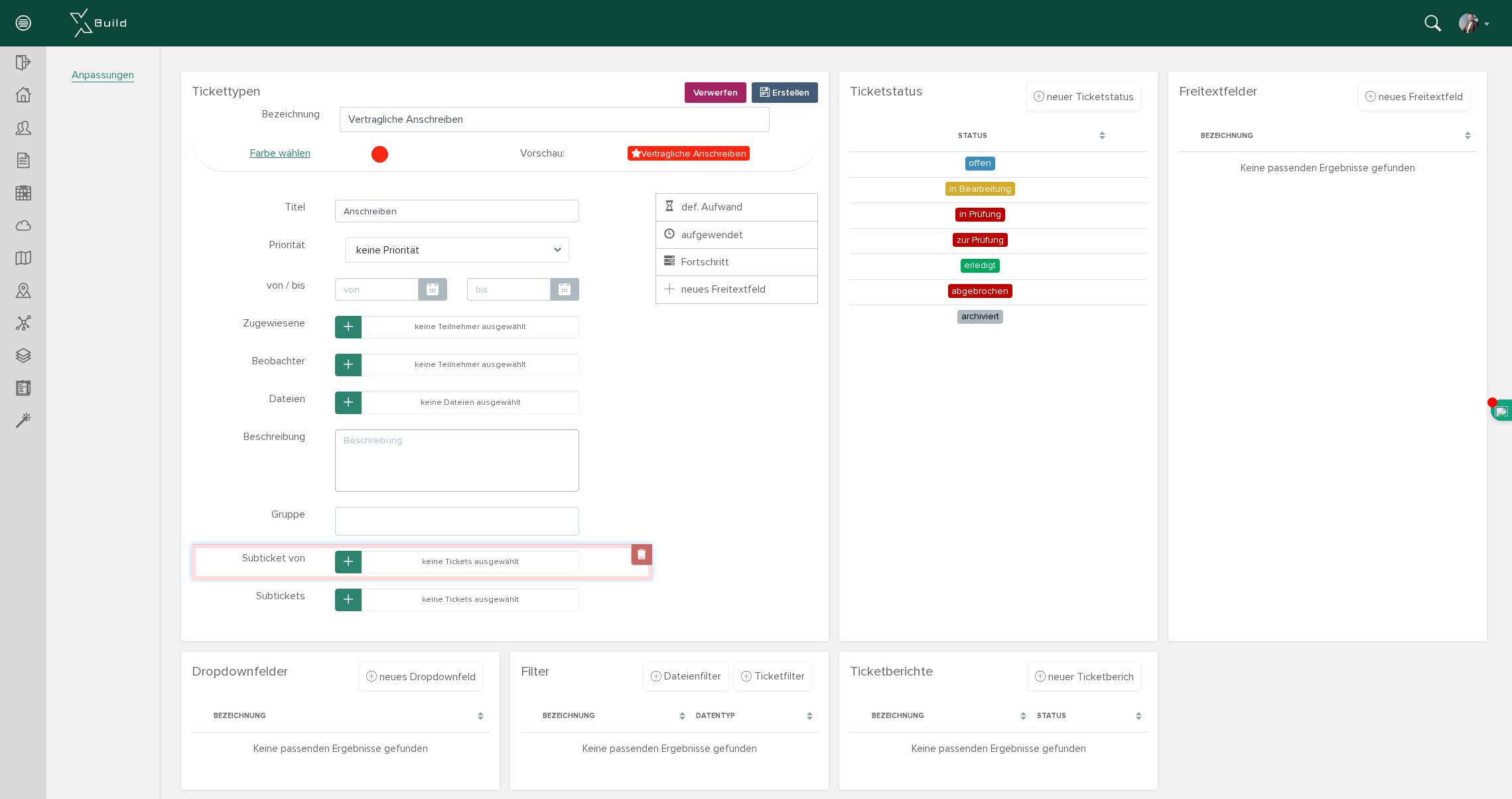
click at [637, 559] on link at bounding box center [642, 554] width 21 height 21
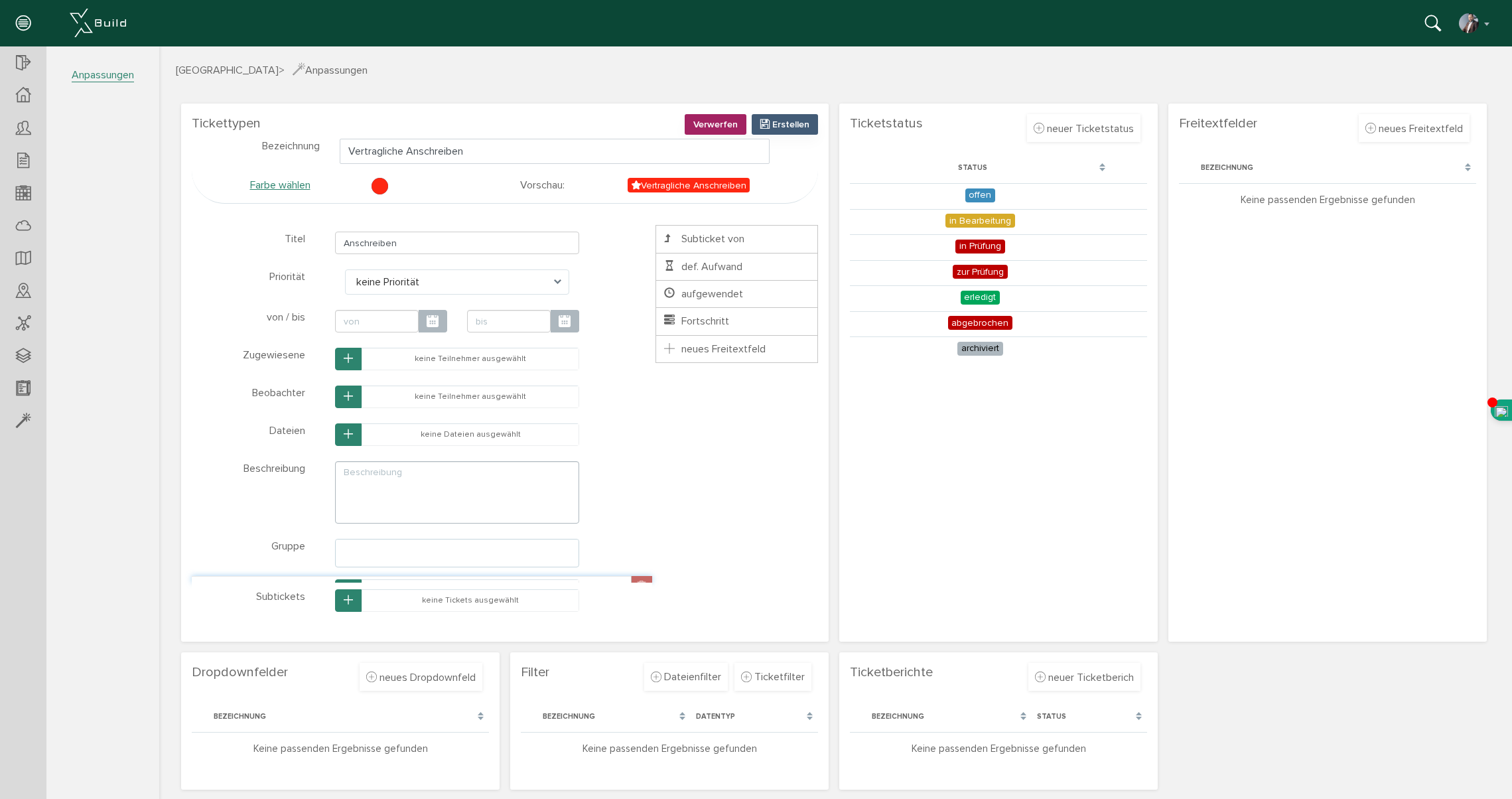
scroll to position [0, 0]
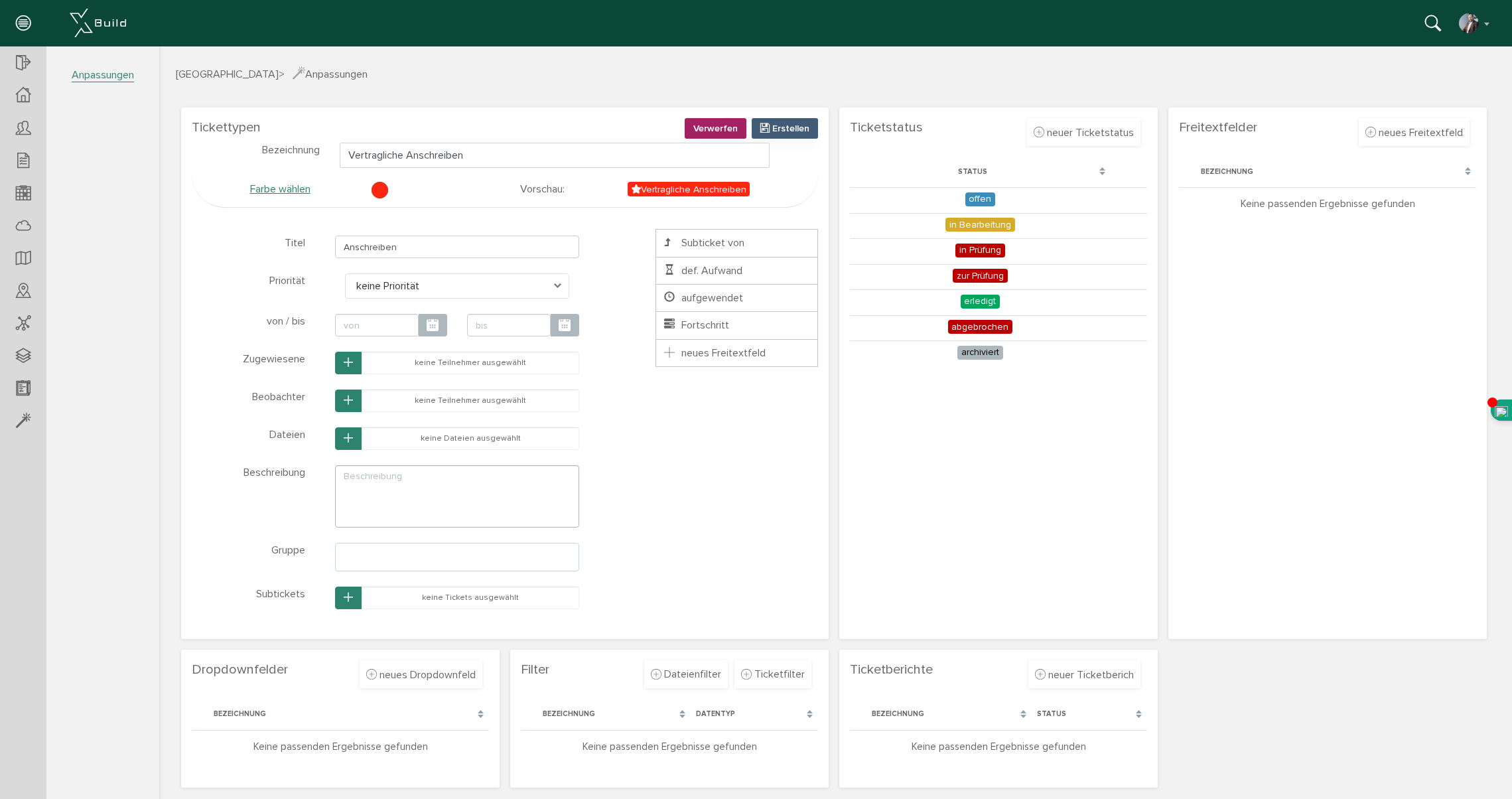
click at [749, 569] on div "* ? Titel Anschreiben Klasse Name title-1759914039724 Schließen * ? Priorität k…" at bounding box center [505, 423] width 626 height 389
click at [483, 600] on td "keine Tickets ausgewählt" at bounding box center [470, 598] width 217 height 22
click at [719, 468] on div "* ? Titel Anschreiben Klasse Name title-1759914039724 Schließen * ? Priorität k…" at bounding box center [505, 423] width 626 height 389
click at [393, 673] on span "neues Dropdownfeld" at bounding box center [428, 674] width 96 height 13
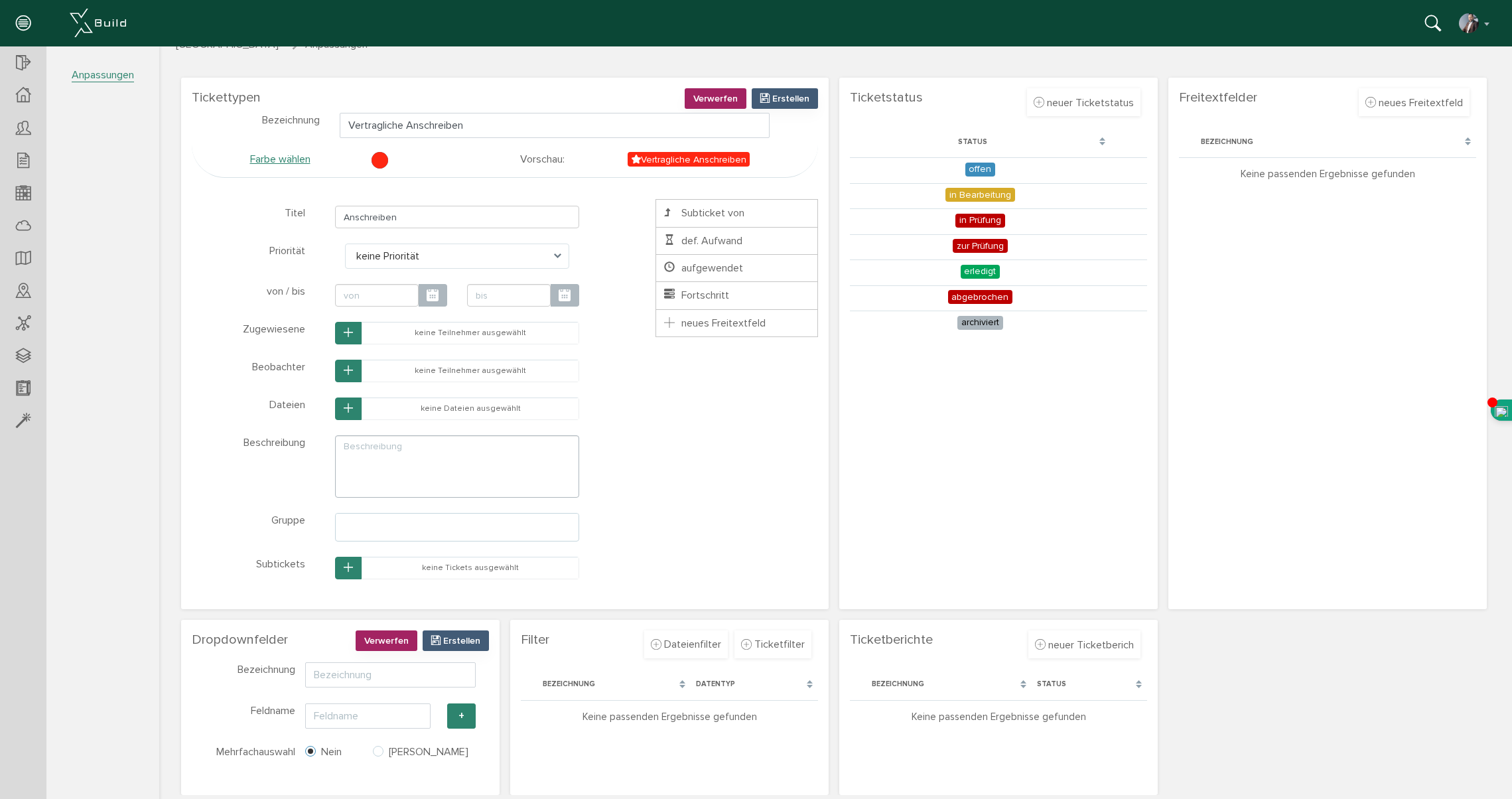
scroll to position [36, 0]
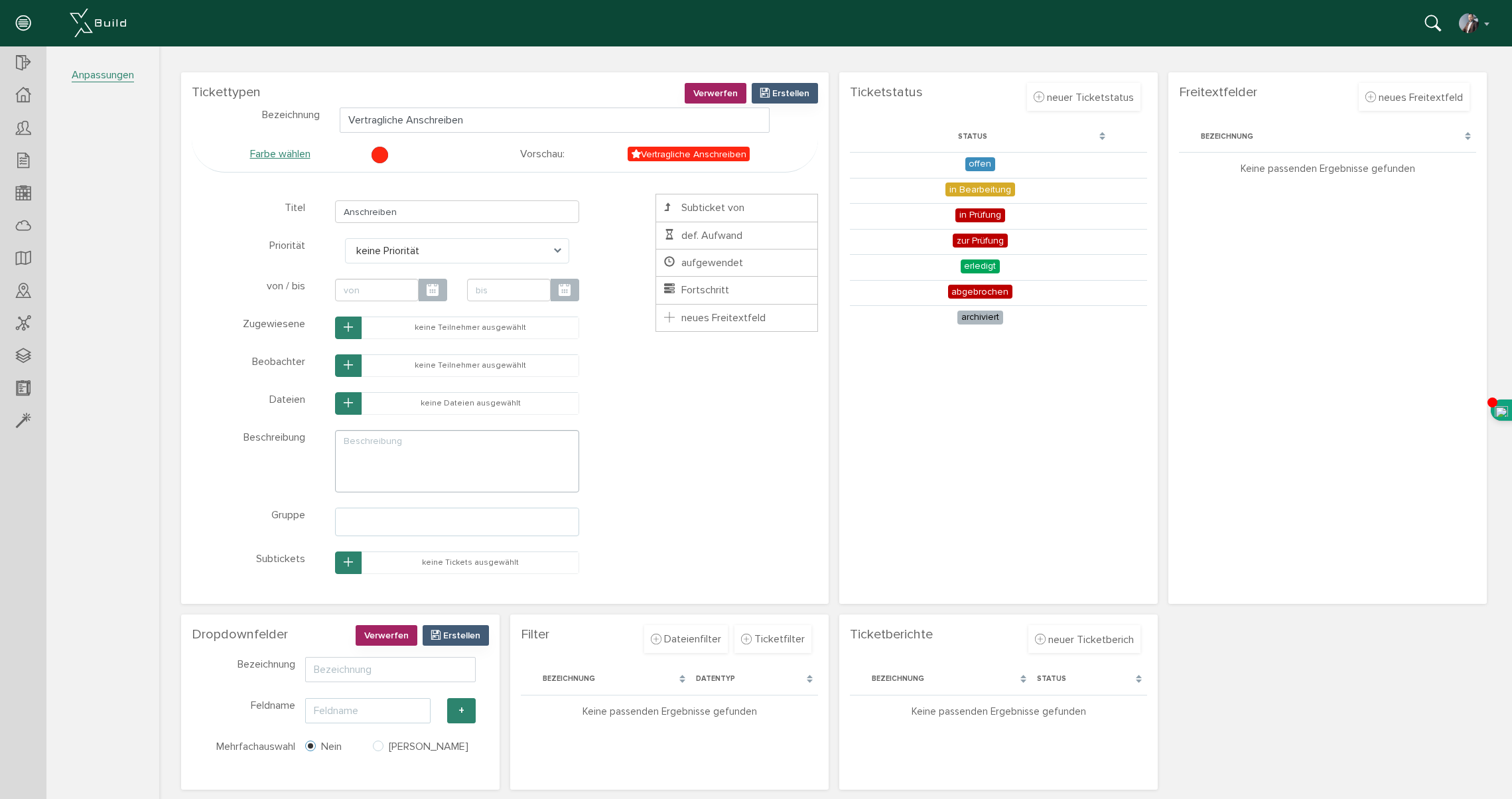
click at [359, 716] on input "text" at bounding box center [367, 710] width 125 height 25
type input "Subtickets"
click at [563, 752] on section "Filter Ticketfilter Dateienfilter [PERSON_NAME], bitte warten... Bezeichnung Da…" at bounding box center [670, 702] width 318 height 175
click at [348, 669] on input "text" at bounding box center [390, 669] width 171 height 25
type input "Subtickets"
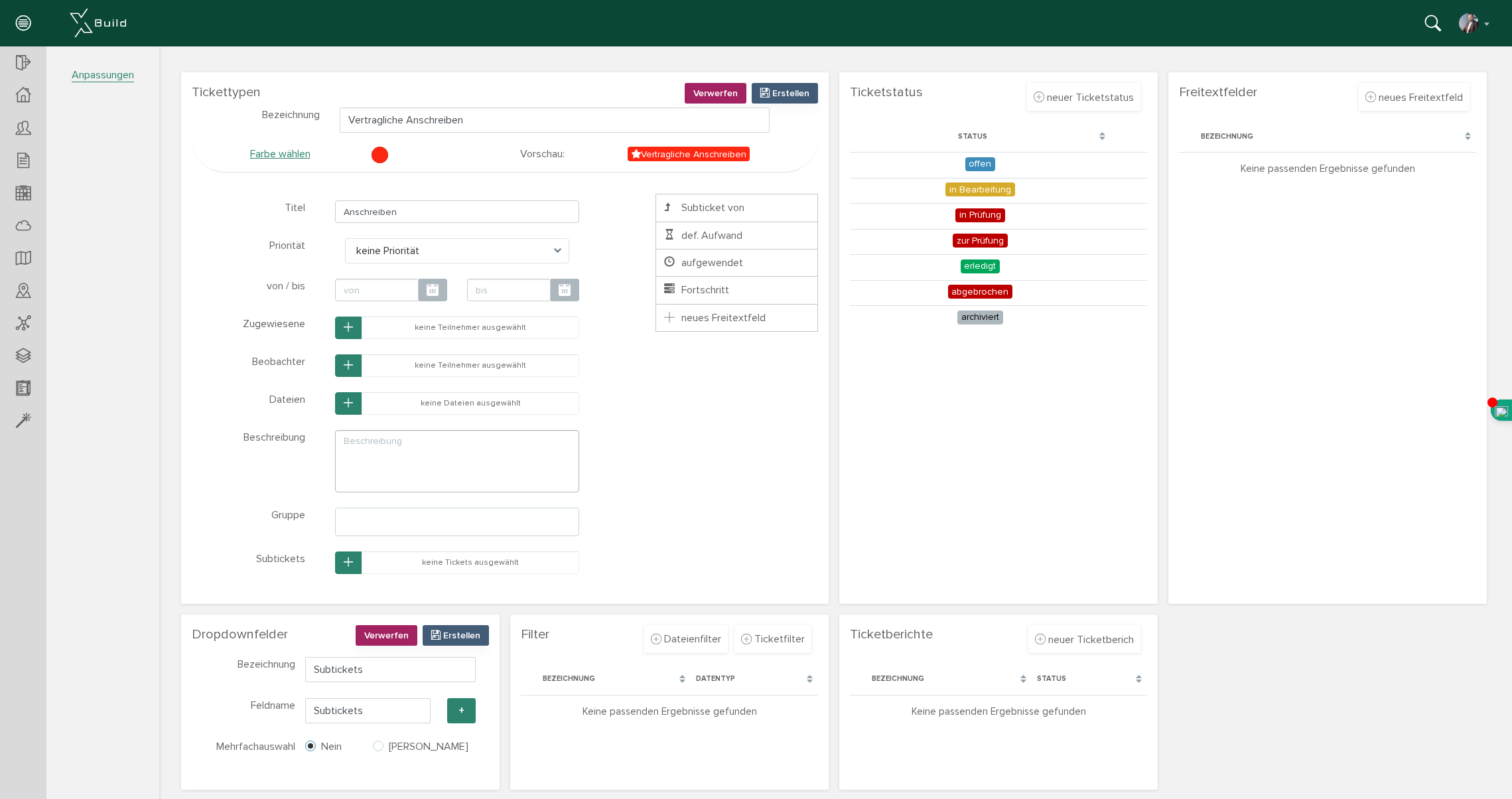
click at [571, 763] on section "Filter Ticketfilter Dateienfilter [PERSON_NAME], bitte warten... Bezeichnung Da…" at bounding box center [670, 702] width 318 height 175
click at [468, 632] on span "Erstellen" at bounding box center [462, 635] width 37 height 11
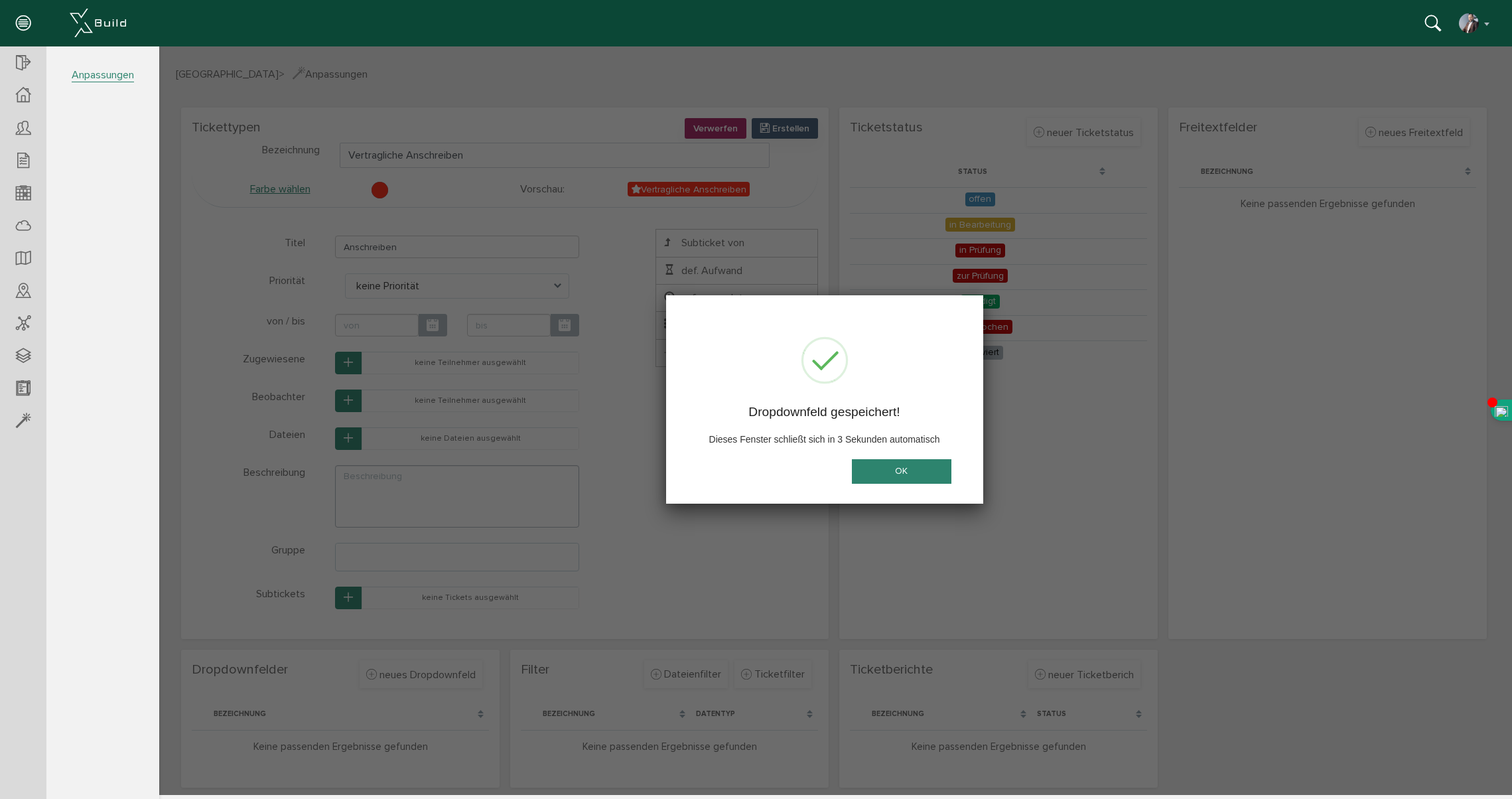
click at [898, 475] on button "OK" at bounding box center [902, 471] width 100 height 24
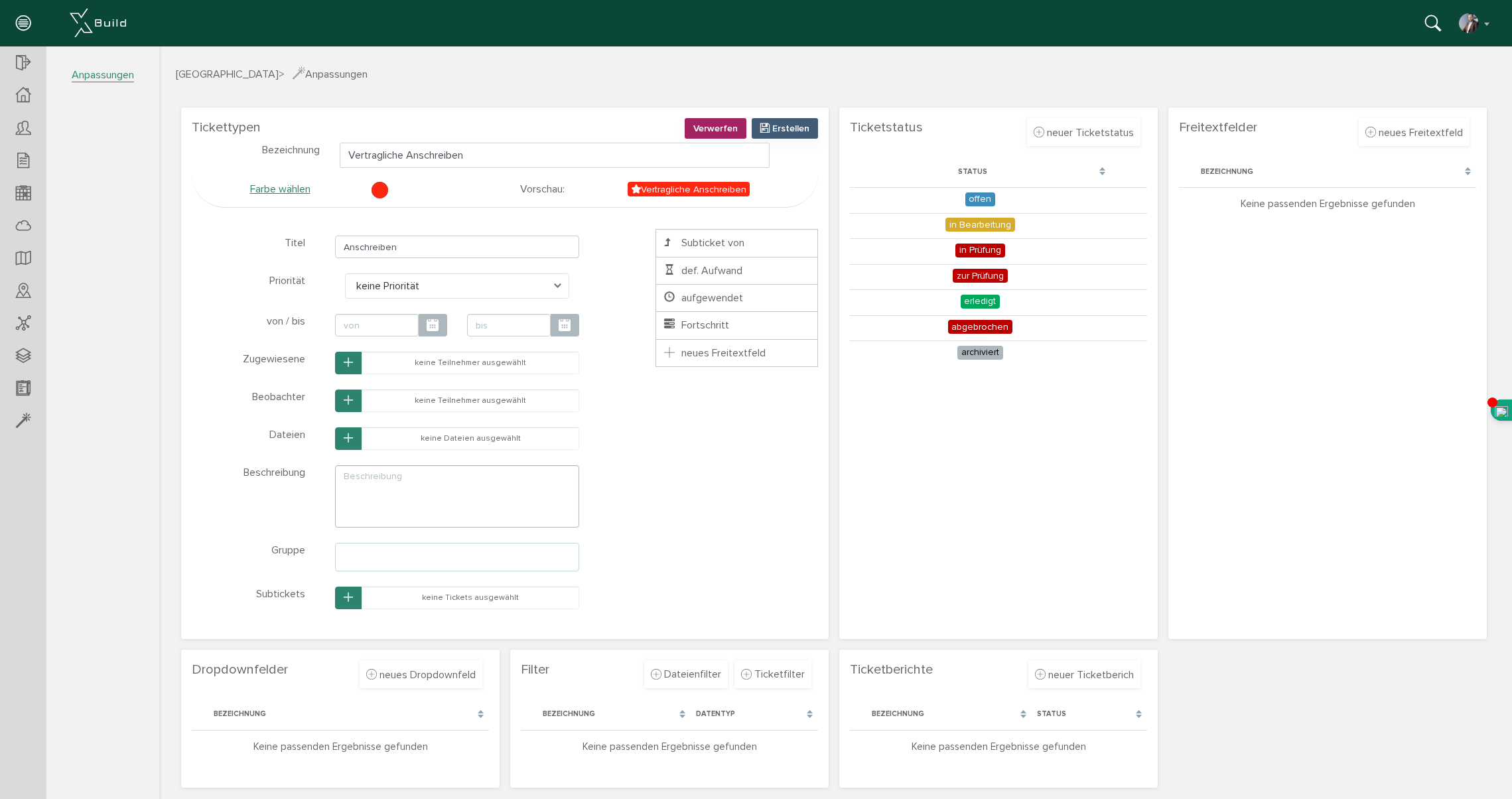
click at [400, 714] on div "Bezeichnung" at bounding box center [341, 713] width 255 height 11
click at [516, 604] on td "keine Tickets ausgewählt" at bounding box center [470, 598] width 217 height 22
click at [1066, 673] on span "neuer Ticketberich" at bounding box center [1091, 674] width 86 height 13
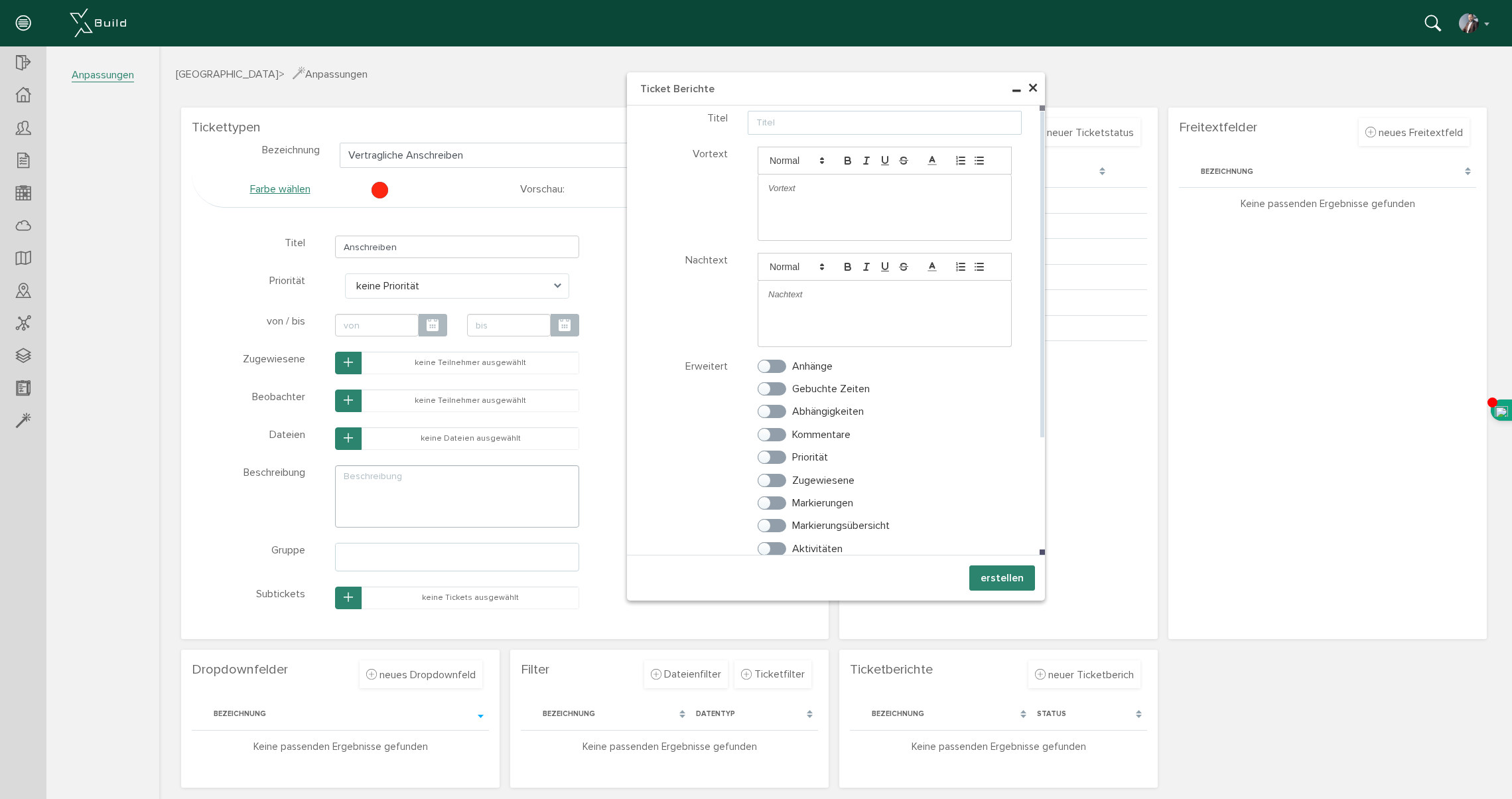
click at [772, 121] on input "text" at bounding box center [884, 122] width 274 height 24
type input "Inverzugsetzung"
click at [781, 368] on label "Anhänge" at bounding box center [796, 366] width 75 height 12
click at [766, 367] on input "Anhänge" at bounding box center [763, 364] width 9 height 9
checkbox input "true"
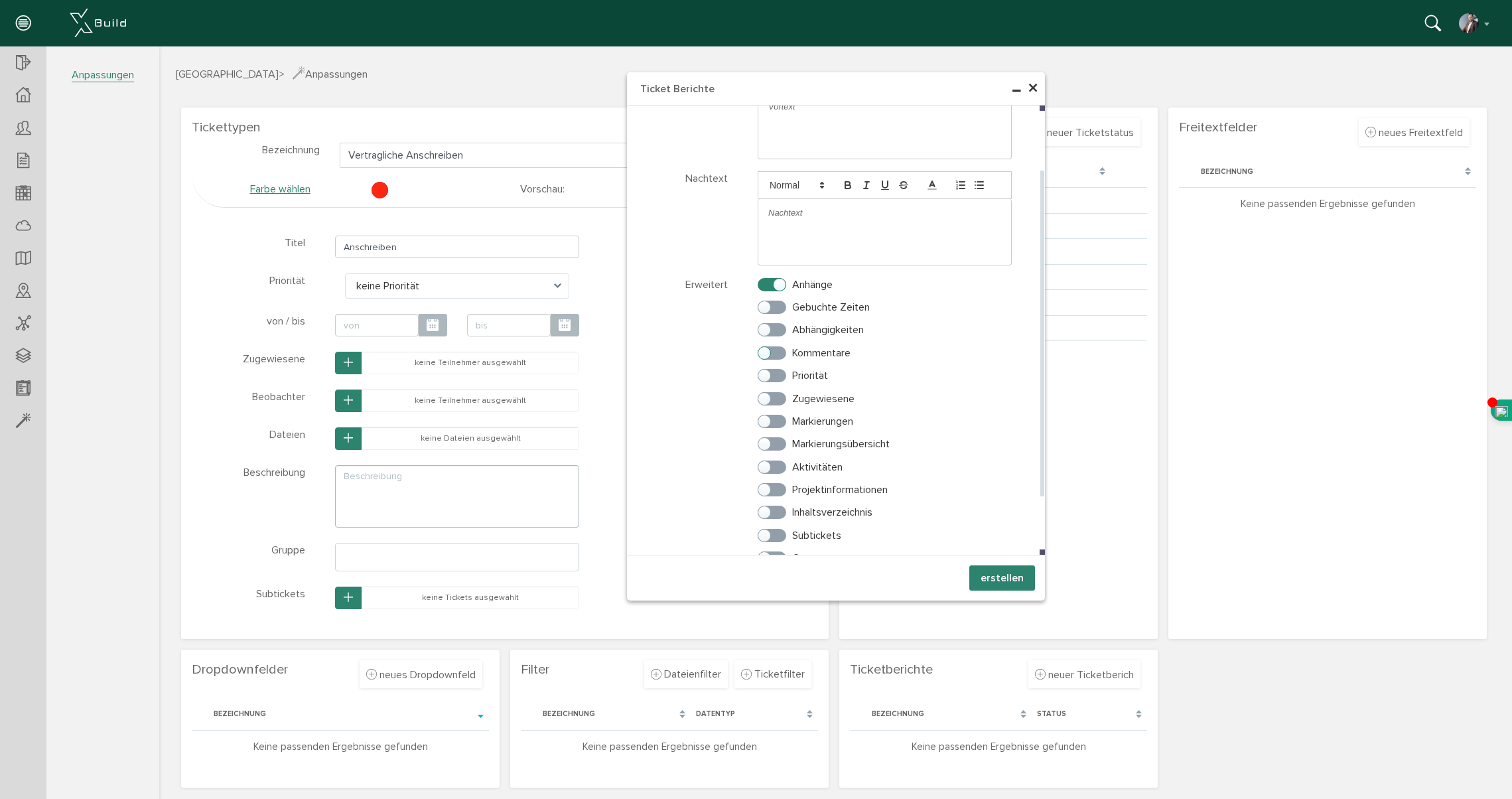
click at [783, 351] on label "Kommentare" at bounding box center [805, 353] width 93 height 12
click at [766, 351] on input "Kommentare" at bounding box center [763, 350] width 9 height 9
checkbox input "true"
click at [780, 379] on label "Priorität" at bounding box center [793, 376] width 70 height 12
click at [766, 377] on input "Priorität" at bounding box center [763, 372] width 9 height 9
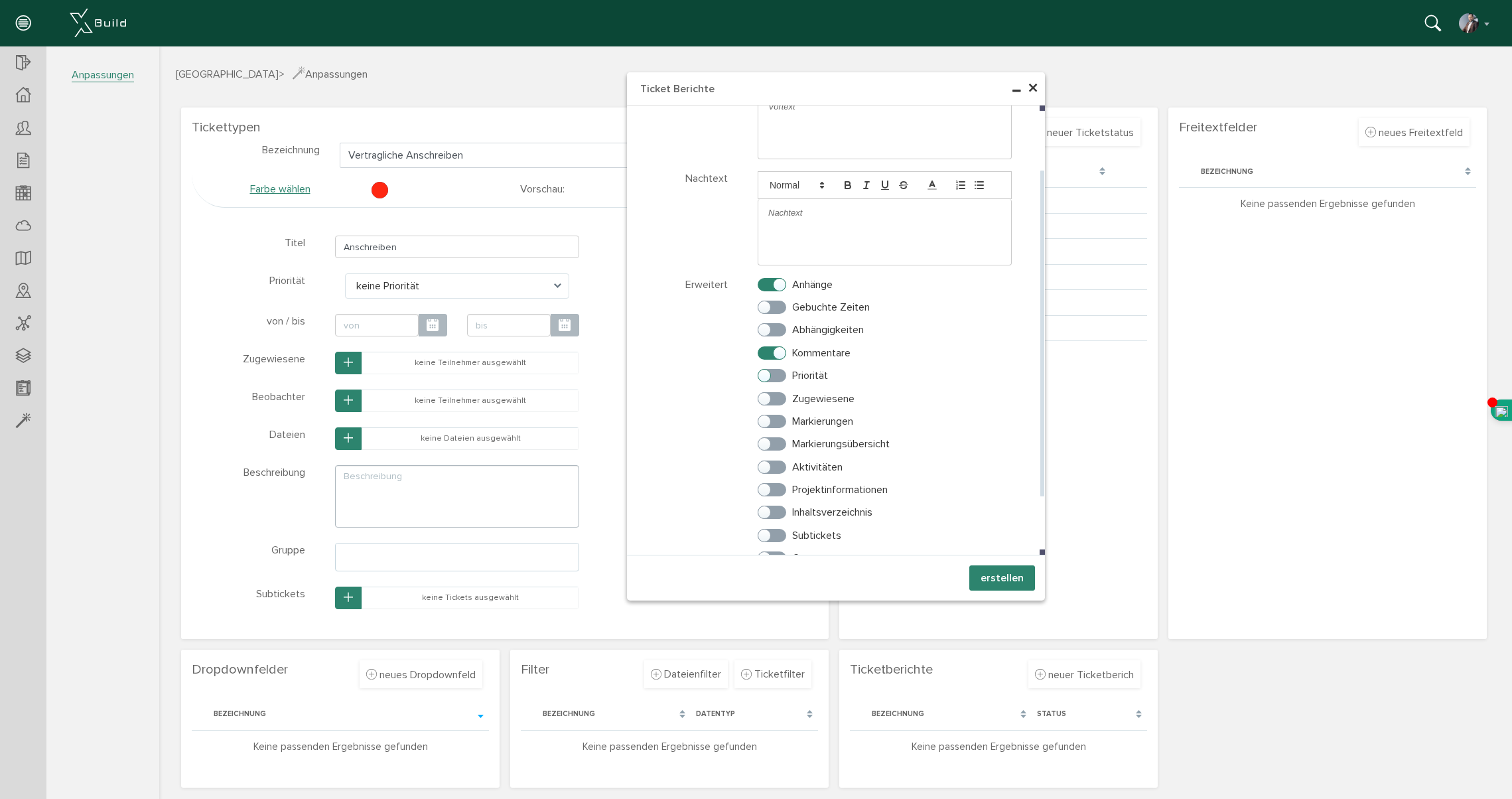
checkbox input "true"
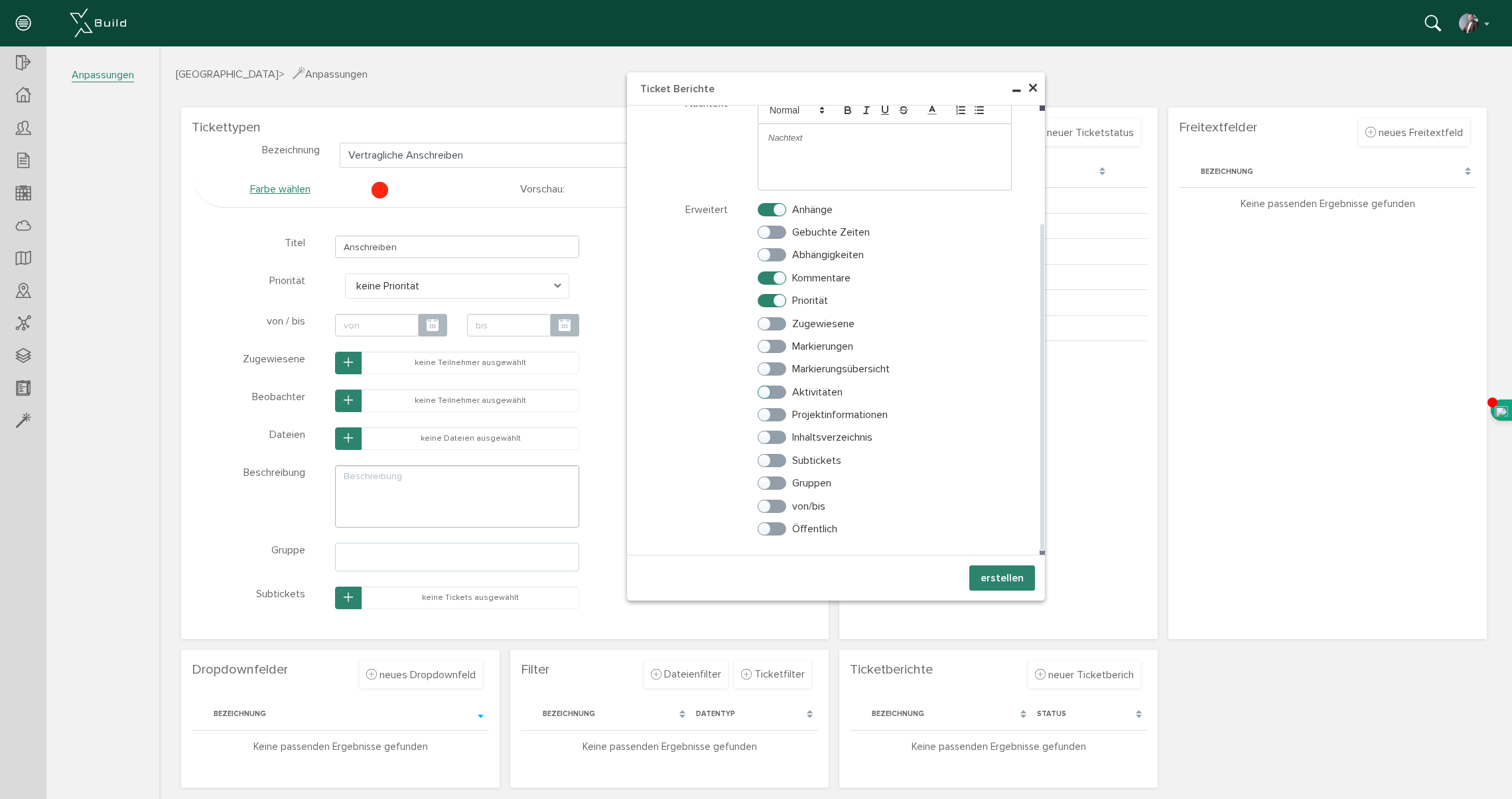
click at [778, 392] on label "Aktivitäten" at bounding box center [800, 393] width 85 height 12
click at [766, 392] on input "Aktivitäten" at bounding box center [763, 389] width 9 height 9
checkbox input "true"
click at [781, 462] on label "Subtickets" at bounding box center [800, 461] width 84 height 12
click at [766, 462] on input "Subtickets" at bounding box center [763, 457] width 9 height 9
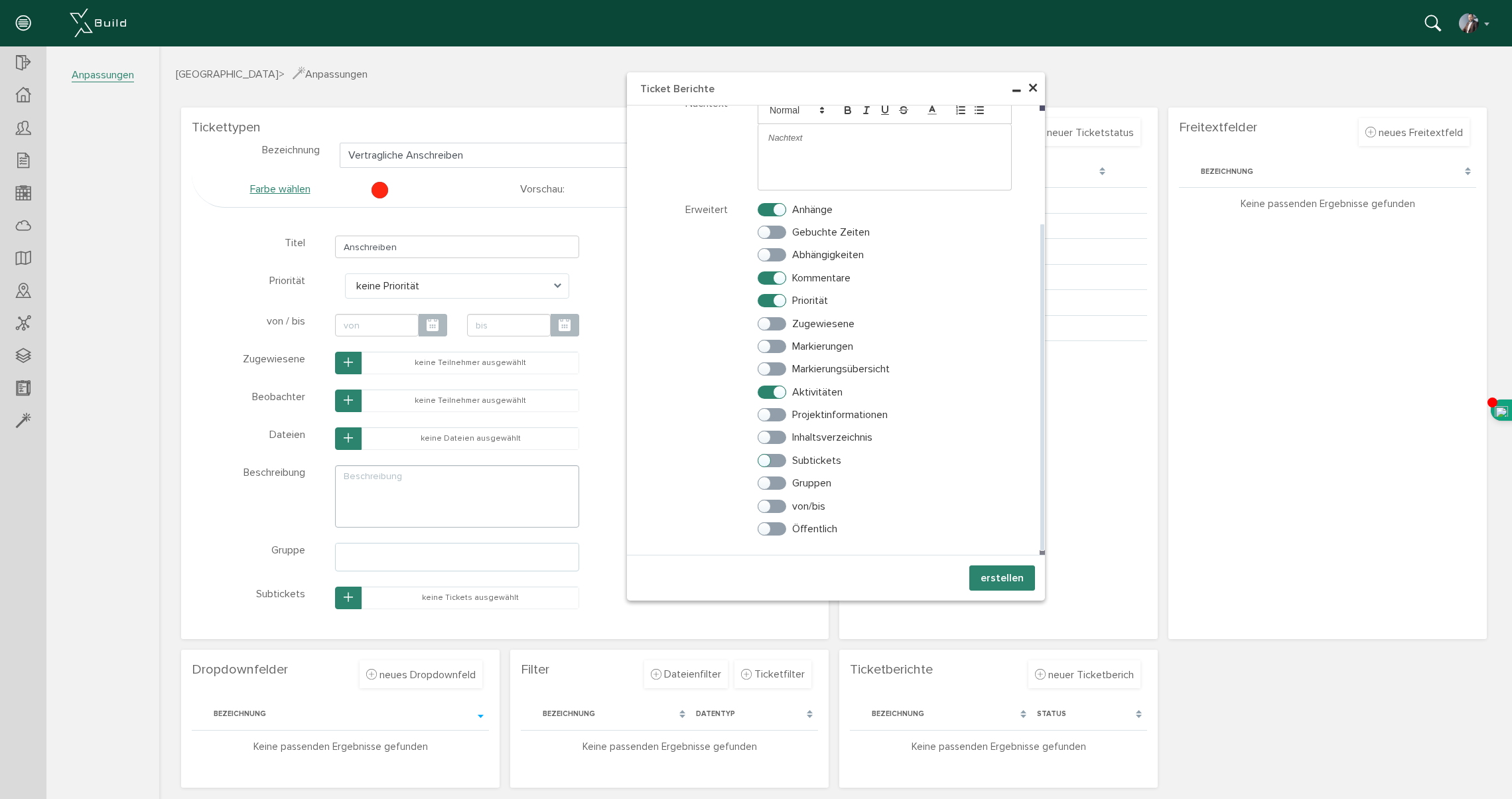
checkbox input "true"
click at [778, 507] on label "von/bis" at bounding box center [791, 506] width 67 height 12
click at [766, 507] on input "von/bis" at bounding box center [763, 504] width 9 height 9
checkbox input "true"
click at [779, 527] on label "Öffentlich" at bounding box center [798, 529] width 80 height 12
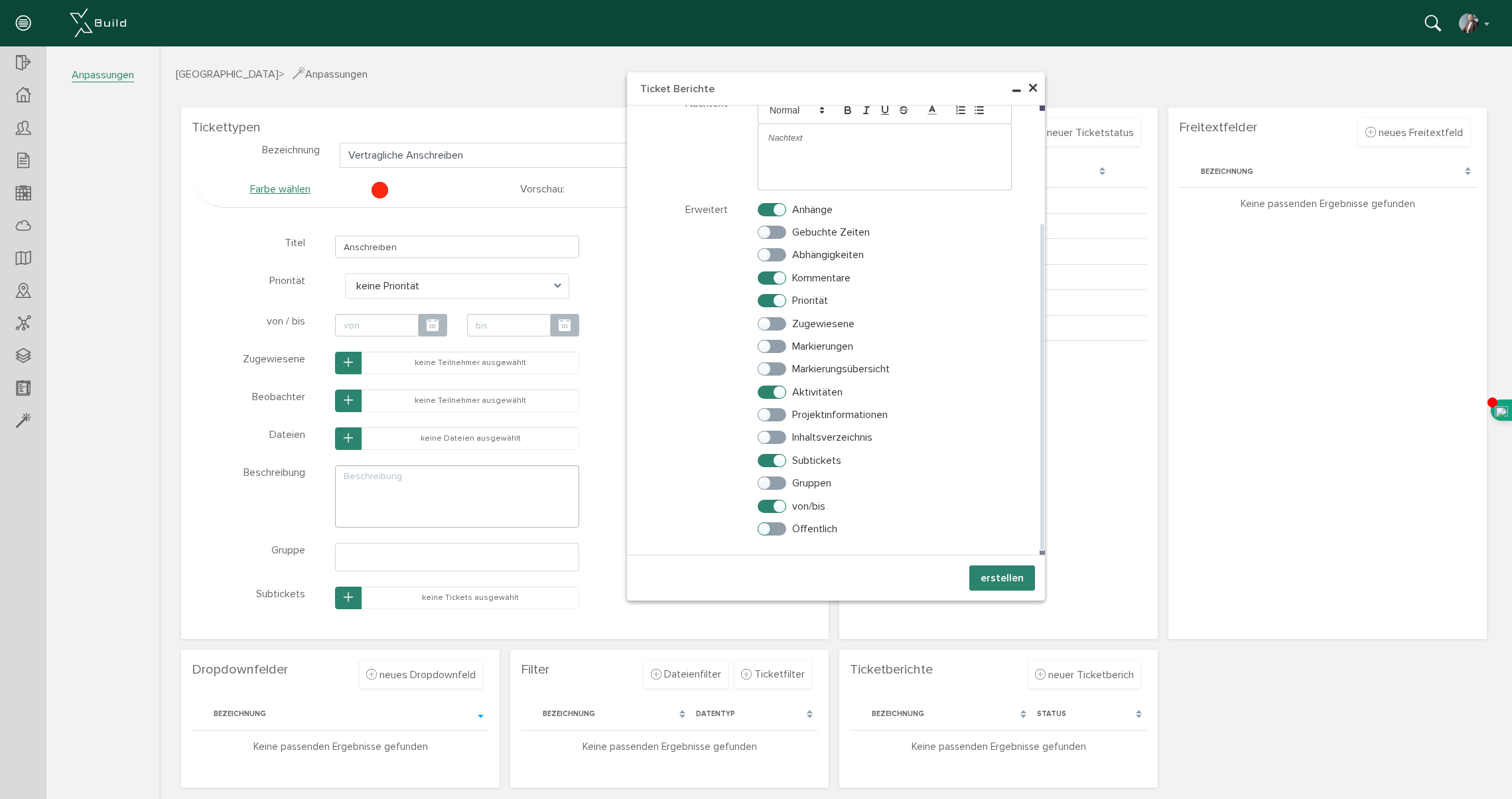
click at [766, 527] on input "Öffentlich" at bounding box center [763, 525] width 9 height 9
checkbox input "true"
click at [777, 257] on label "Abhängigkeiten" at bounding box center [811, 255] width 106 height 12
click at [766, 256] on input "Abhängigkeiten" at bounding box center [763, 252] width 9 height 9
checkbox input "true"
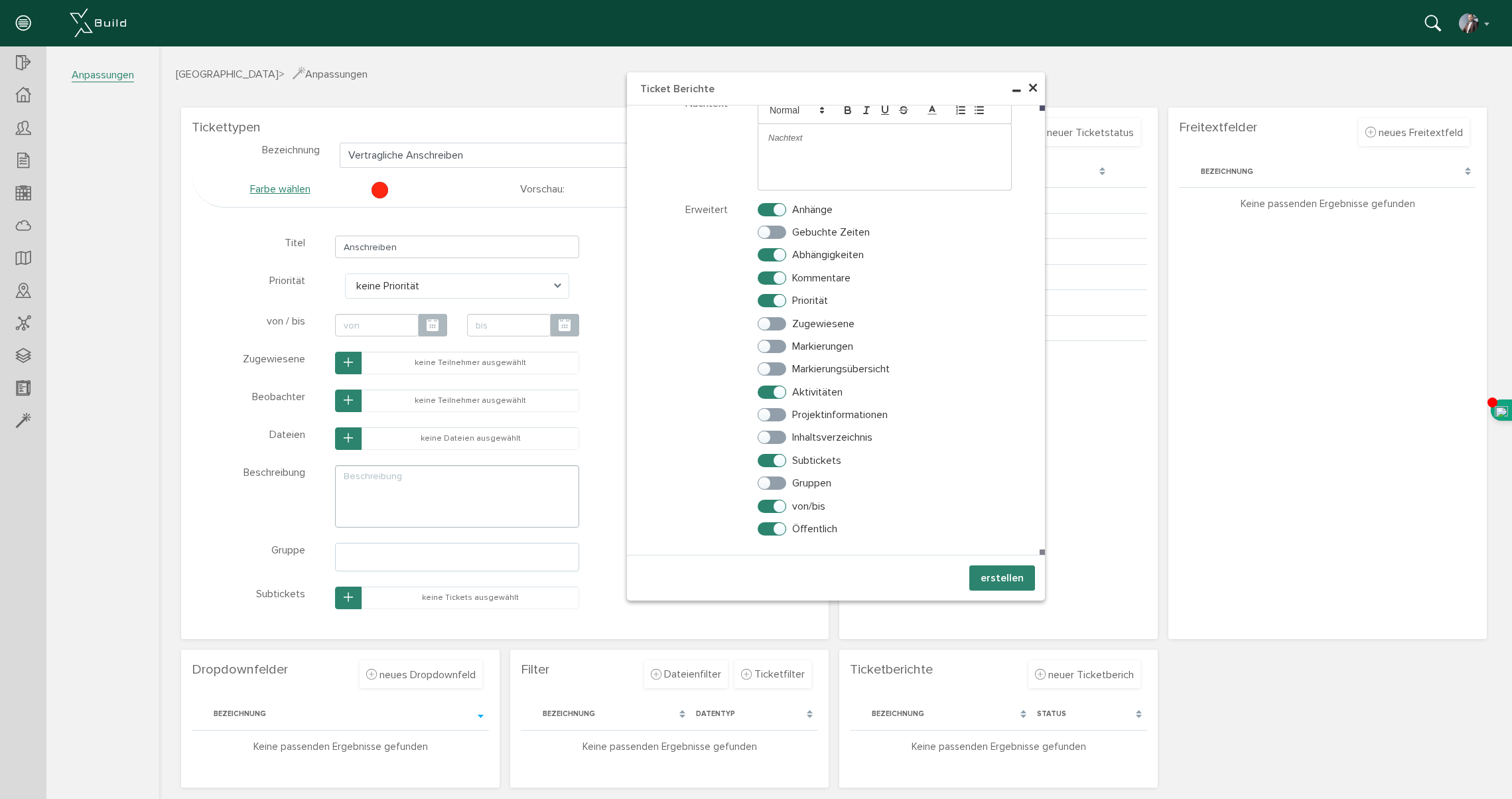
click at [1007, 581] on button "erstellen" at bounding box center [1002, 577] width 66 height 25
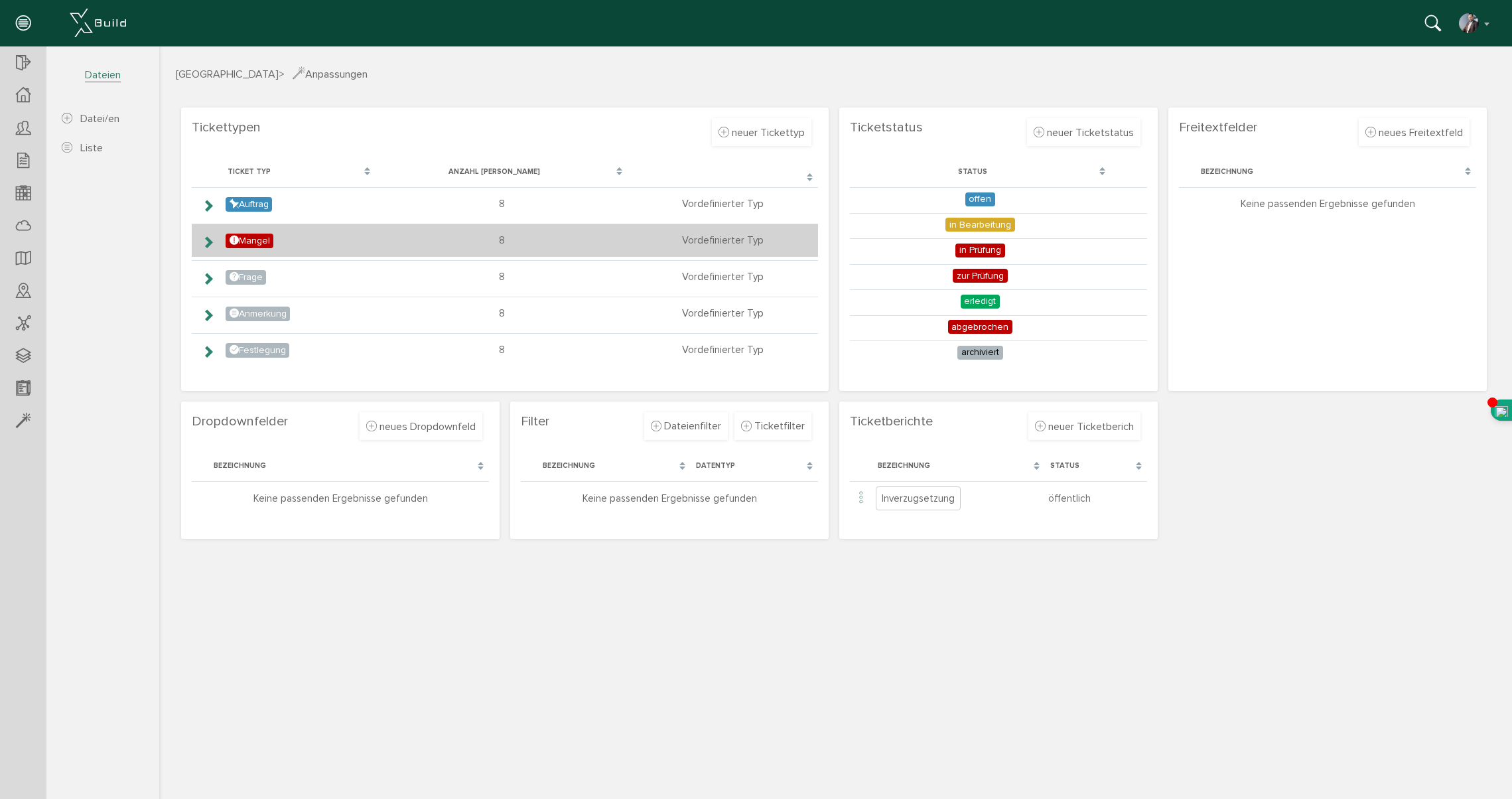
click at [213, 240] on icon at bounding box center [208, 242] width 12 height 10
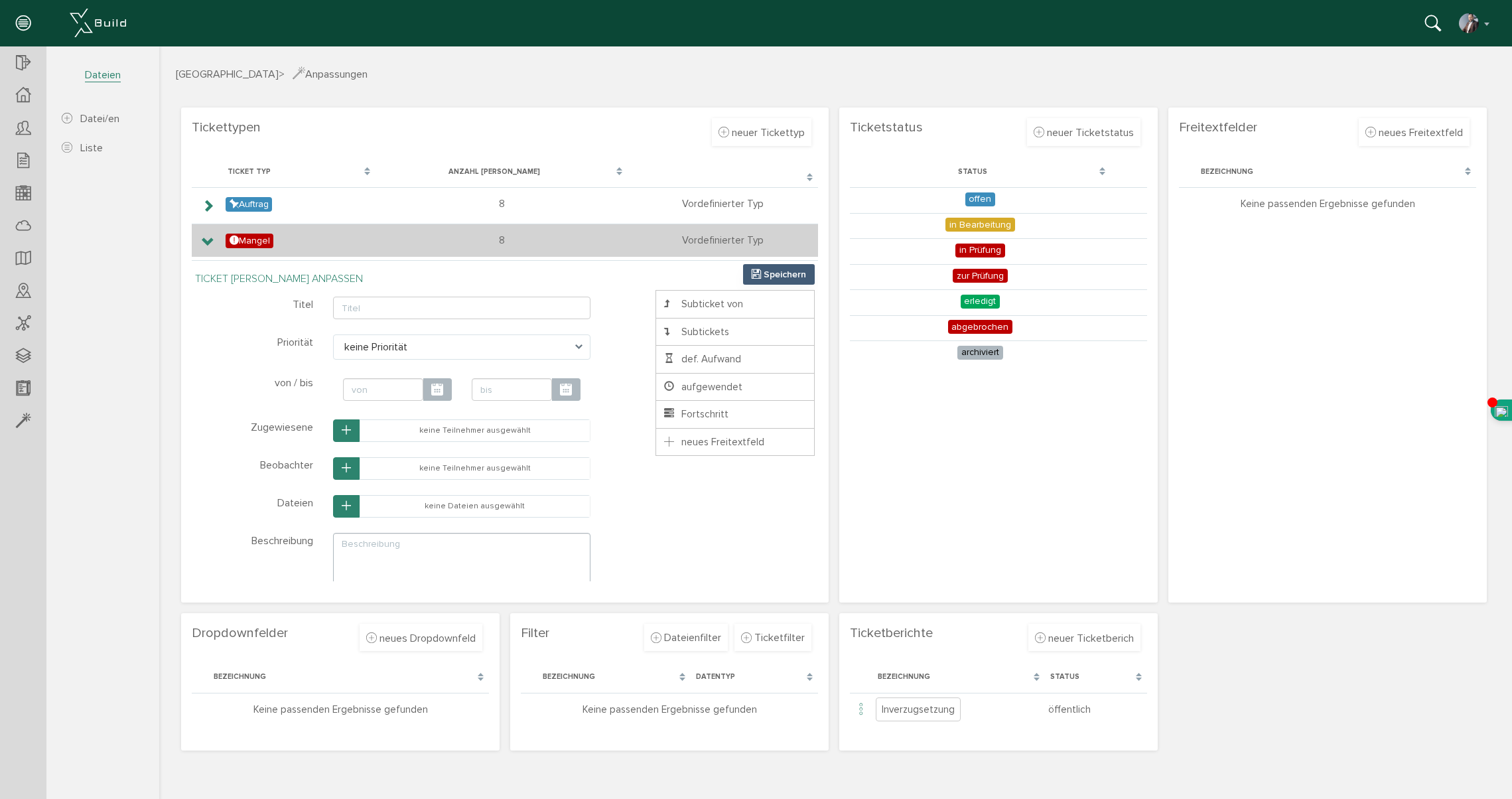
click at [209, 240] on icon at bounding box center [208, 242] width 12 height 10
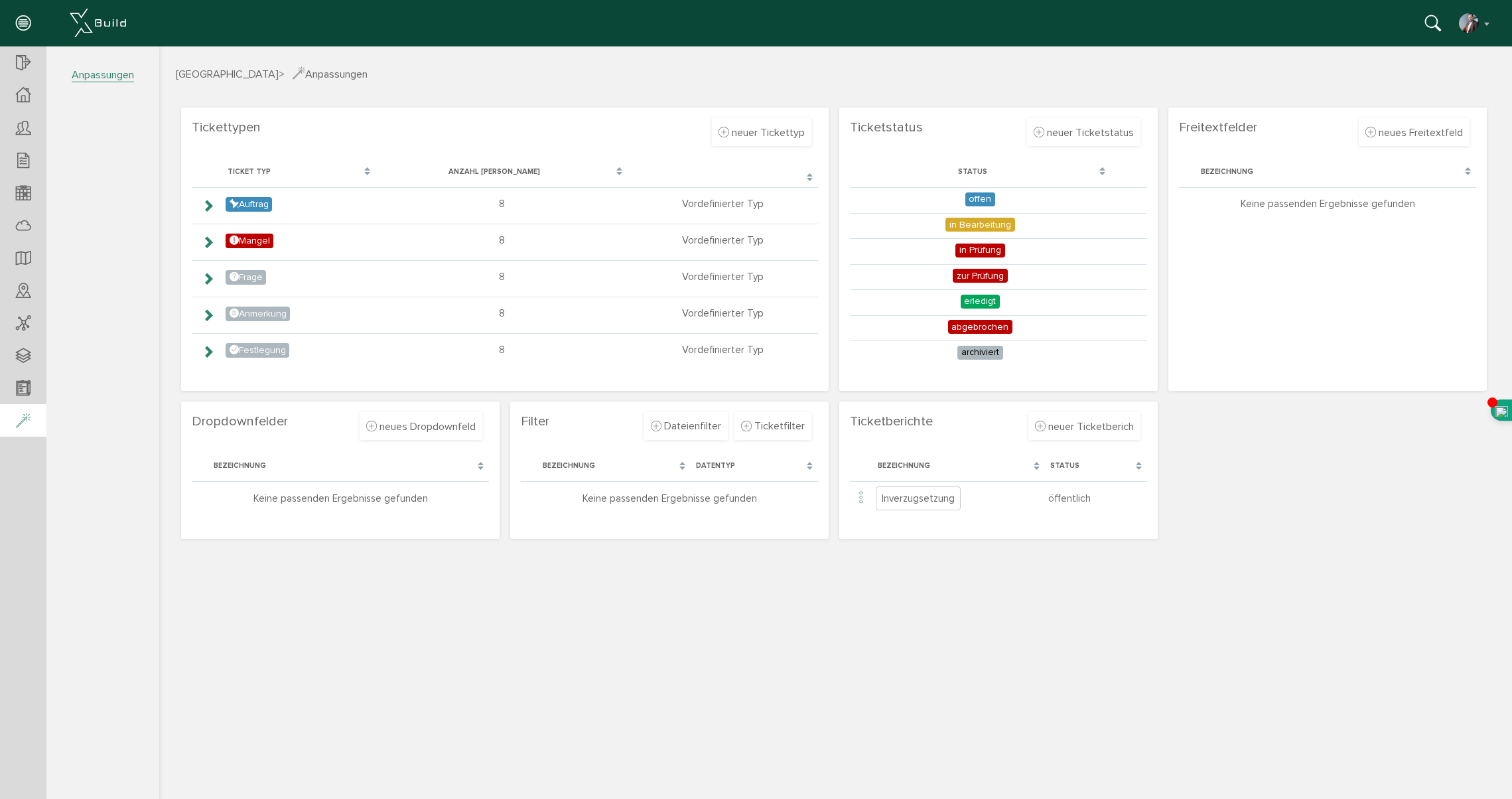
click at [19, 422] on icon at bounding box center [23, 420] width 15 height 18
click at [32, 64] on div at bounding box center [23, 63] width 46 height 34
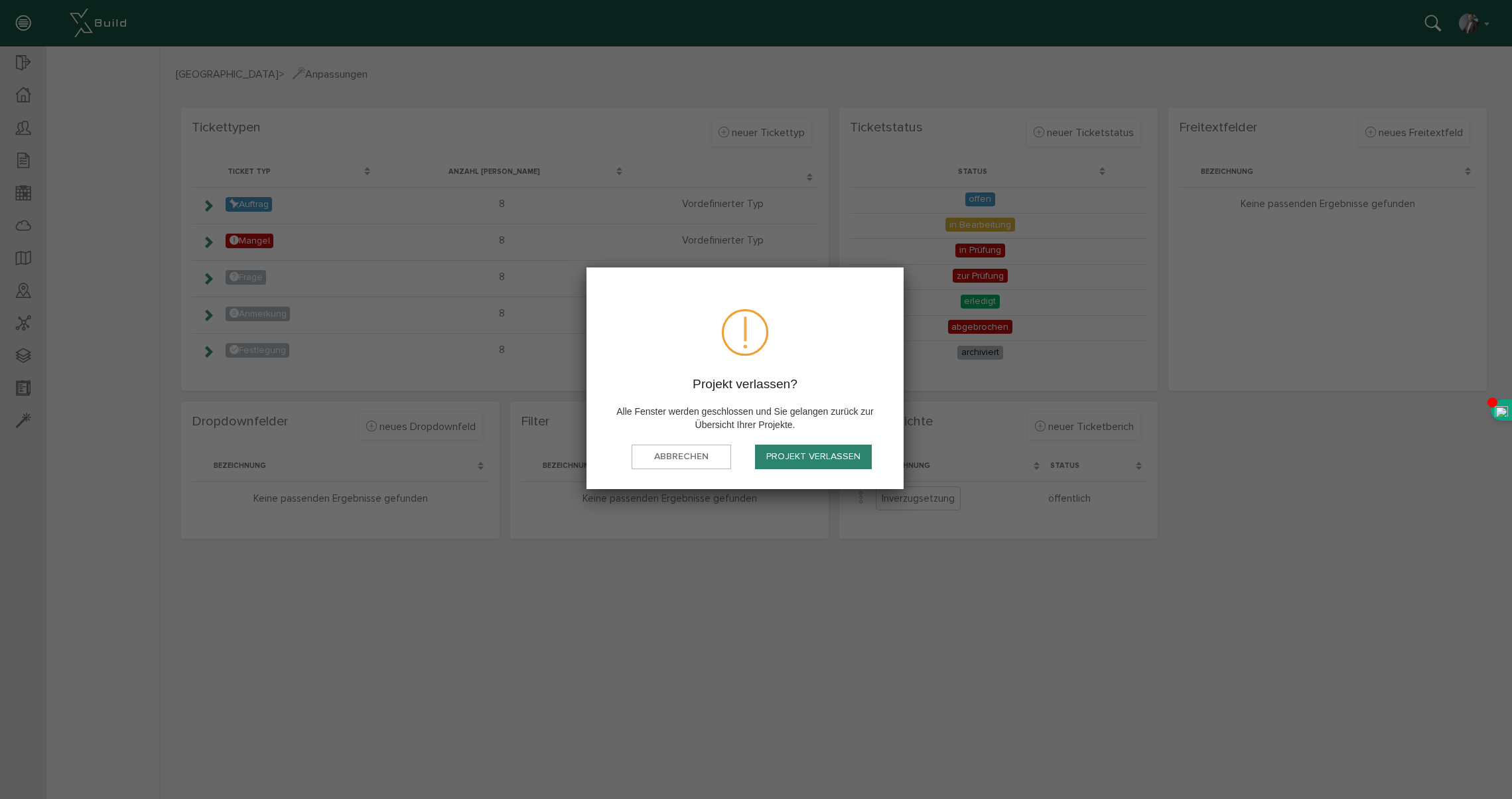
click at [805, 457] on button "Projekt verlassen" at bounding box center [814, 456] width 117 height 24
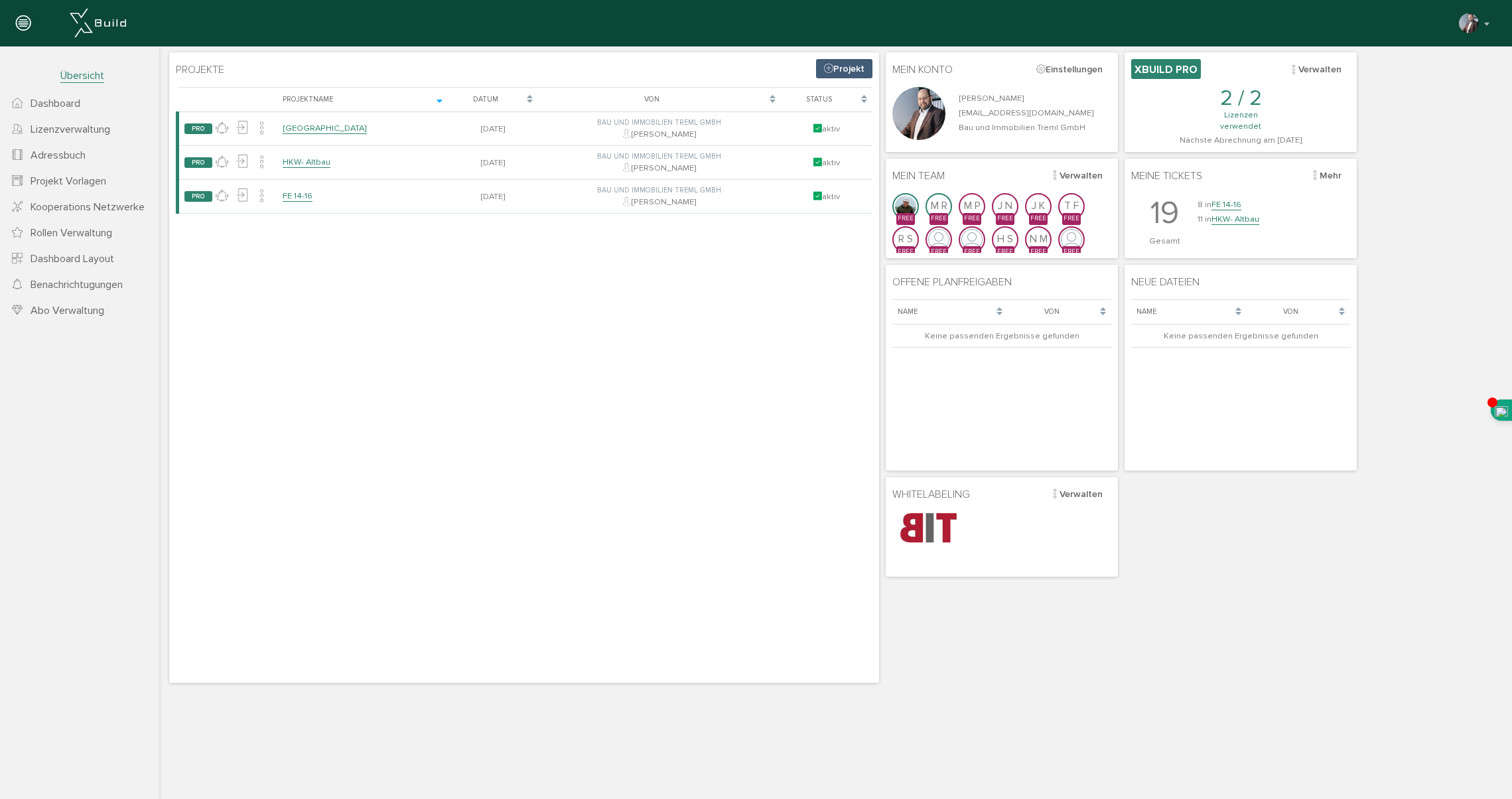
click at [51, 184] on span "Projekt Vorlagen" at bounding box center [68, 181] width 76 height 13
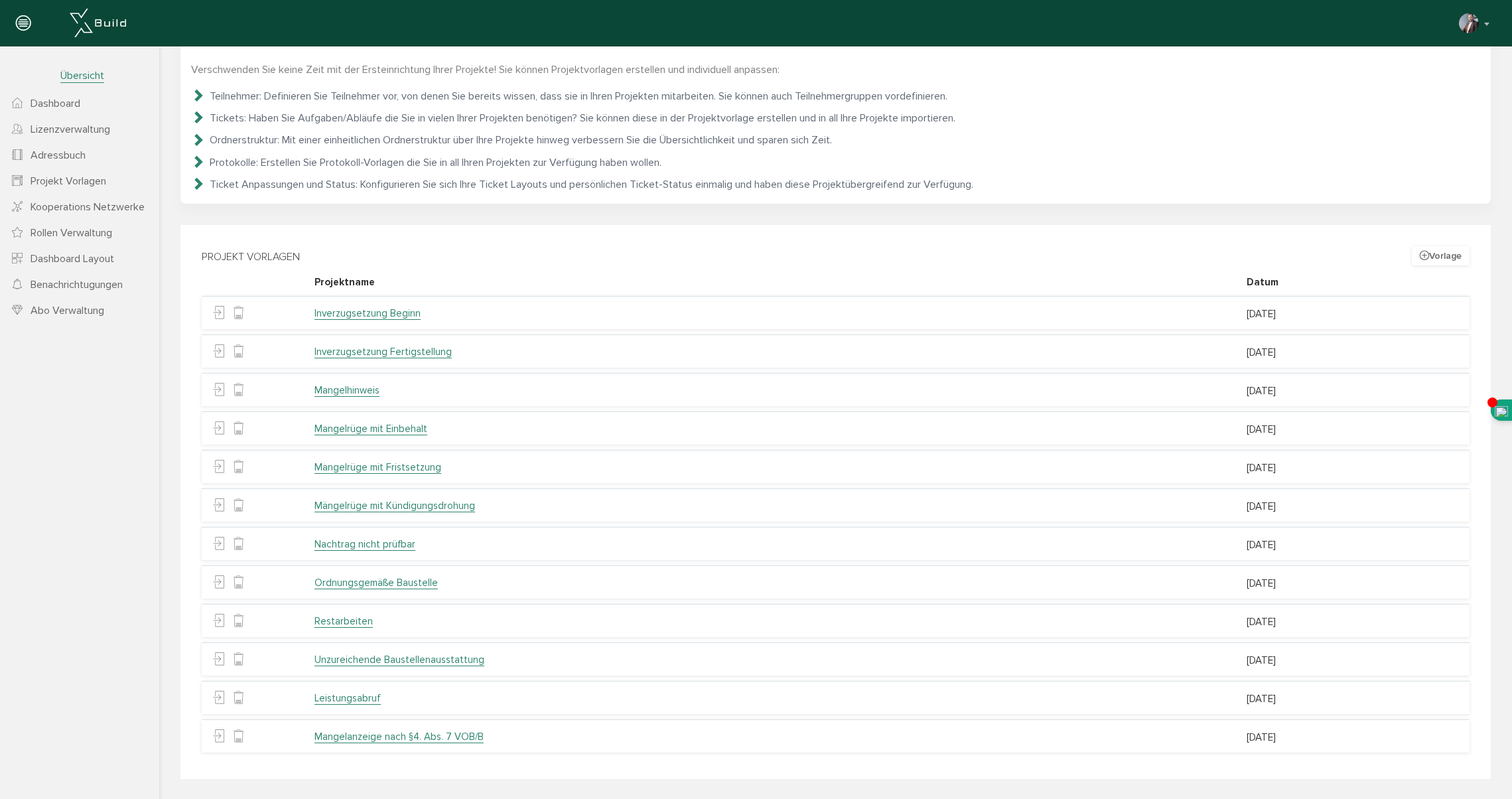
scroll to position [52, 0]
click at [399, 580] on link "Ordnungsgemäße Baustelle" at bounding box center [376, 580] width 123 height 12
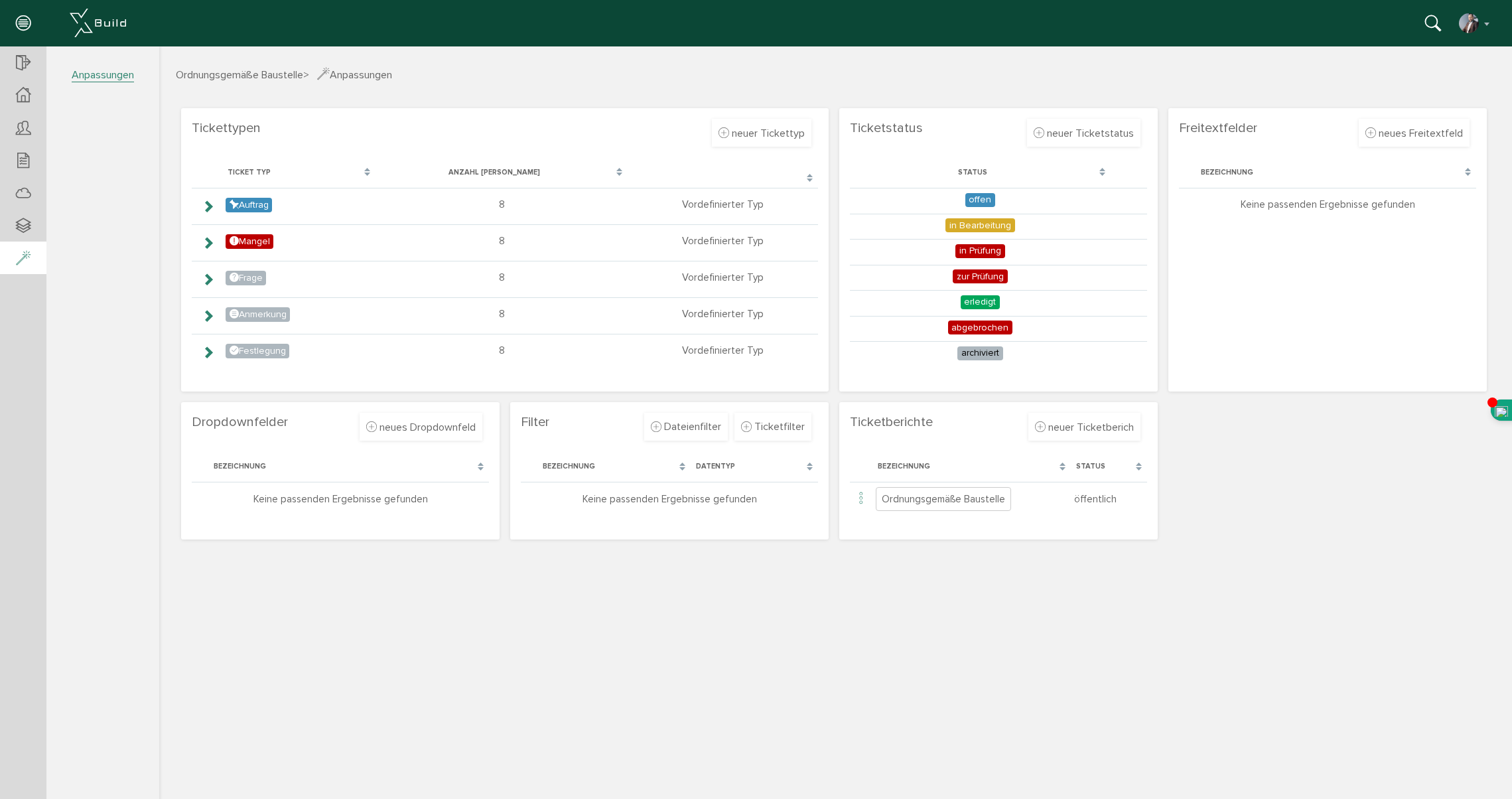
click at [24, 257] on icon at bounding box center [23, 258] width 15 height 18
click at [24, 85] on div at bounding box center [23, 94] width 46 height 32
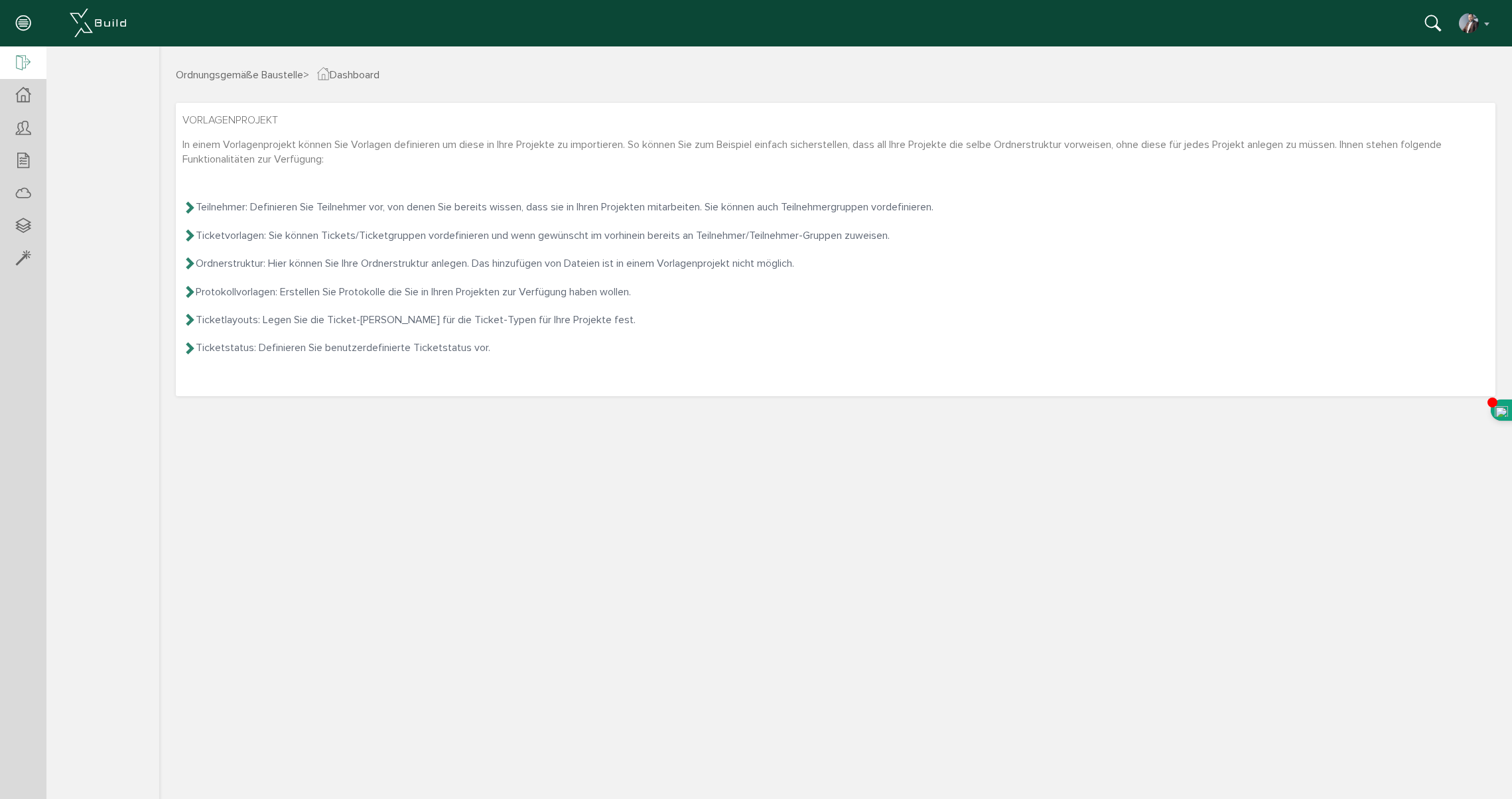
click at [19, 65] on icon at bounding box center [23, 63] width 15 height 18
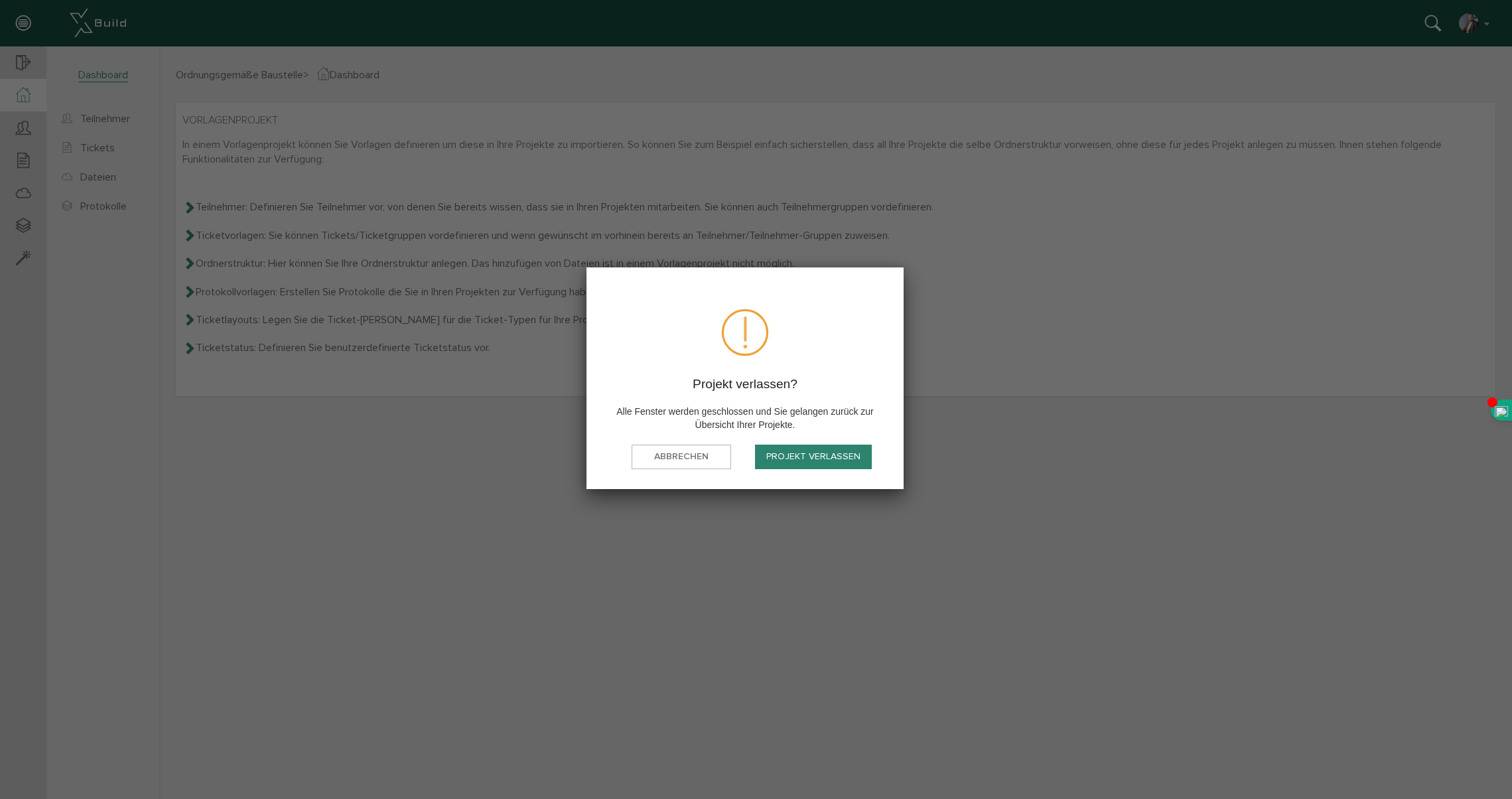
click at [812, 457] on button "Projekt verlassen" at bounding box center [814, 456] width 117 height 24
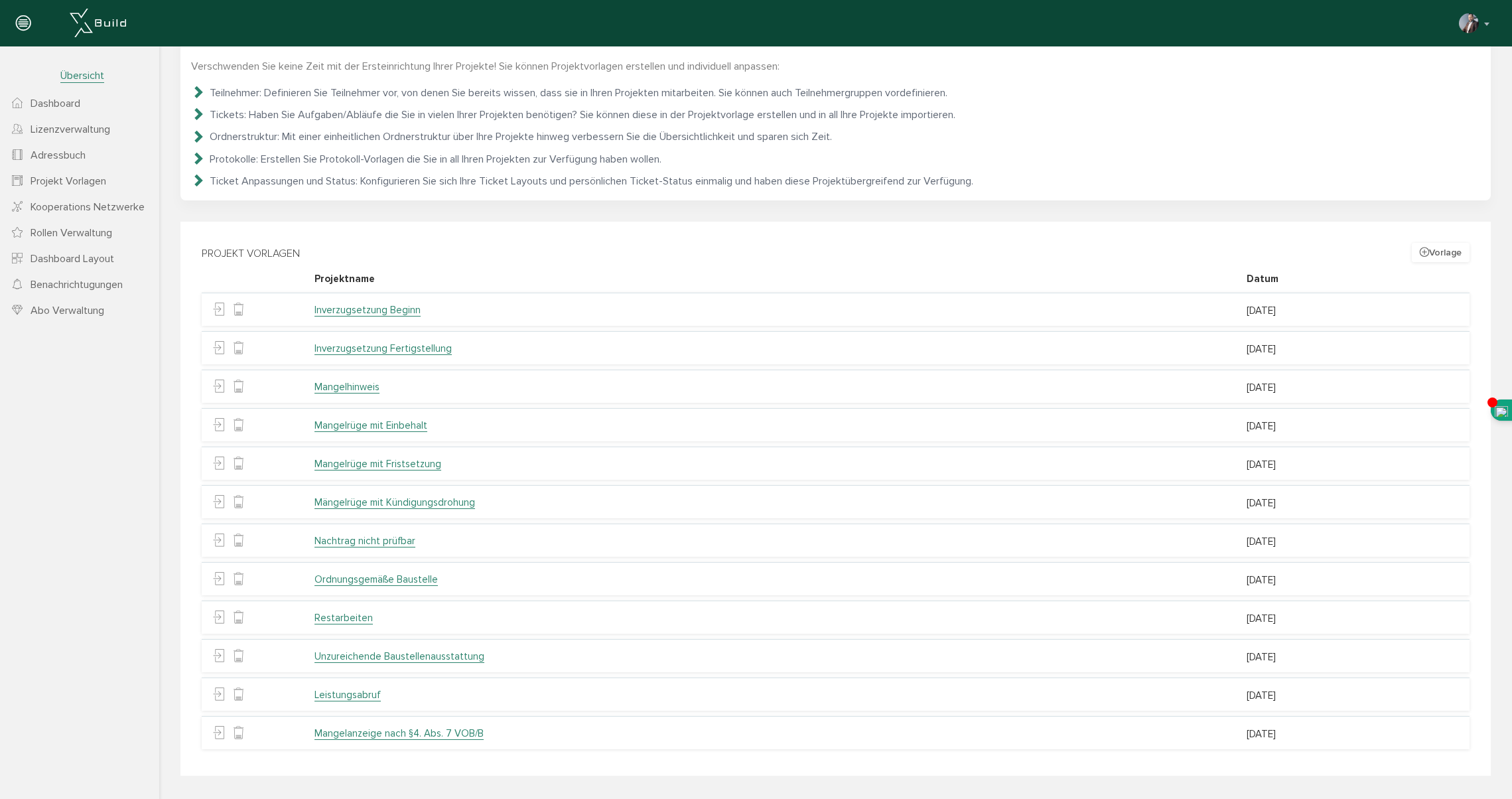
click at [59, 183] on span "Projekt Vorlagen" at bounding box center [68, 181] width 76 height 13
click at [335, 541] on link "Nachtrag nicht prüfbar" at bounding box center [365, 541] width 101 height 12
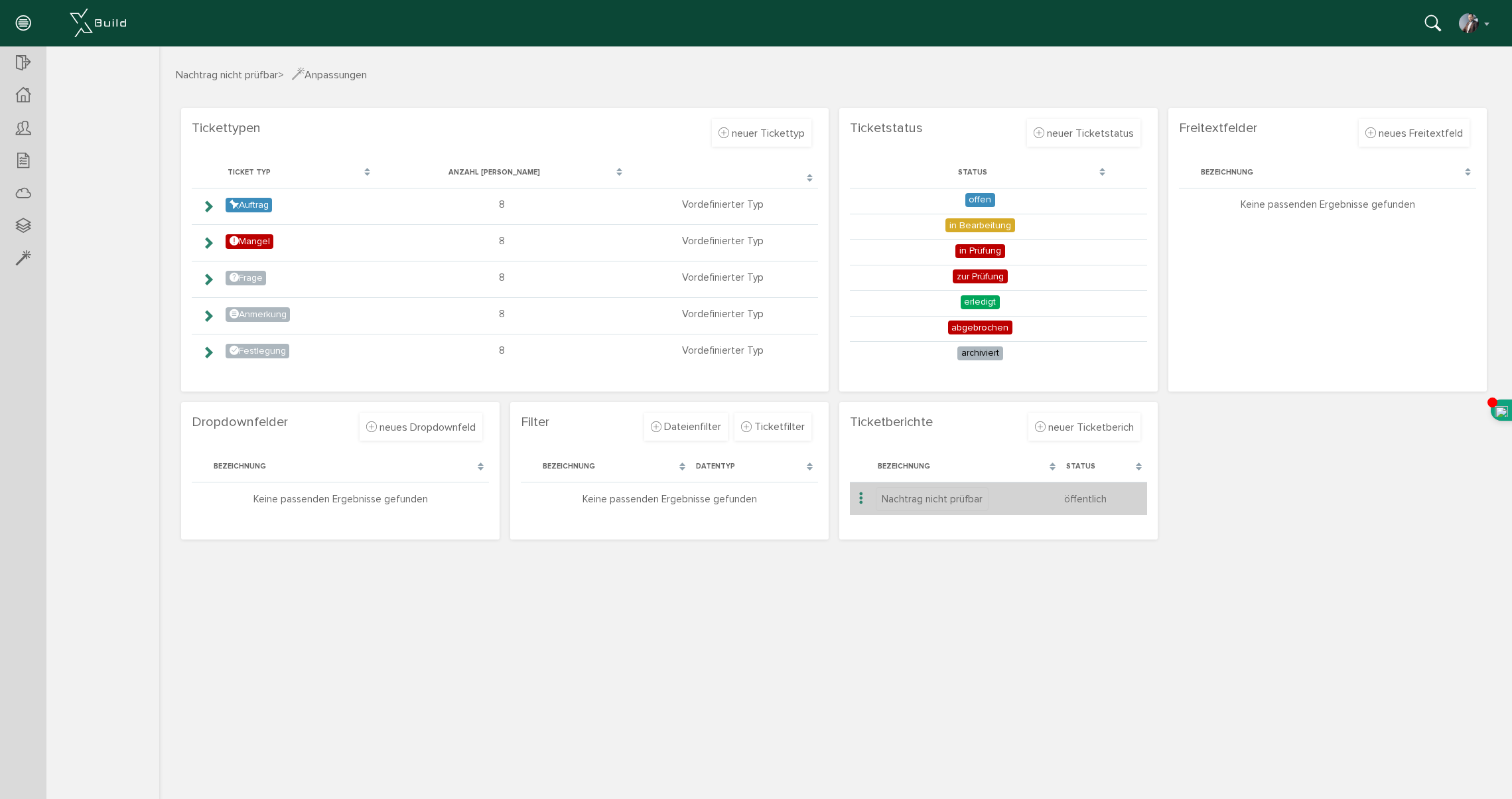
click at [859, 497] on icon at bounding box center [861, 498] width 16 height 17
click at [909, 508] on span "bearbeiten" at bounding box center [914, 511] width 50 height 13
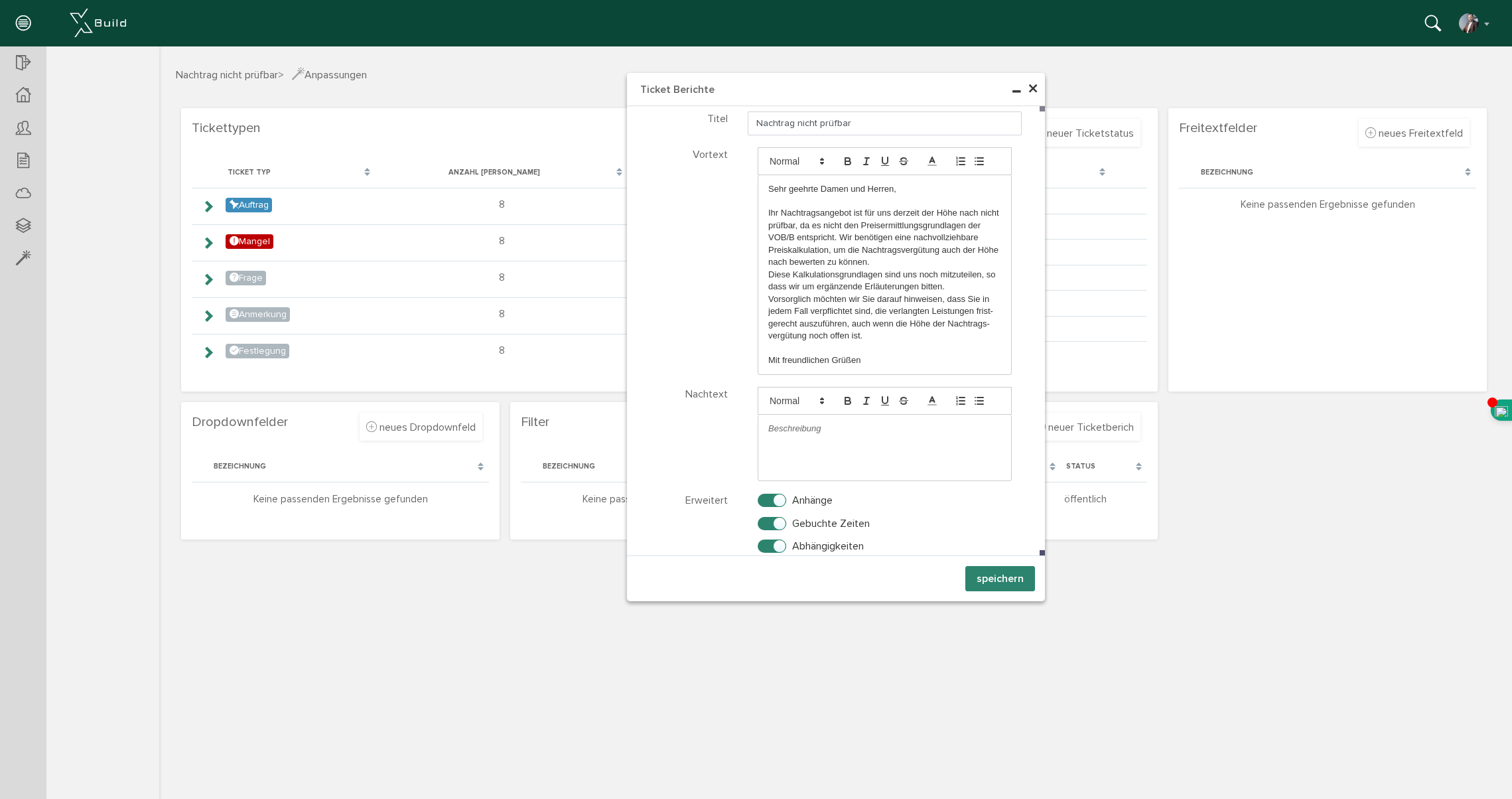
click at [1034, 87] on span "×" at bounding box center [1033, 89] width 10 height 26
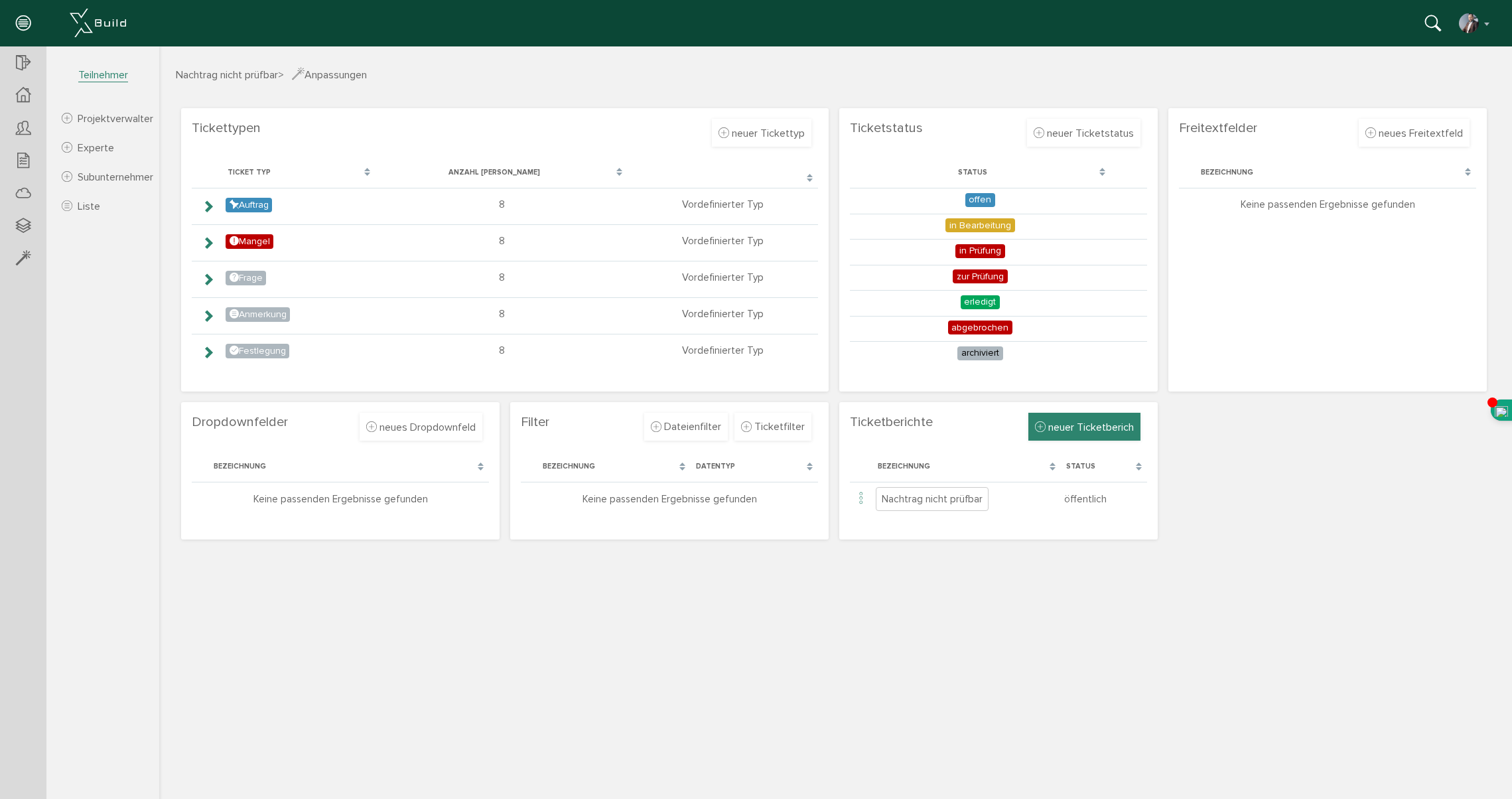
click at [1088, 426] on span "neuer Ticketberich" at bounding box center [1091, 427] width 86 height 13
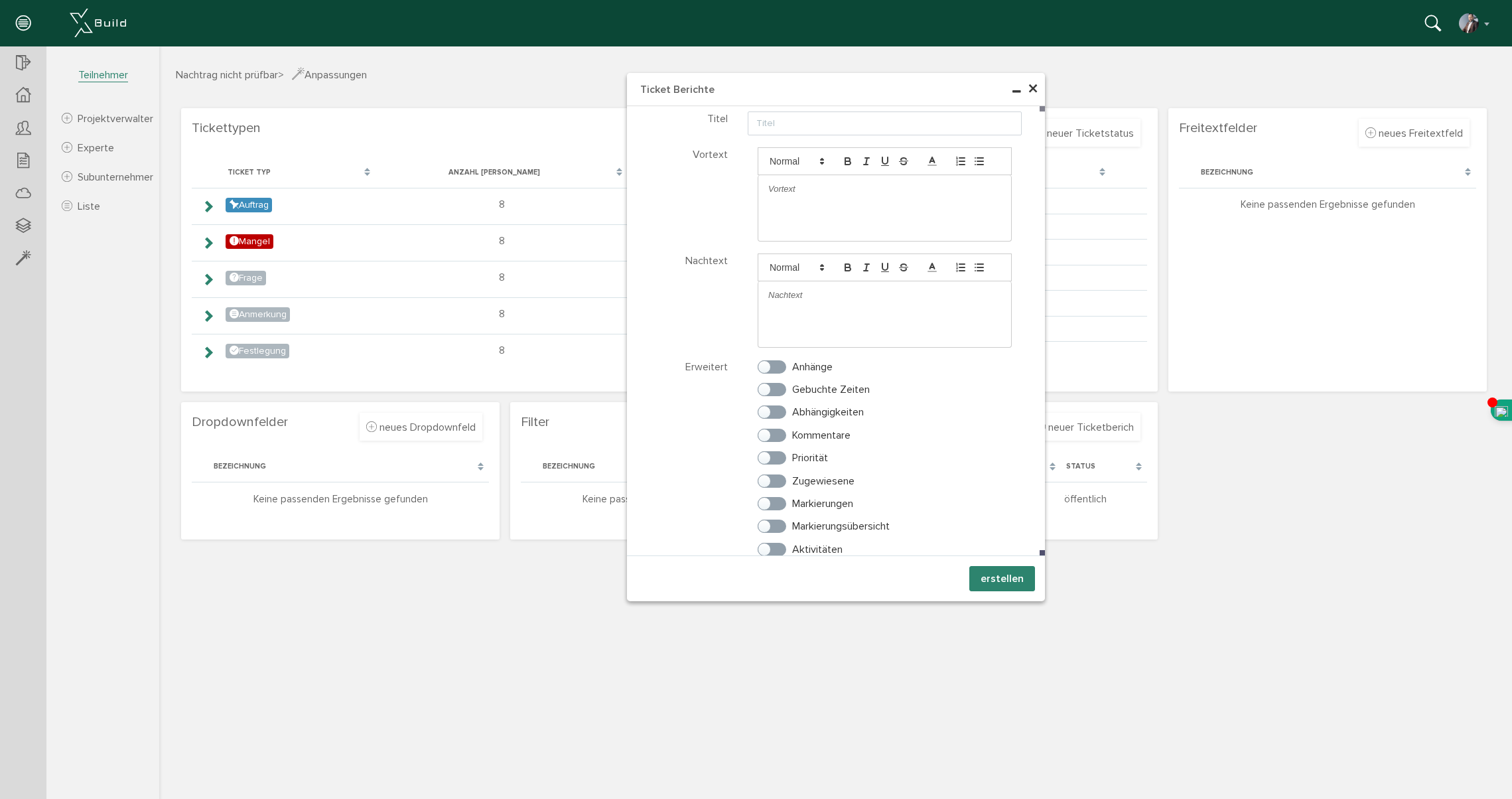
click at [1032, 89] on span "×" at bounding box center [1033, 89] width 10 height 26
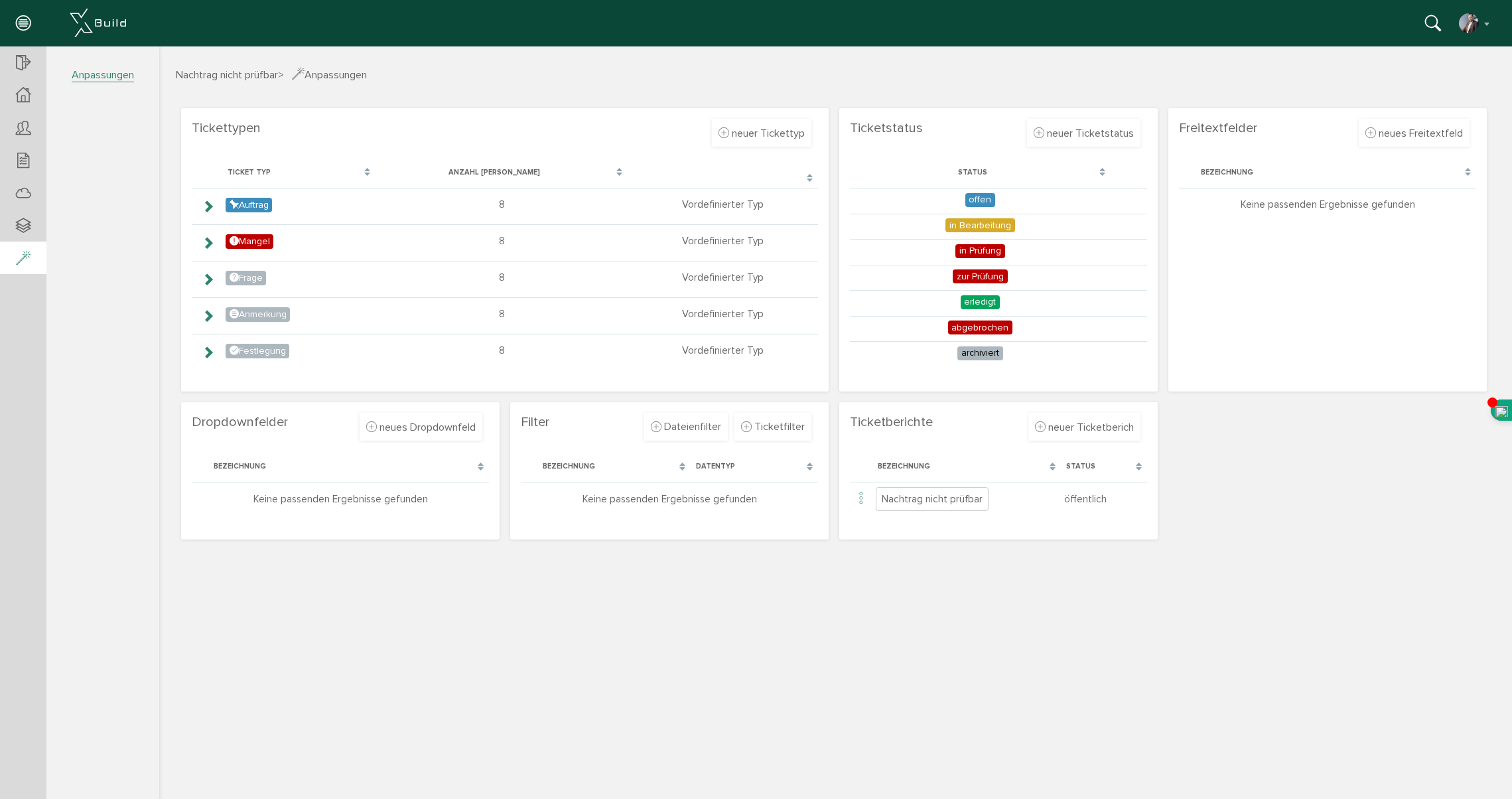
click at [17, 260] on div at bounding box center [23, 258] width 46 height 34
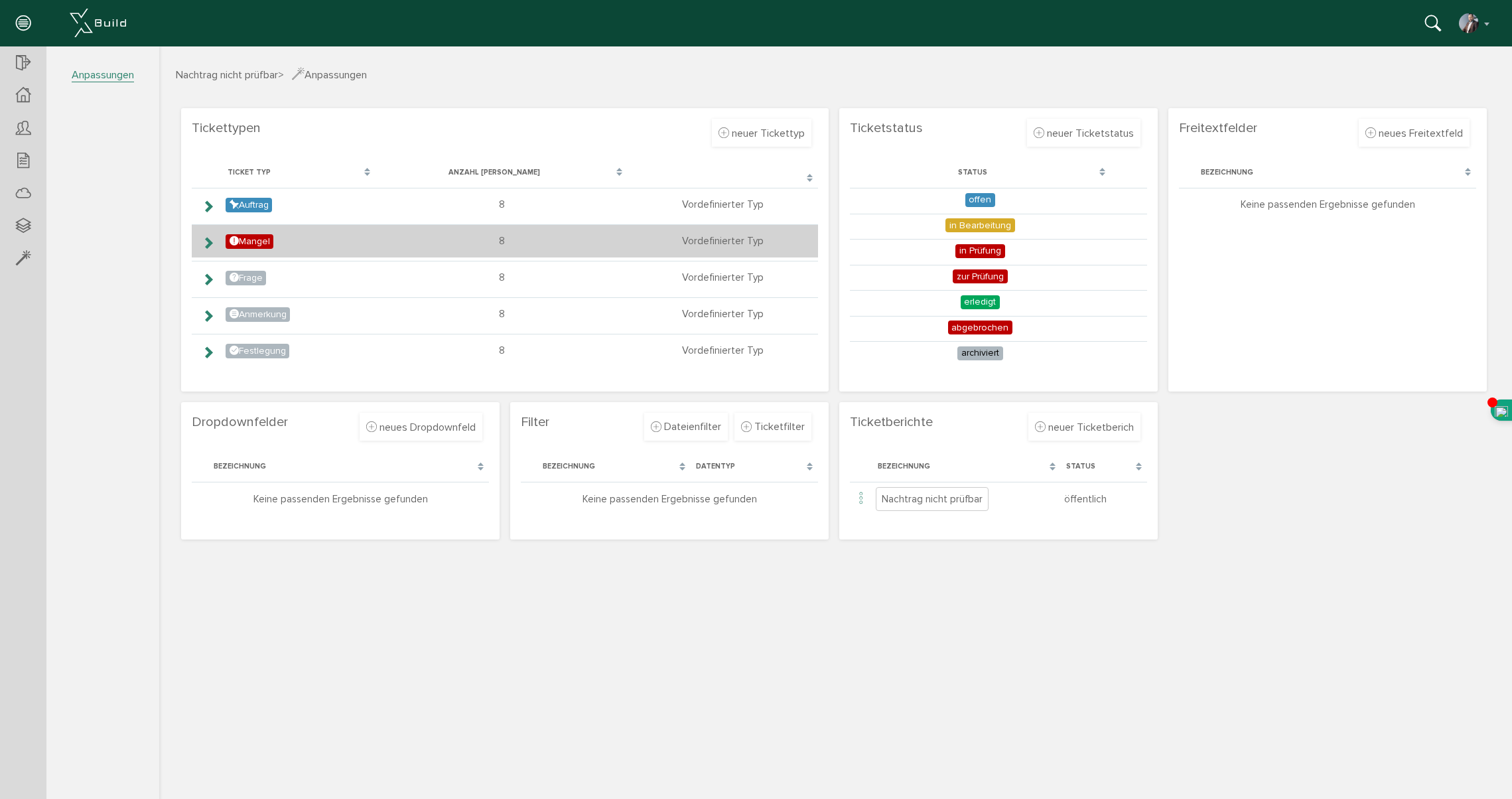
click at [208, 243] on icon at bounding box center [208, 243] width 12 height 10
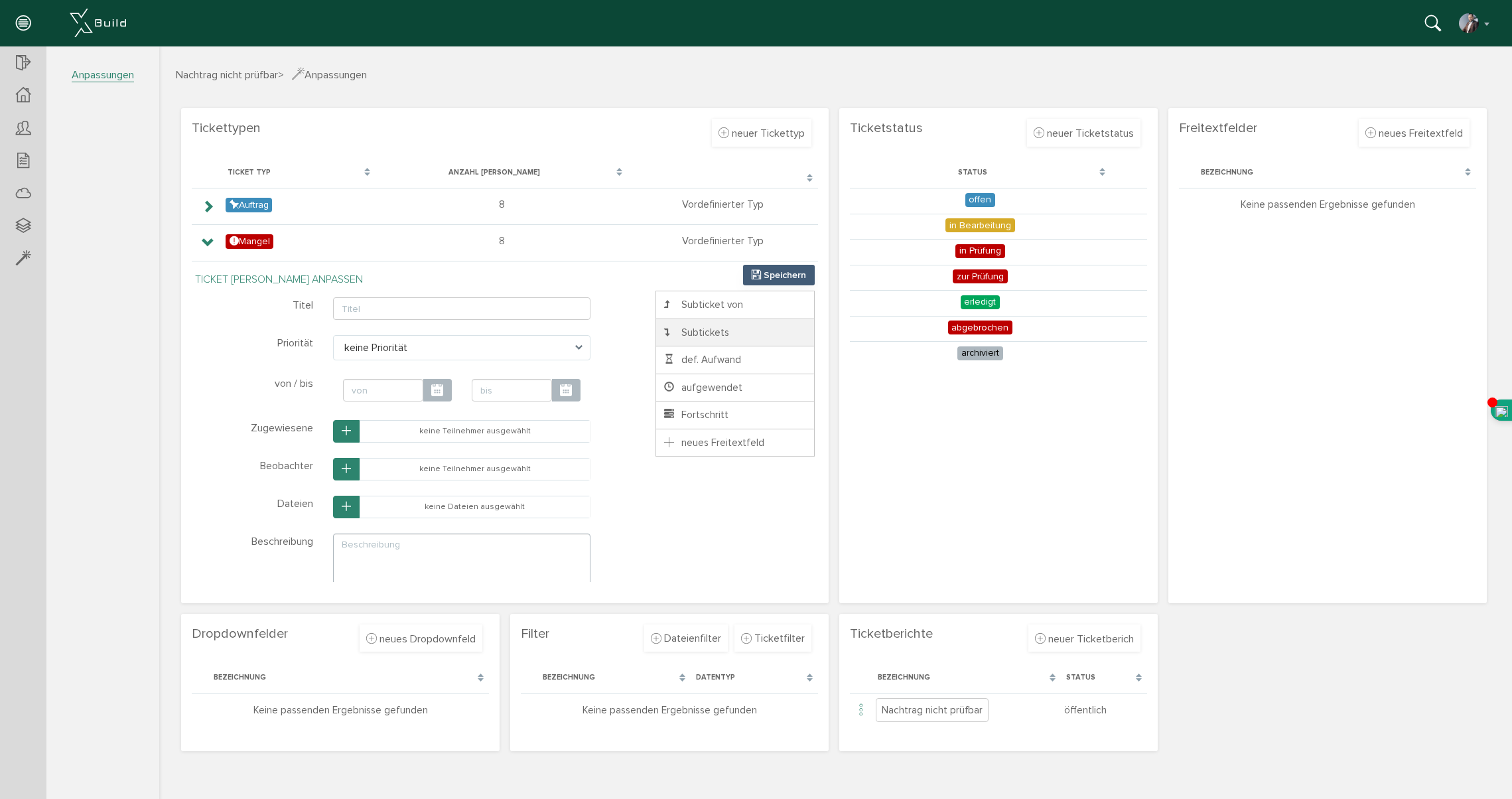
click at [702, 333] on span "Subtickets" at bounding box center [695, 332] width 67 height 12
click at [794, 272] on span "Speichern" at bounding box center [784, 274] width 43 height 11
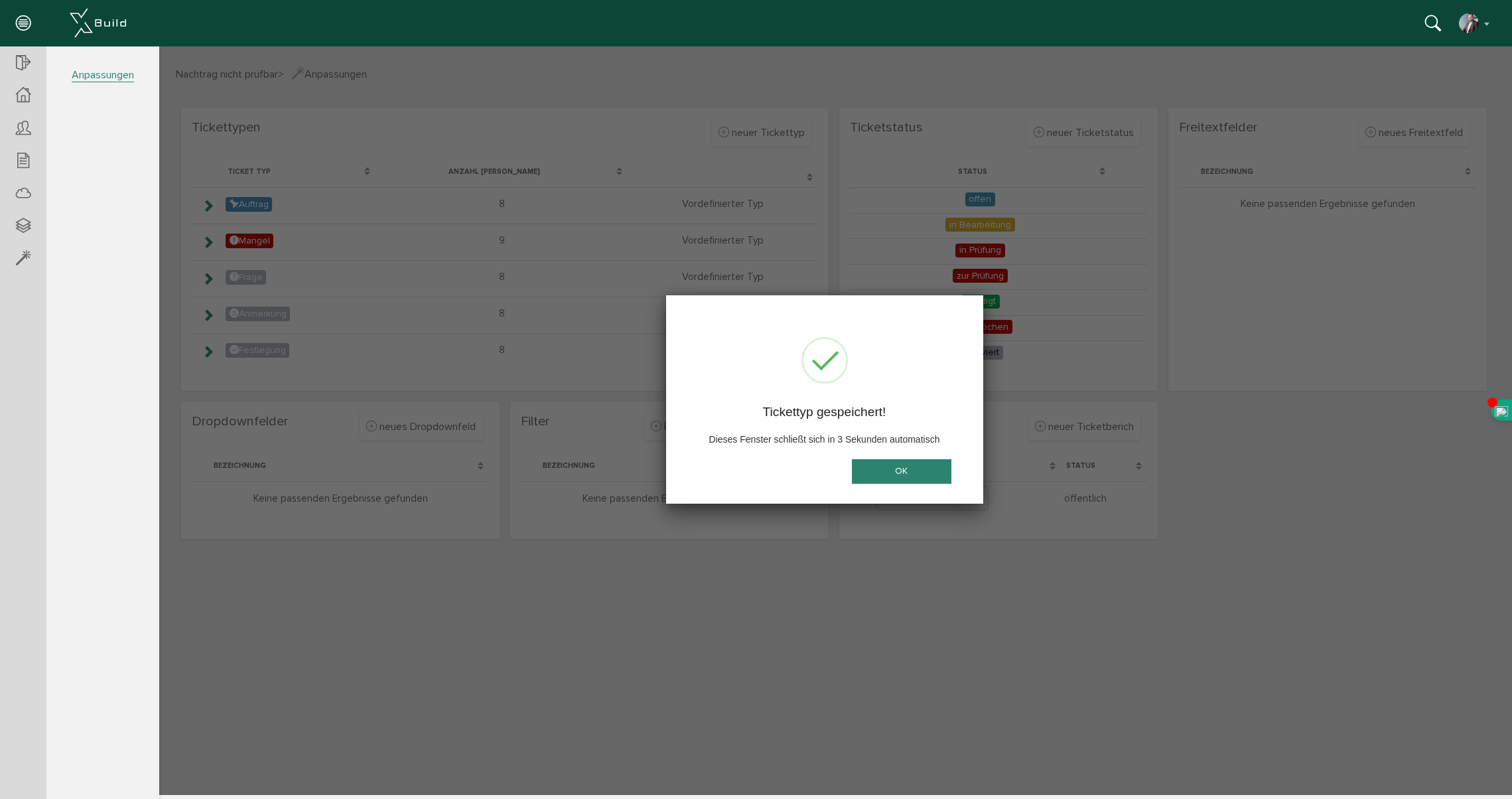
click at [898, 475] on button "OK" at bounding box center [902, 471] width 100 height 24
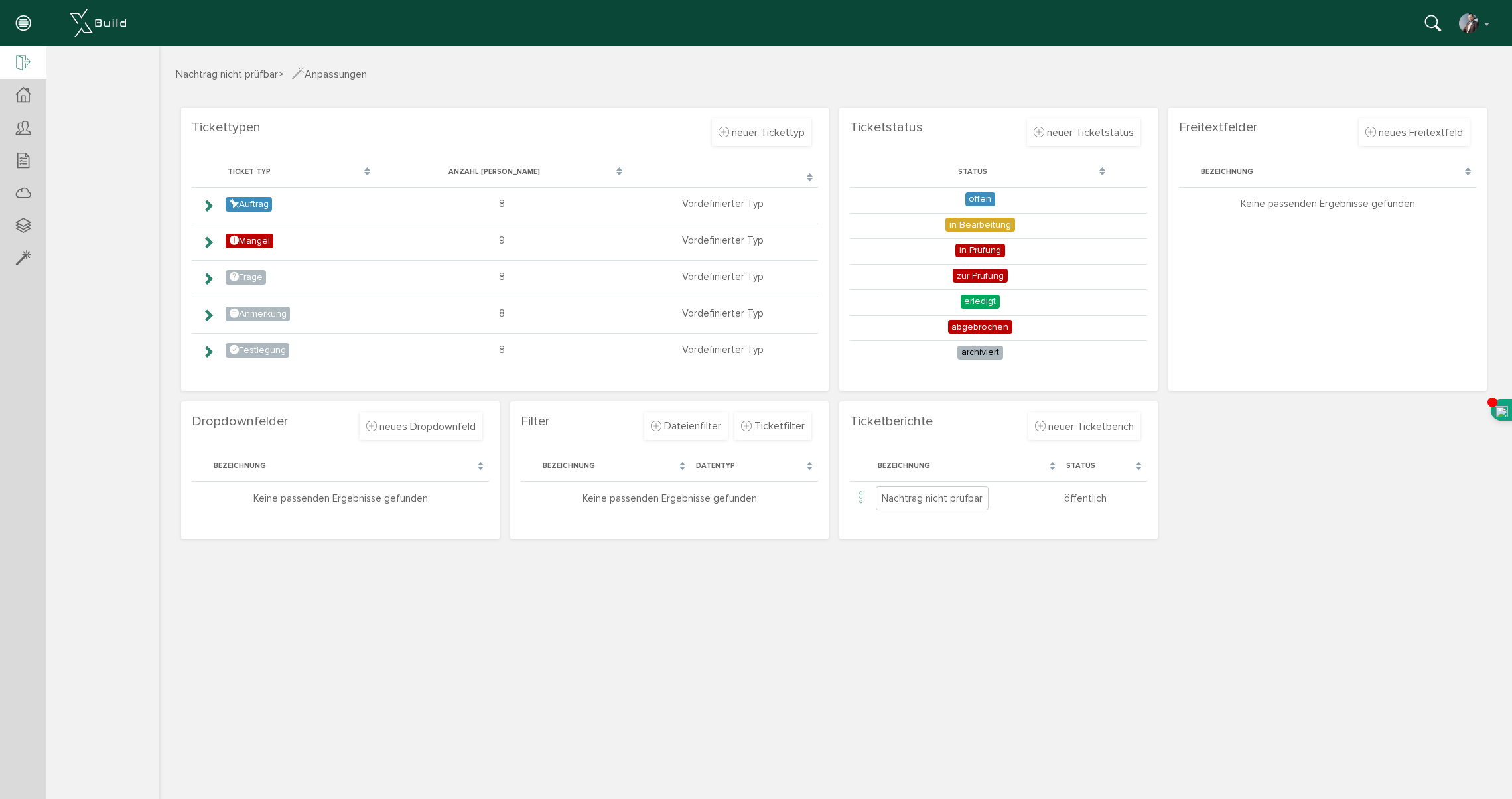
click at [26, 59] on icon at bounding box center [23, 63] width 15 height 18
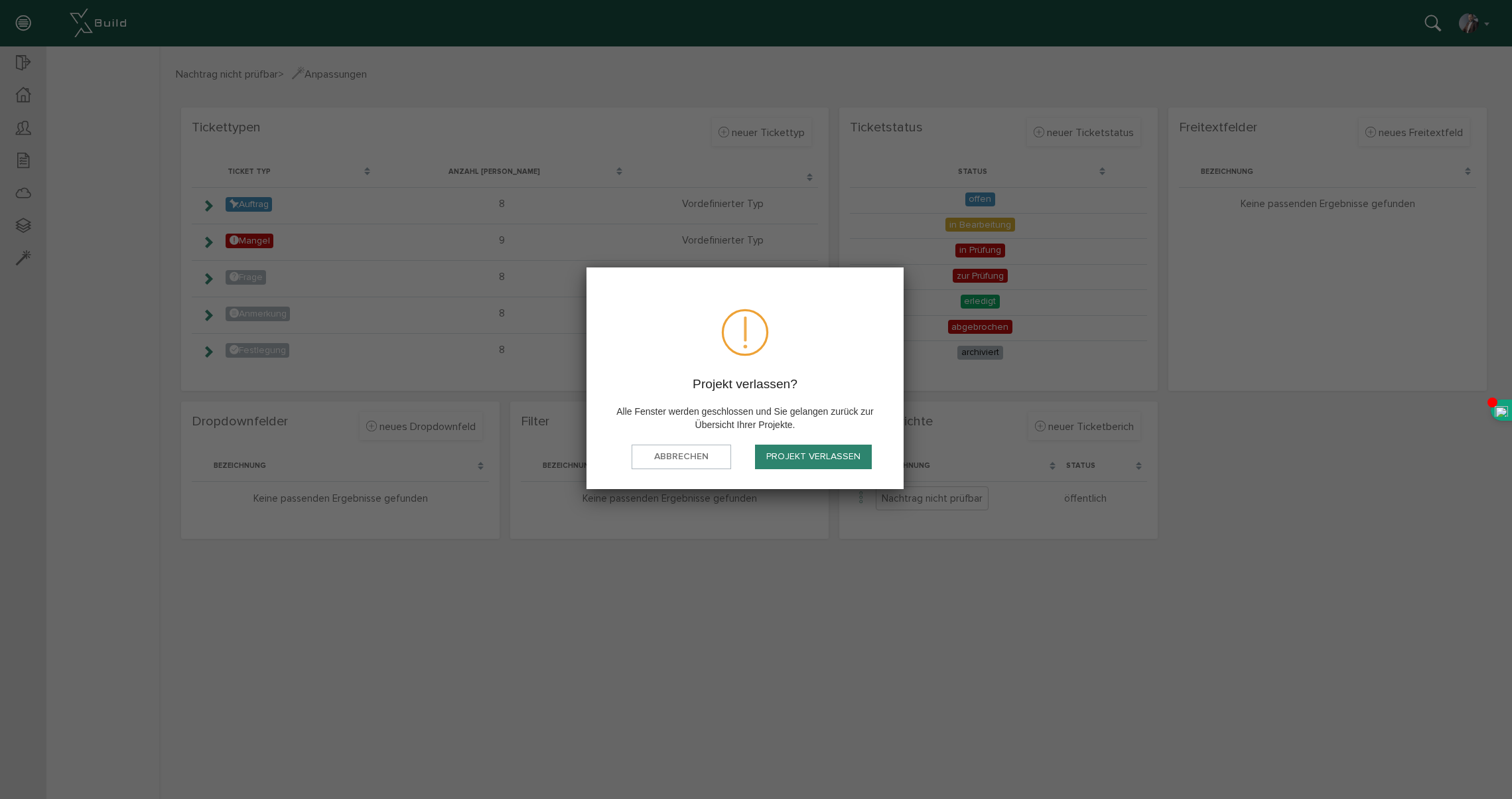
click at [829, 456] on button "Projekt verlassen" at bounding box center [814, 456] width 117 height 24
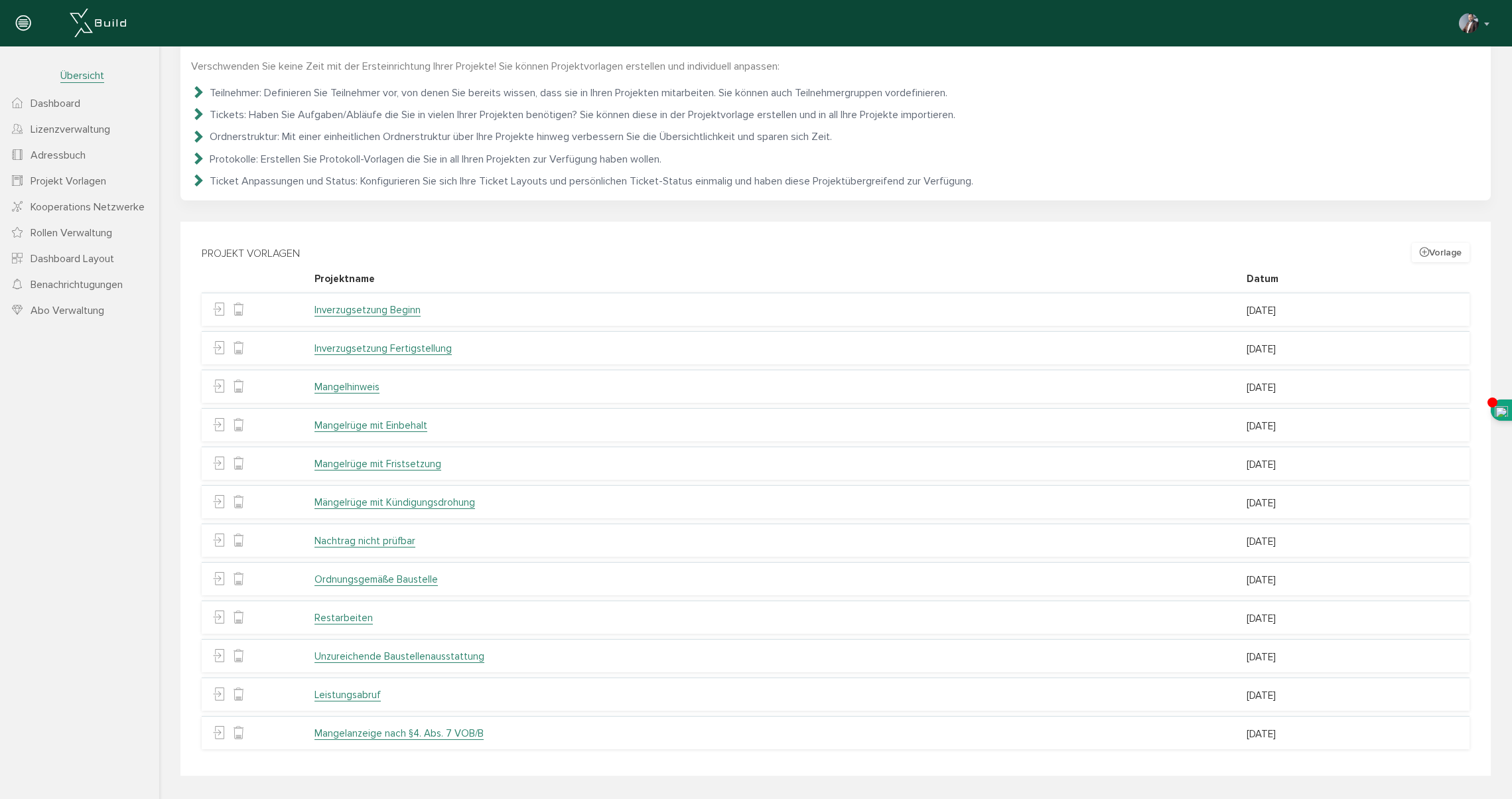
click at [52, 188] on span "Projekt Vorlagen" at bounding box center [68, 181] width 76 height 13
click at [67, 178] on span "Projekt Vorlagen" at bounding box center [68, 181] width 76 height 13
click at [17, 179] on icon at bounding box center [17, 181] width 10 height 13
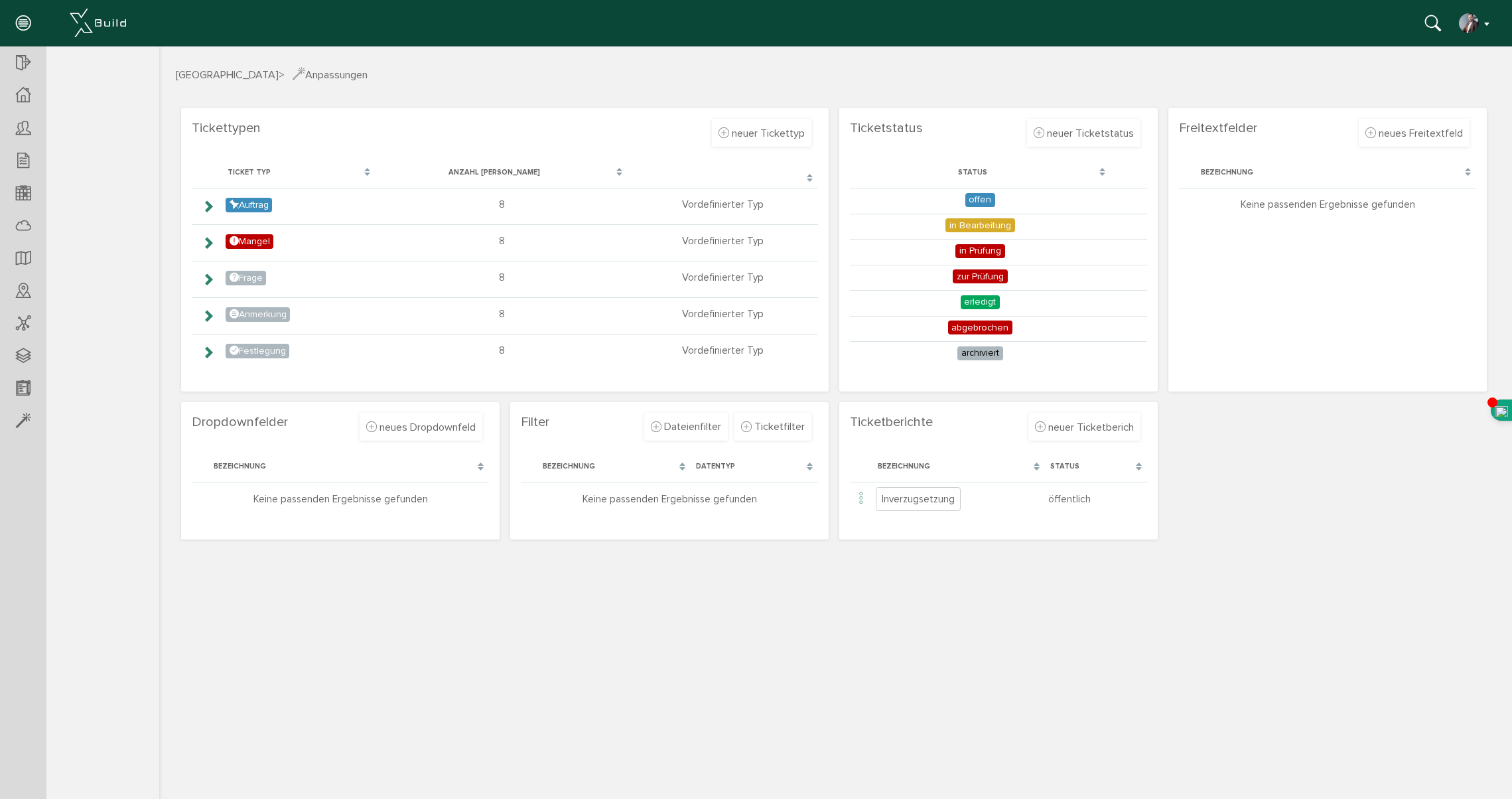
click at [1487, 26] on button "button" at bounding box center [1475, 23] width 34 height 20
click at [1416, 231] on span "Logout" at bounding box center [1405, 233] width 31 height 12
